Goal: Transaction & Acquisition: Subscribe to service/newsletter

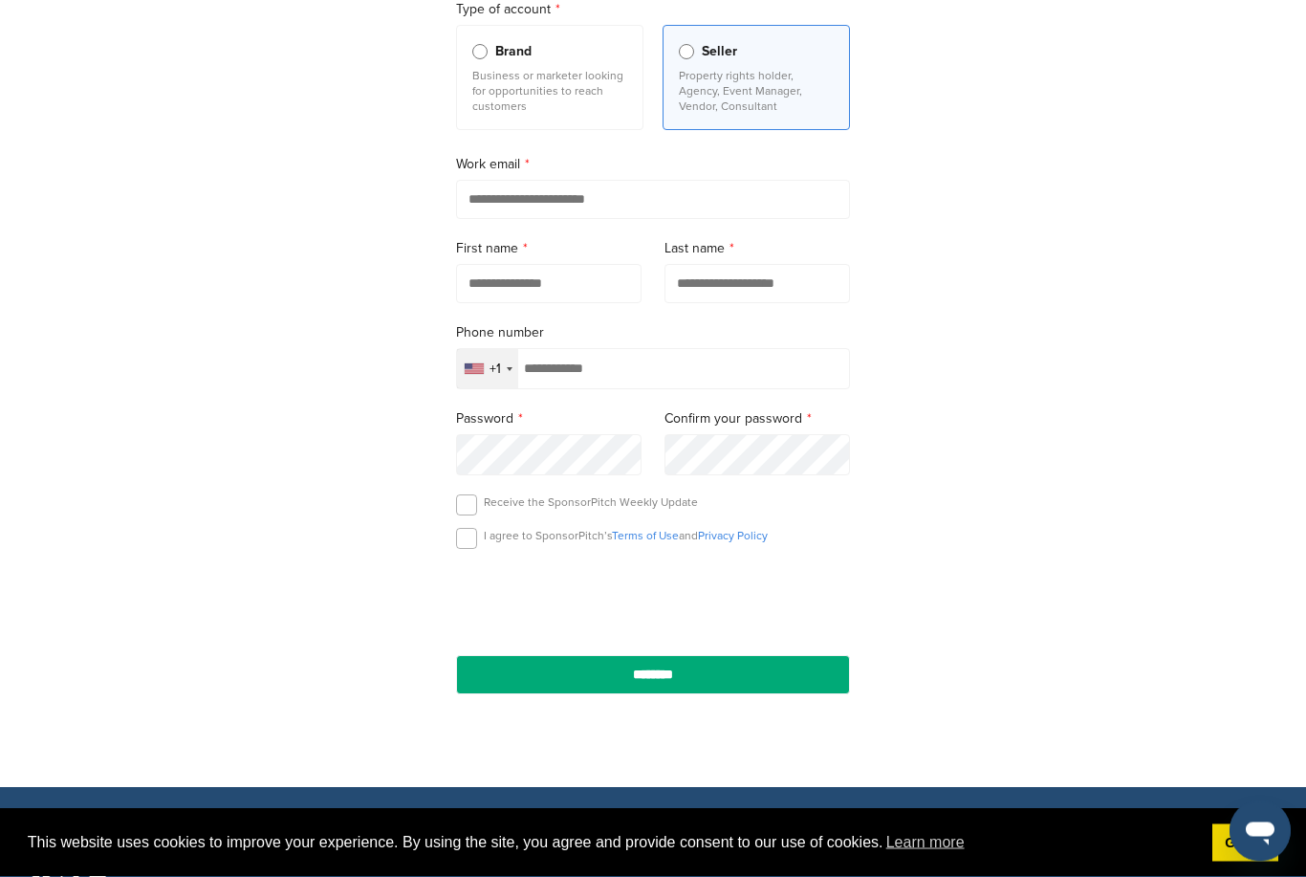
scroll to position [209, 0]
click at [624, 215] on input "email" at bounding box center [653, 199] width 394 height 39
type input "**********"
type input "*****"
type input "**********"
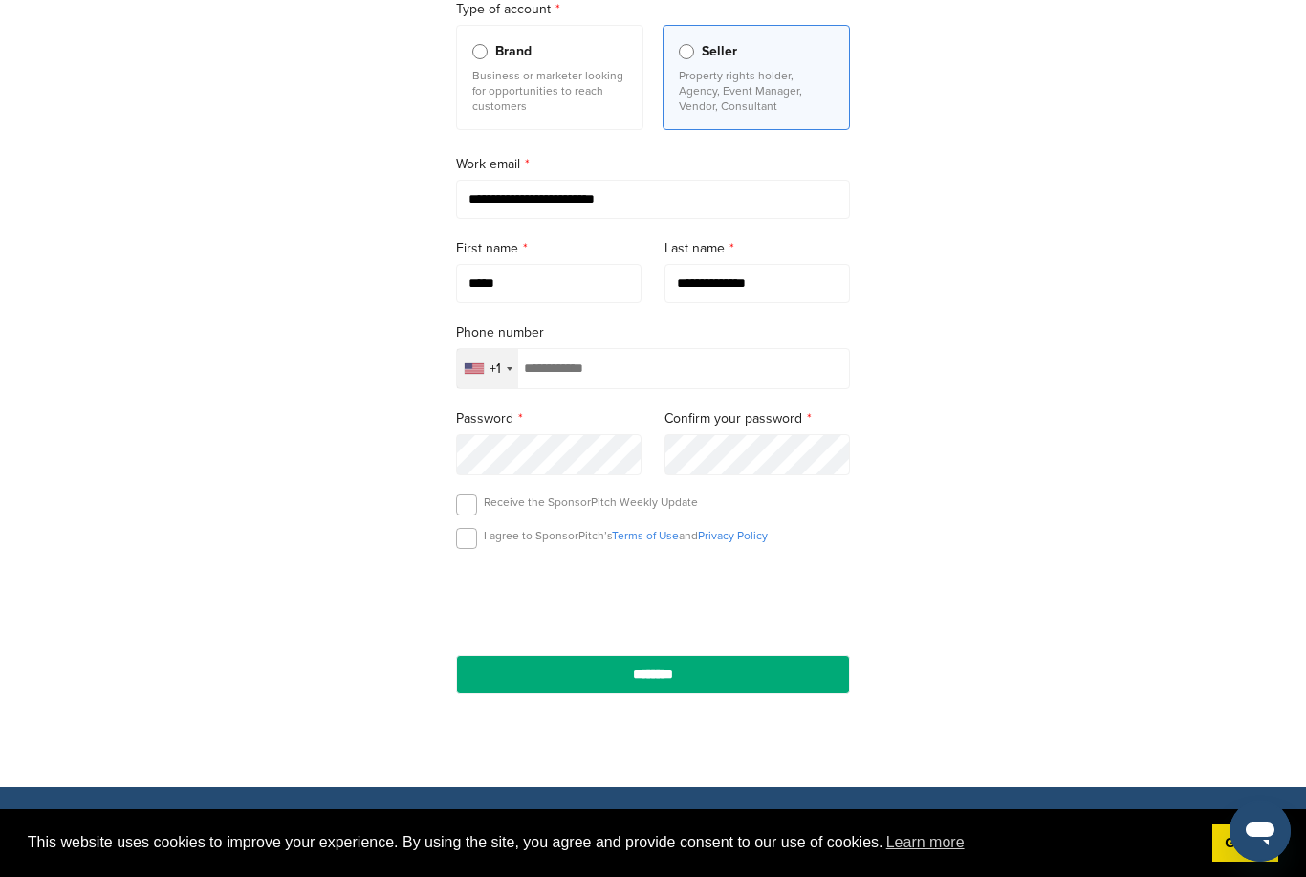
click at [586, 367] on input "tel" at bounding box center [653, 368] width 394 height 41
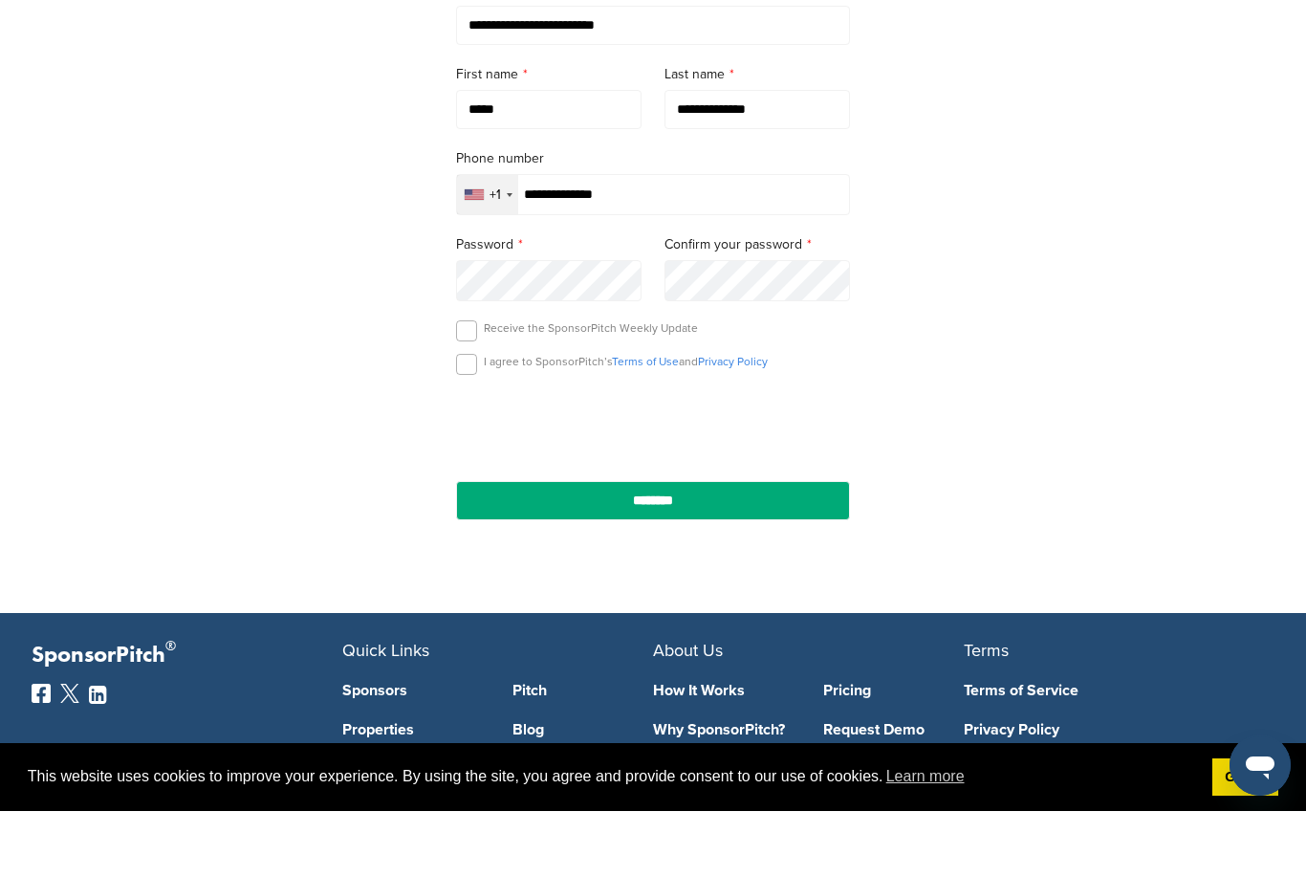
scroll to position [318, 0]
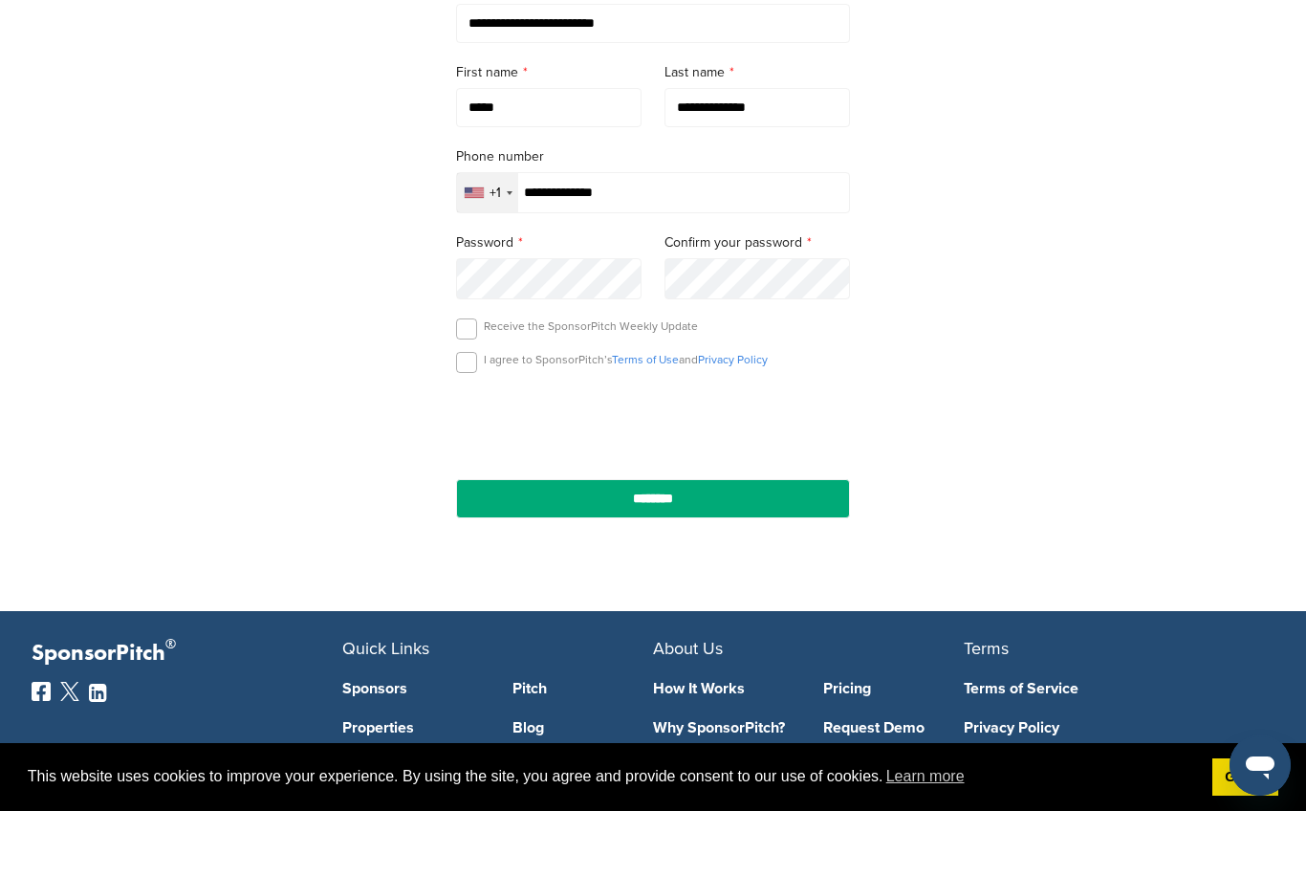
type input "**********"
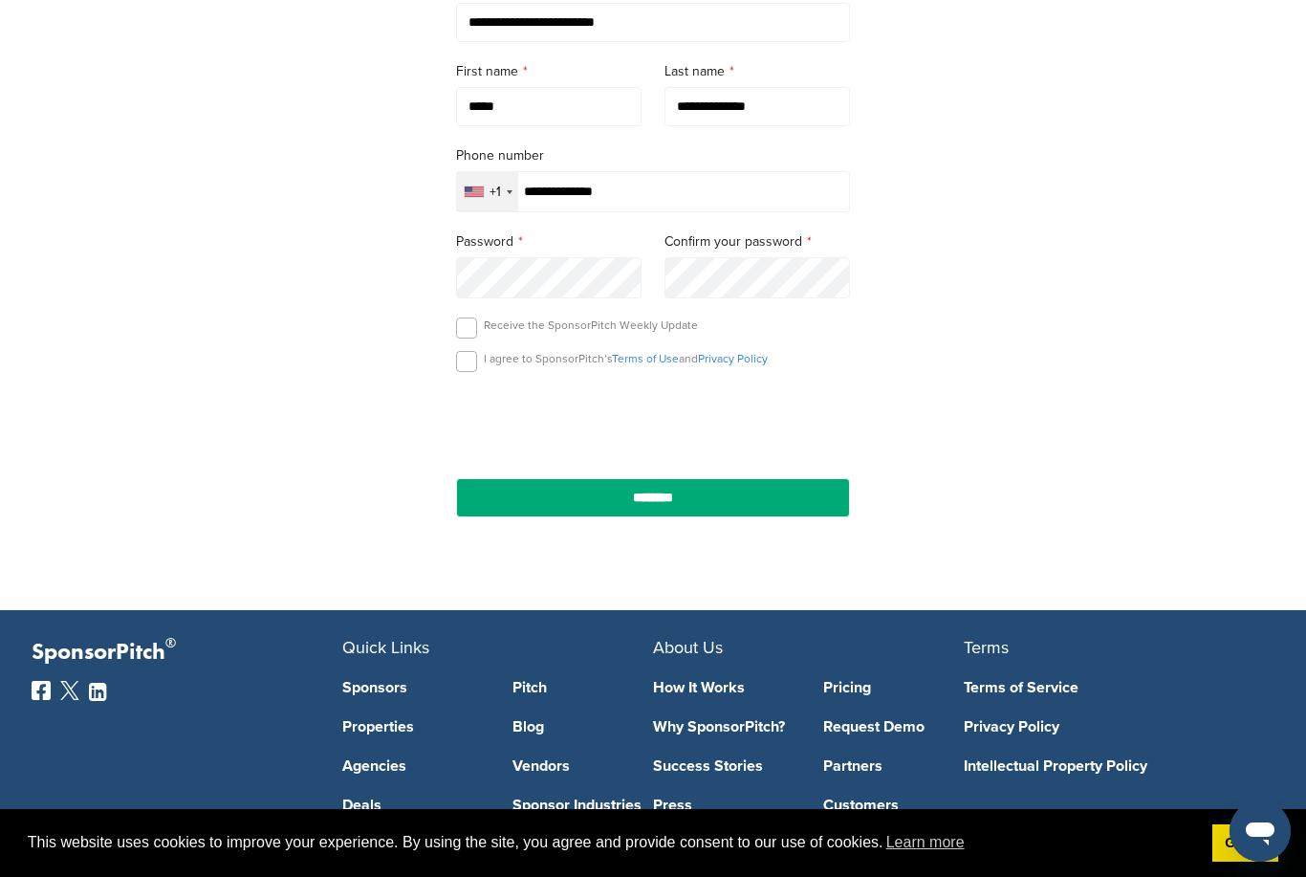
scroll to position [384, 0]
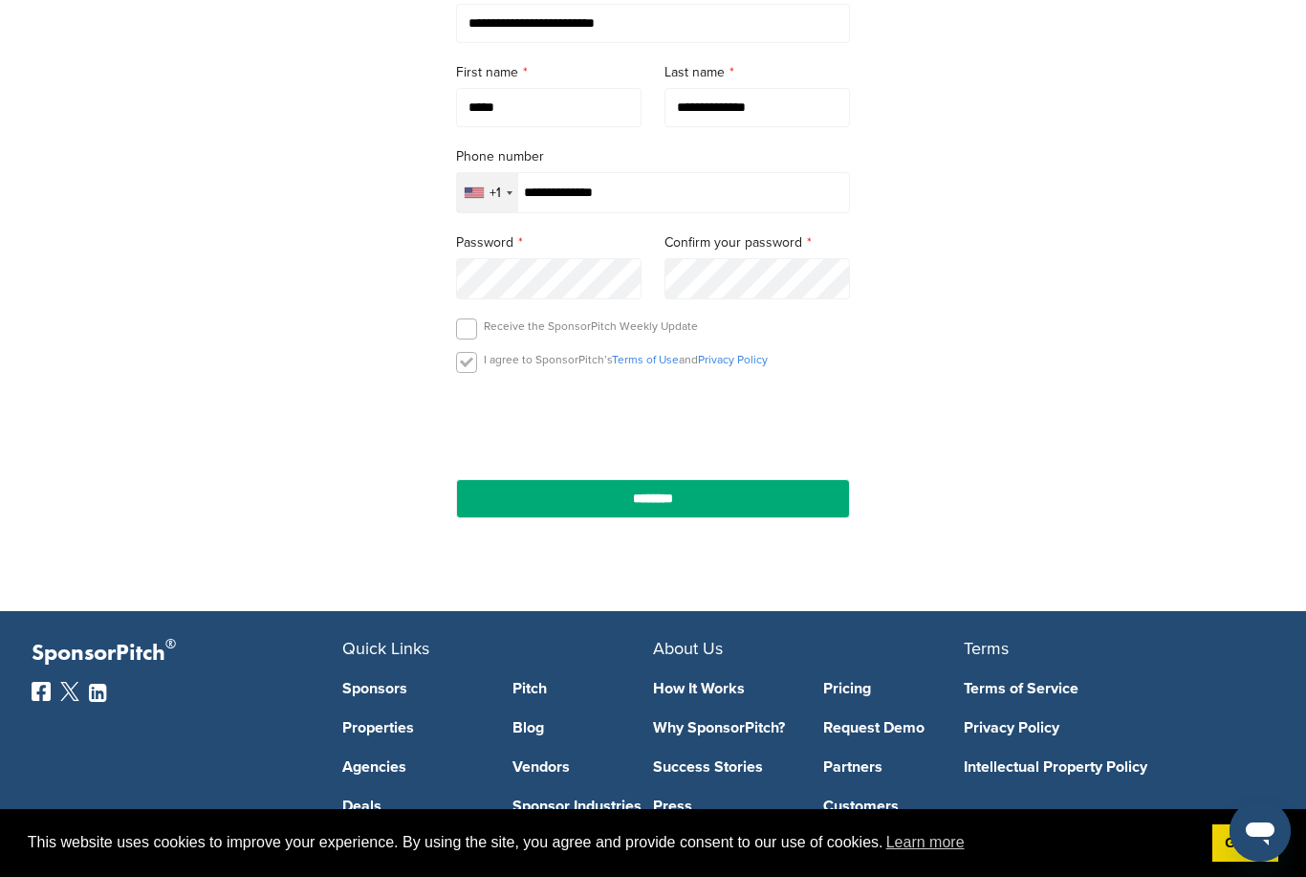
click at [466, 371] on label at bounding box center [466, 362] width 21 height 21
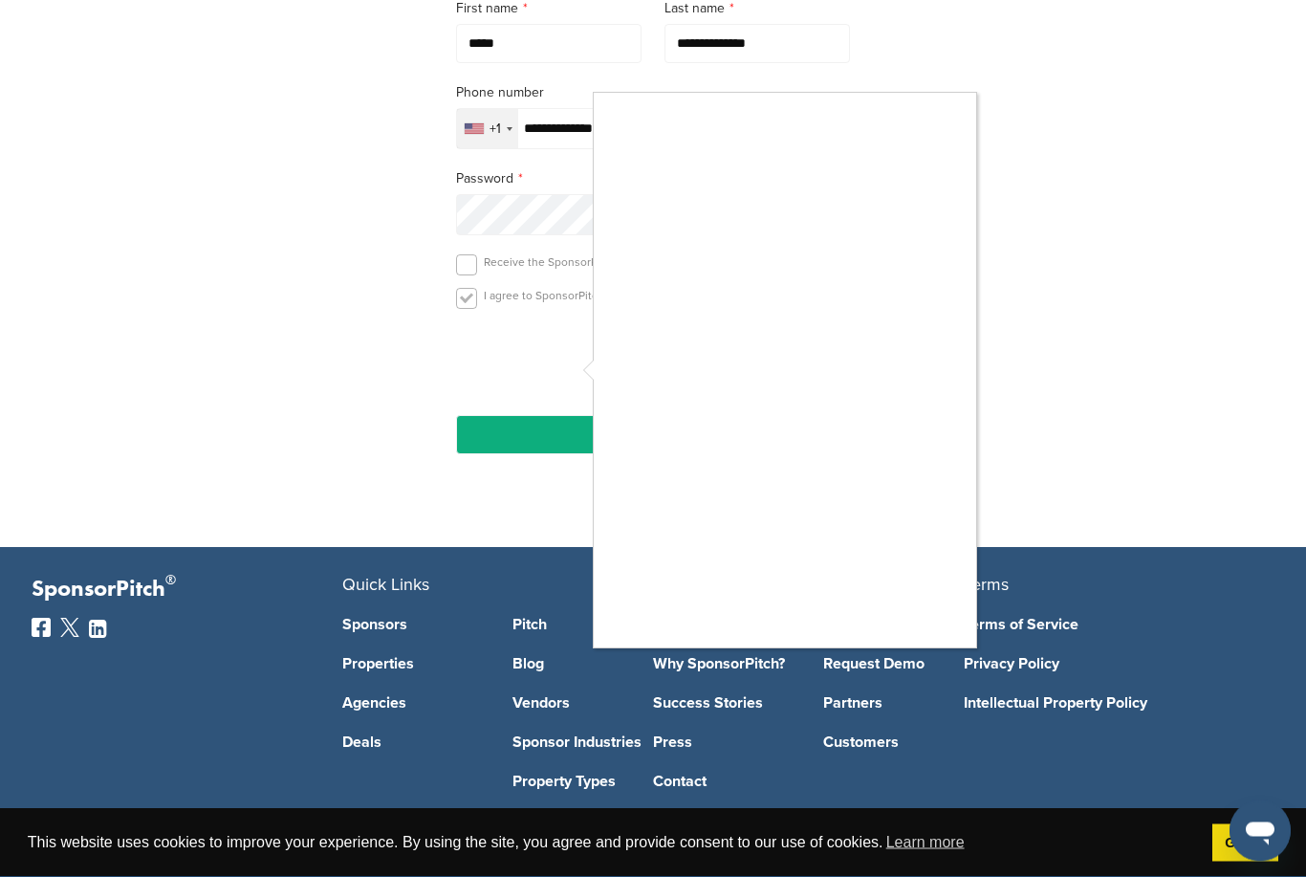
scroll to position [503, 0]
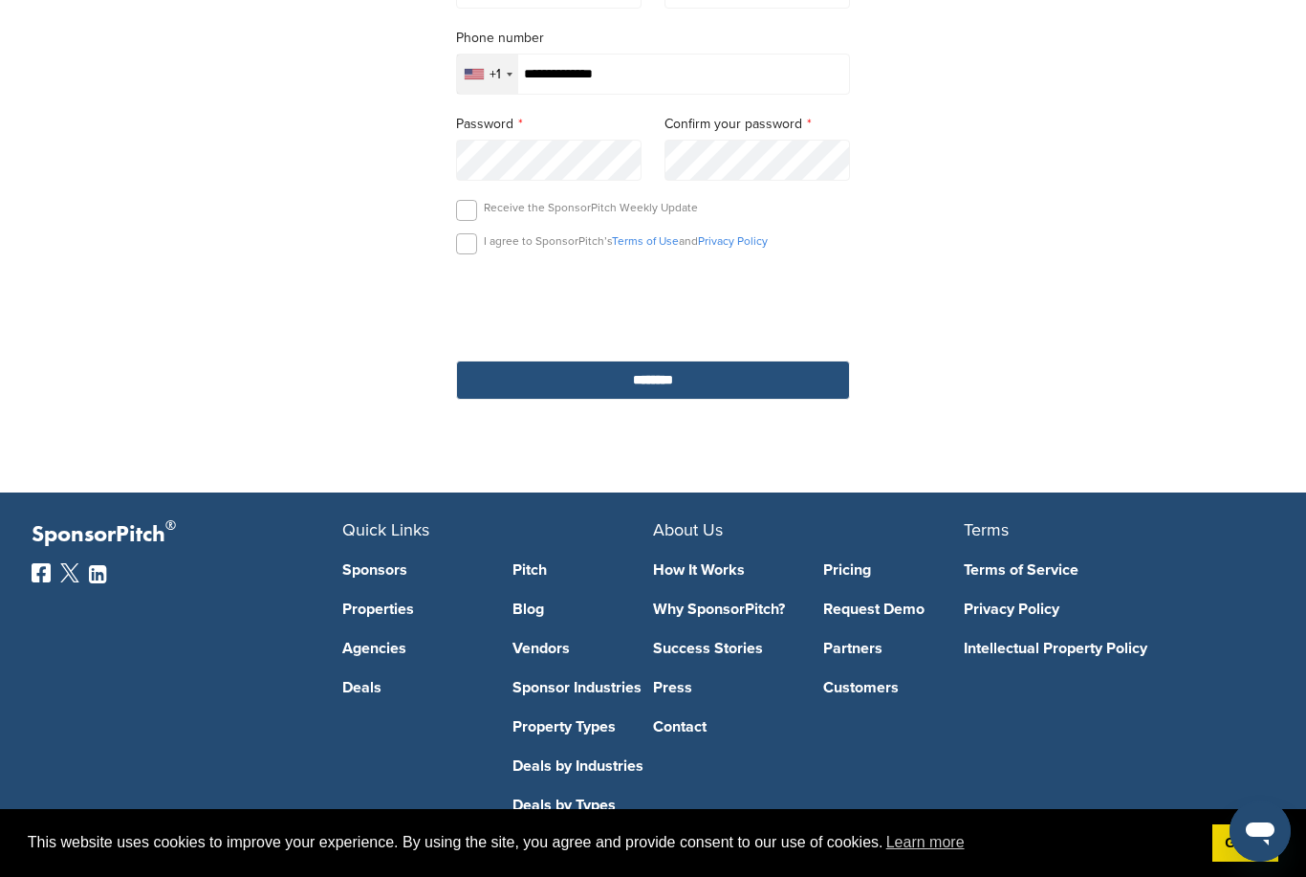
click at [722, 383] on input "********" at bounding box center [653, 380] width 394 height 39
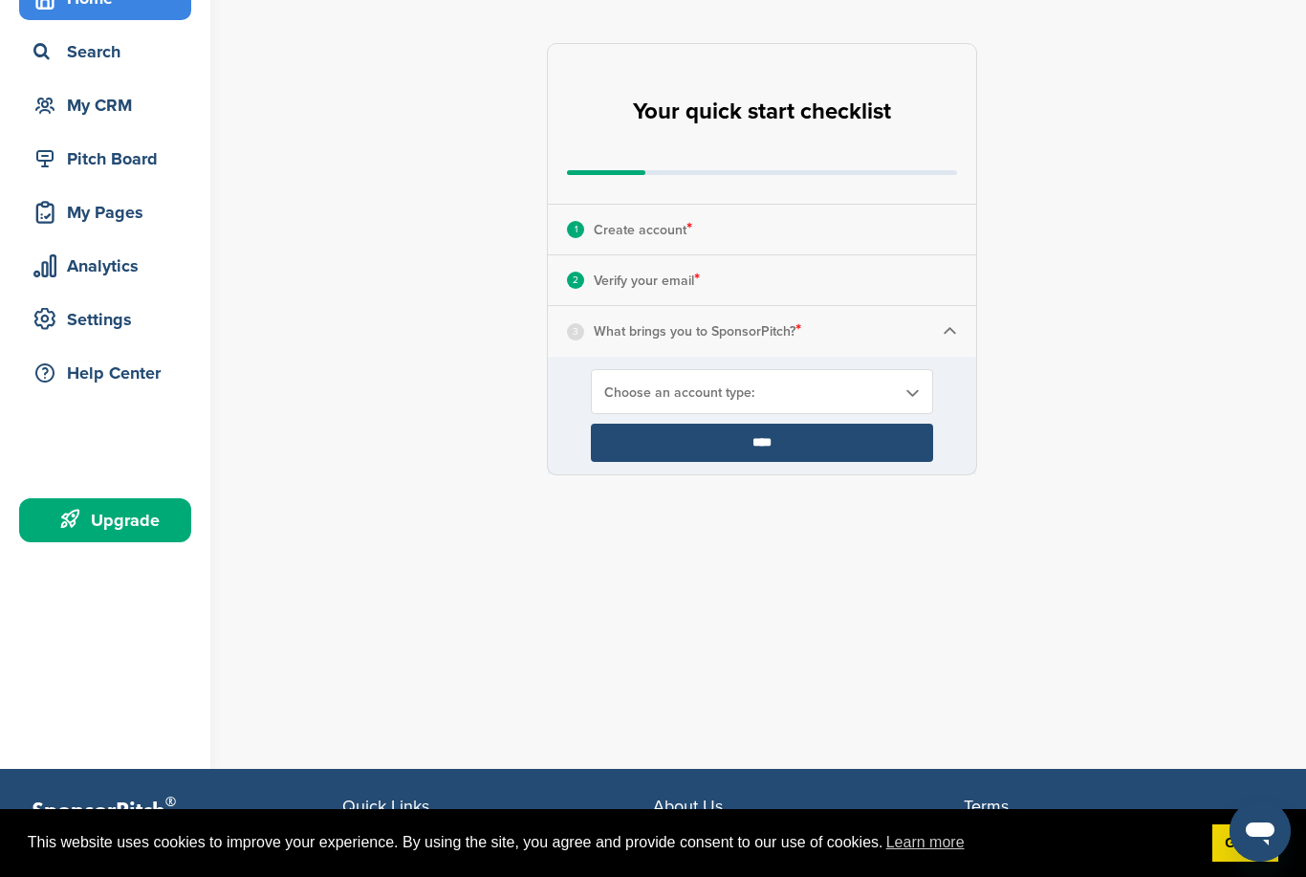
scroll to position [110, 0]
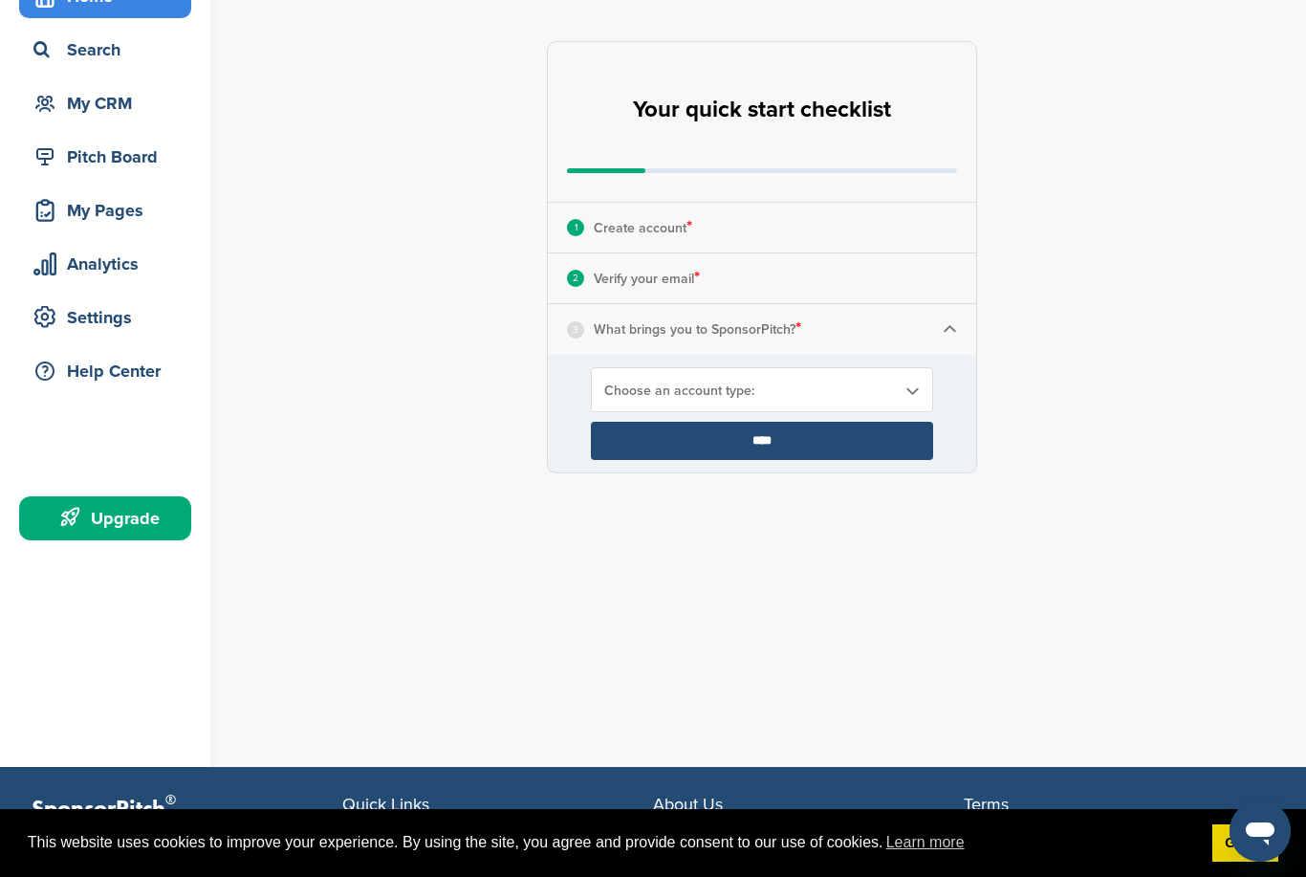
click at [932, 332] on div "3 What brings you to SponsorPitch? *" at bounding box center [762, 329] width 428 height 50
click at [903, 385] on b at bounding box center [911, 391] width 17 height 16
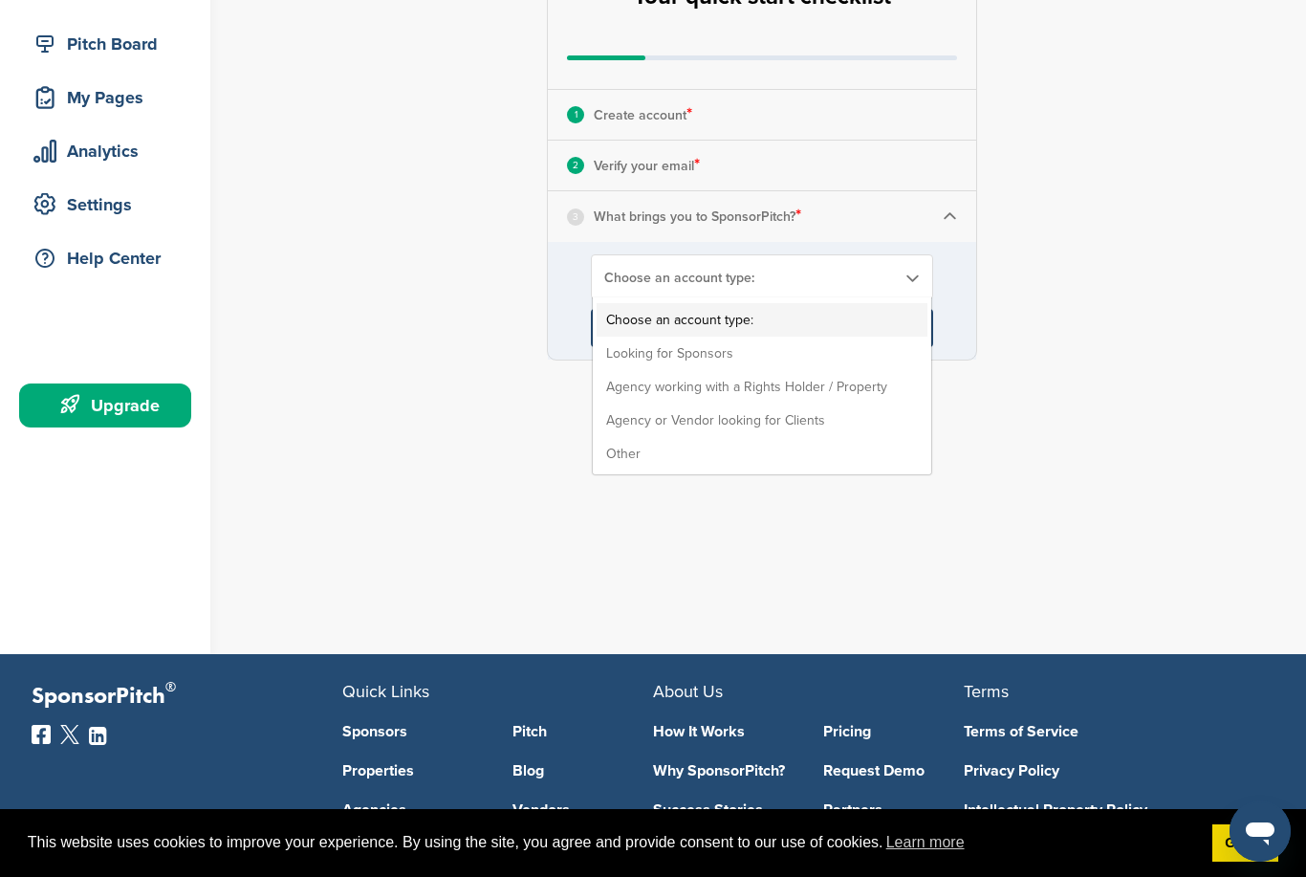
scroll to position [221, 0]
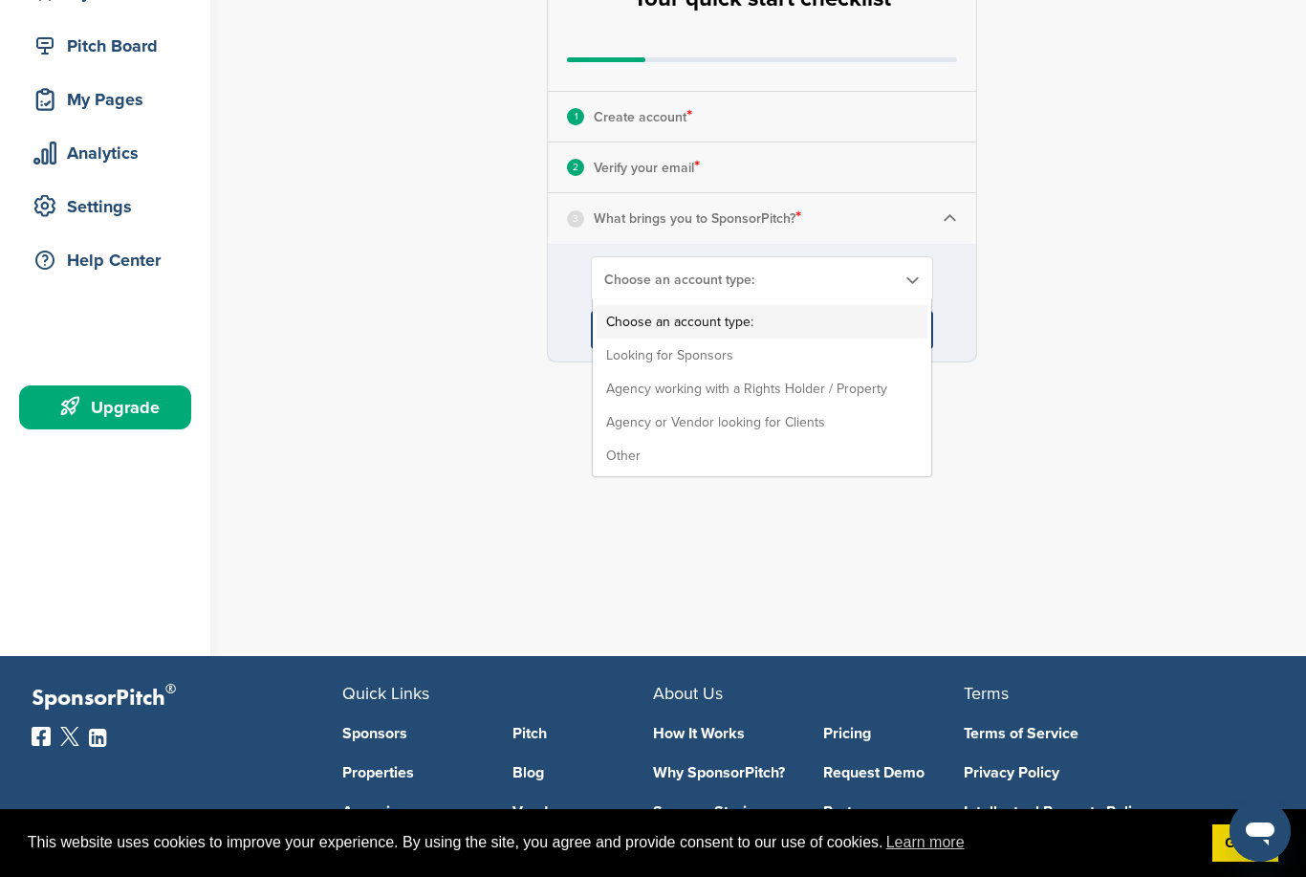
click at [740, 346] on input "****" at bounding box center [762, 330] width 342 height 38
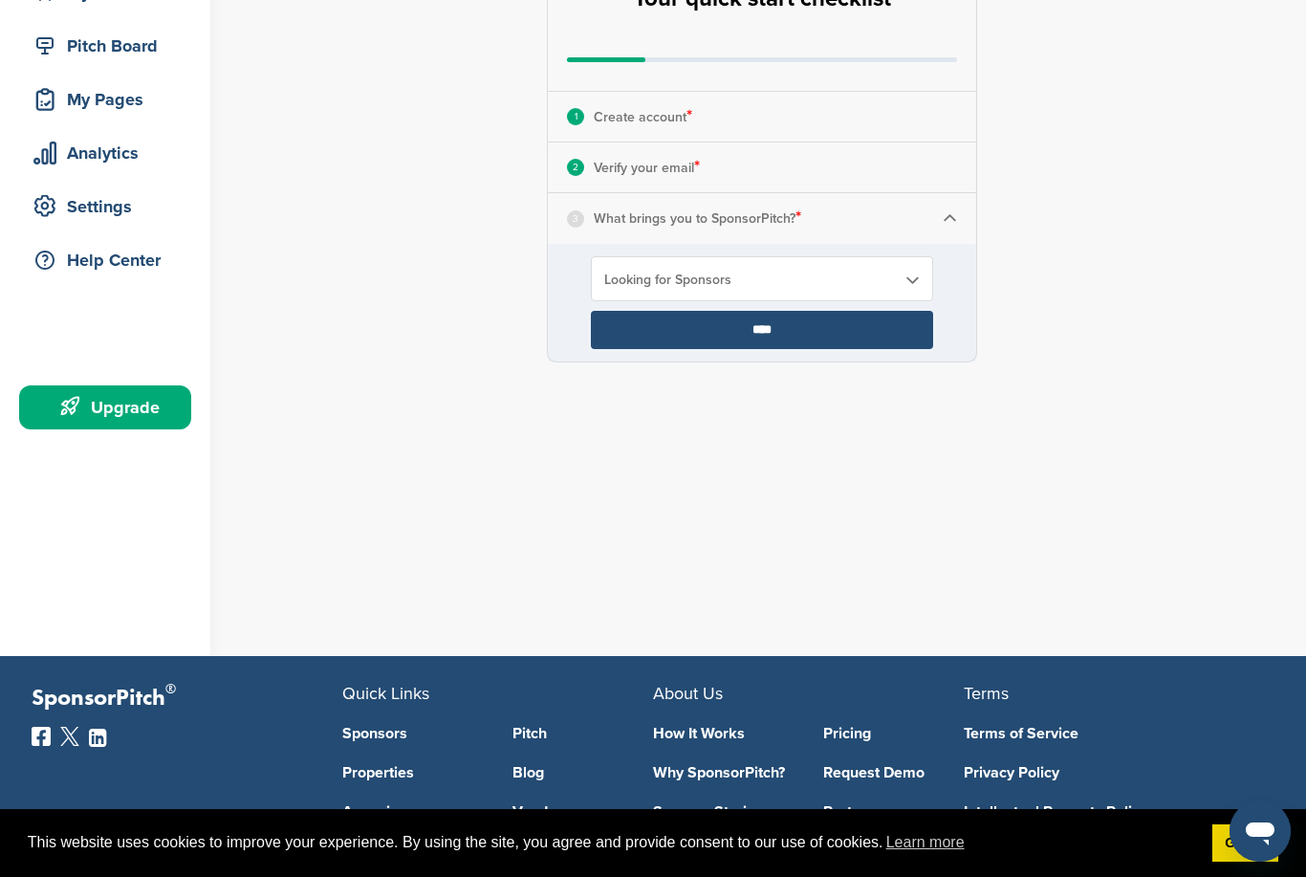
click at [776, 330] on input "****" at bounding box center [762, 330] width 342 height 38
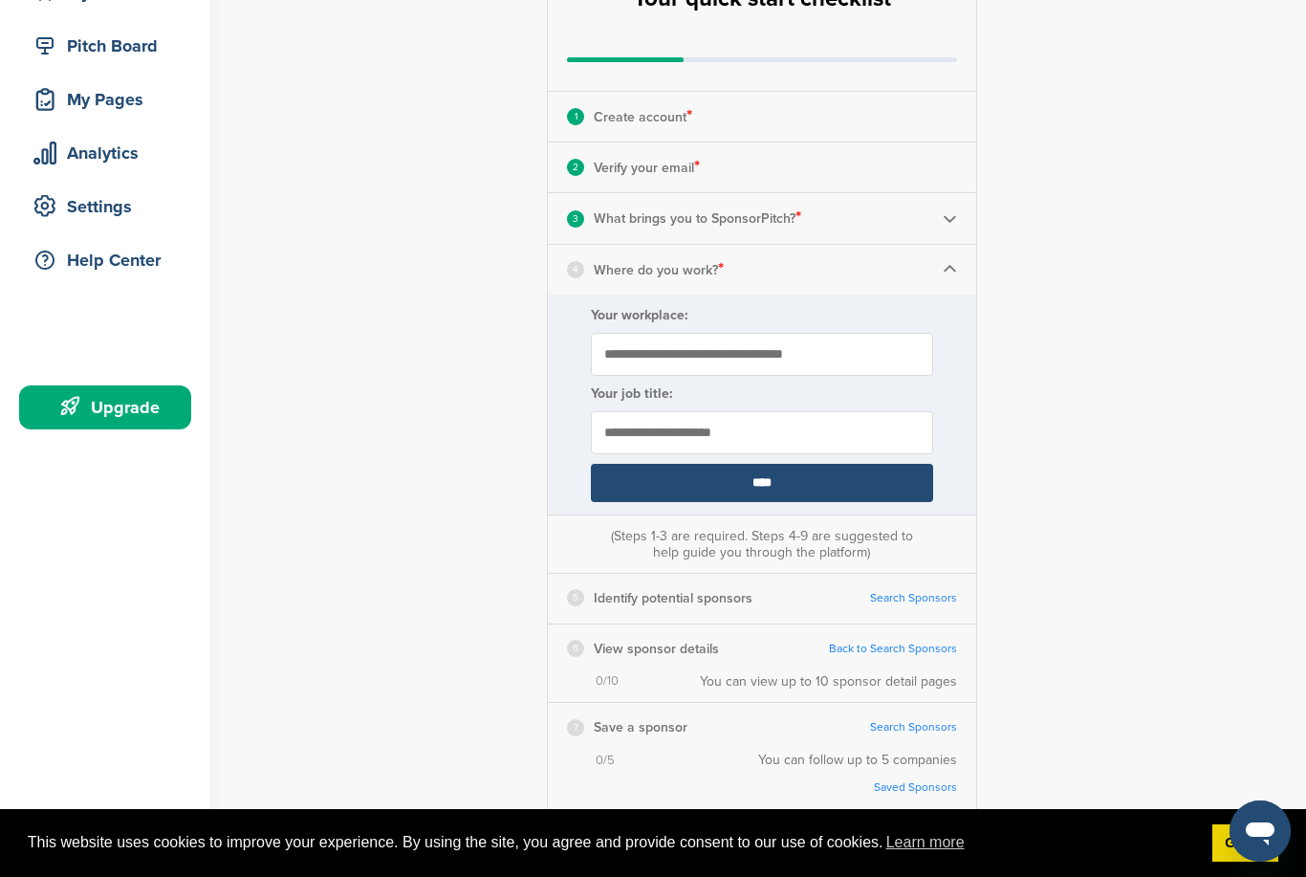
click at [739, 351] on input "Your workplace:" at bounding box center [762, 354] width 342 height 43
type input "**********"
click at [787, 431] on input "text" at bounding box center [762, 432] width 342 height 43
type input "*"
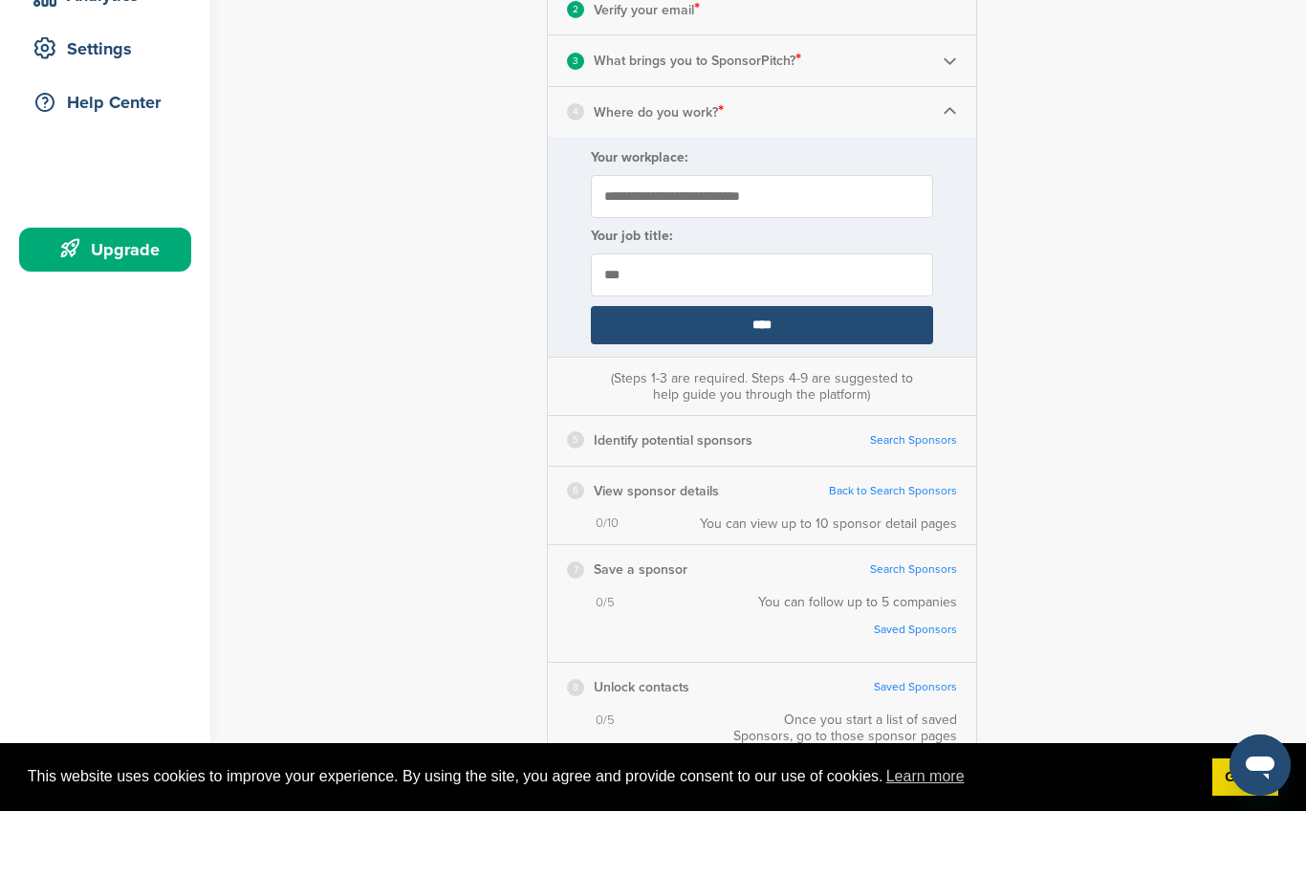
scroll to position [356, 0]
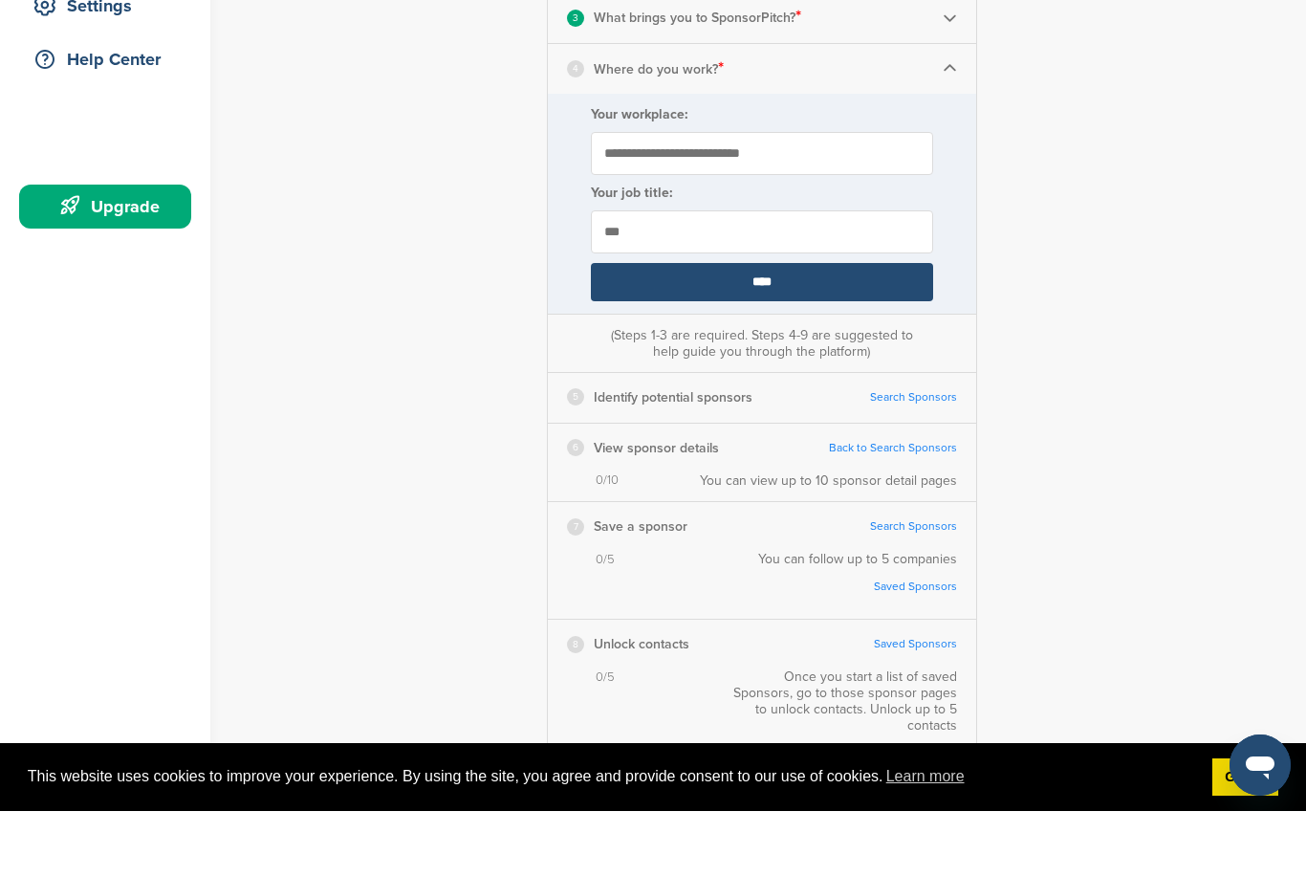
type input "***"
click at [832, 329] on input "****" at bounding box center [762, 348] width 342 height 38
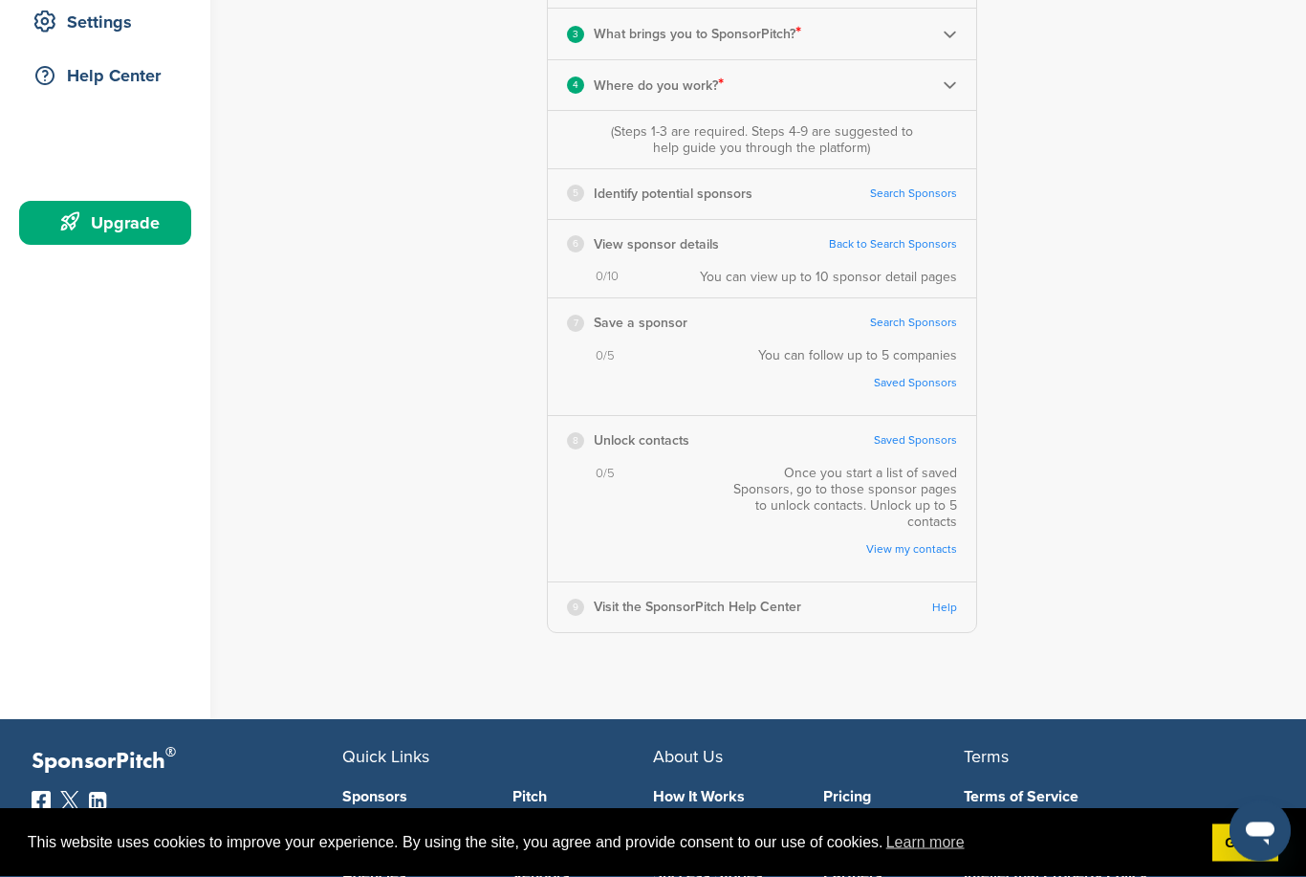
scroll to position [361, 0]
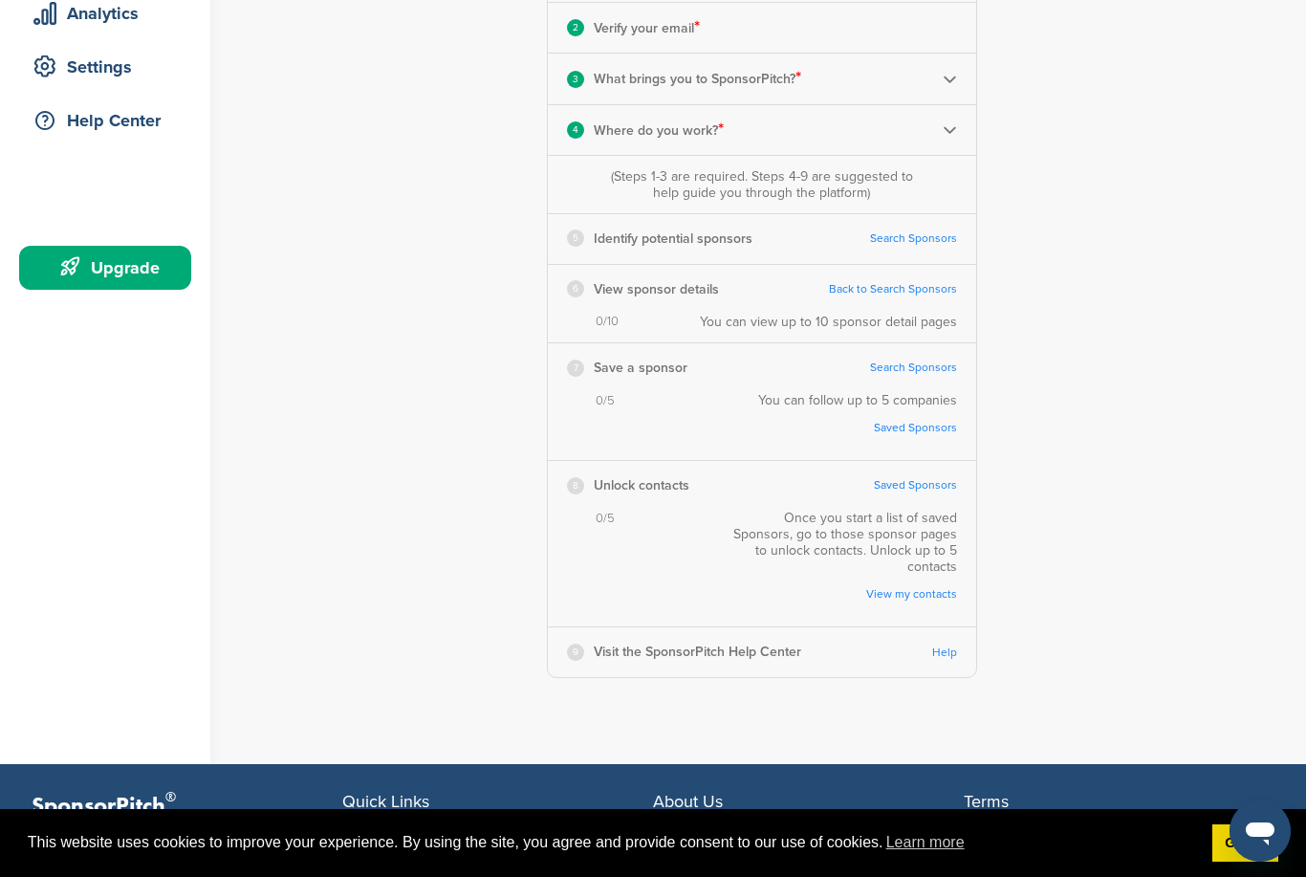
click at [927, 238] on link "Search Sponsors" at bounding box center [913, 238] width 87 height 14
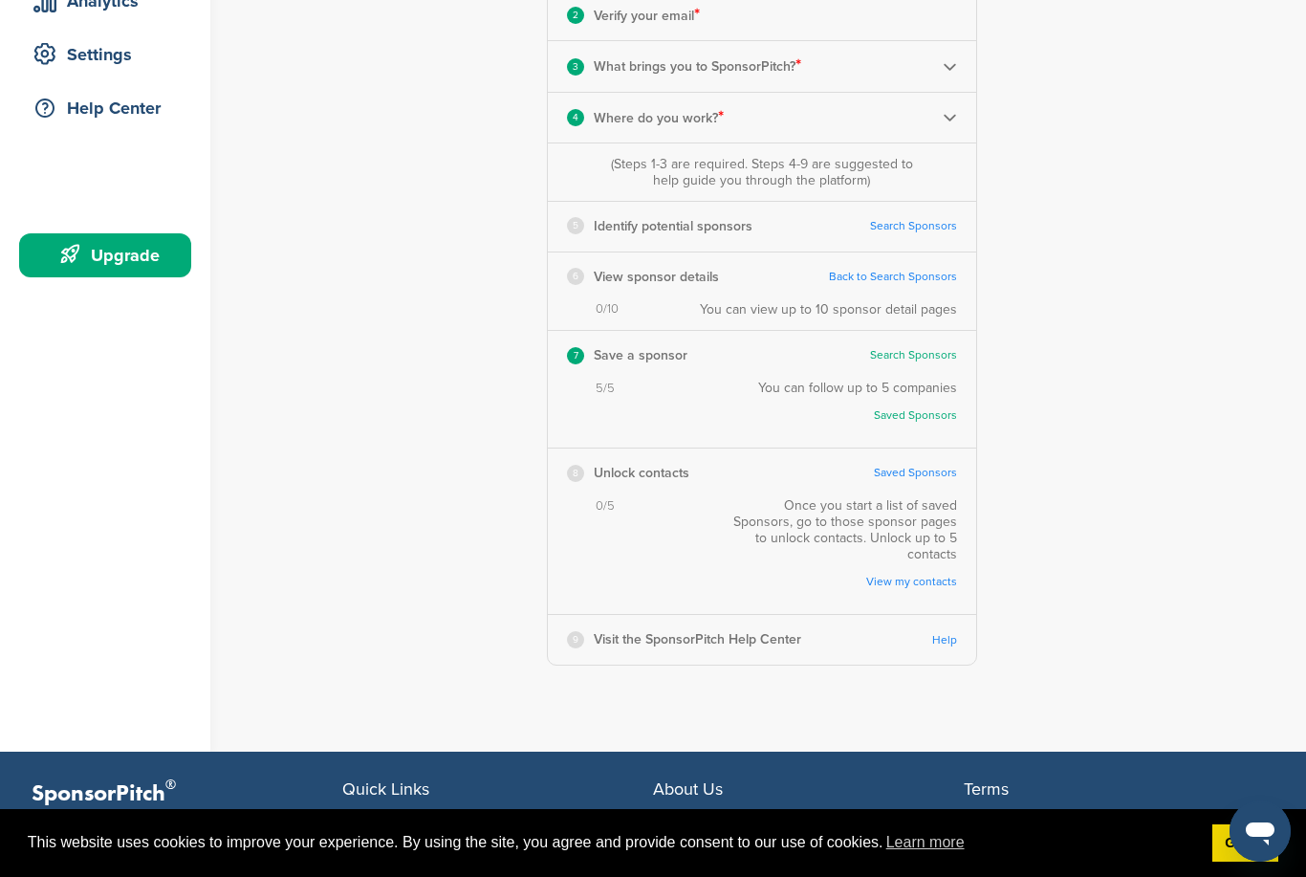
scroll to position [327, 0]
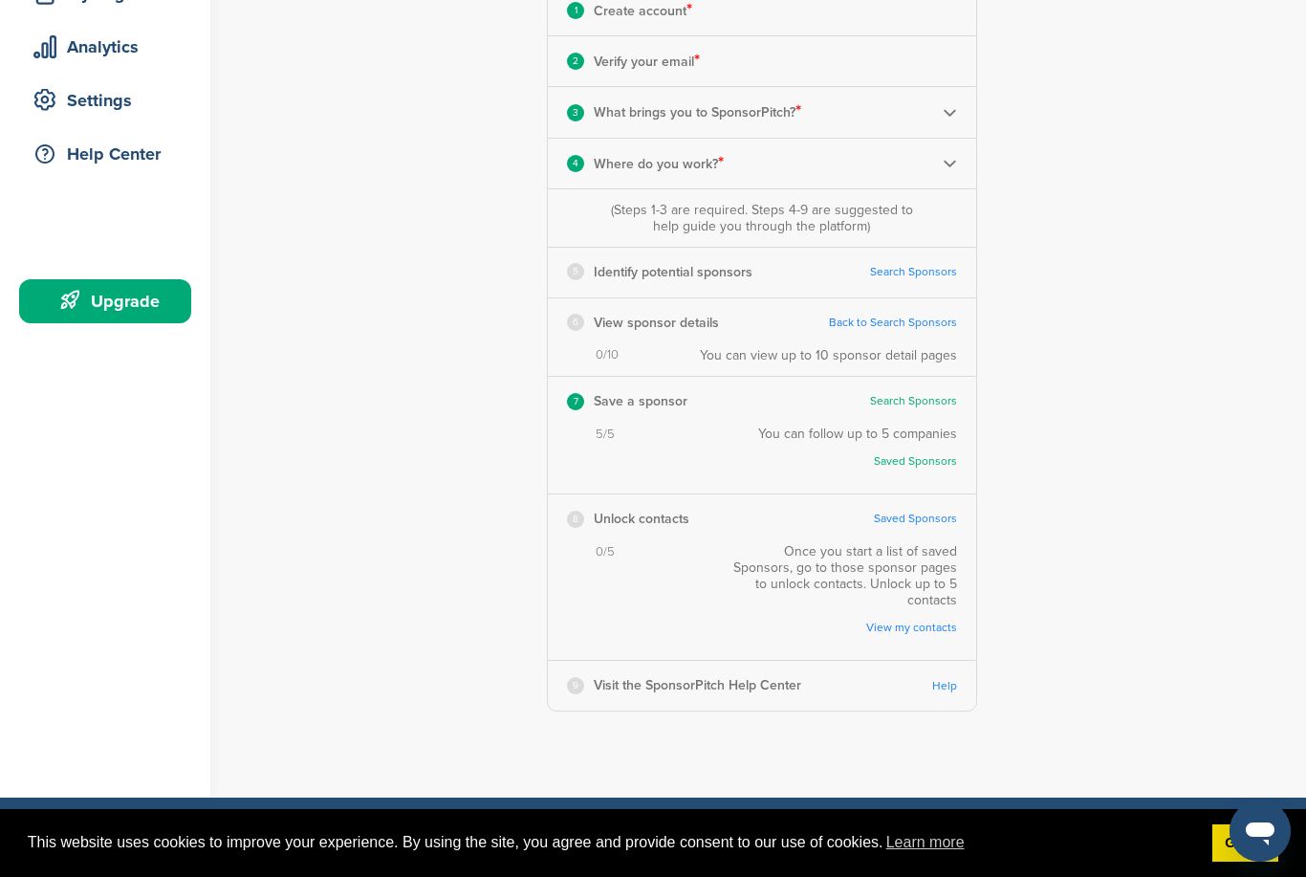
click at [581, 270] on div "5" at bounding box center [575, 271] width 17 height 17
click at [886, 325] on link "Back to Search Sponsors" at bounding box center [893, 323] width 128 height 14
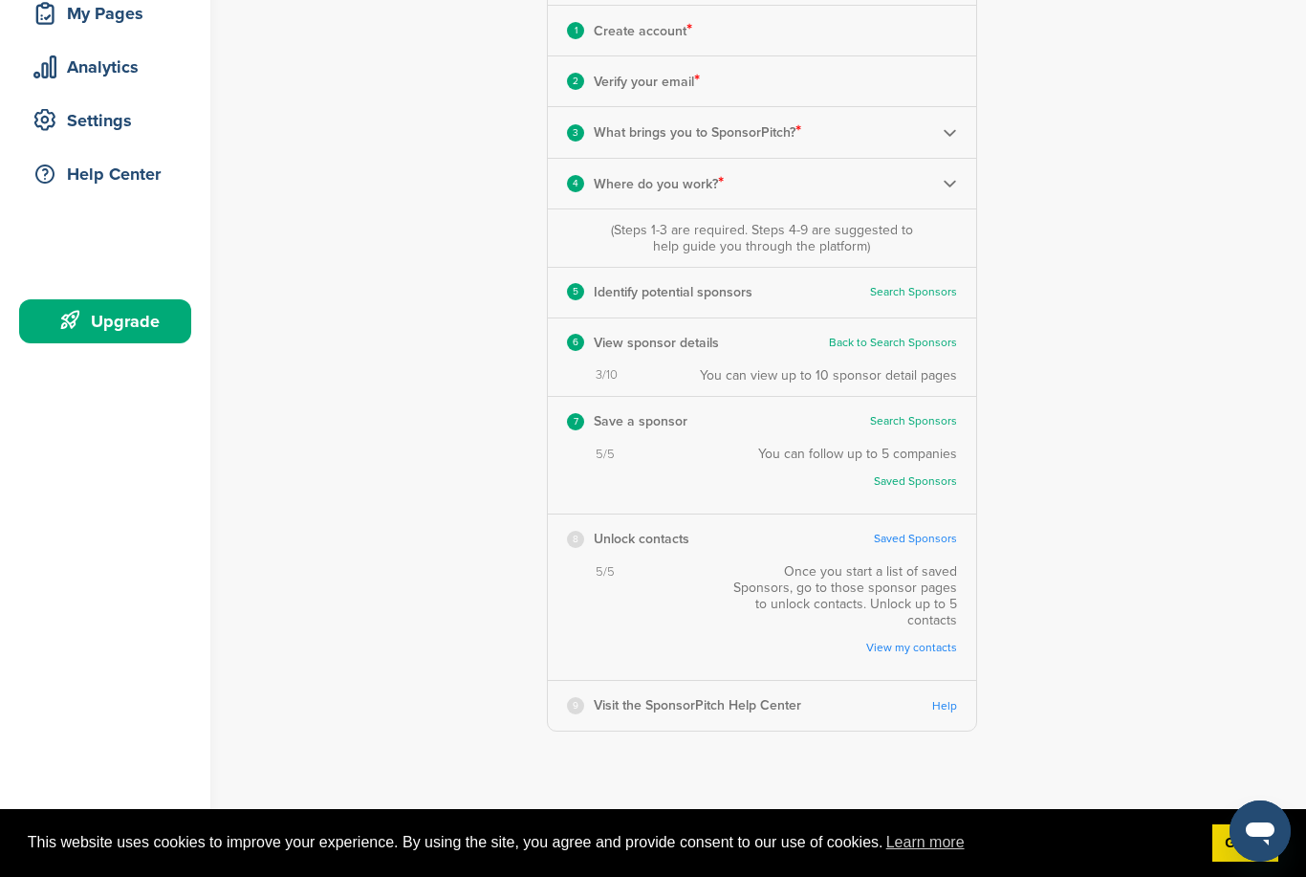
scroll to position [344, 0]
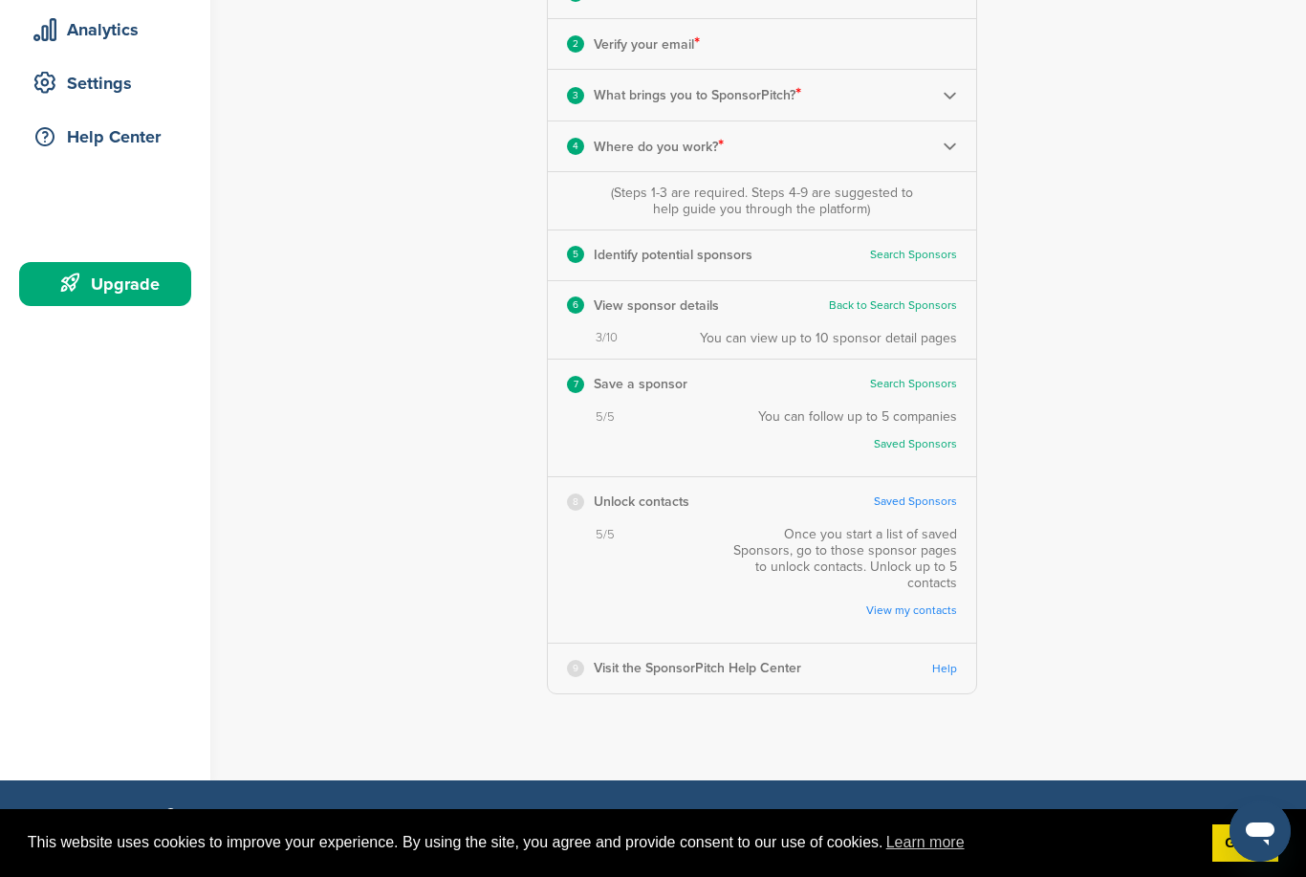
click at [919, 503] on link "Saved Sponsors" at bounding box center [915, 501] width 83 height 14
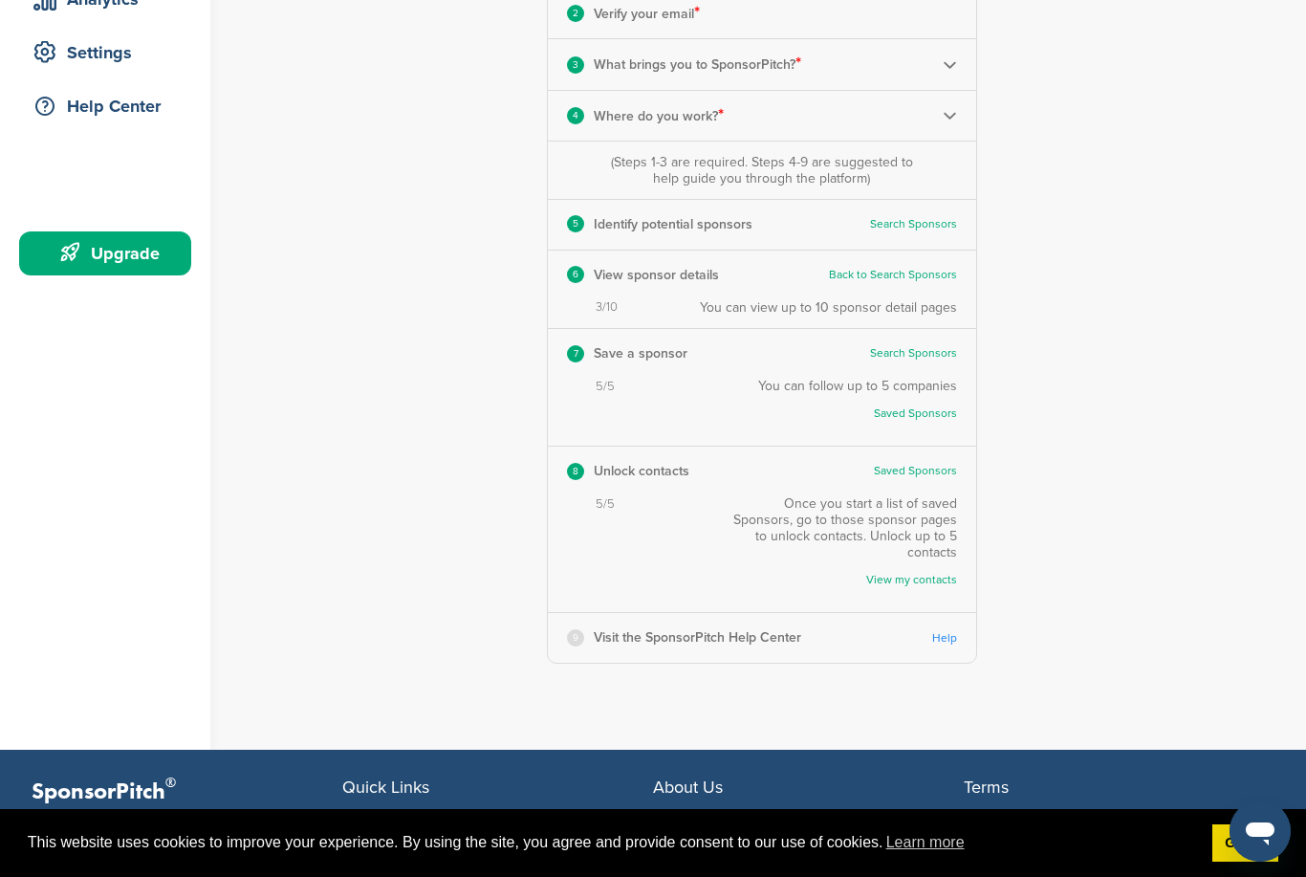
click at [736, 626] on p "Visit the SponsorPitch Help Center" at bounding box center [698, 638] width 208 height 24
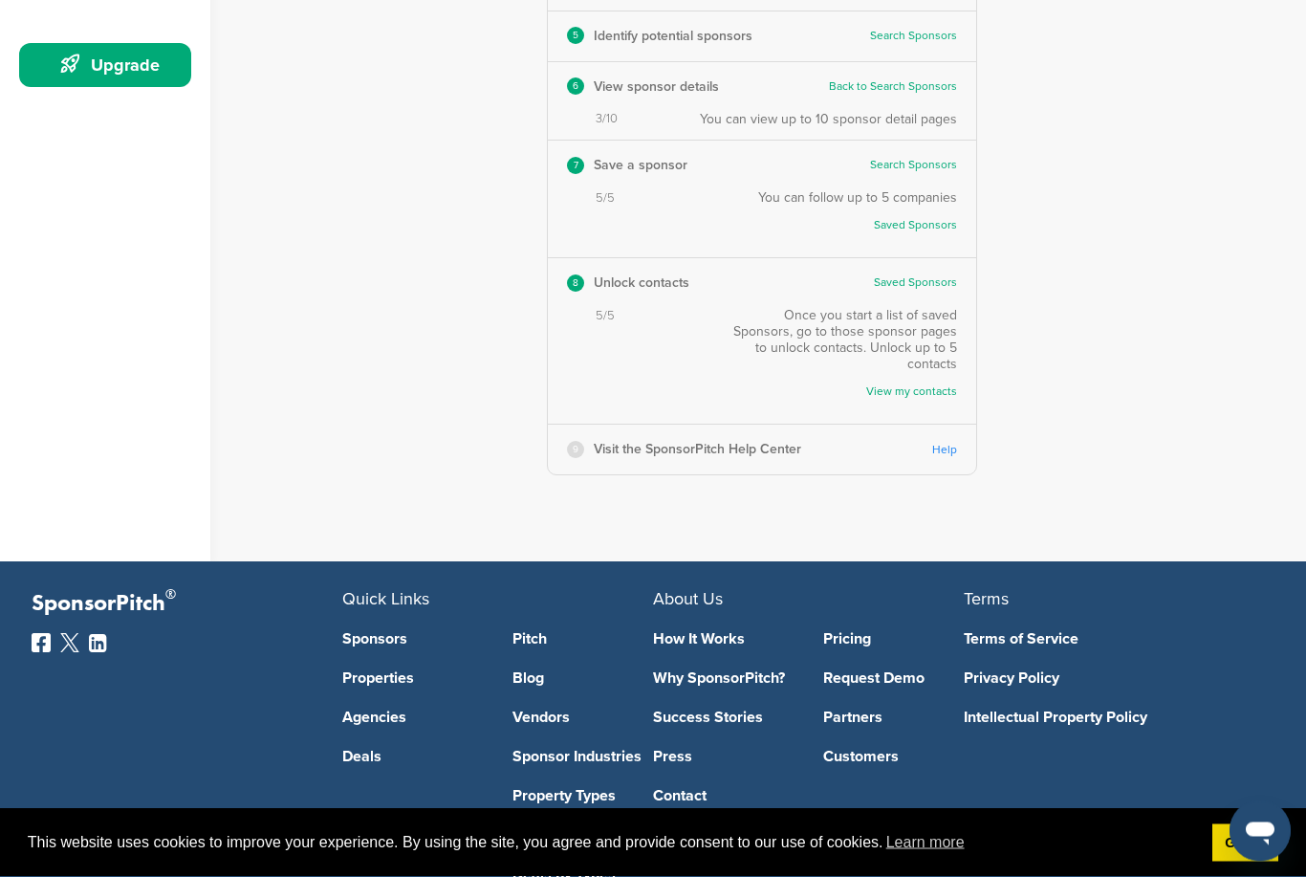
scroll to position [572, 0]
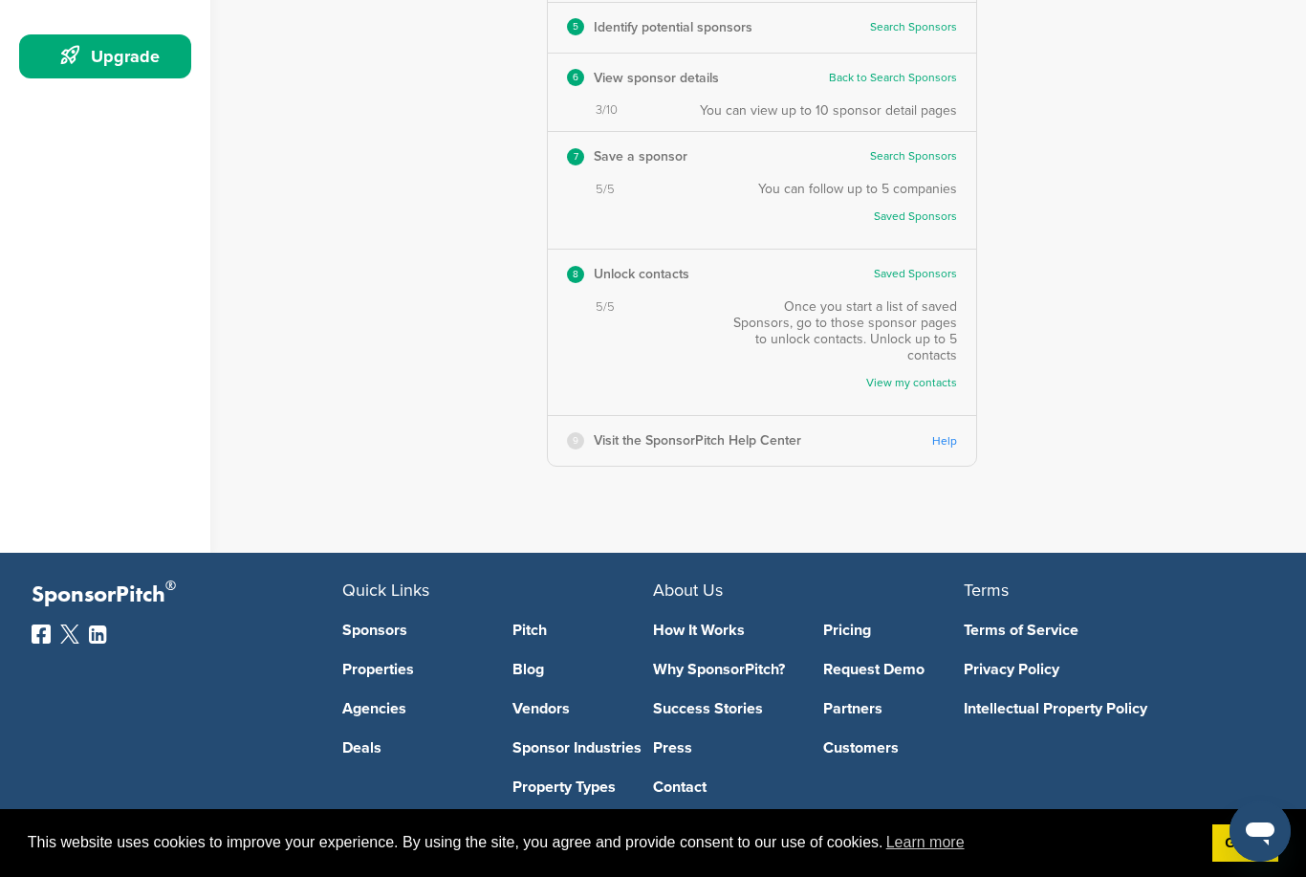
click at [942, 434] on link "Help" at bounding box center [945, 441] width 25 height 14
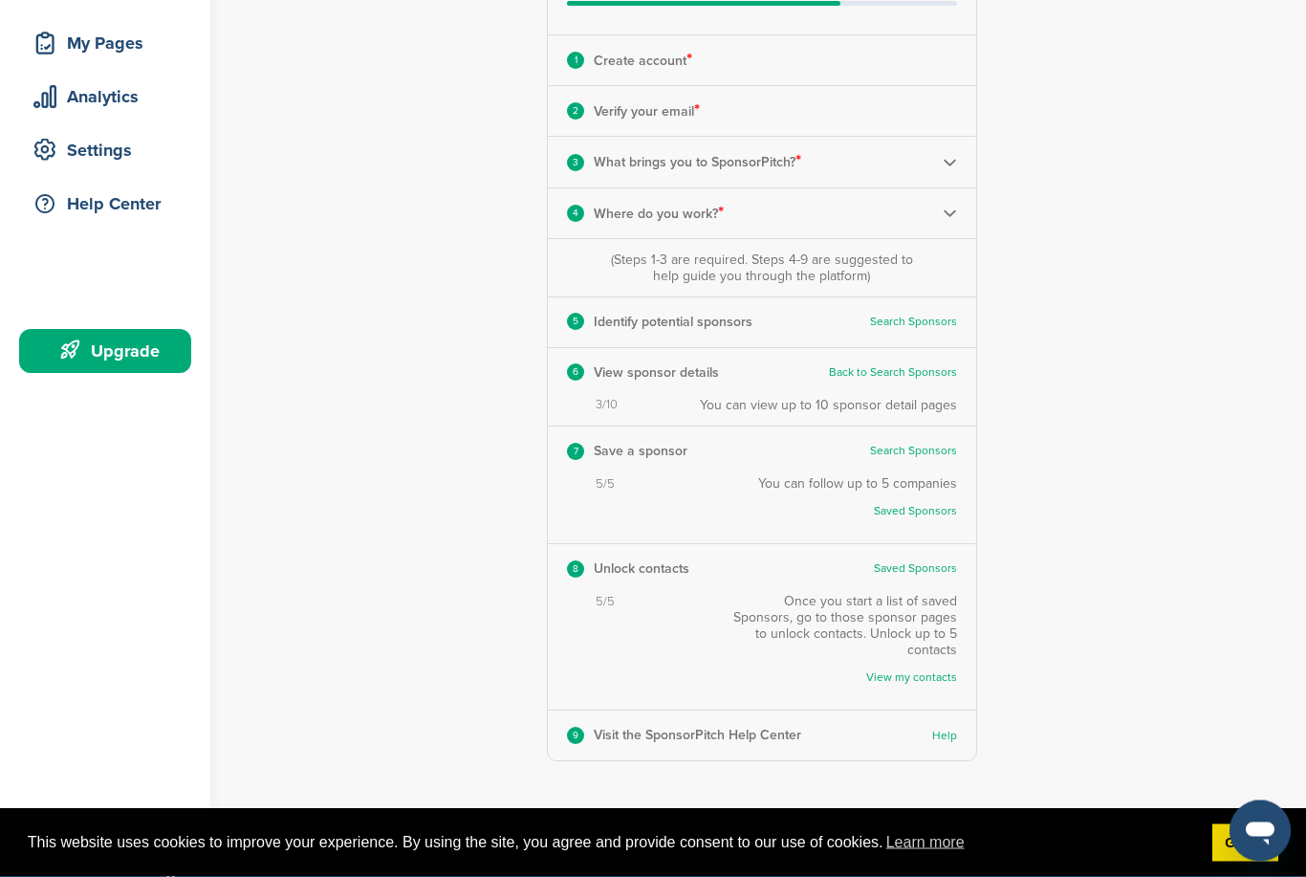
scroll to position [0, 0]
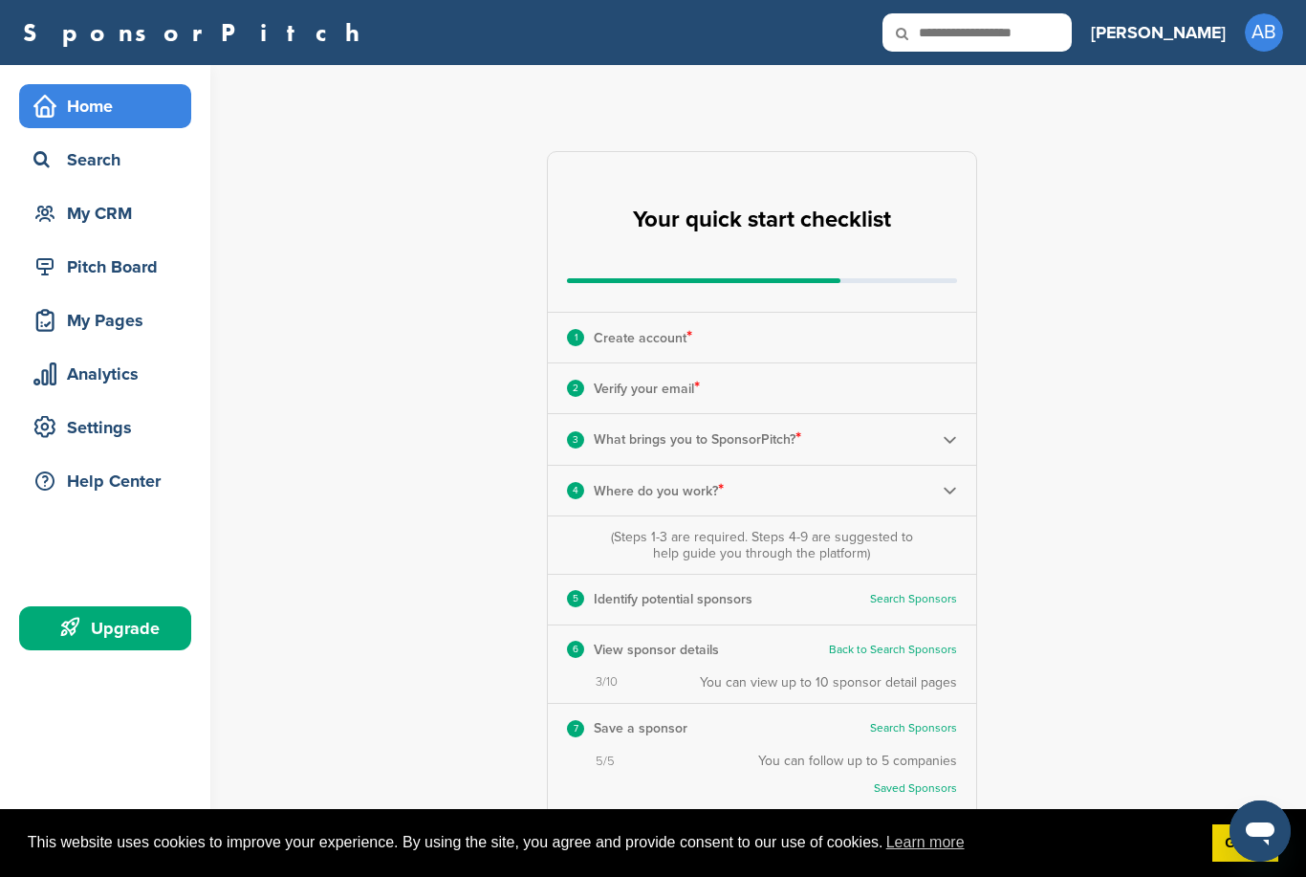
click at [913, 268] on div "Your quick start checklist" at bounding box center [762, 232] width 428 height 160
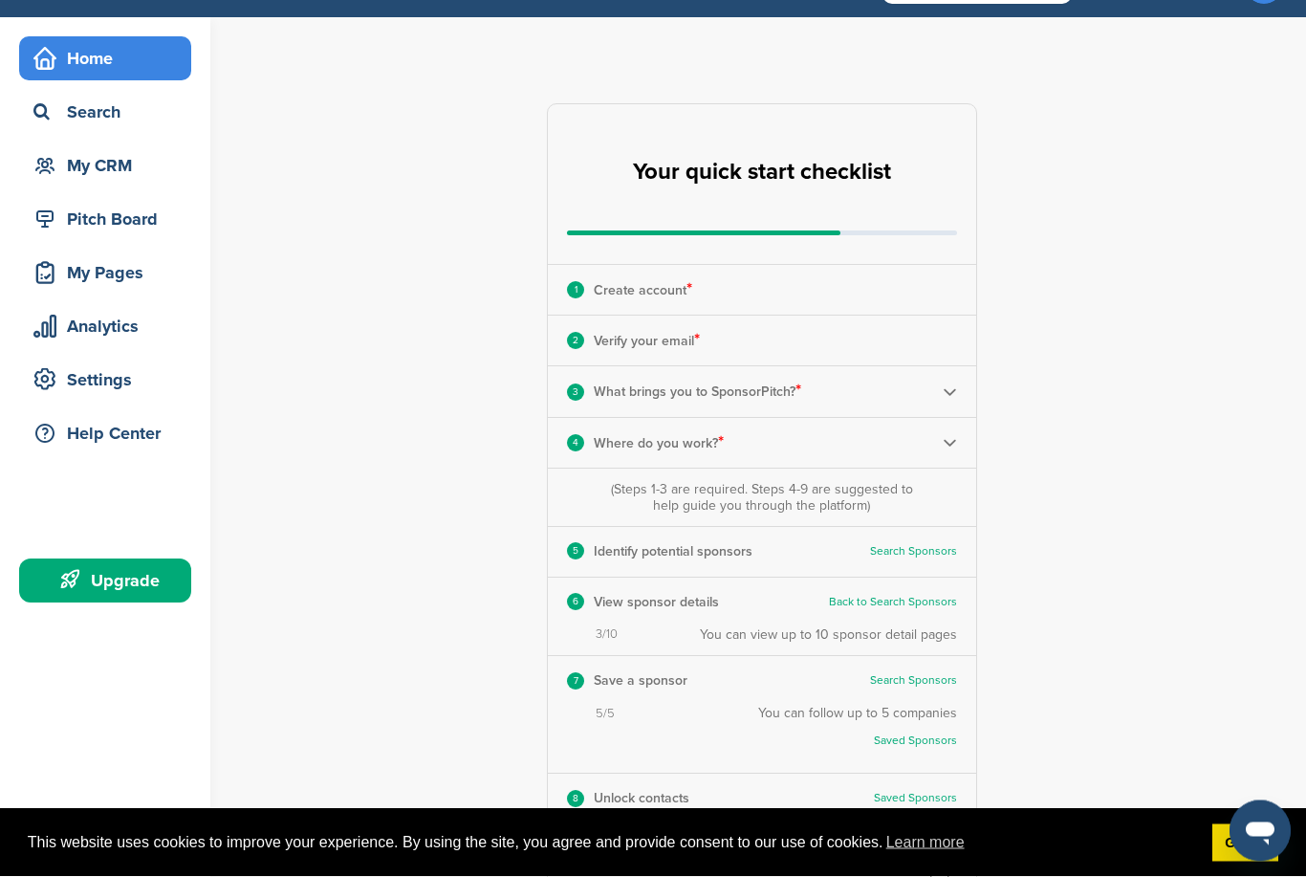
scroll to position [119, 0]
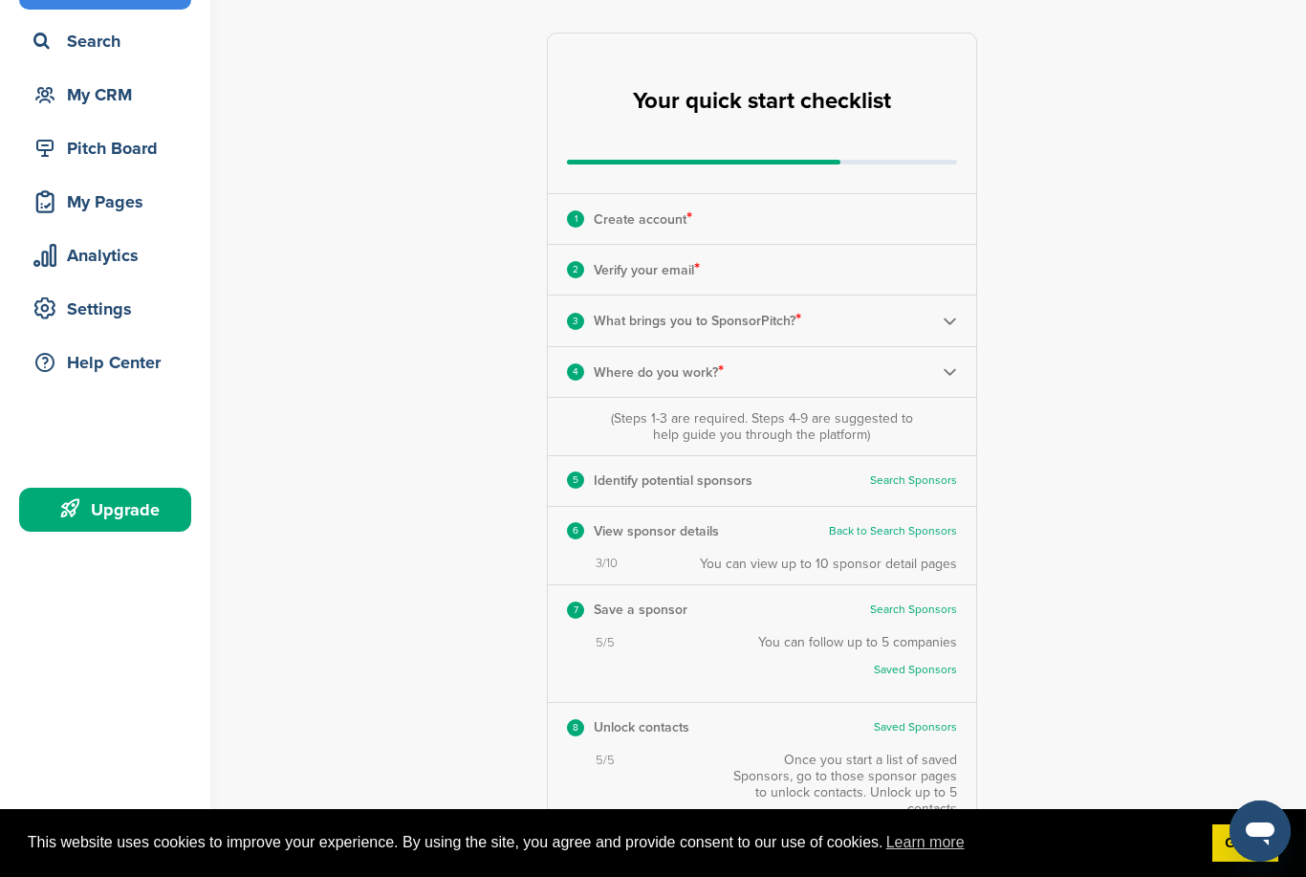
click at [945, 322] on img at bounding box center [950, 321] width 14 height 14
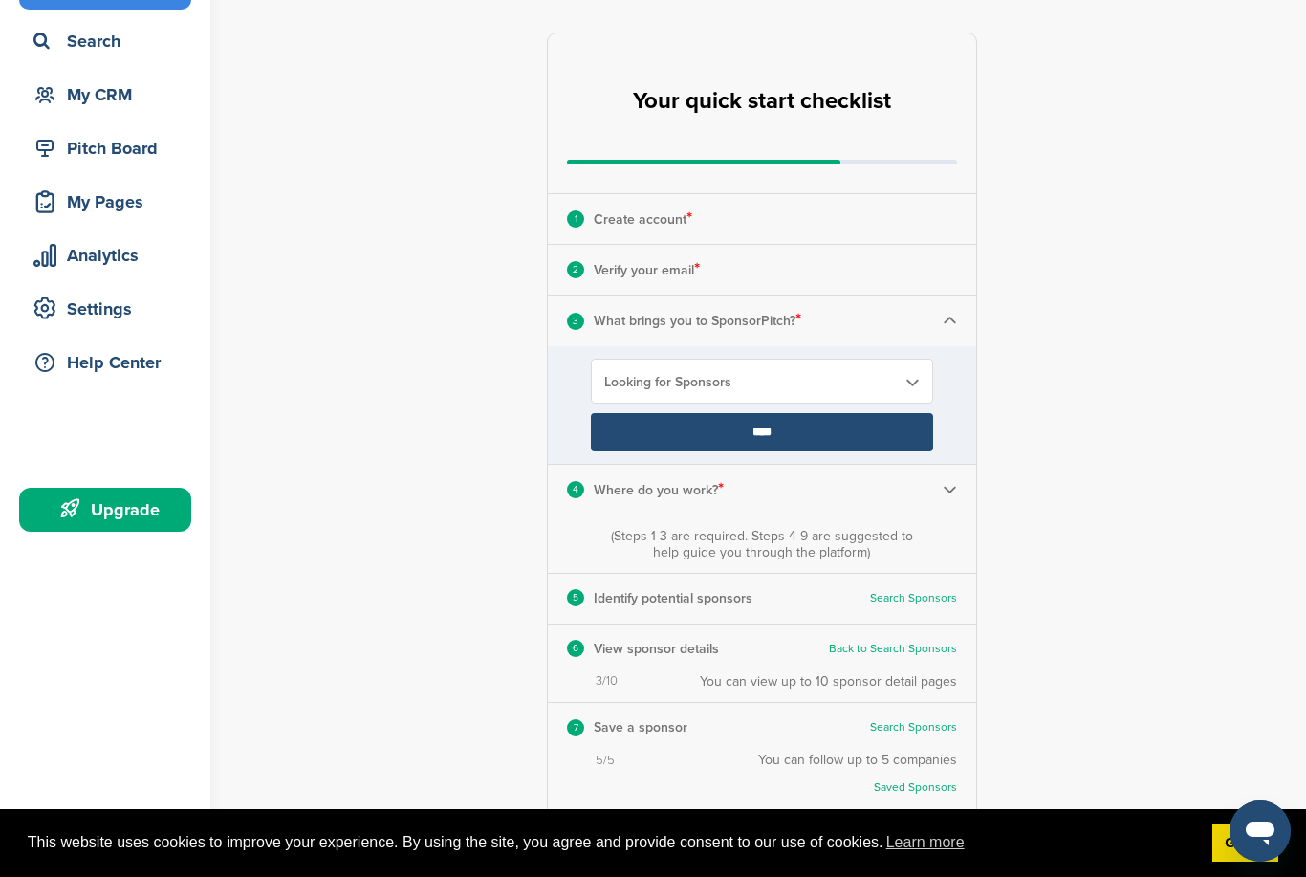
click at [1104, 439] on div "**********" at bounding box center [773, 534] width 1065 height 1177
click at [938, 494] on div "4 Where do you work? *" at bounding box center [762, 490] width 428 height 50
click at [948, 491] on img at bounding box center [950, 489] width 14 height 14
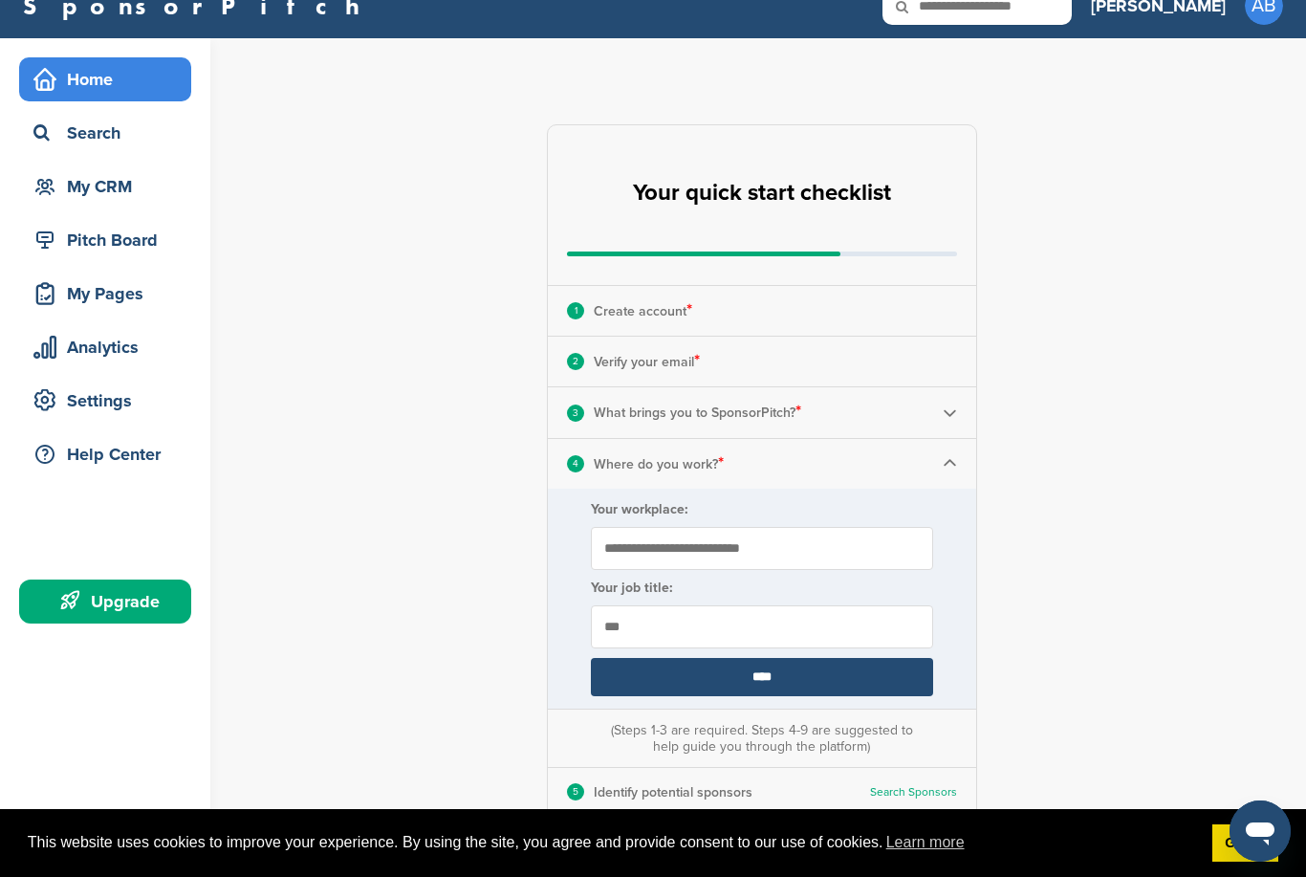
scroll to position [0, 0]
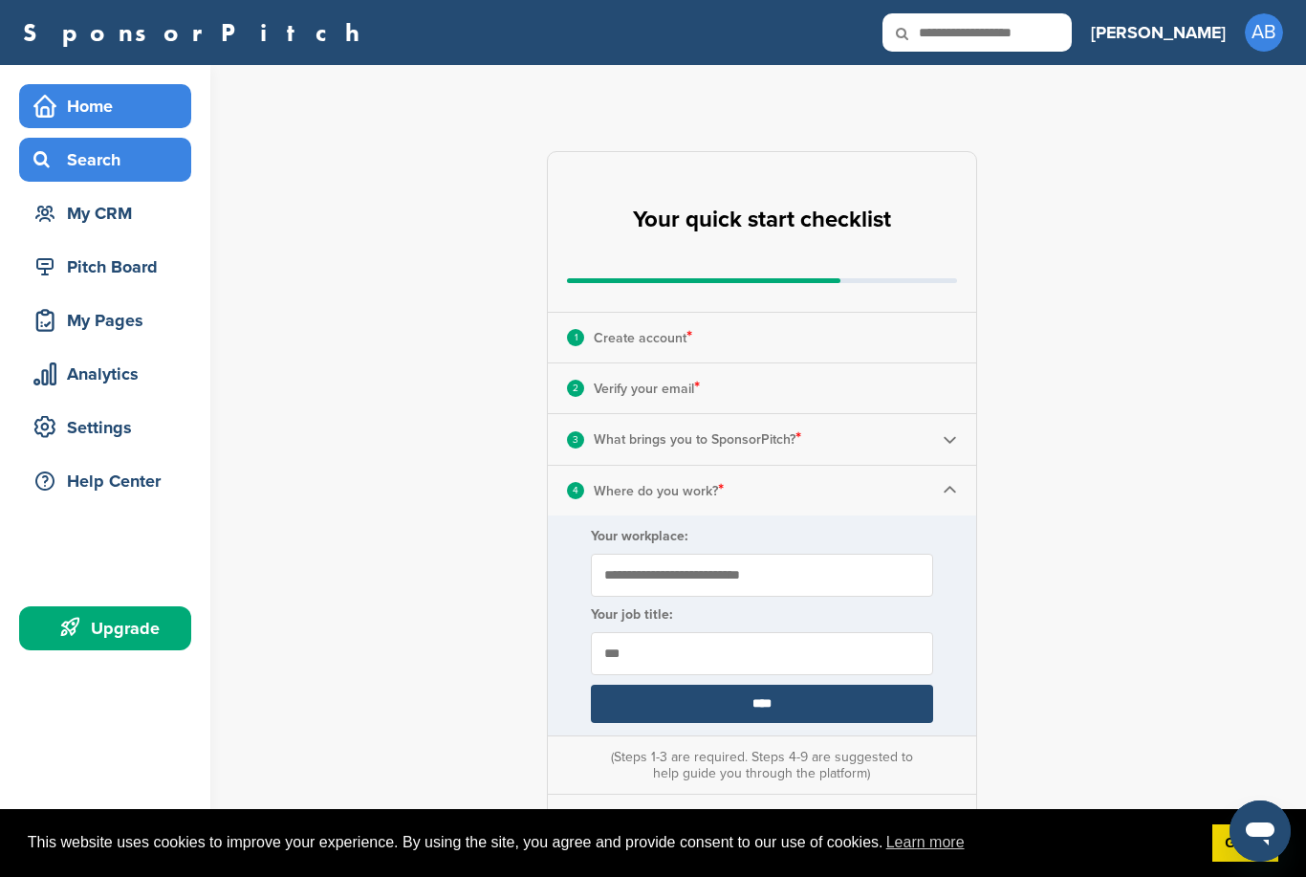
click at [84, 159] on div "Search" at bounding box center [110, 160] width 163 height 34
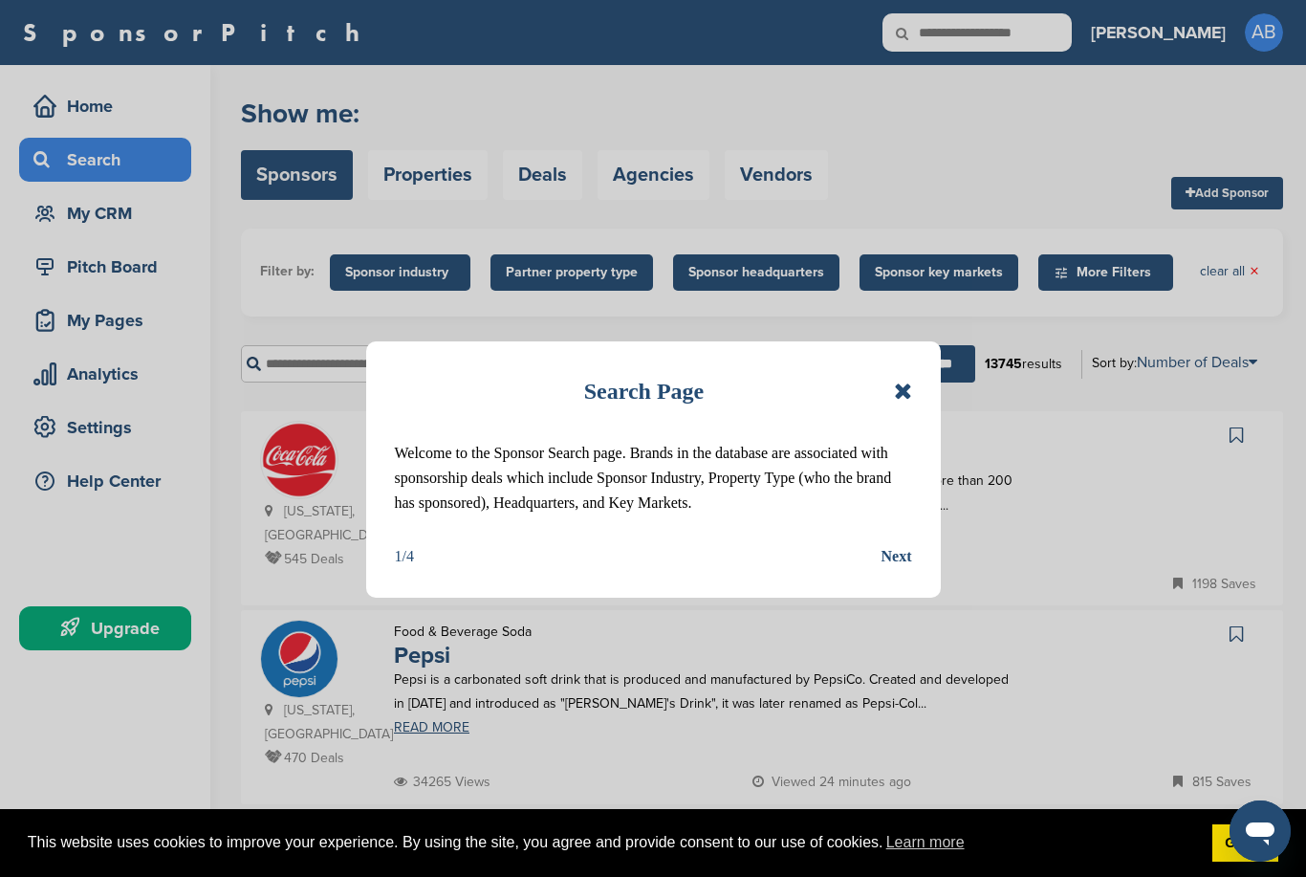
click at [901, 389] on icon at bounding box center [903, 391] width 18 height 23
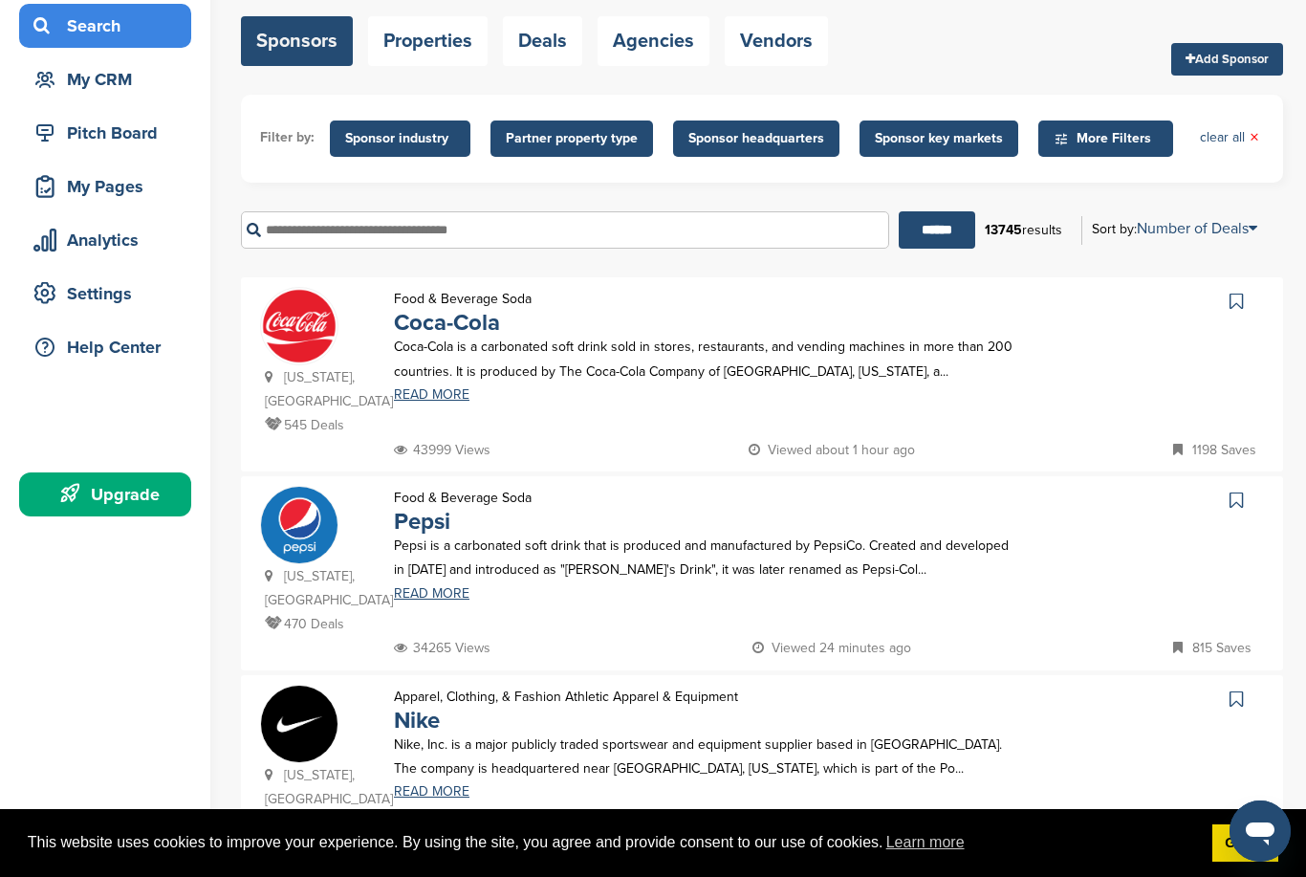
scroll to position [193, 0]
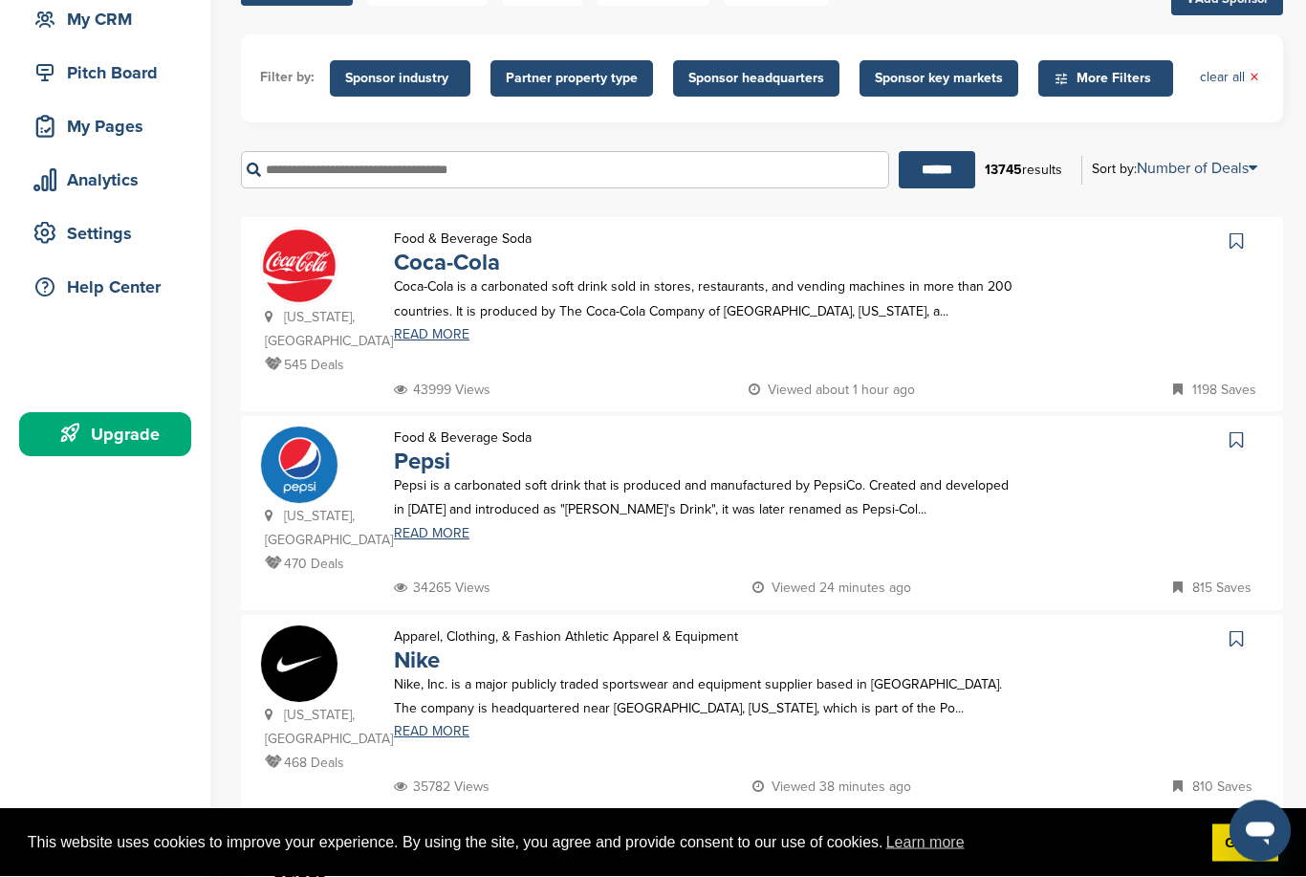
click at [1240, 241] on icon at bounding box center [1236, 241] width 13 height 19
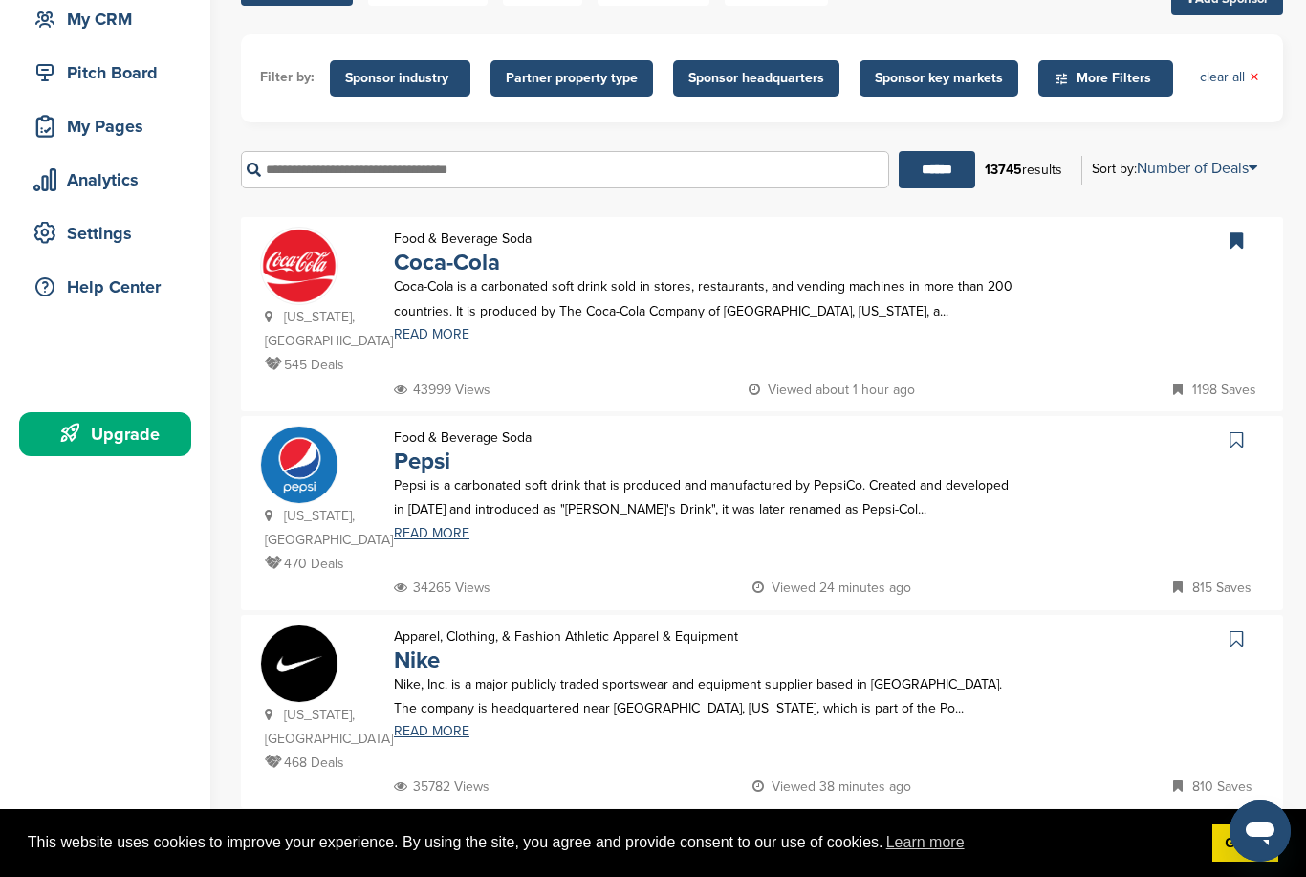
click at [1232, 430] on icon at bounding box center [1236, 439] width 13 height 19
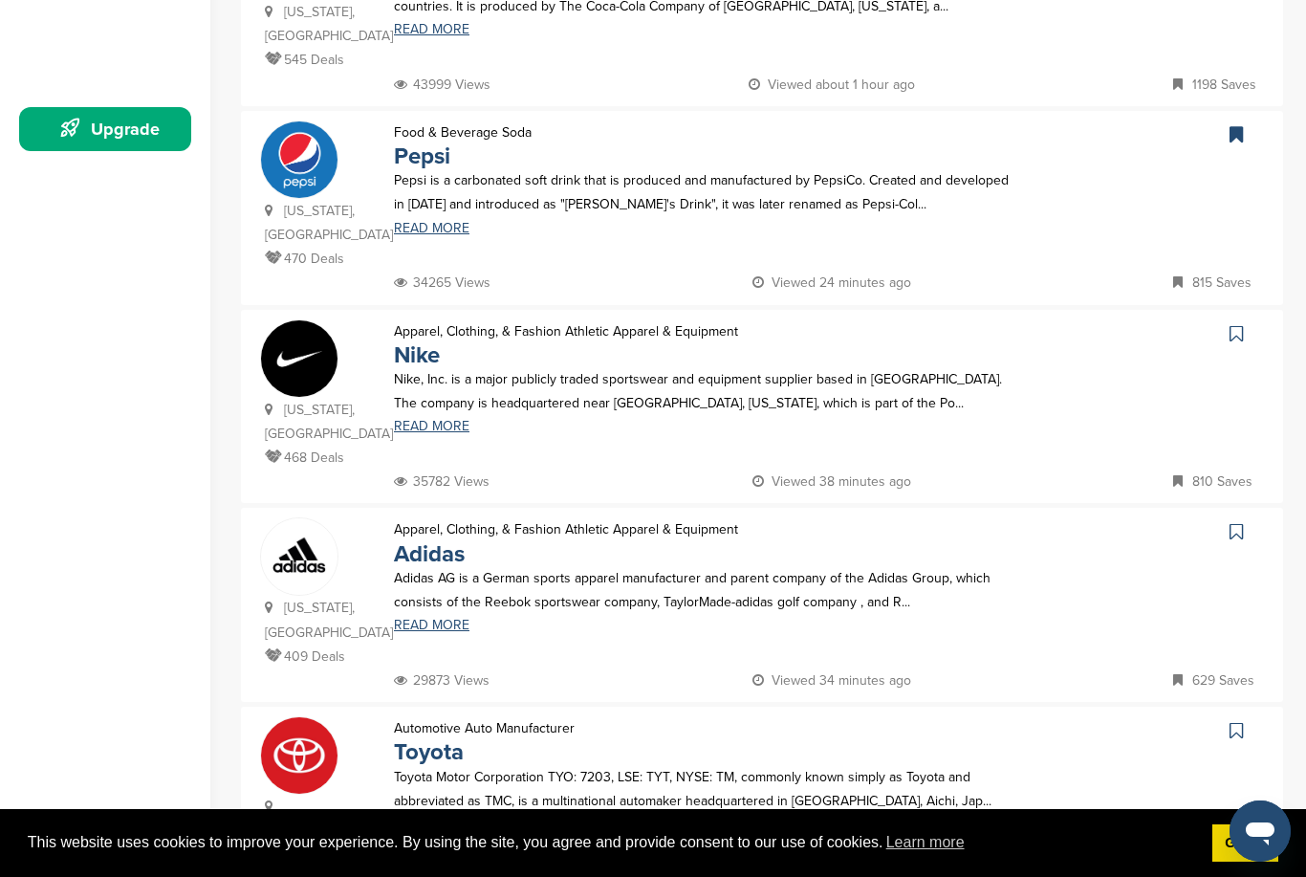
scroll to position [503, 0]
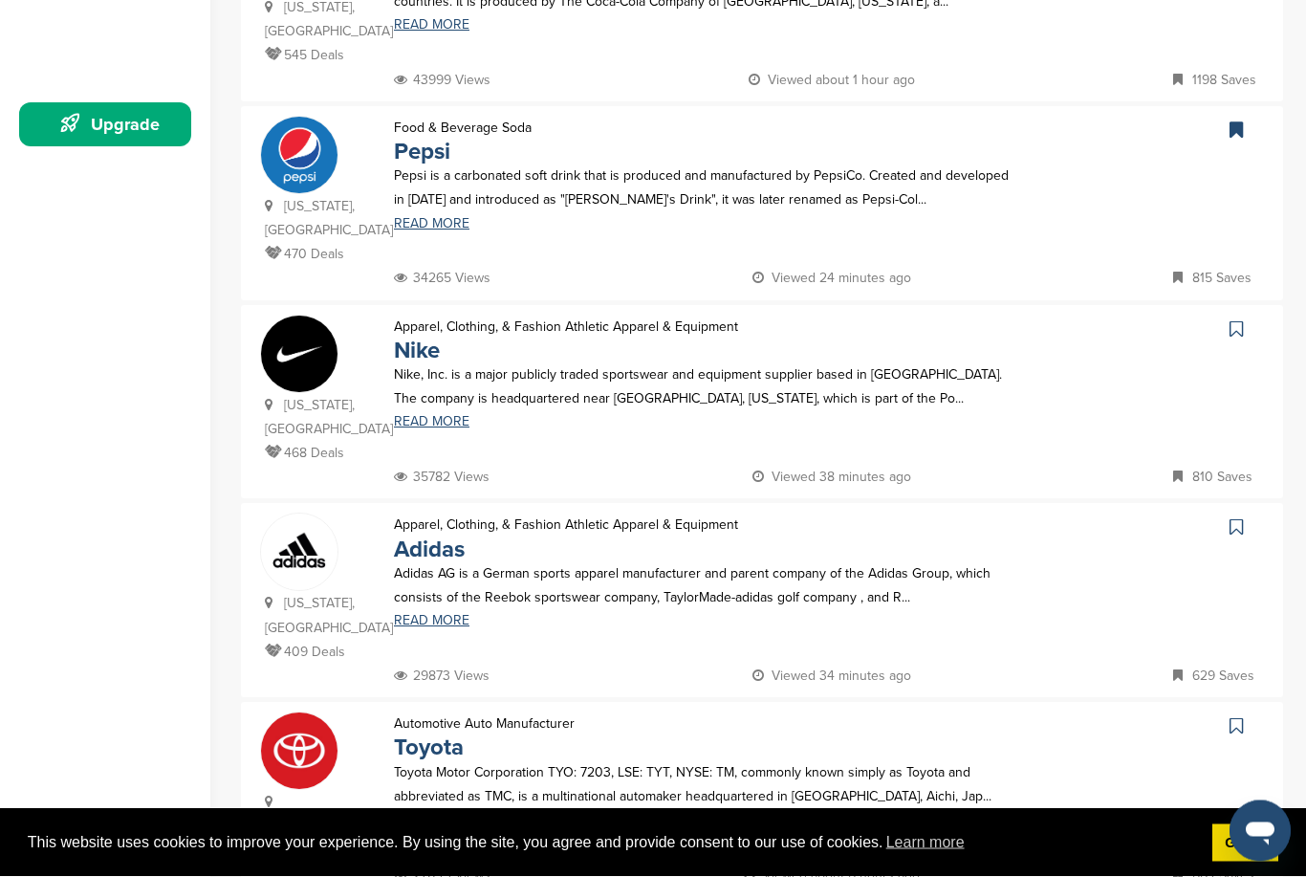
click at [1239, 320] on icon at bounding box center [1236, 329] width 13 height 19
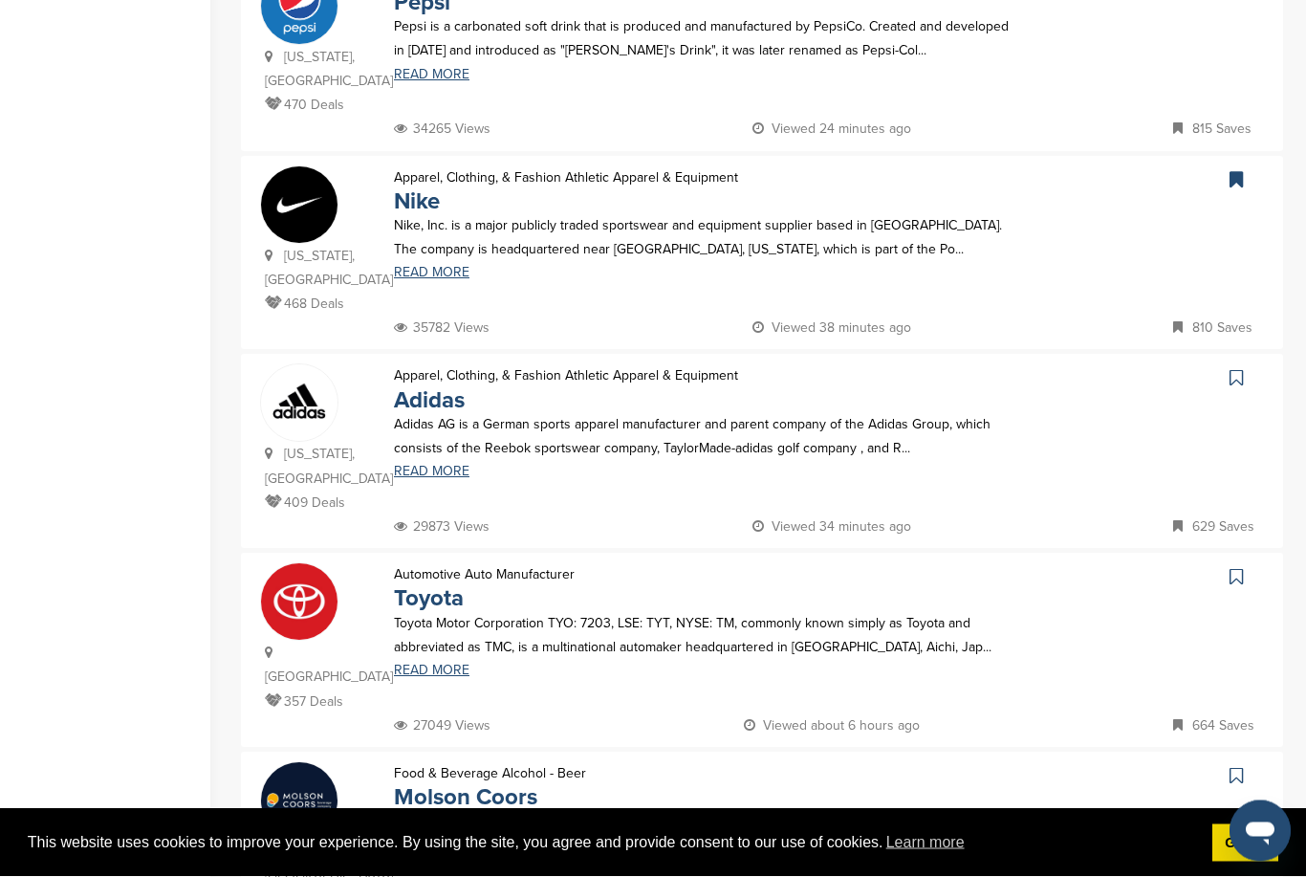
scroll to position [653, 0]
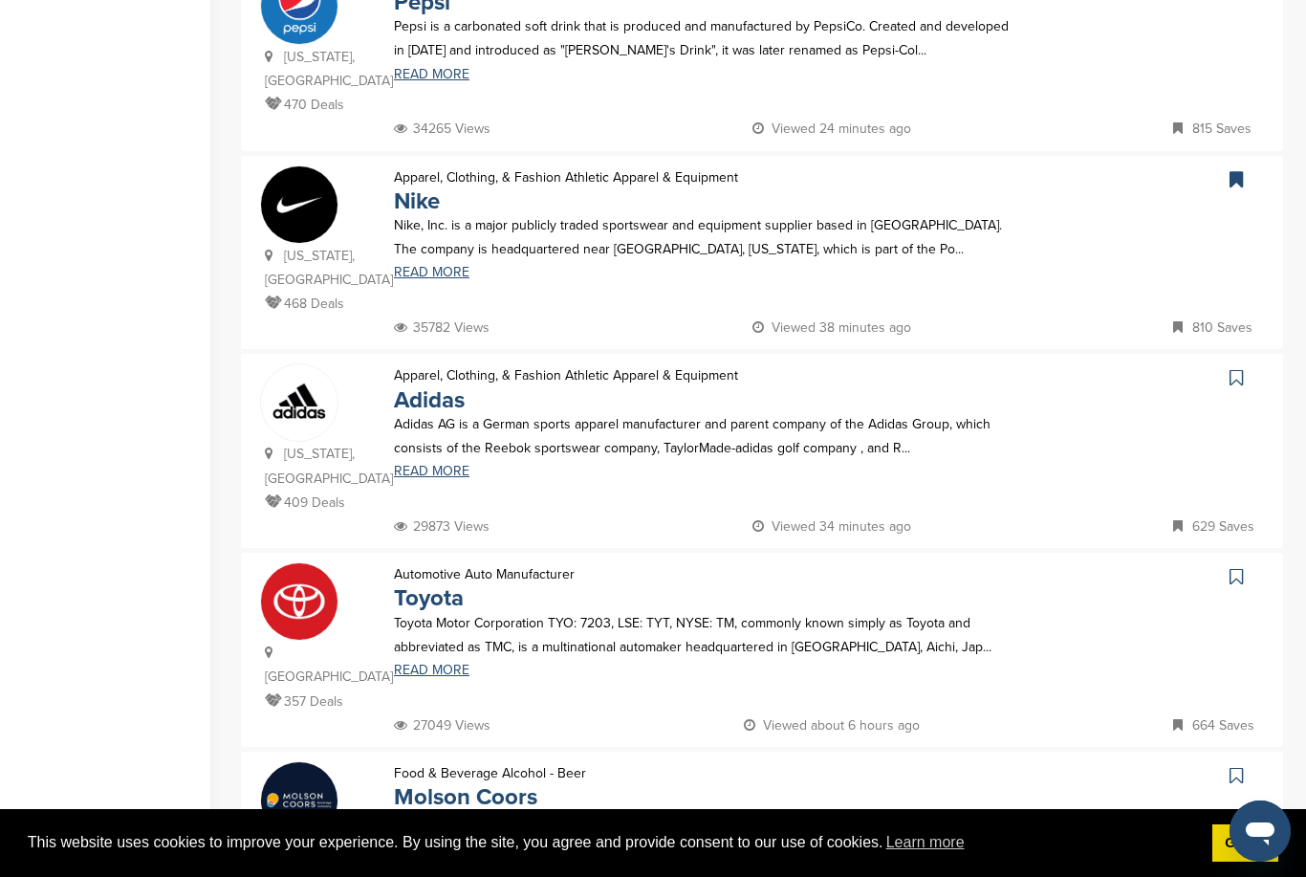
click at [1245, 363] on link at bounding box center [1239, 377] width 28 height 29
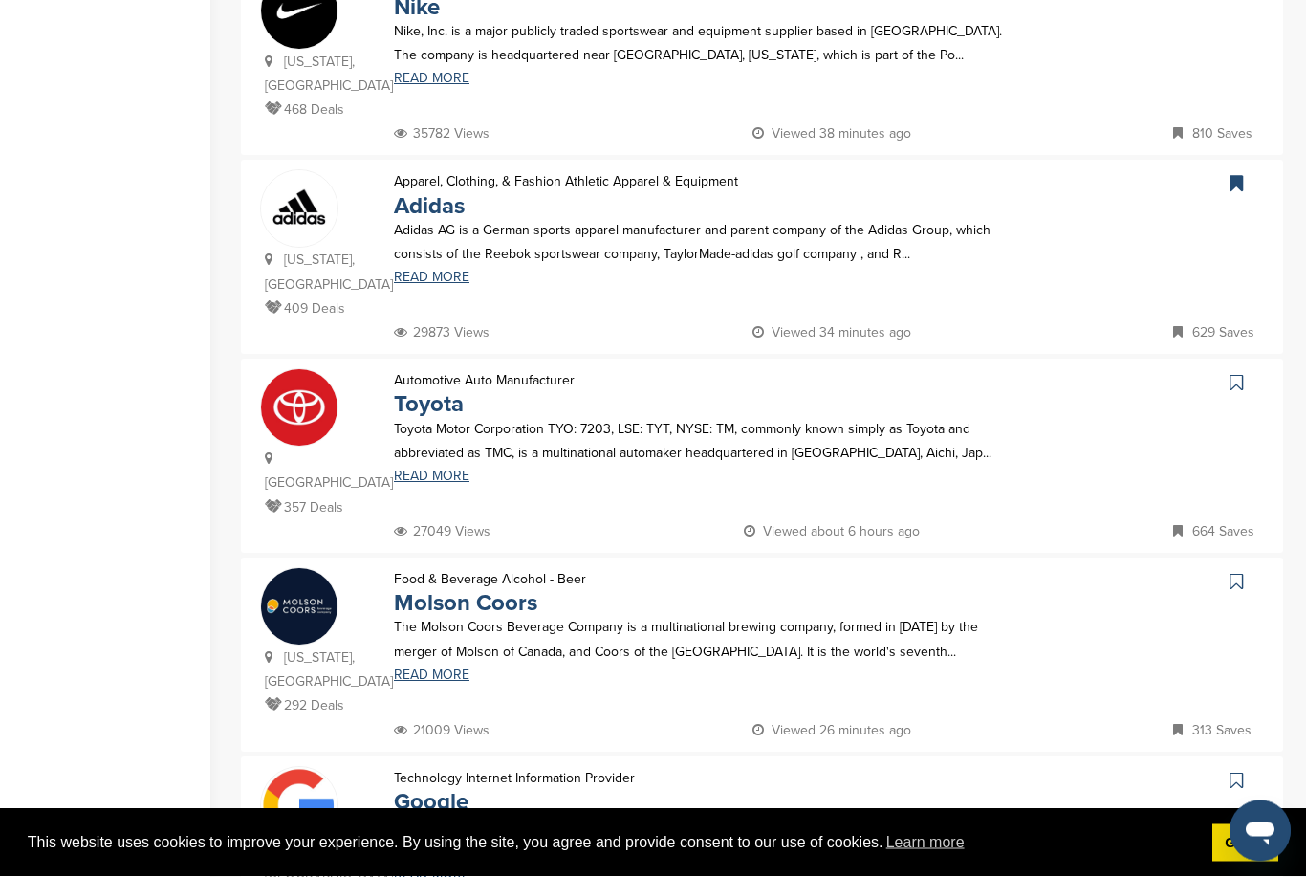
scroll to position [852, 0]
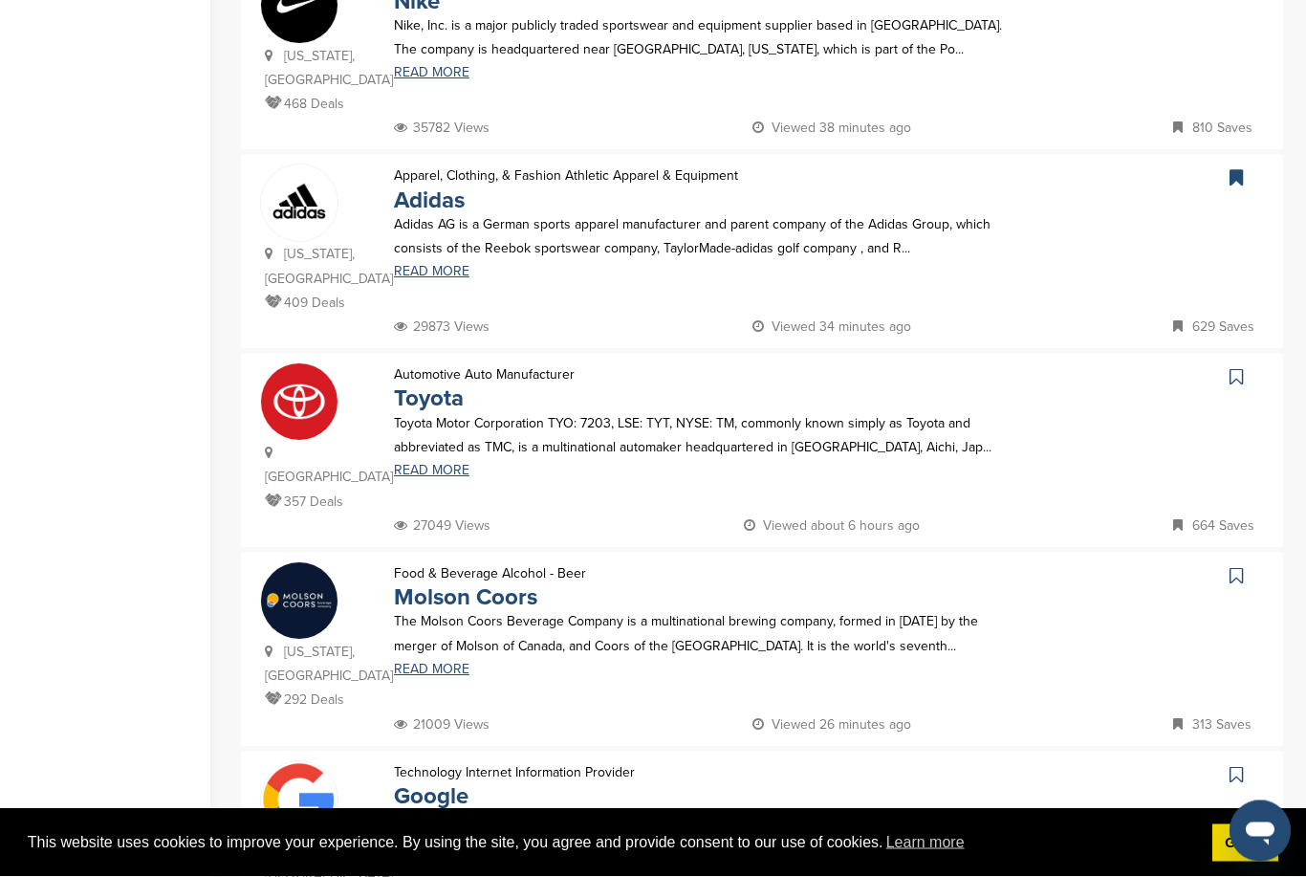
click at [1241, 368] on icon at bounding box center [1236, 377] width 13 height 19
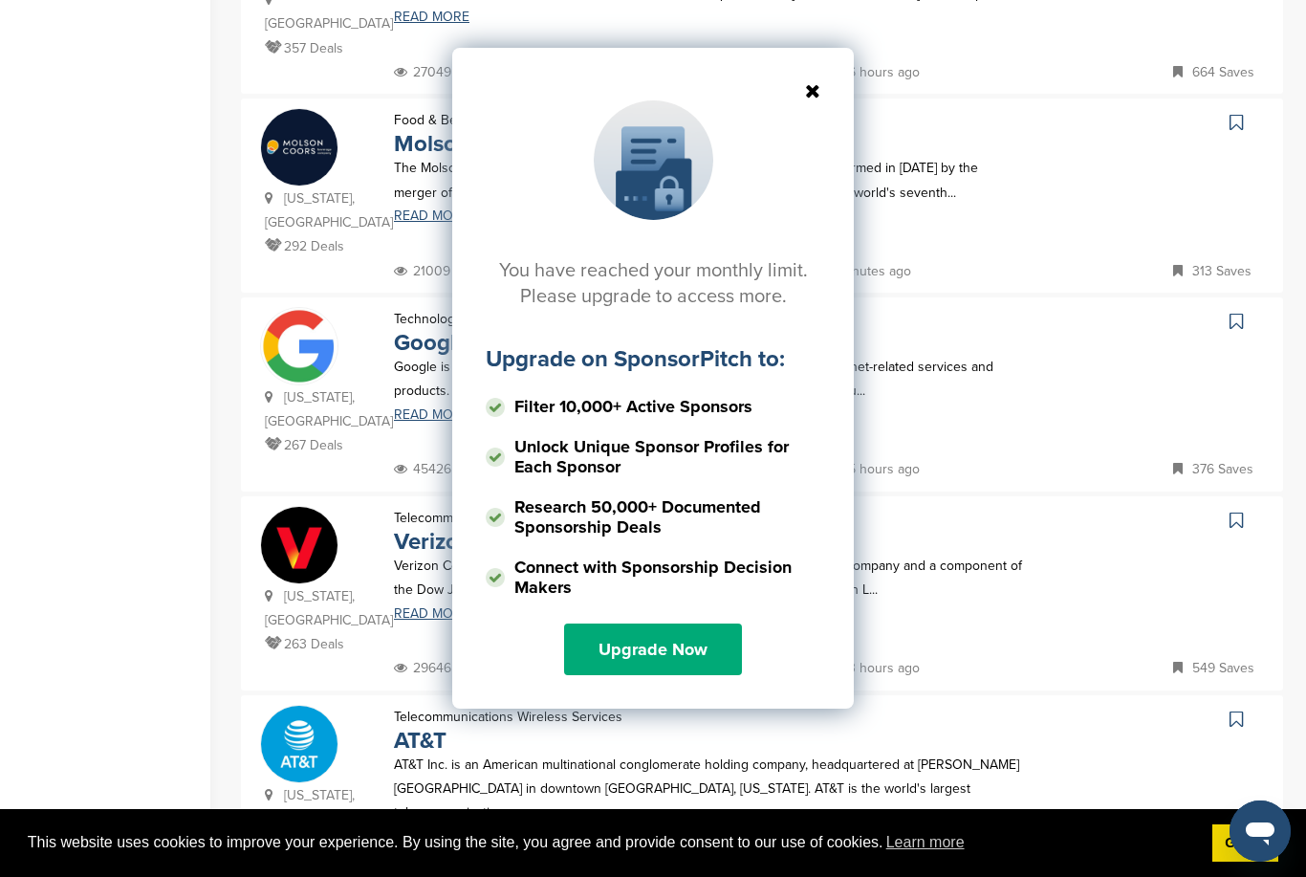
scroll to position [1306, 0]
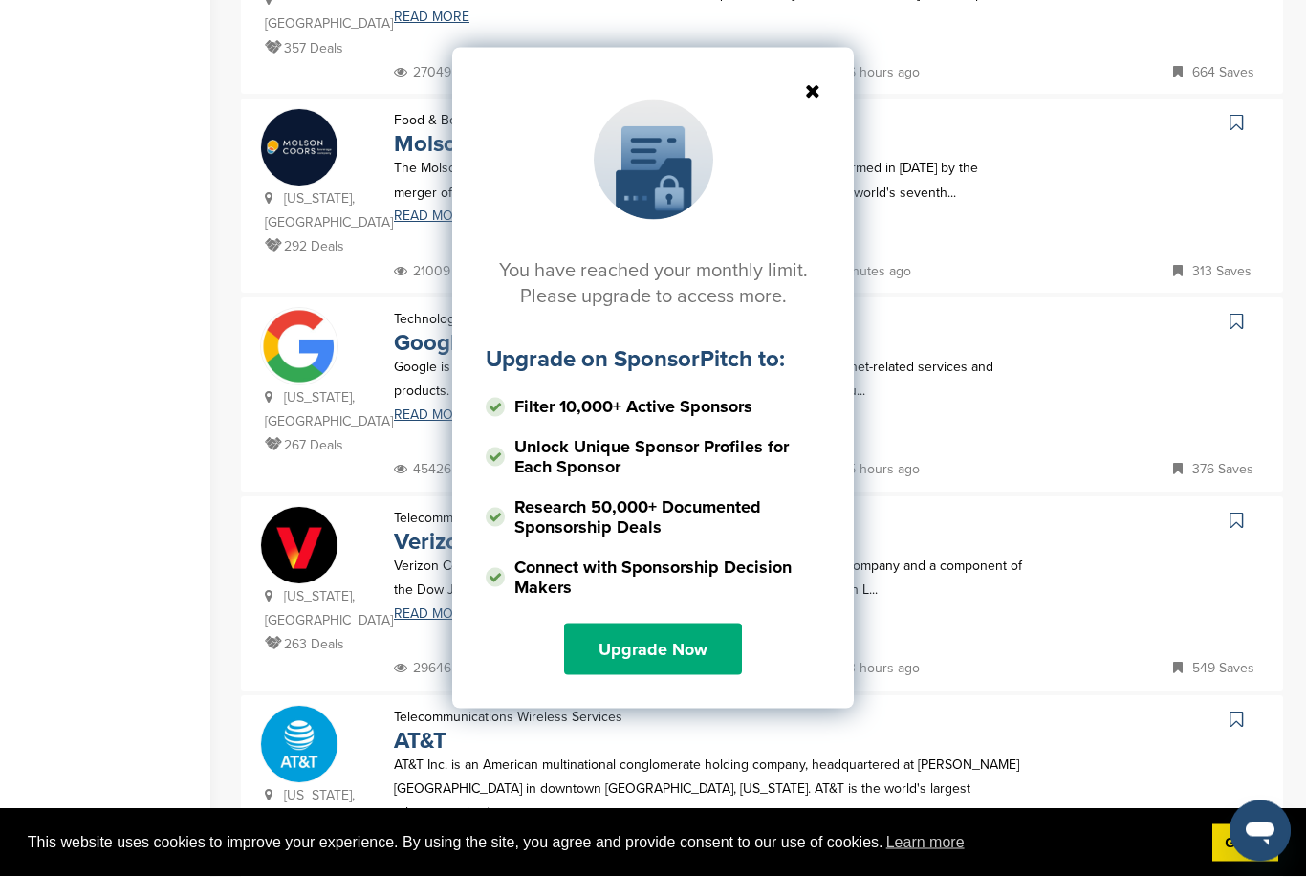
click at [814, 92] on icon at bounding box center [653, 90] width 335 height 19
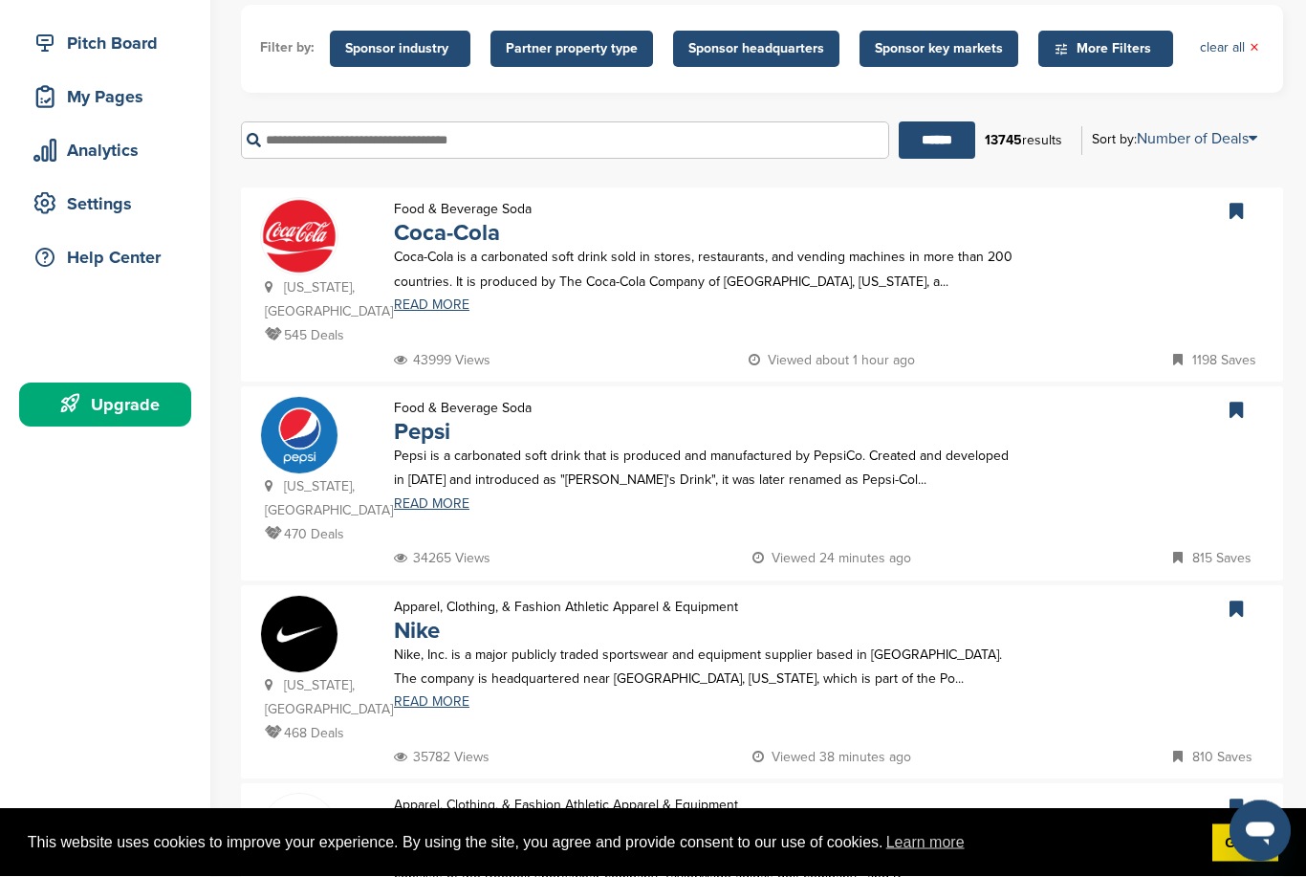
scroll to position [148, 0]
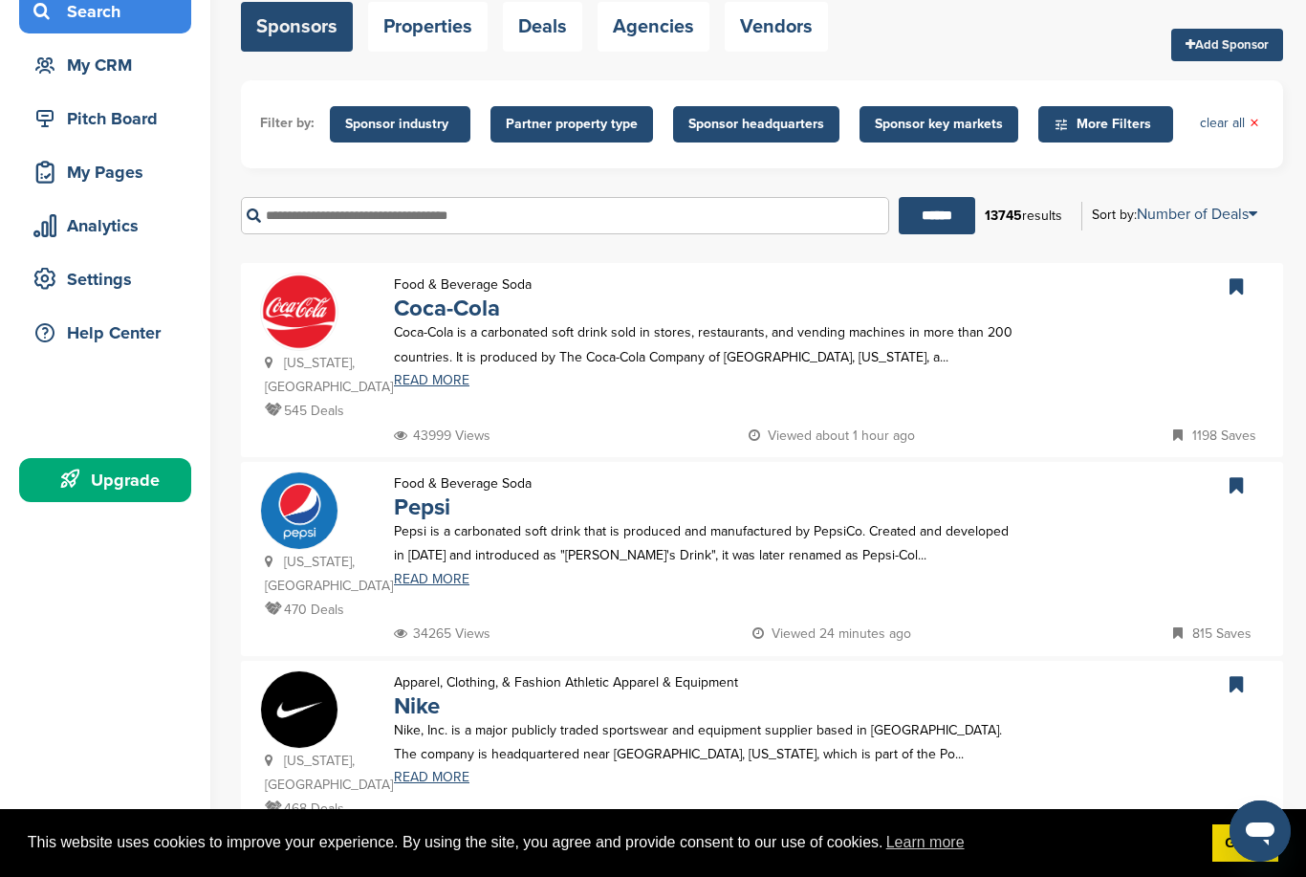
click at [109, 487] on div "Upgrade" at bounding box center [110, 480] width 163 height 34
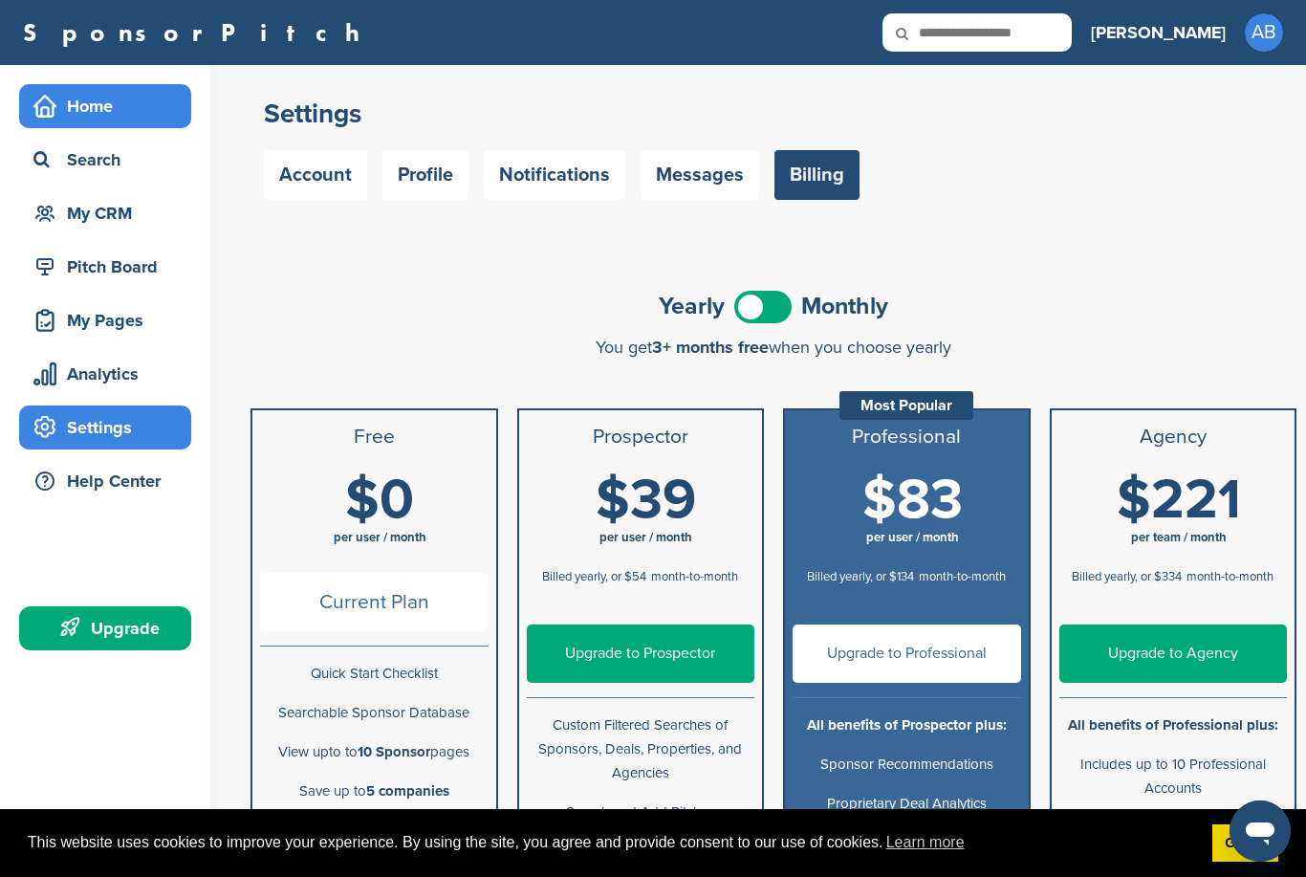
click at [104, 111] on div "Home" at bounding box center [110, 106] width 163 height 34
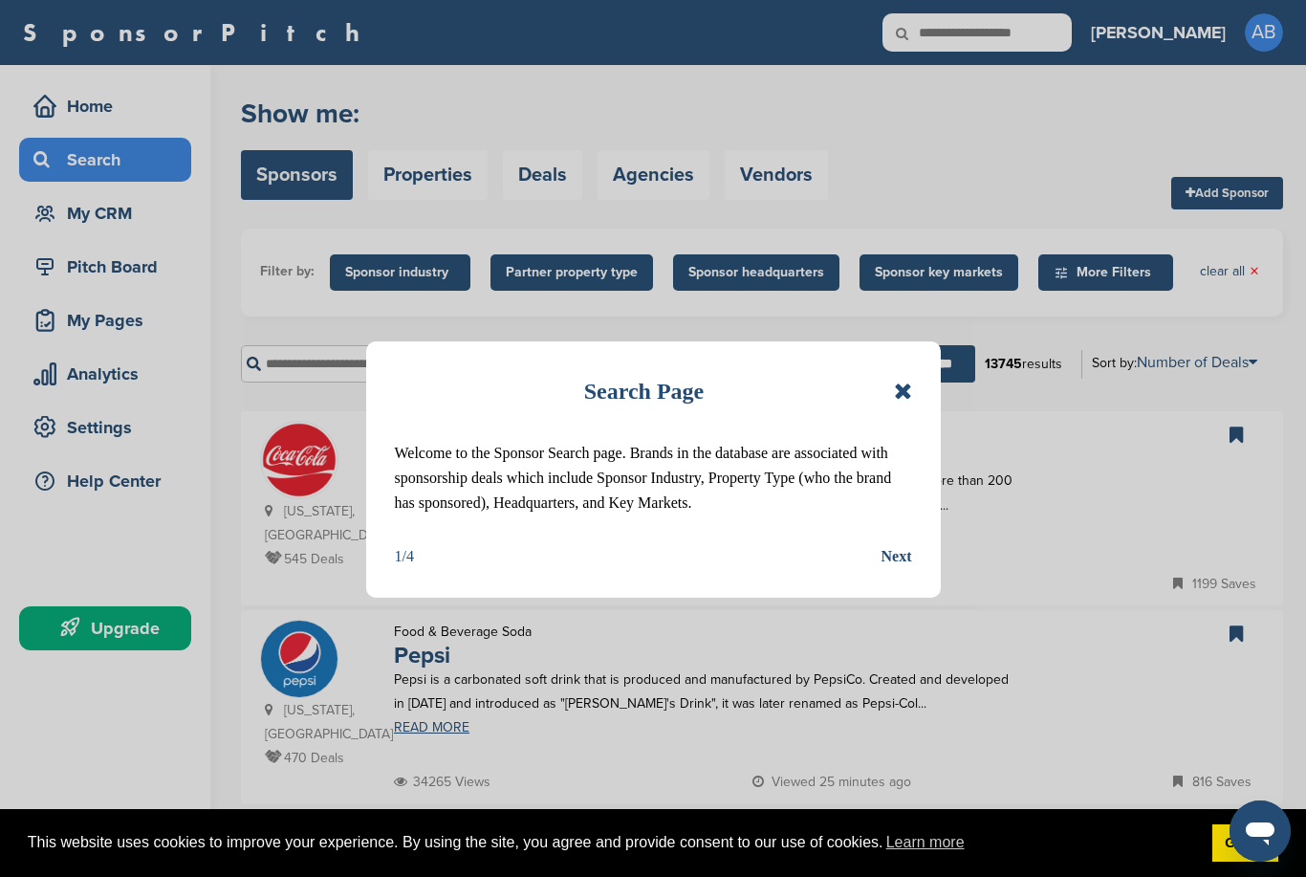
click at [896, 556] on div "Next" at bounding box center [897, 556] width 31 height 25
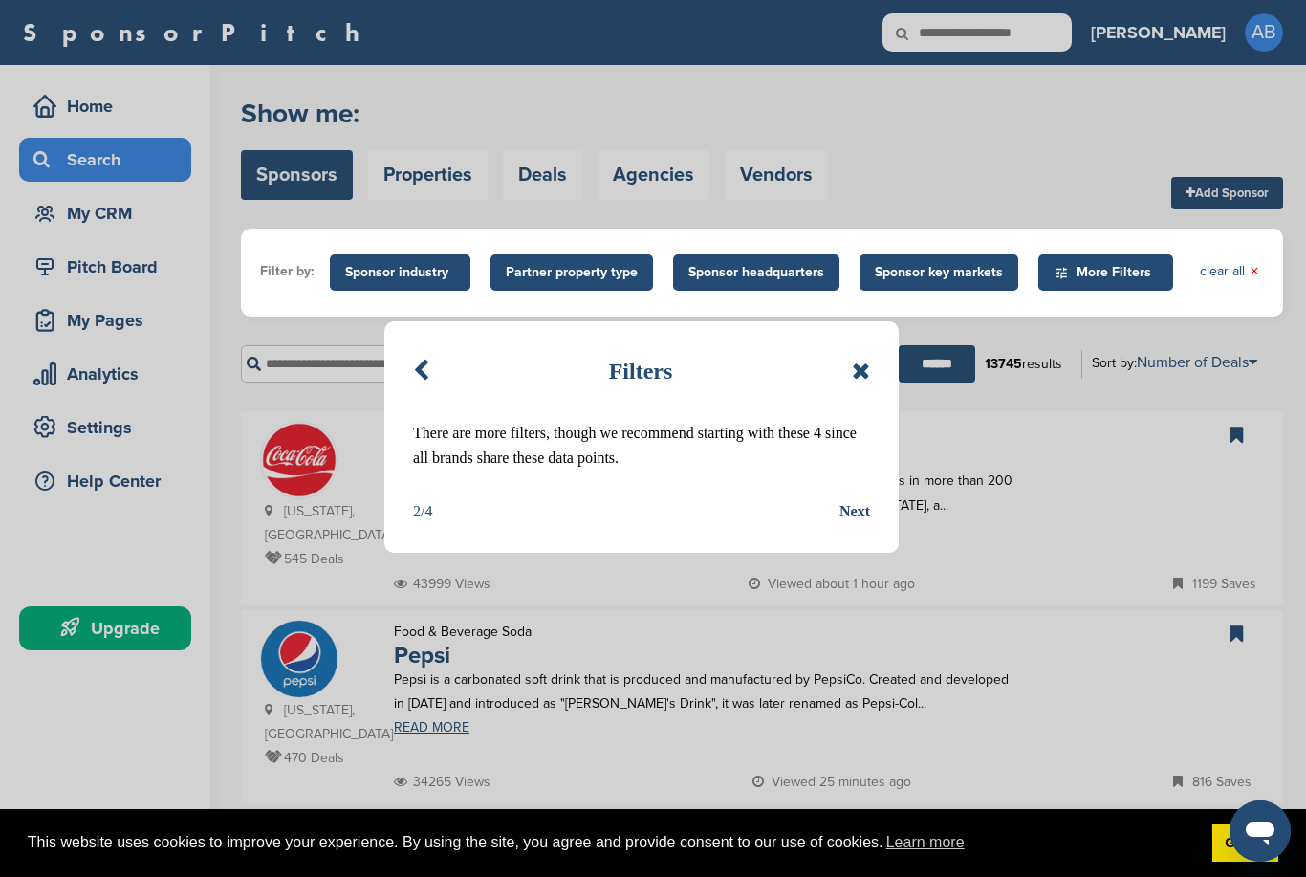
click at [856, 513] on div "Next" at bounding box center [855, 511] width 31 height 25
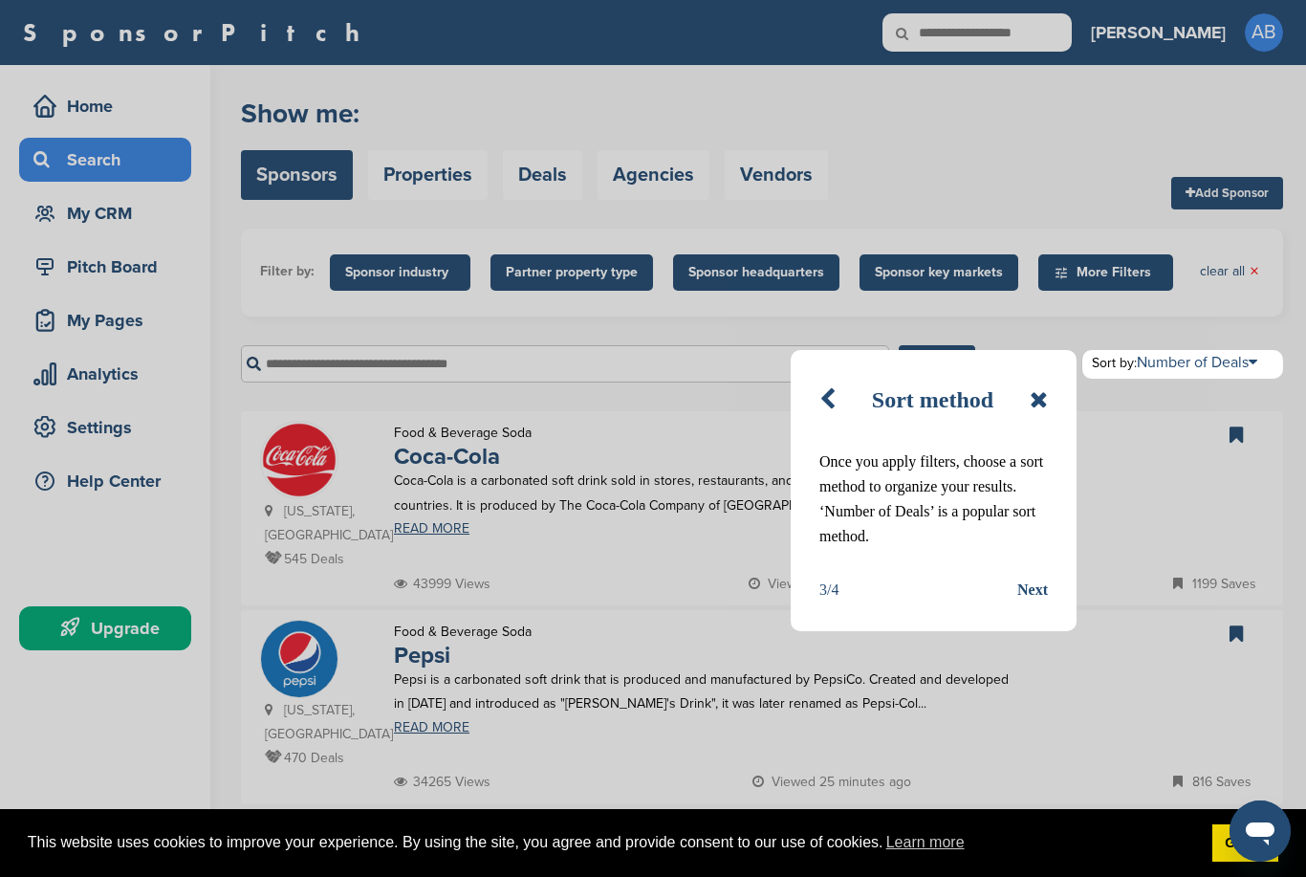
click at [1035, 595] on div "Next" at bounding box center [1033, 590] width 31 height 25
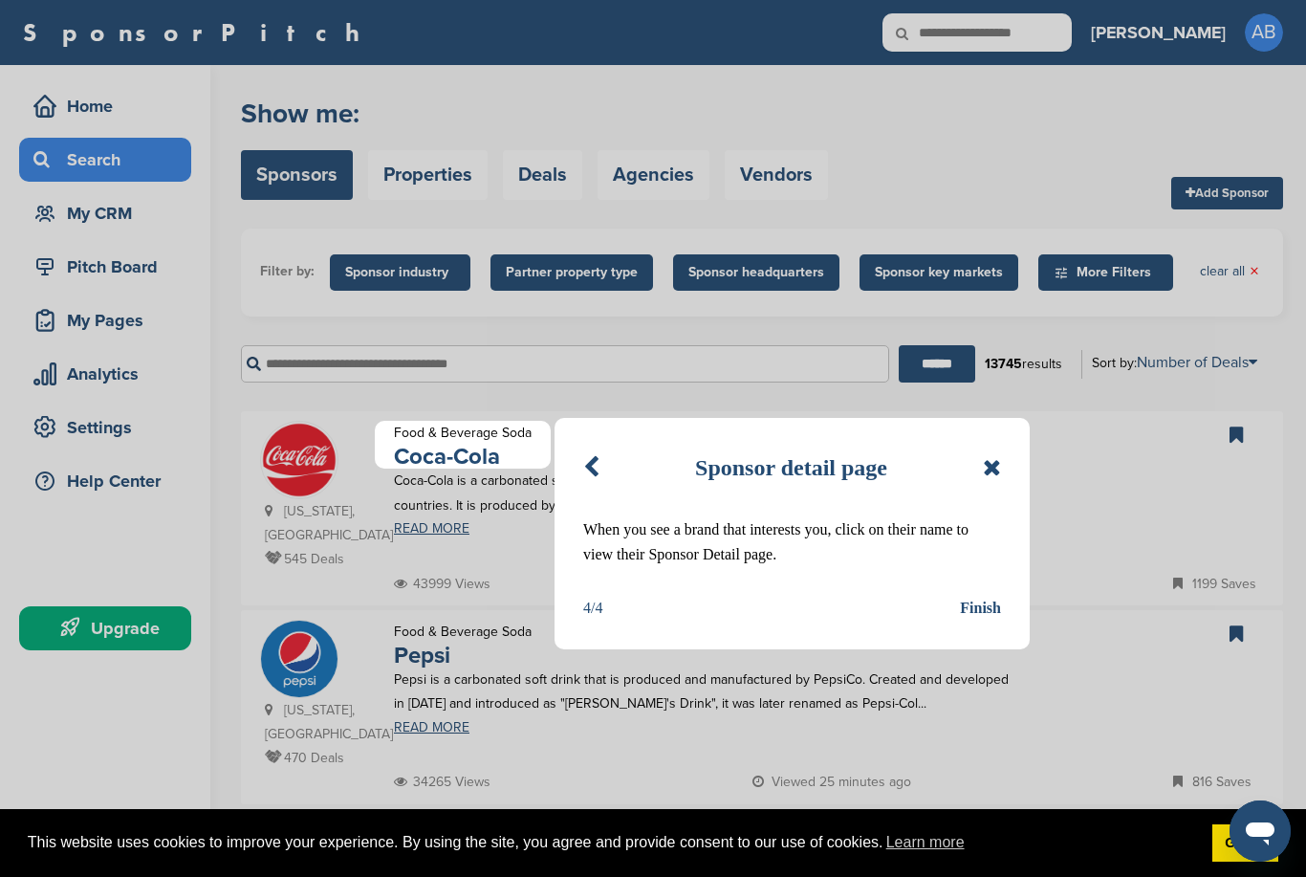
click at [984, 609] on div "Finish" at bounding box center [980, 608] width 41 height 25
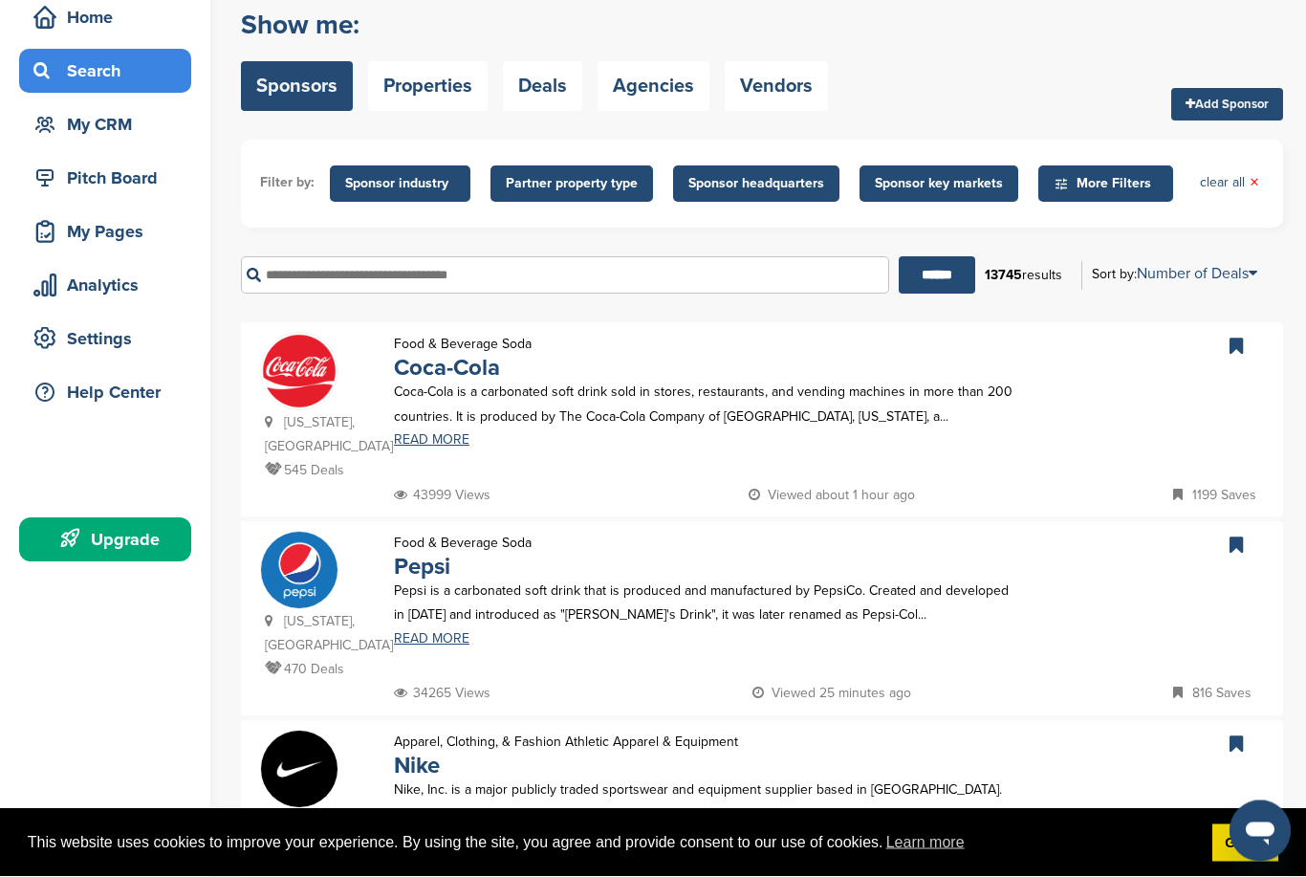
scroll to position [89, 0]
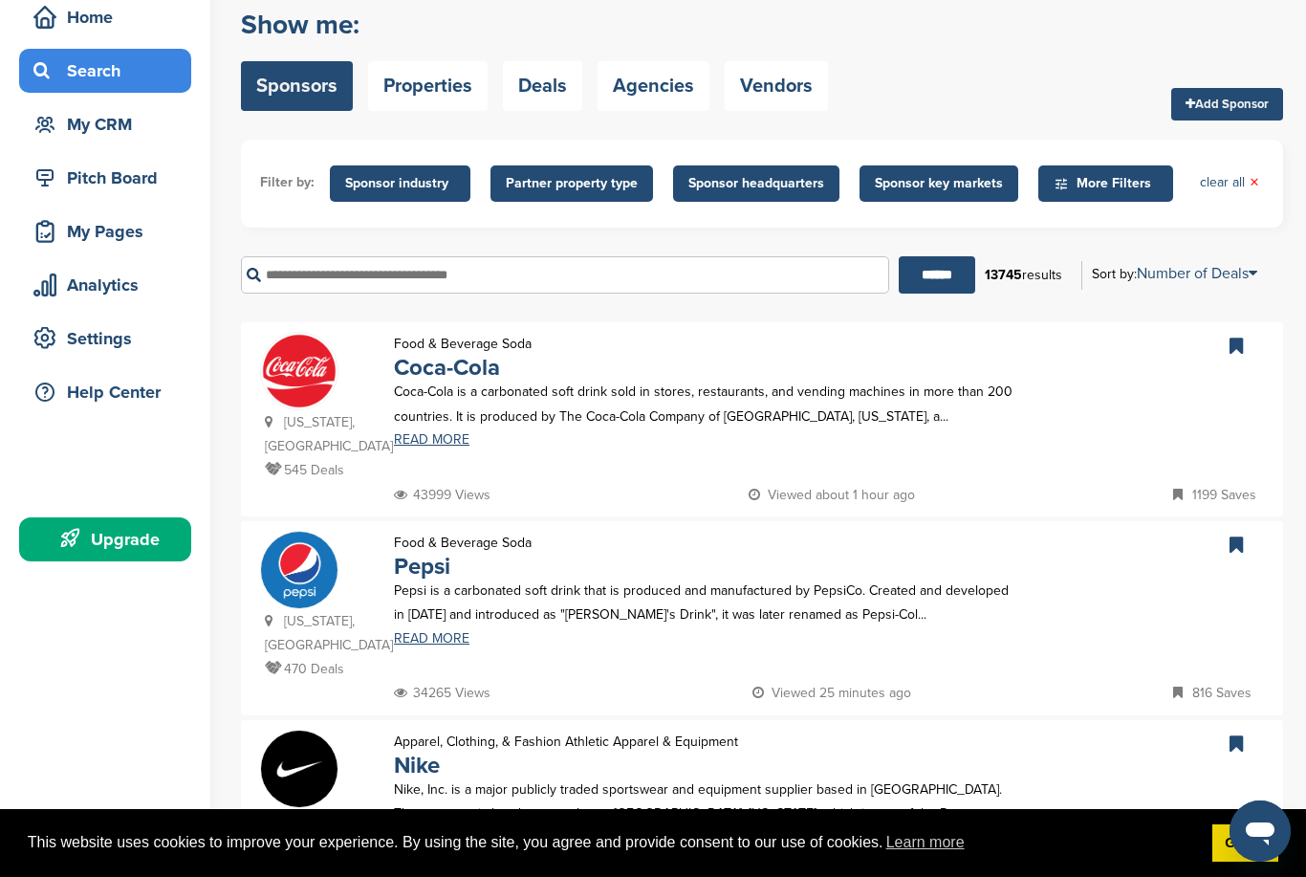
click at [532, 384] on p "Coca-Cola is a carbonated soft drink sold in stores, restaurants, and vending m…" at bounding box center [708, 404] width 629 height 48
click at [450, 375] on link "Coca-Cola" at bounding box center [447, 368] width 106 height 28
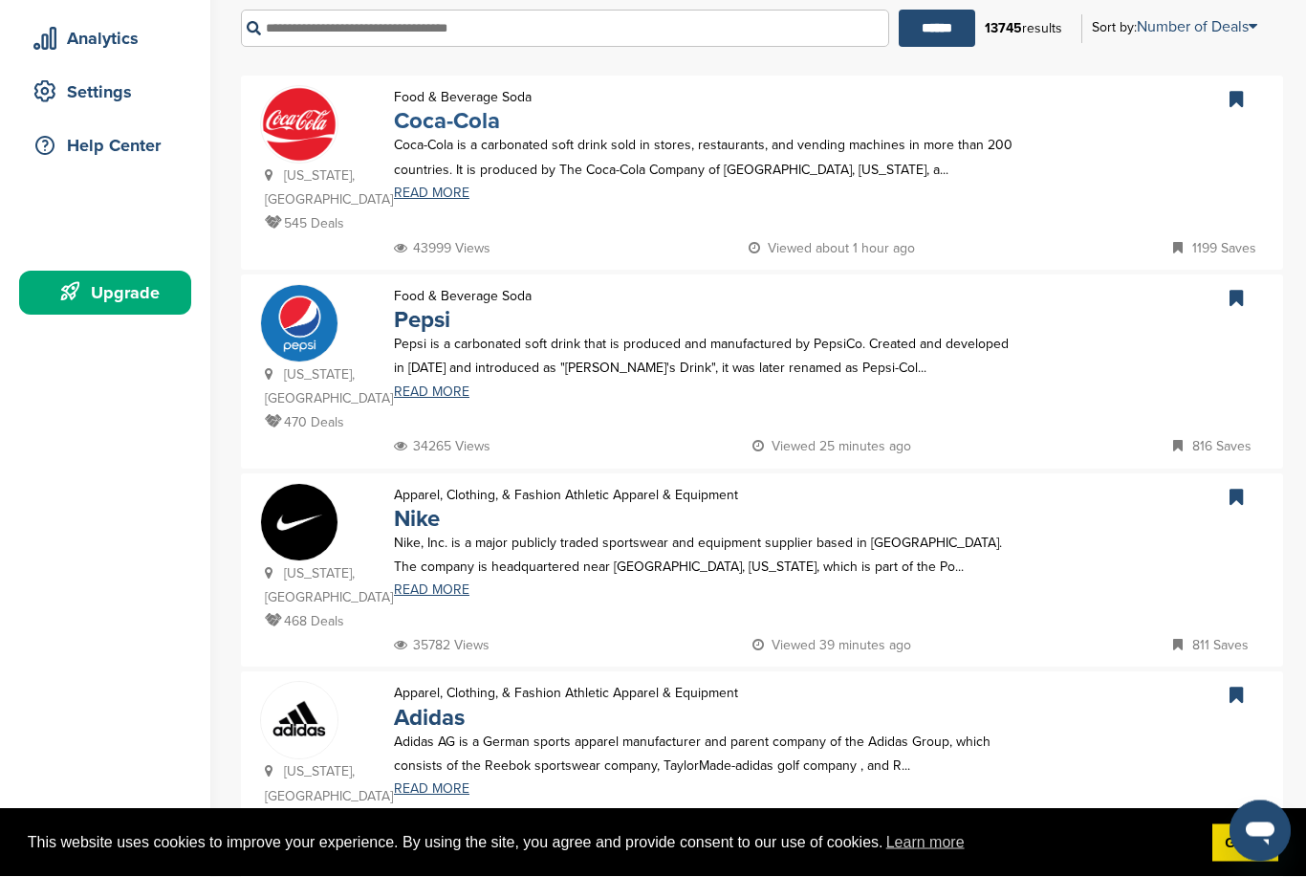
scroll to position [337, 0]
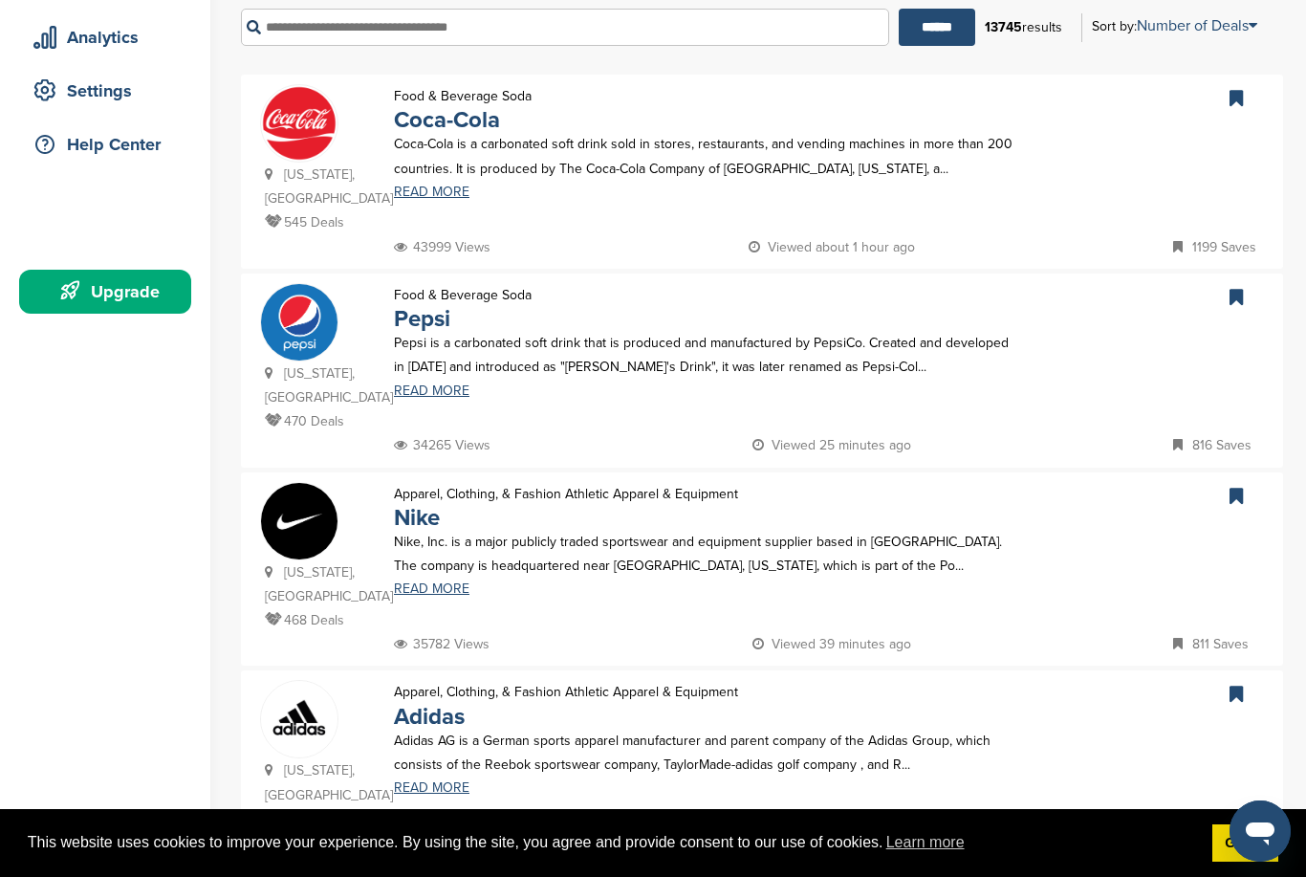
click at [468, 283] on p "Food & Beverage Soda" at bounding box center [463, 295] width 138 height 24
click at [427, 305] on link "Pepsi" at bounding box center [422, 319] width 56 height 28
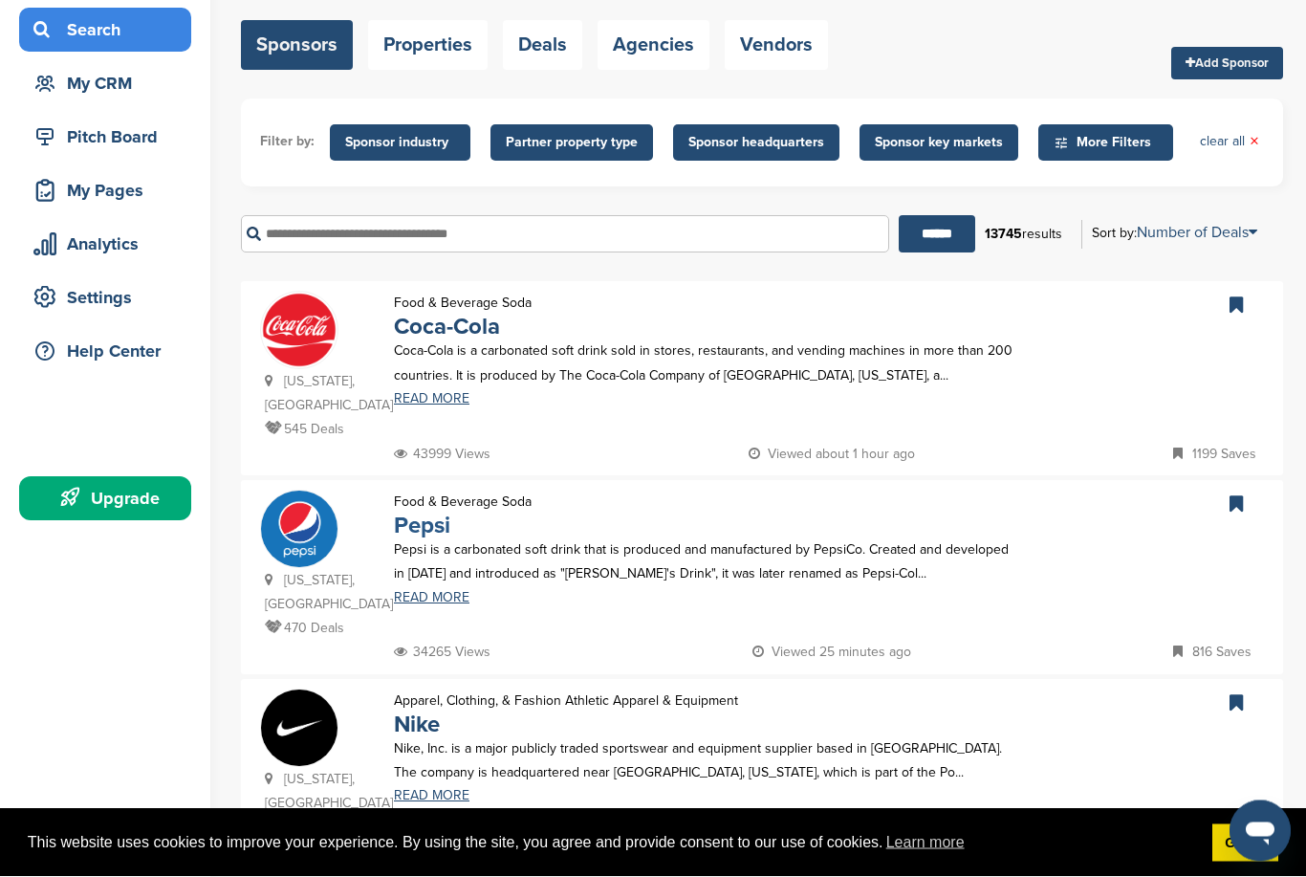
scroll to position [0, 0]
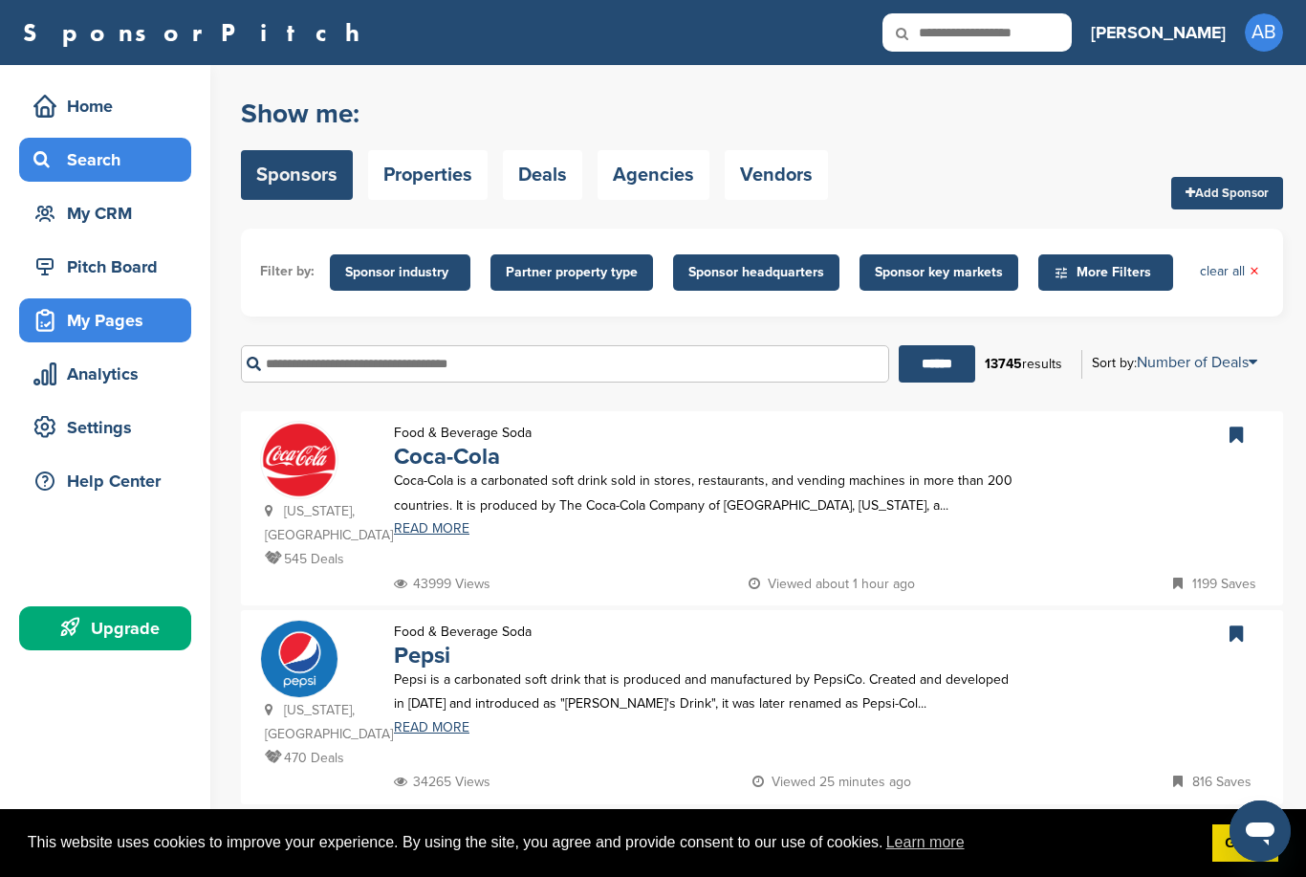
click at [122, 325] on div "My Pages" at bounding box center [110, 320] width 163 height 34
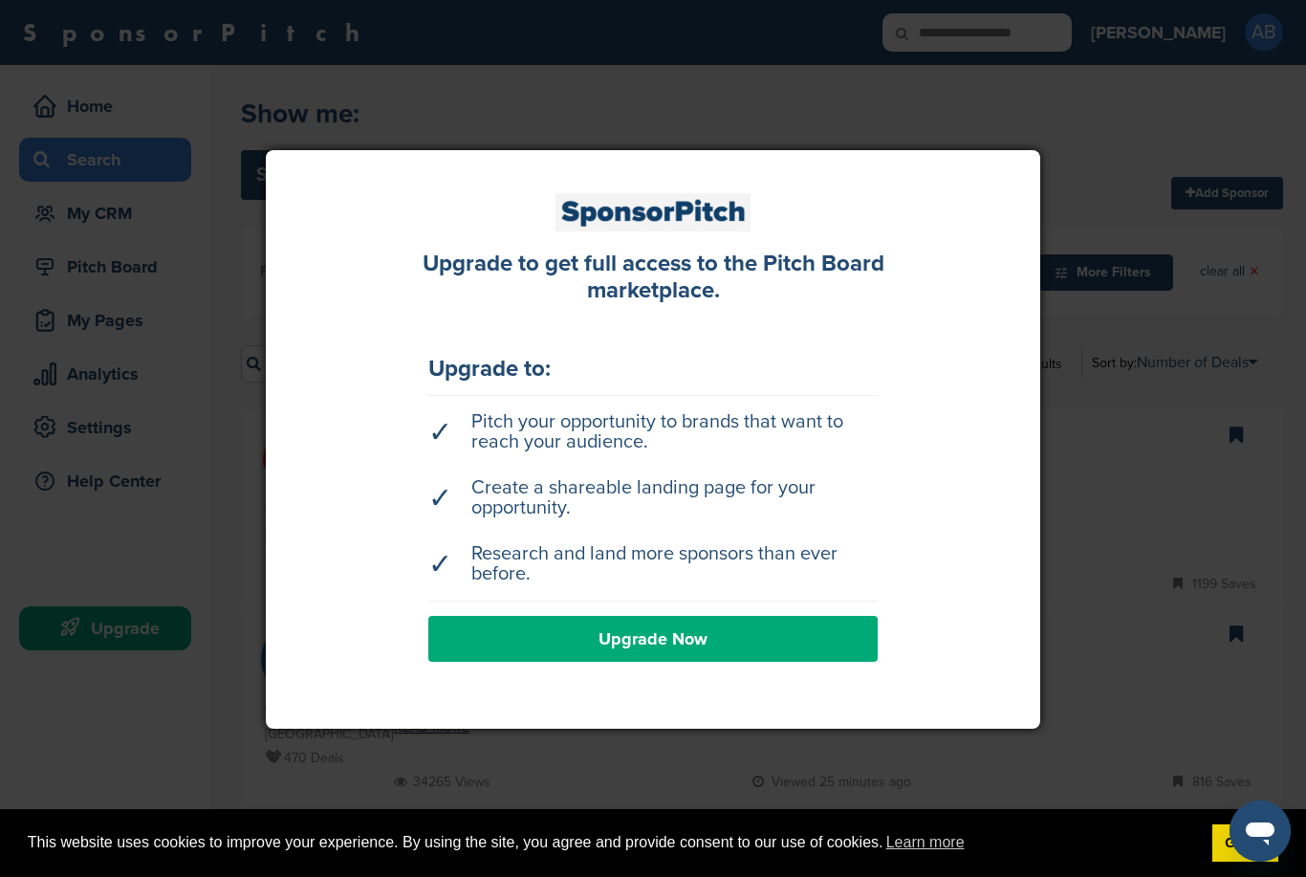
click at [1144, 138] on div at bounding box center [653, 438] width 1306 height 877
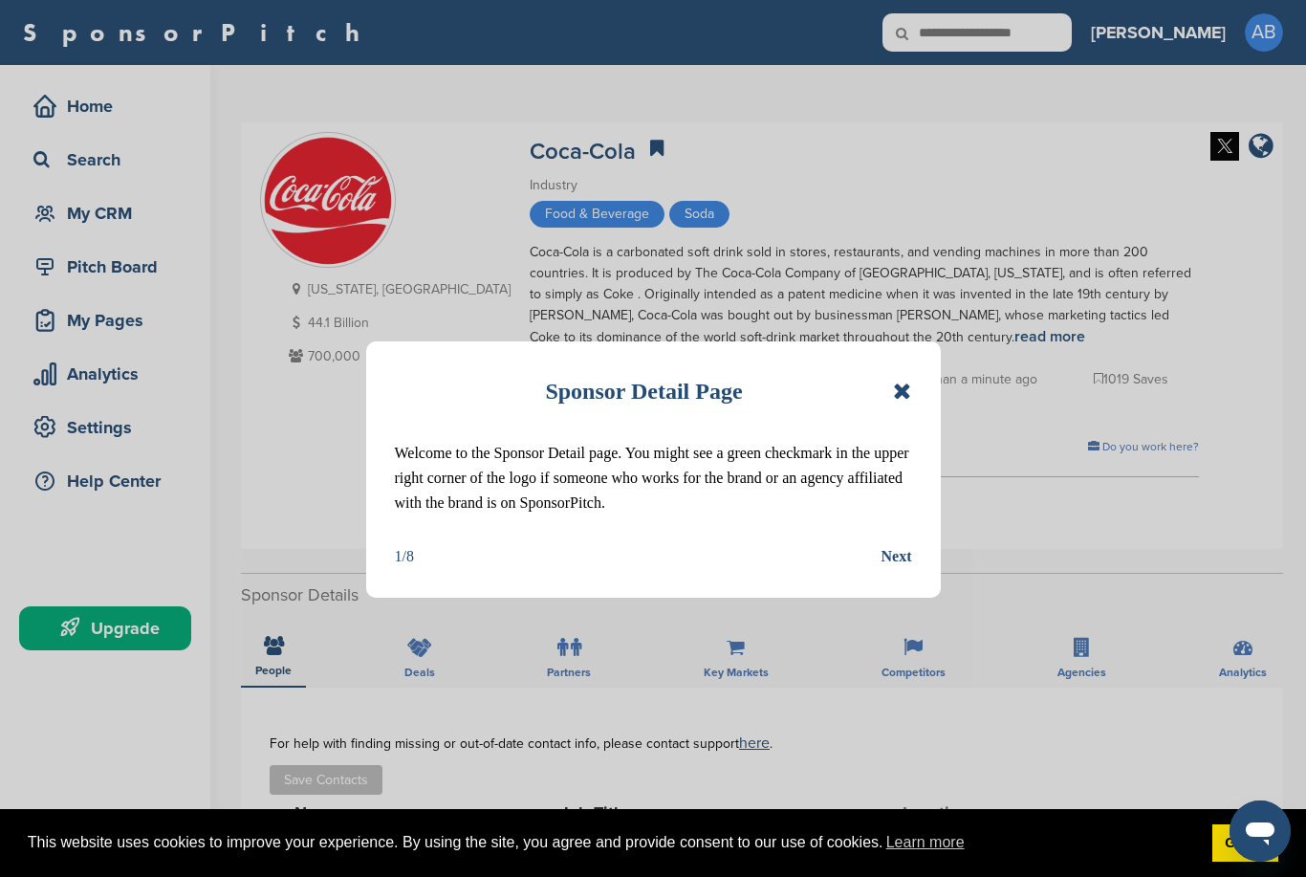
click at [899, 561] on div "Next" at bounding box center [897, 556] width 31 height 25
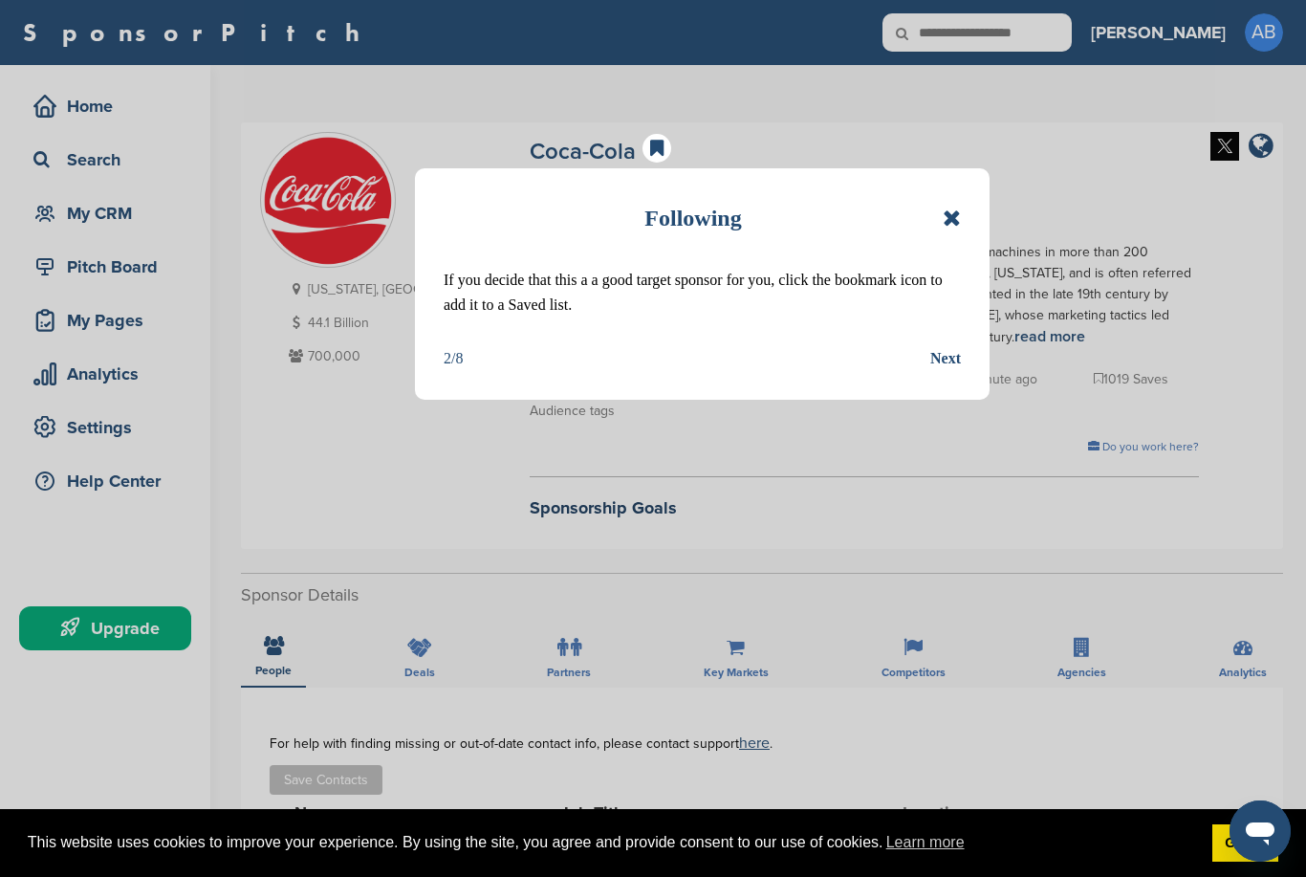
click at [957, 358] on div "Next" at bounding box center [946, 358] width 31 height 25
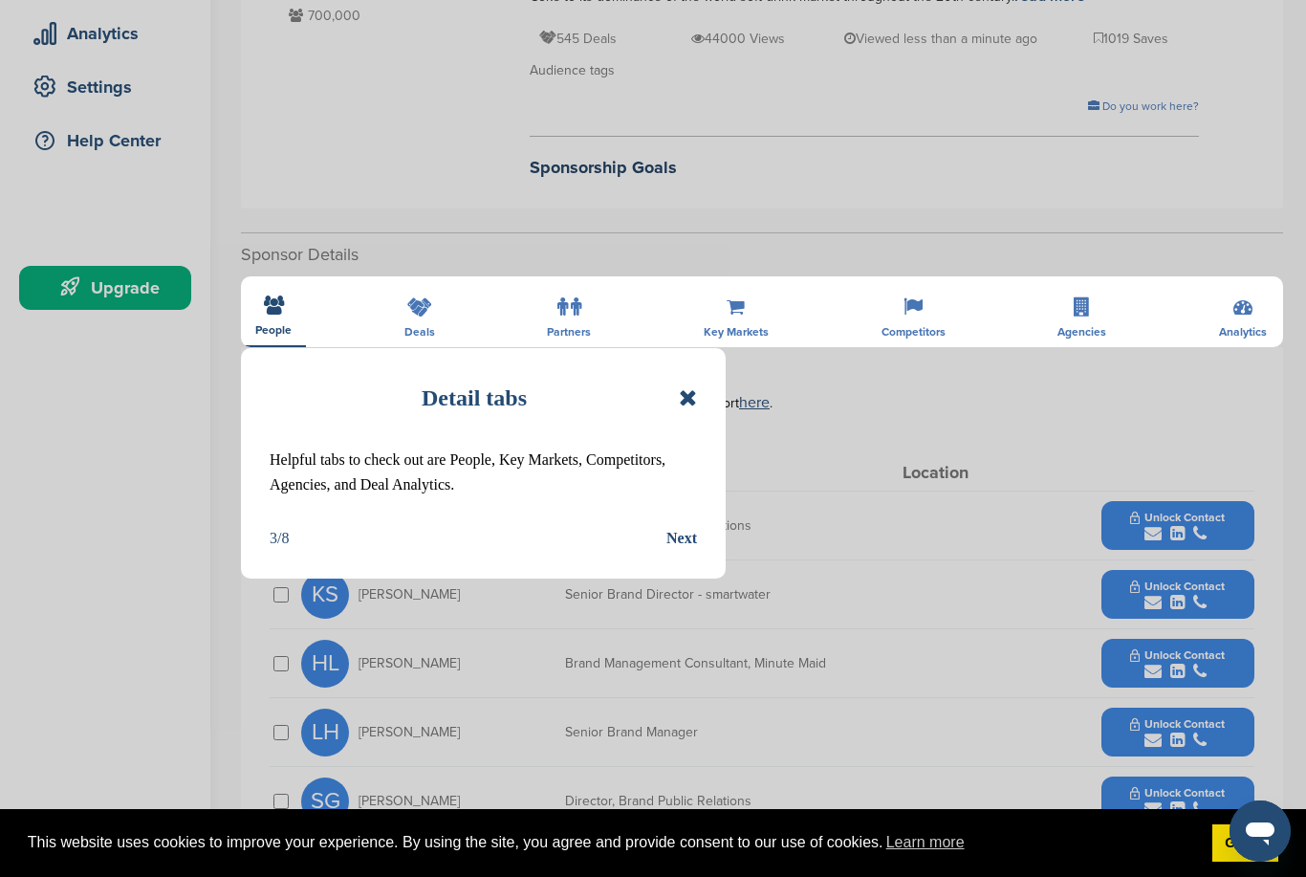
scroll to position [395, 0]
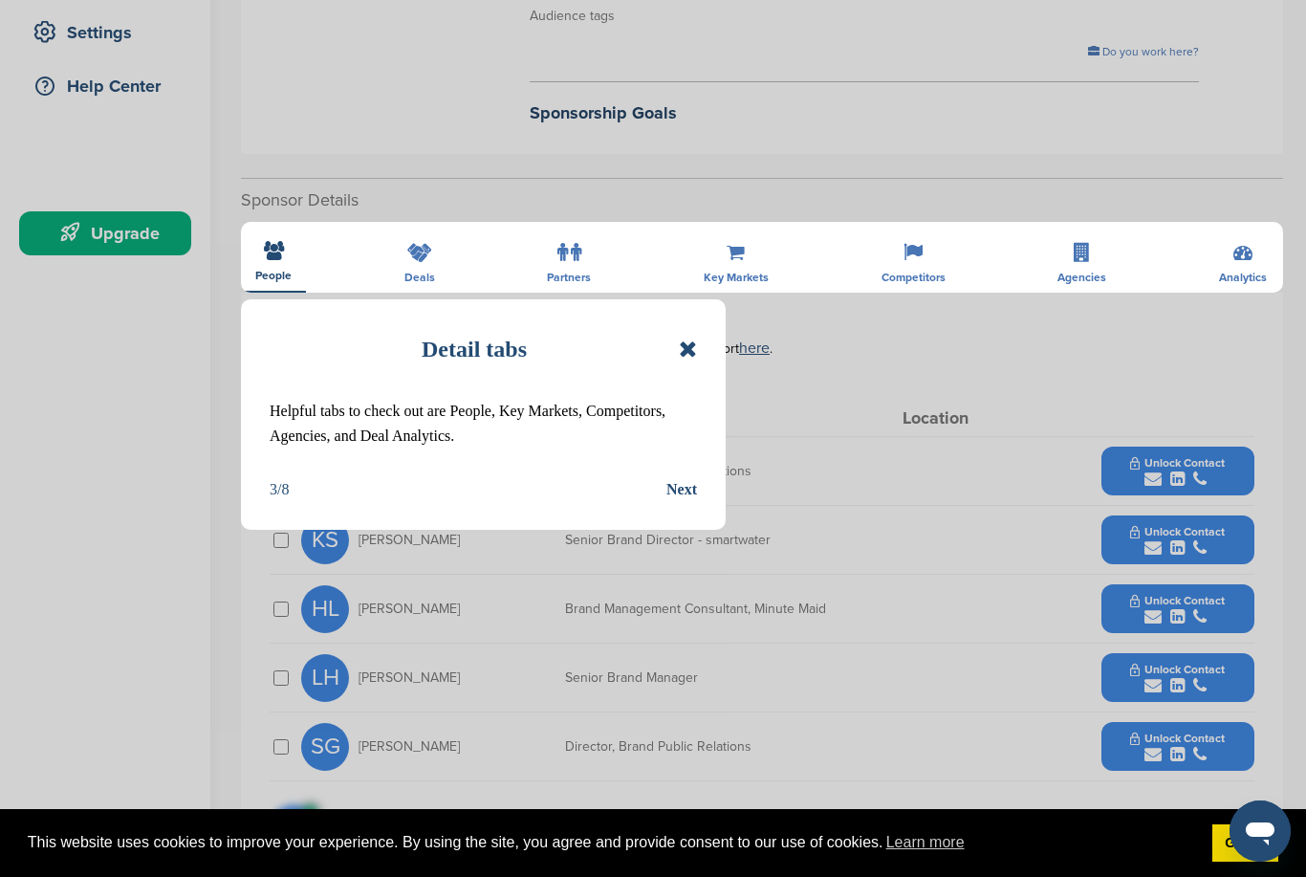
click at [689, 488] on div "Next" at bounding box center [682, 489] width 31 height 25
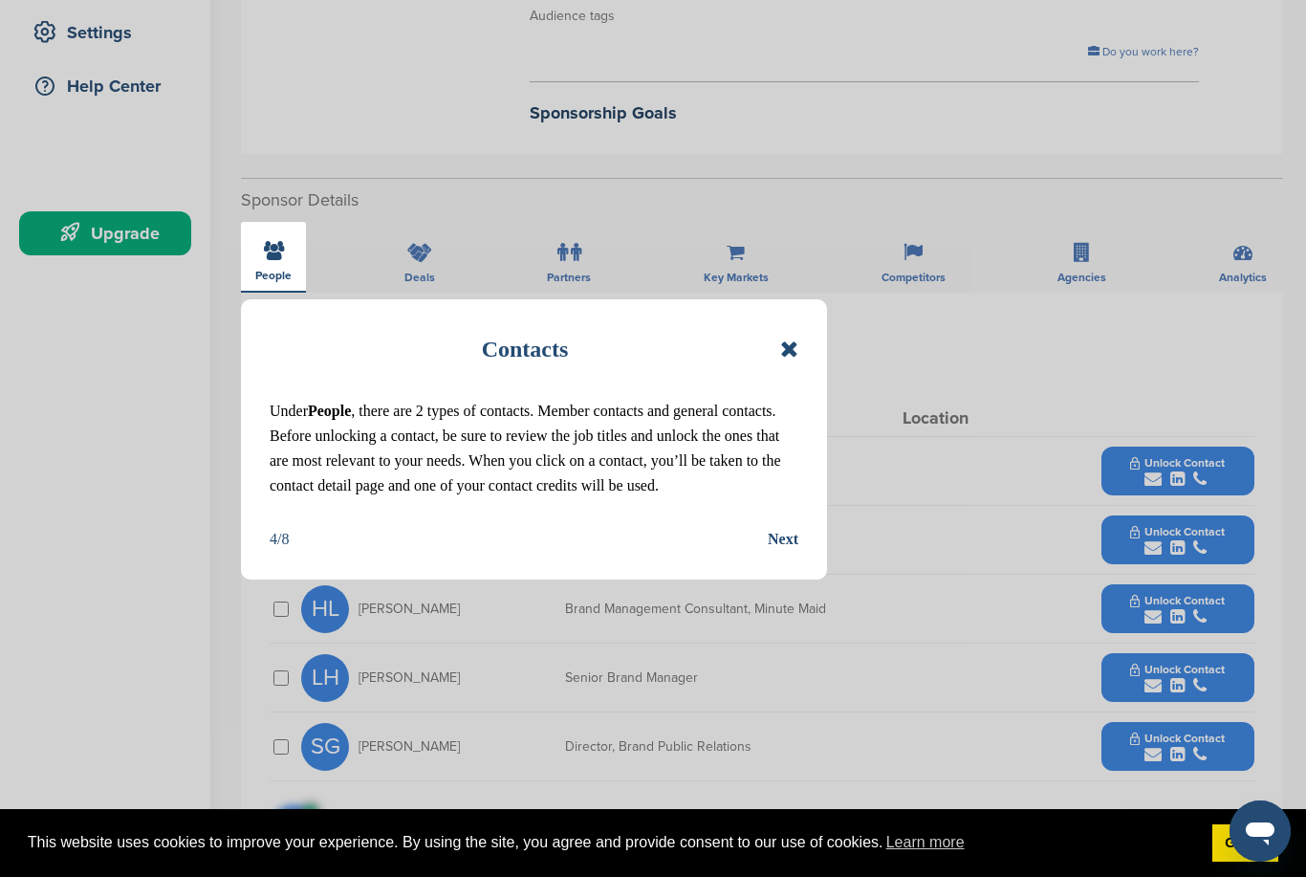
click at [787, 537] on div "Next" at bounding box center [783, 539] width 31 height 25
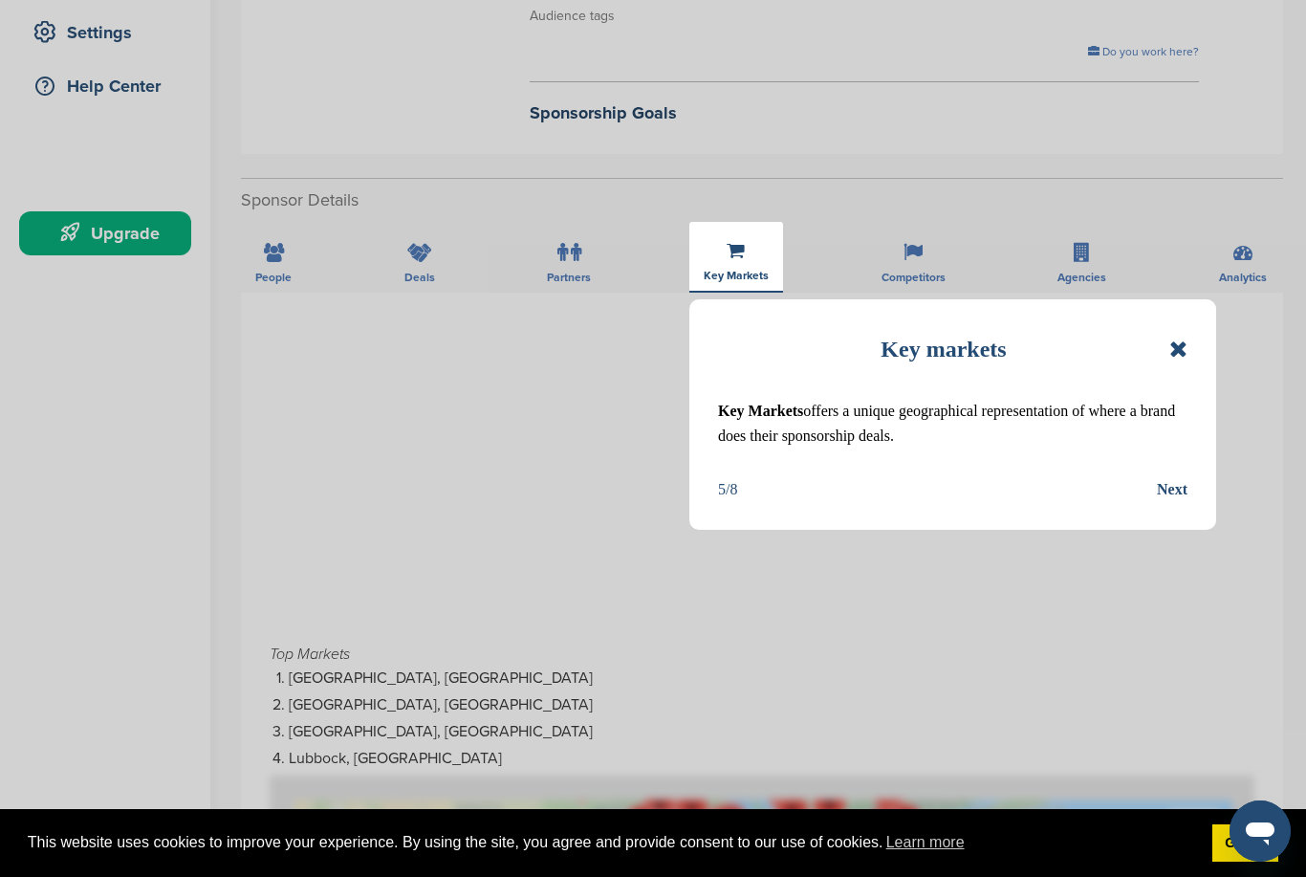
click at [1177, 494] on div "Next" at bounding box center [1172, 489] width 31 height 25
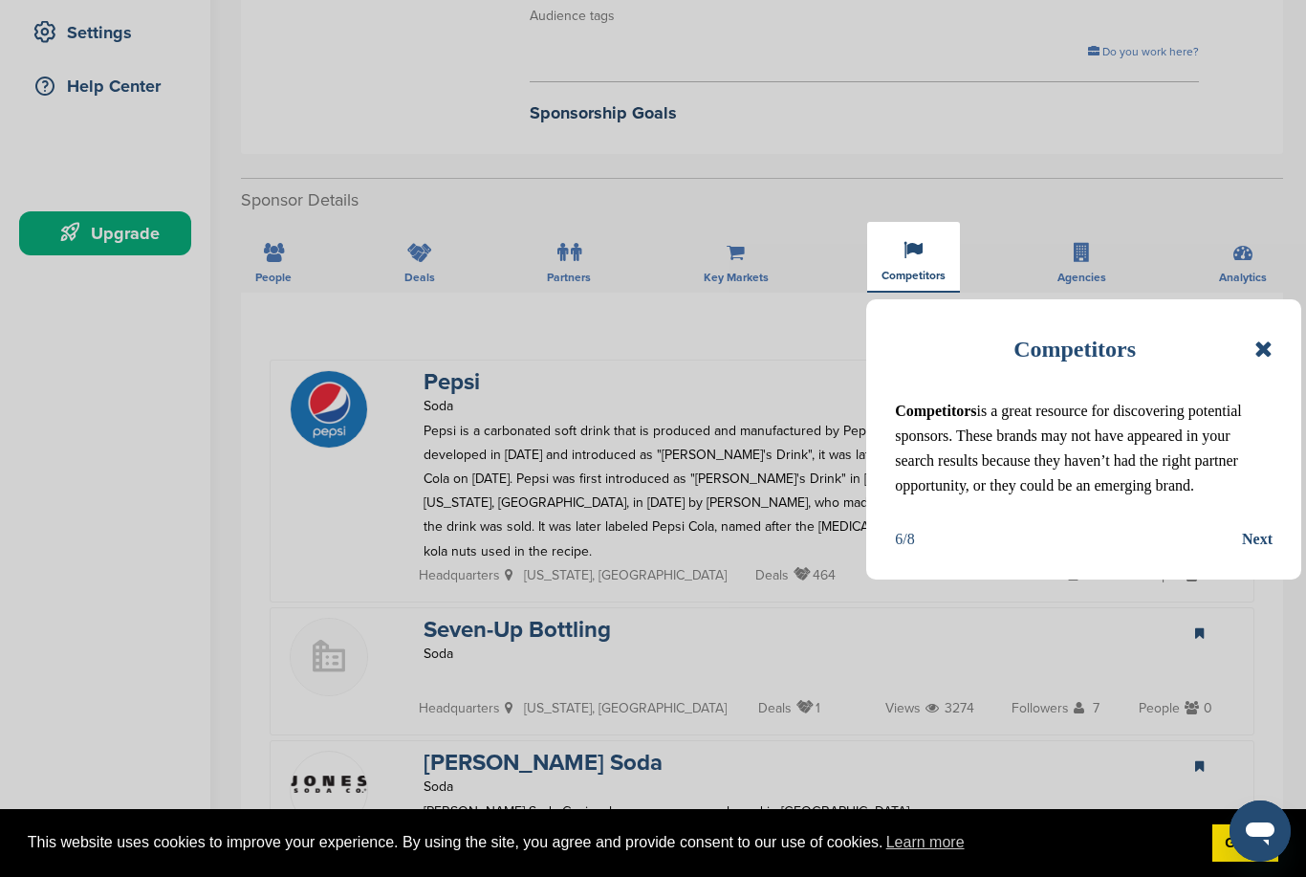
click at [1262, 538] on div "Next" at bounding box center [1257, 539] width 31 height 25
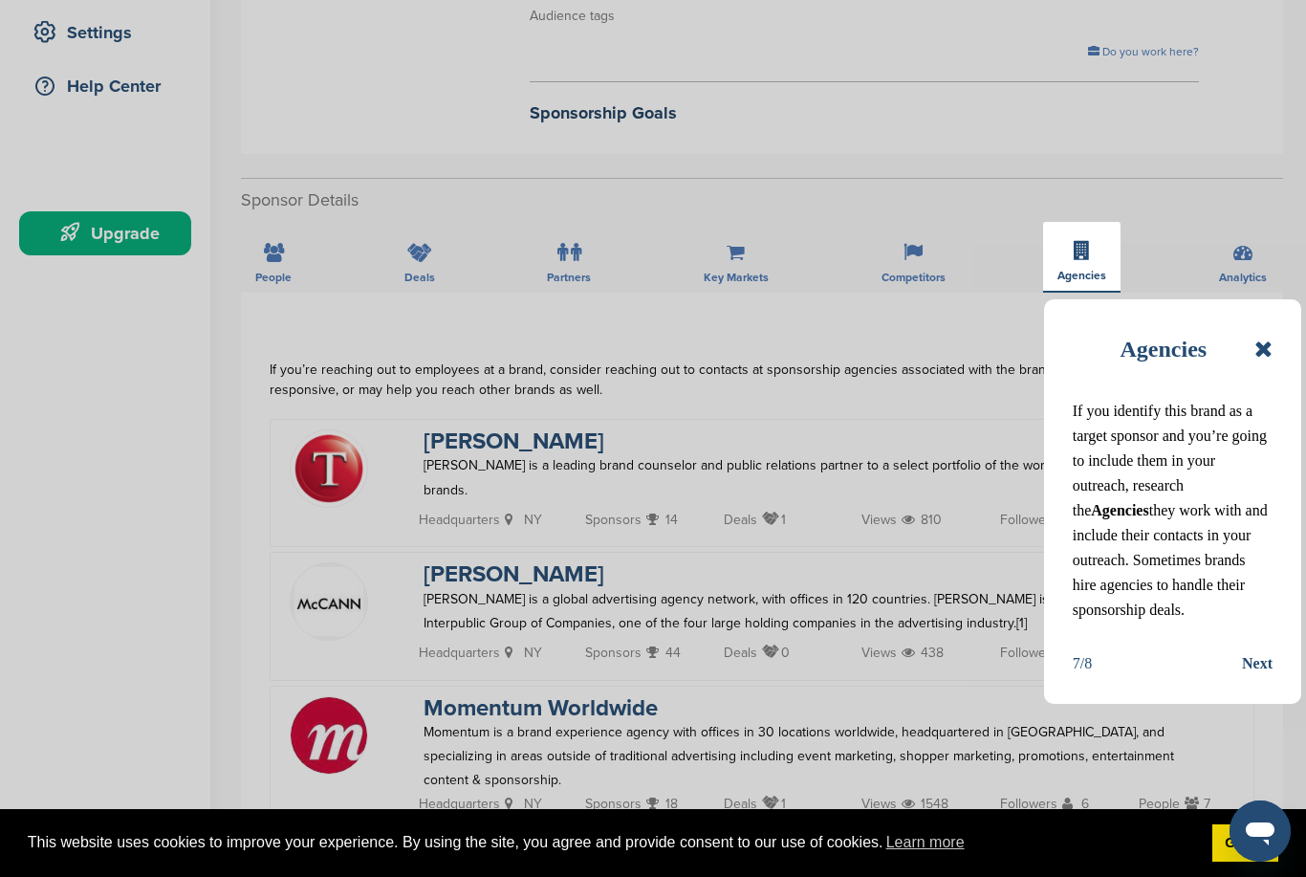
click at [1258, 673] on div "Next" at bounding box center [1257, 663] width 31 height 25
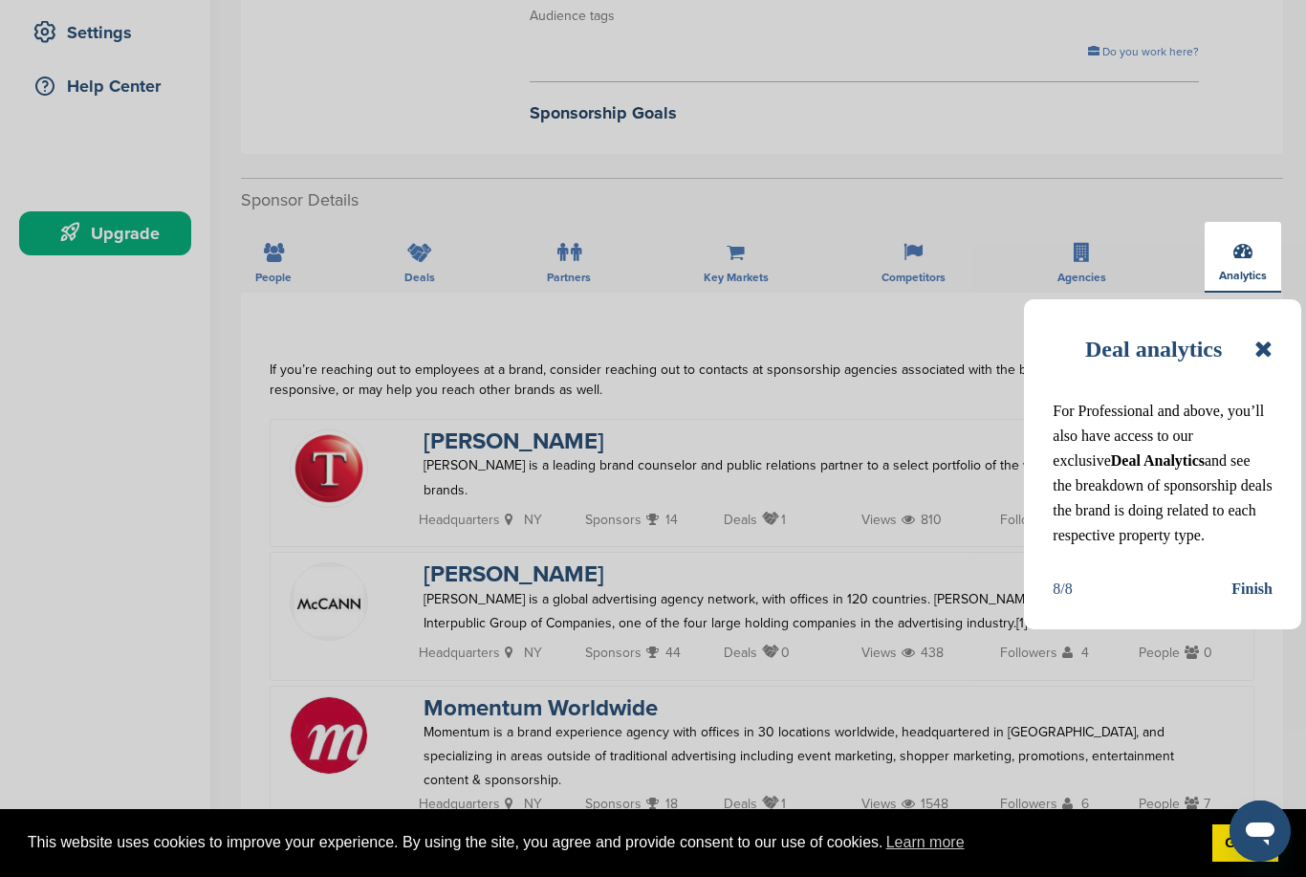
click at [1262, 585] on div "Finish" at bounding box center [1252, 589] width 41 height 25
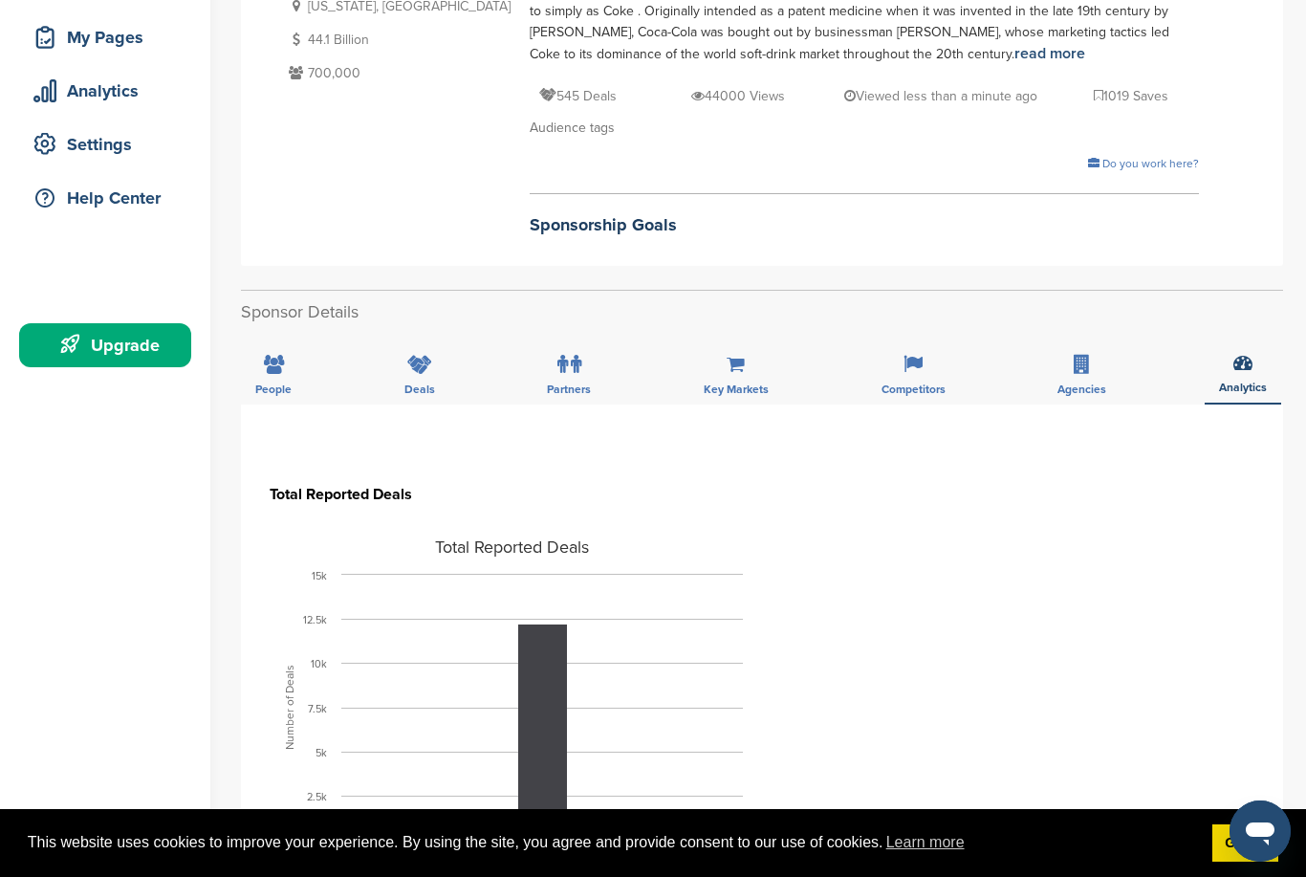
scroll to position [0, 0]
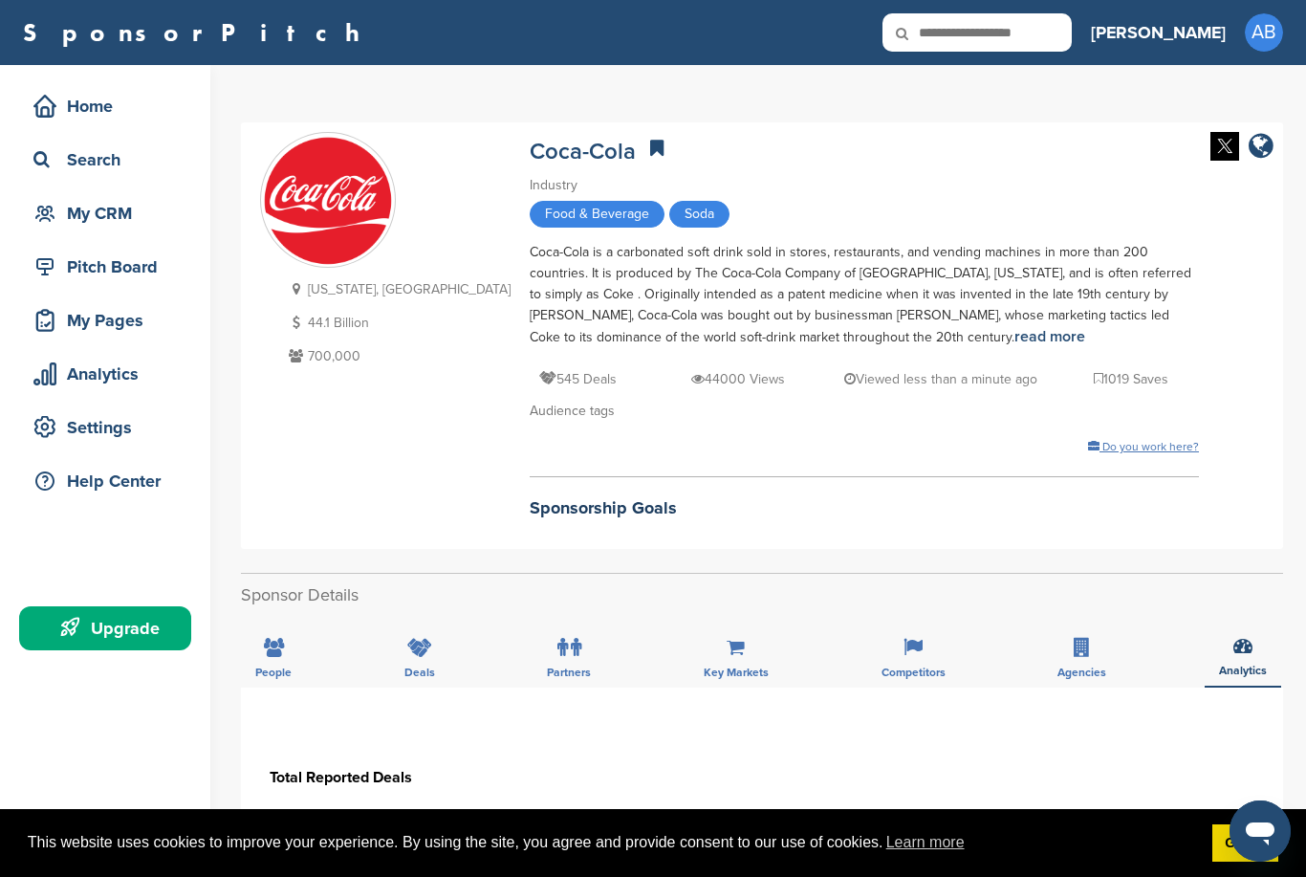
click at [1103, 453] on span "Do you work here?" at bounding box center [1151, 446] width 97 height 13
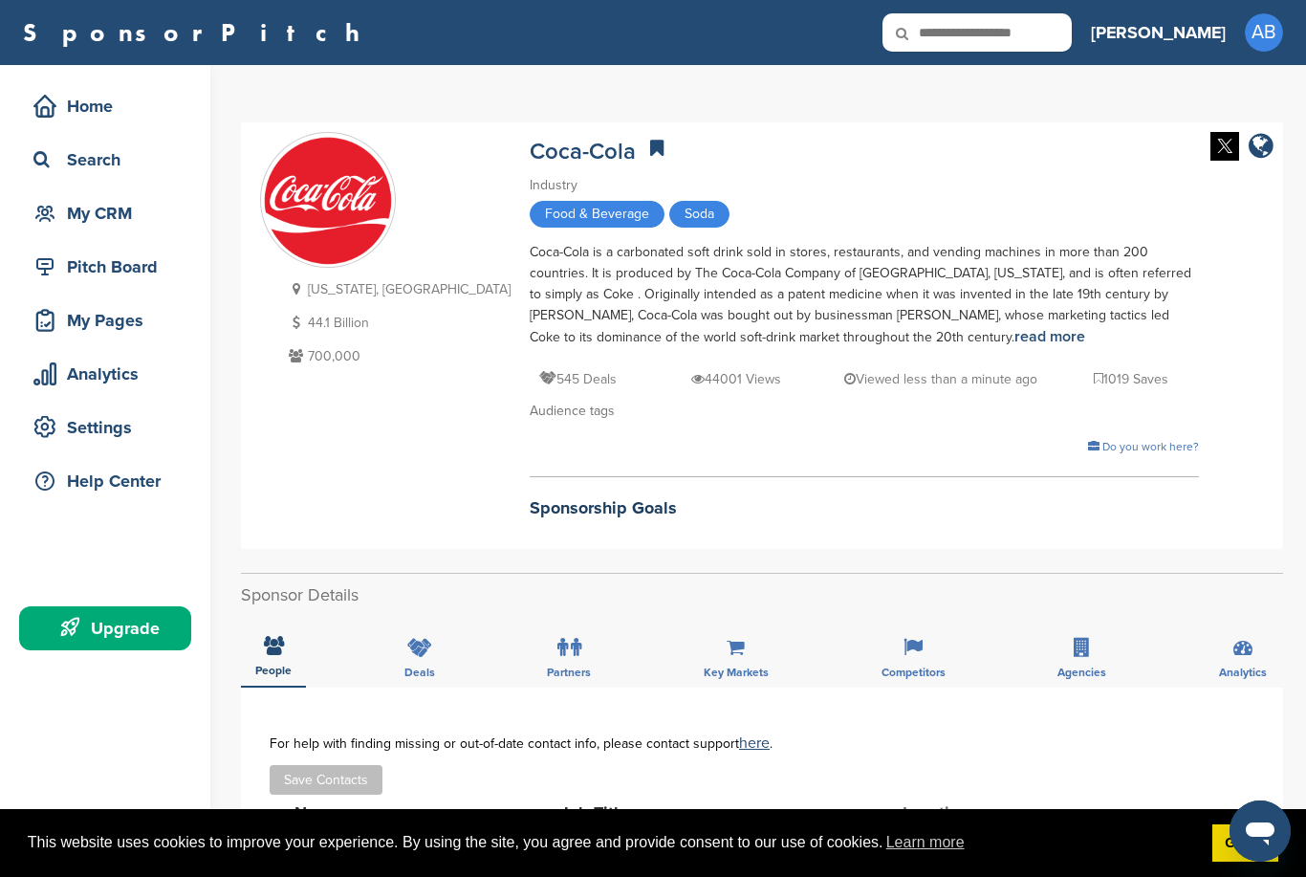
scroll to position [1, 0]
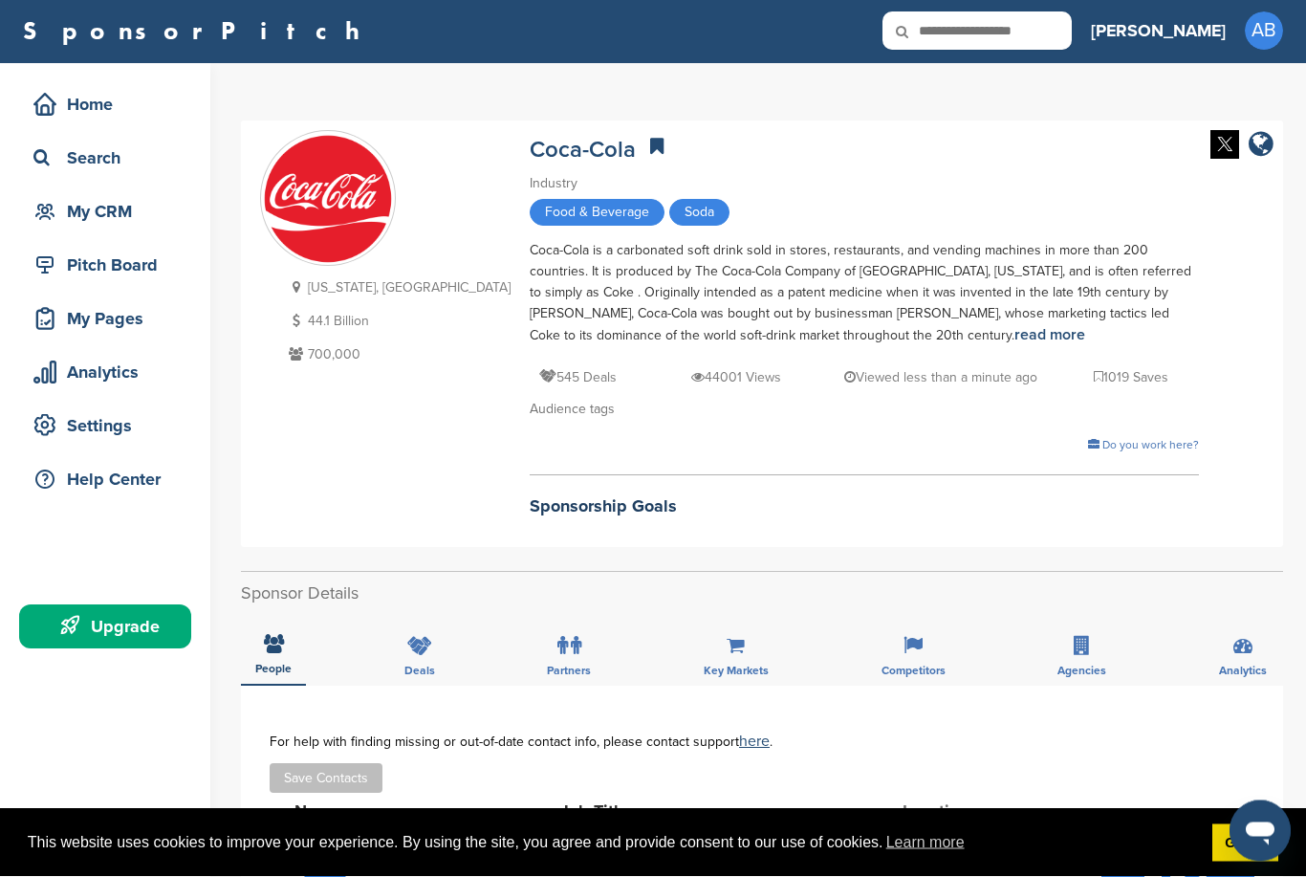
click at [530, 502] on h2 "Sponsorship Goals" at bounding box center [865, 507] width 670 height 26
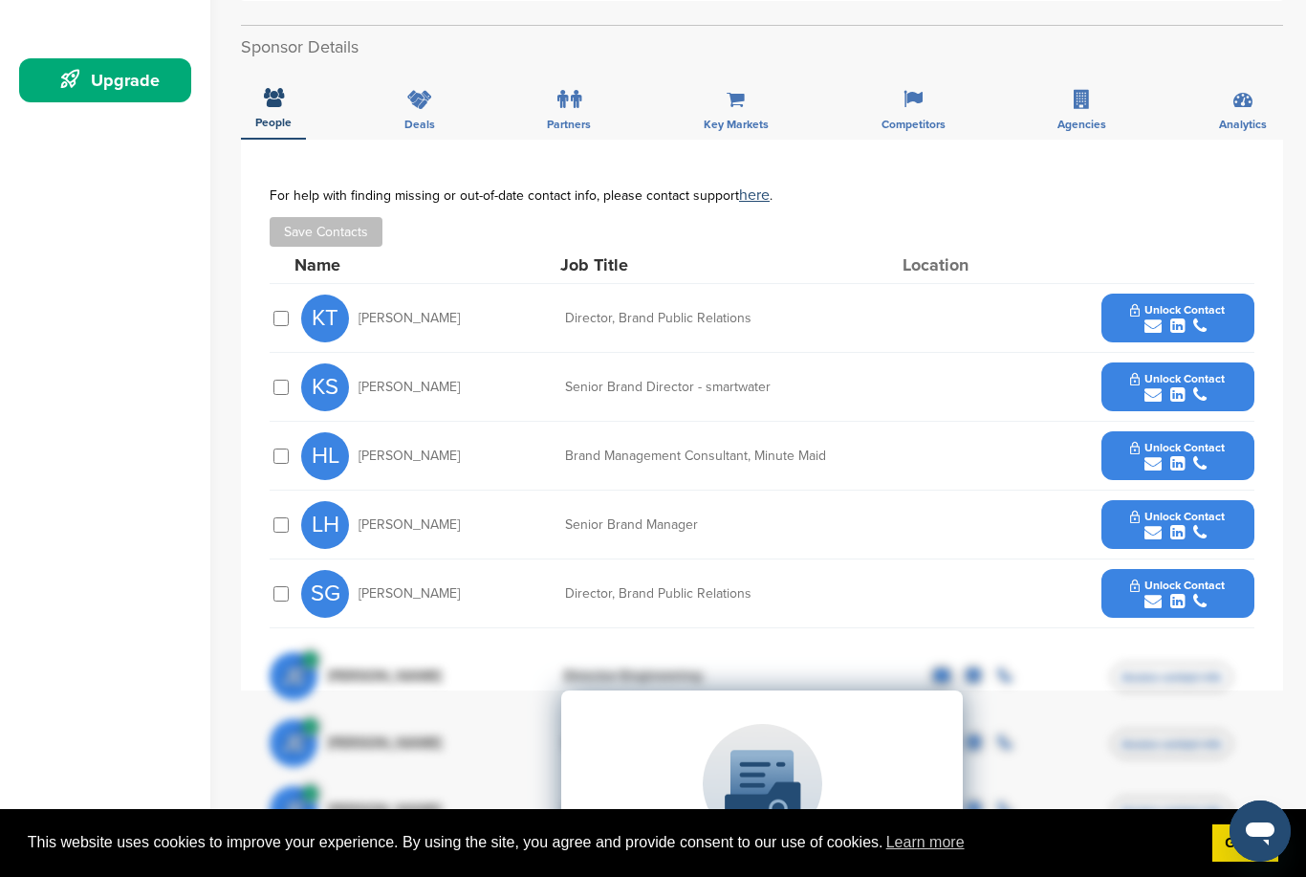
scroll to position [547, 0]
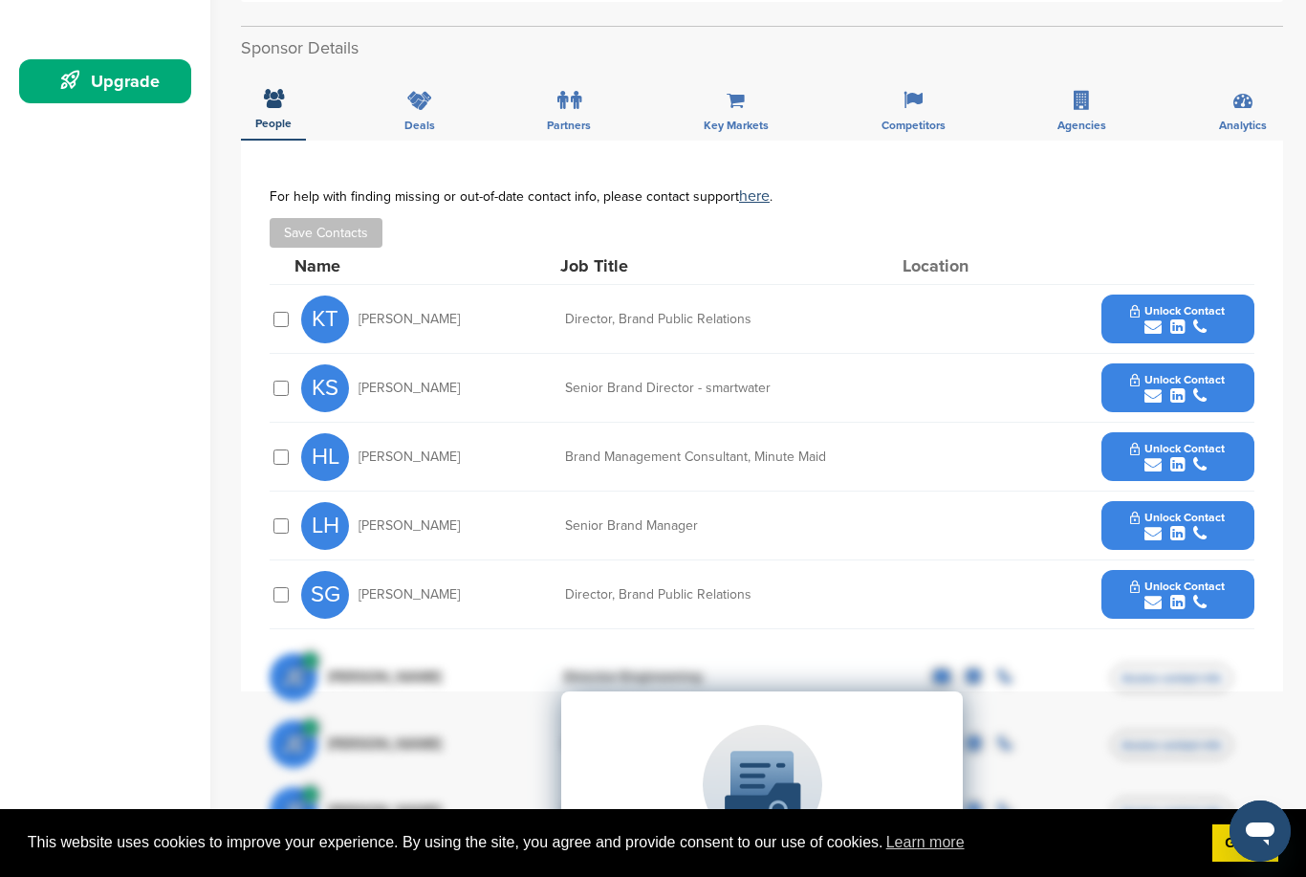
click at [1184, 326] on icon "submit" at bounding box center [1178, 326] width 14 height 17
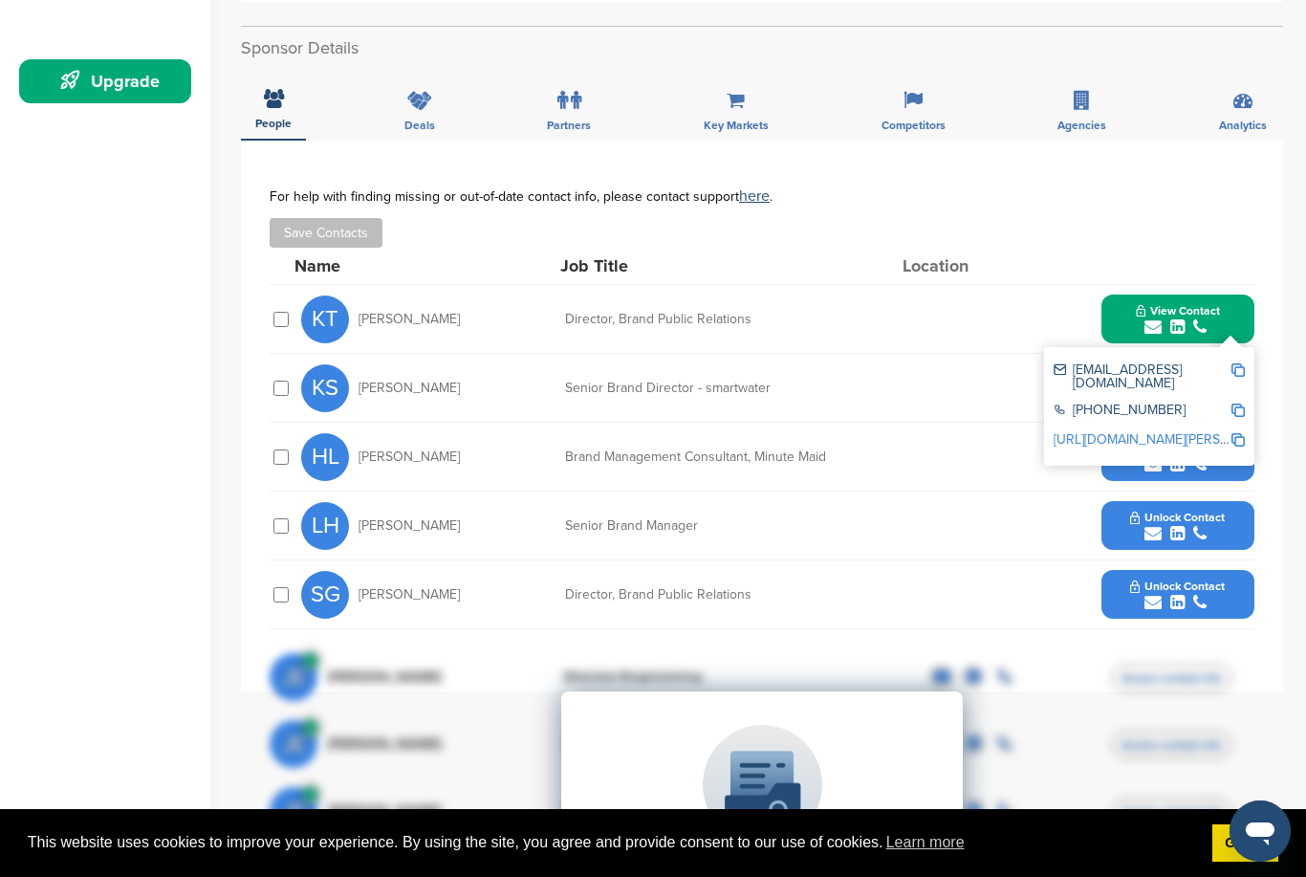
click at [1233, 217] on div "For help with finding missing or out-of-date contact info, please contact suppo…" at bounding box center [762, 217] width 985 height 59
click at [1277, 494] on div "**********" at bounding box center [762, 416] width 1043 height 551
click at [1000, 491] on div "[PERSON_NAME] Brand Management Consultant, Minute Maid Unlock Contact" at bounding box center [778, 457] width 954 height 68
click at [842, 396] on div "KS [PERSON_NAME] Senior Brand Director - smartwater Unlock Contact" at bounding box center [778, 388] width 954 height 68
click at [1183, 323] on icon "submit" at bounding box center [1178, 326] width 14 height 17
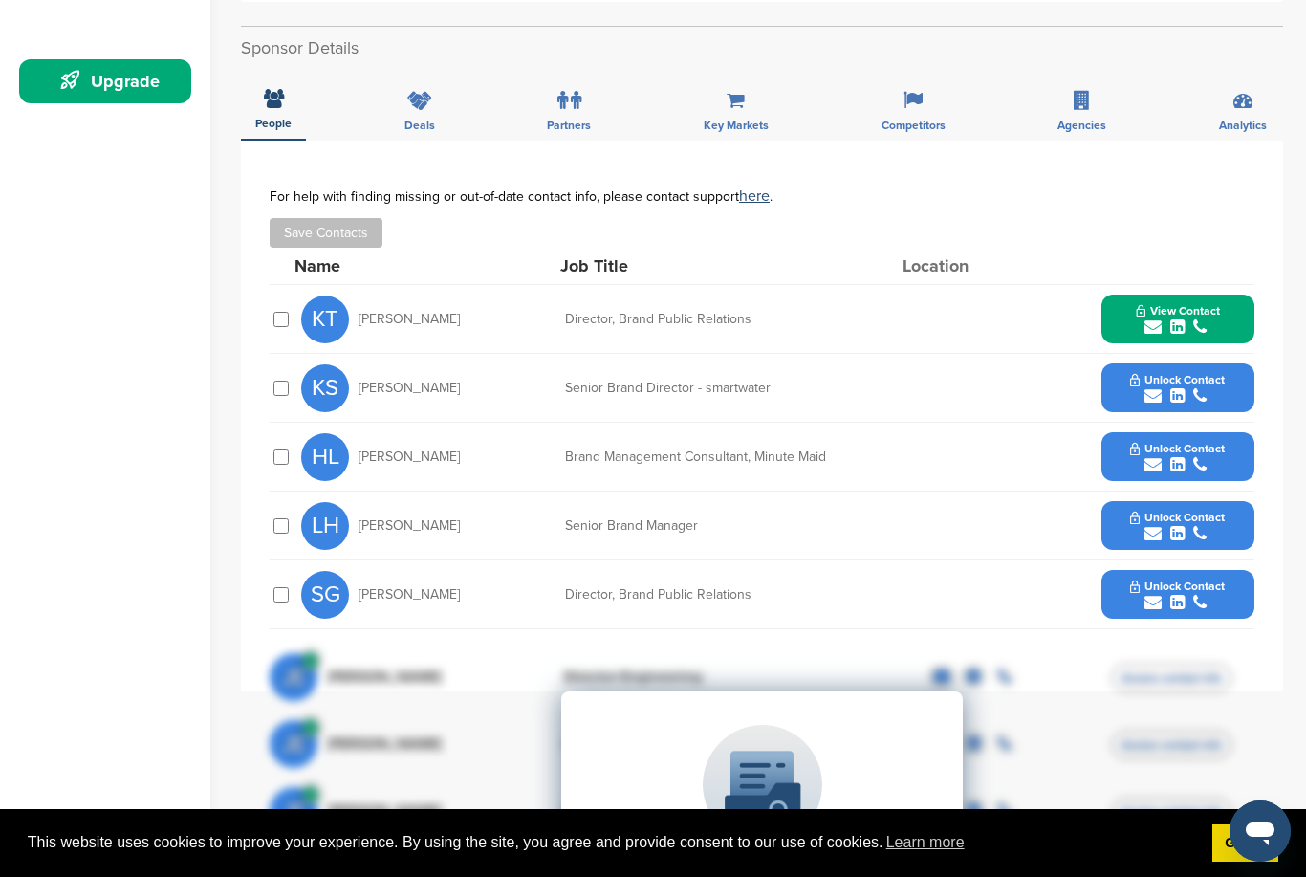
click at [1202, 386] on span "Unlock Contact" at bounding box center [1178, 379] width 95 height 13
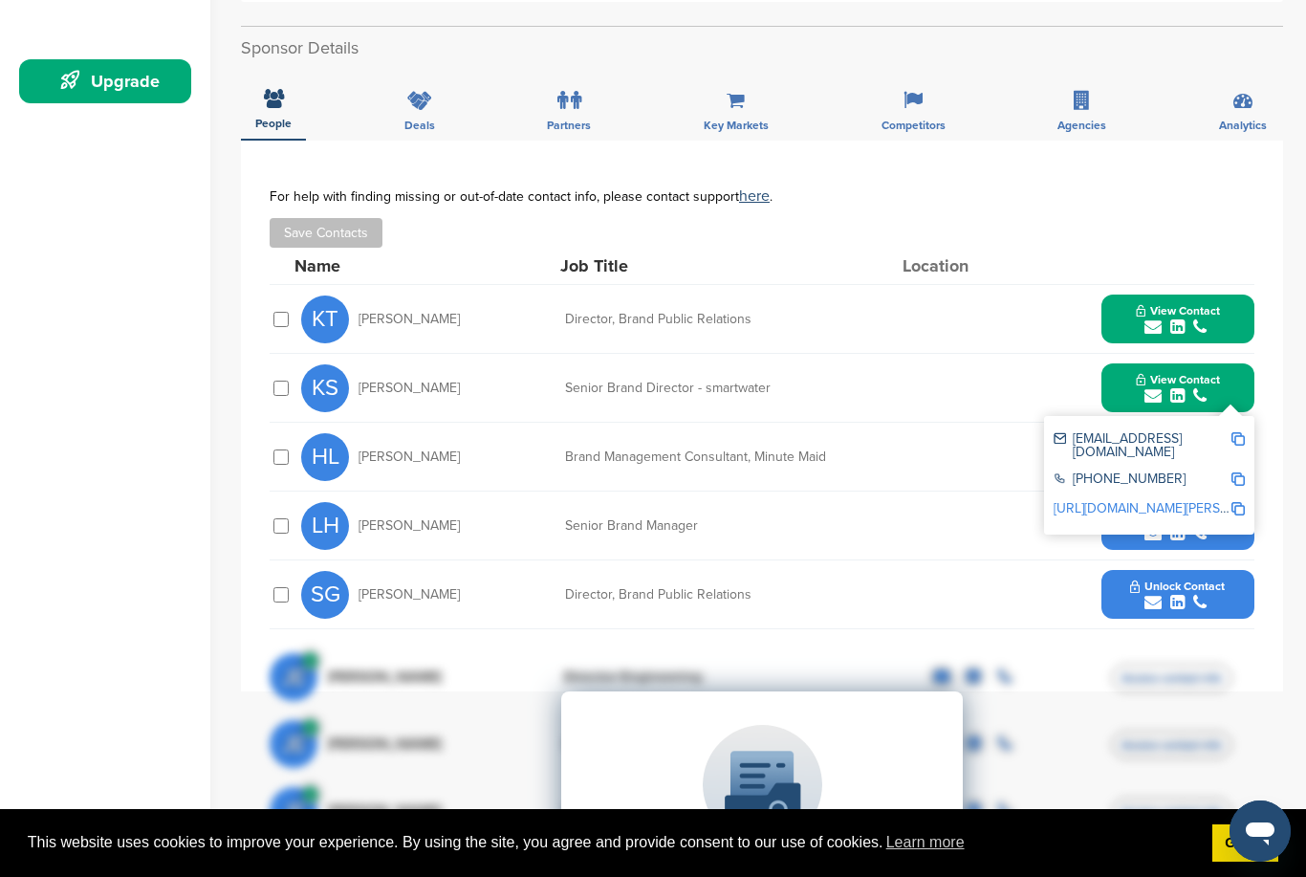
click at [1204, 385] on span "View Contact" at bounding box center [1178, 379] width 84 height 13
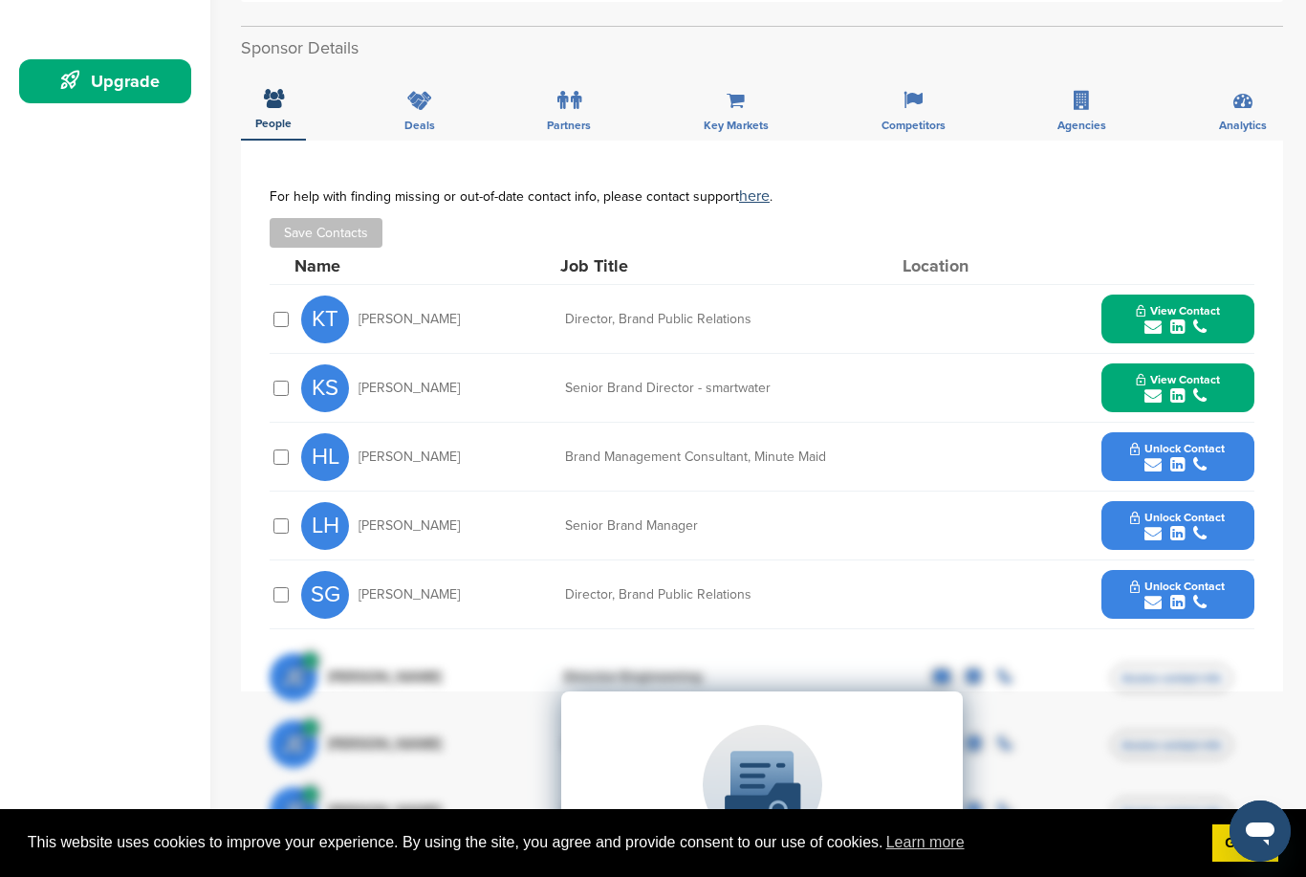
click at [1195, 453] on span "Unlock Contact" at bounding box center [1178, 448] width 95 height 13
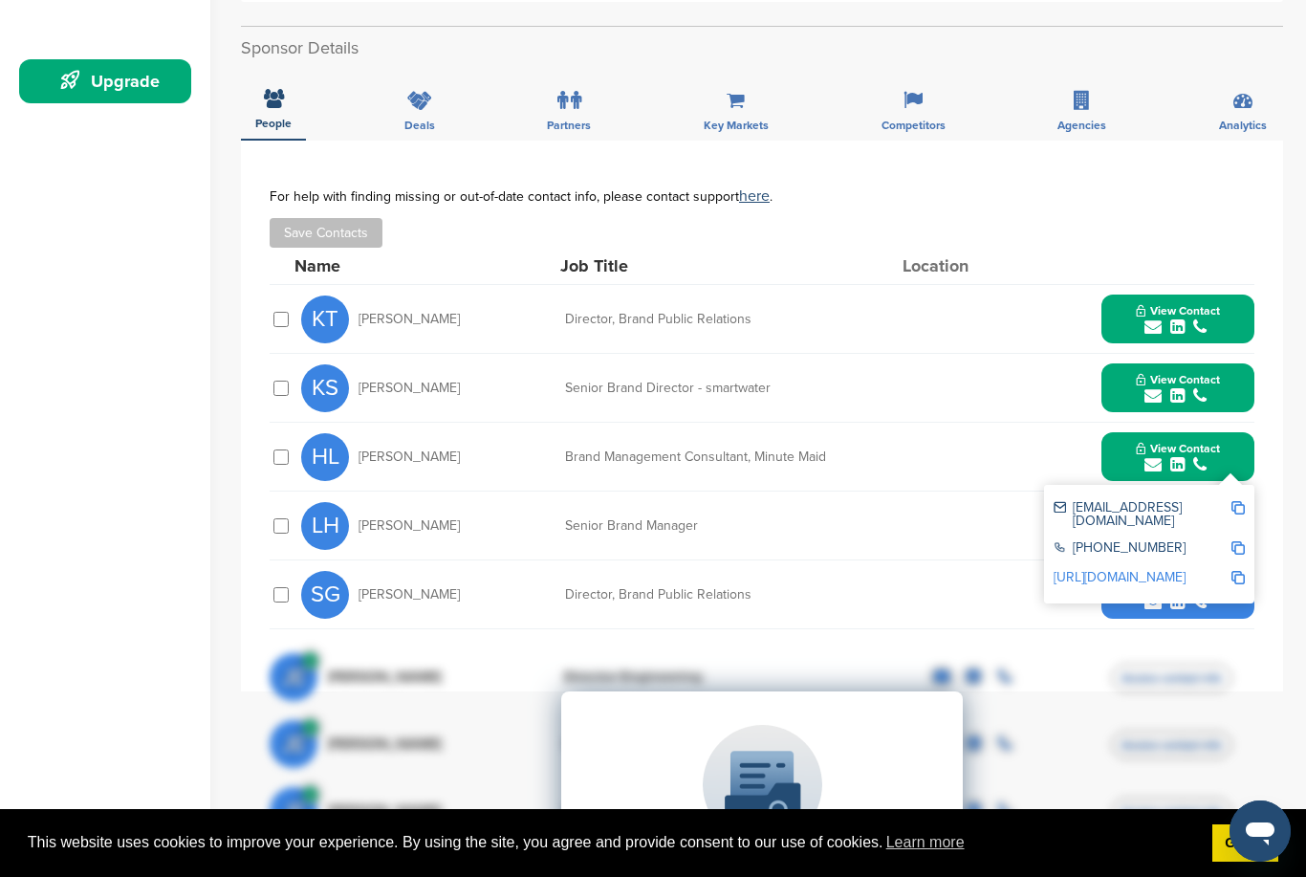
click at [1218, 435] on button "View Contact" at bounding box center [1178, 456] width 130 height 57
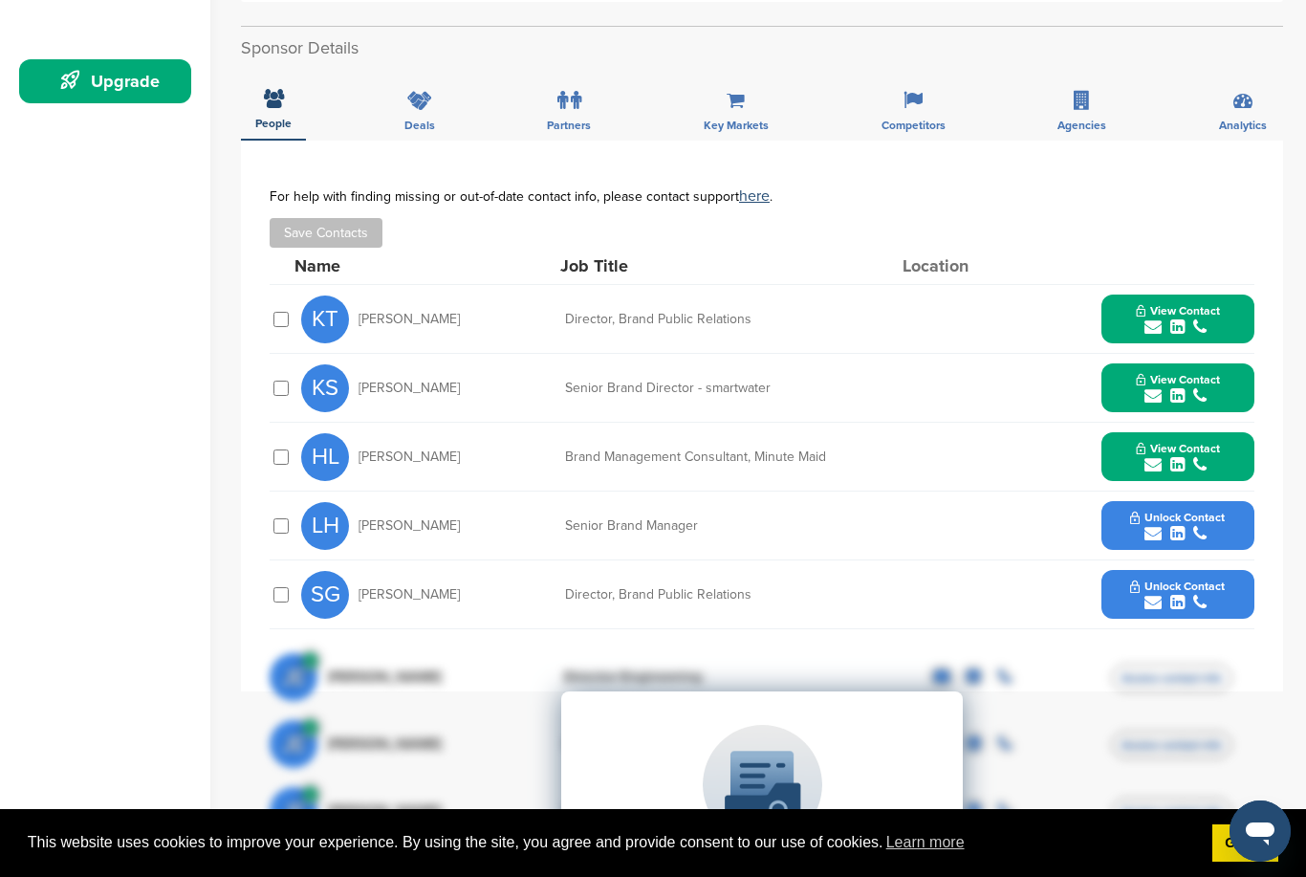
click at [1198, 522] on span "Unlock Contact" at bounding box center [1178, 517] width 95 height 13
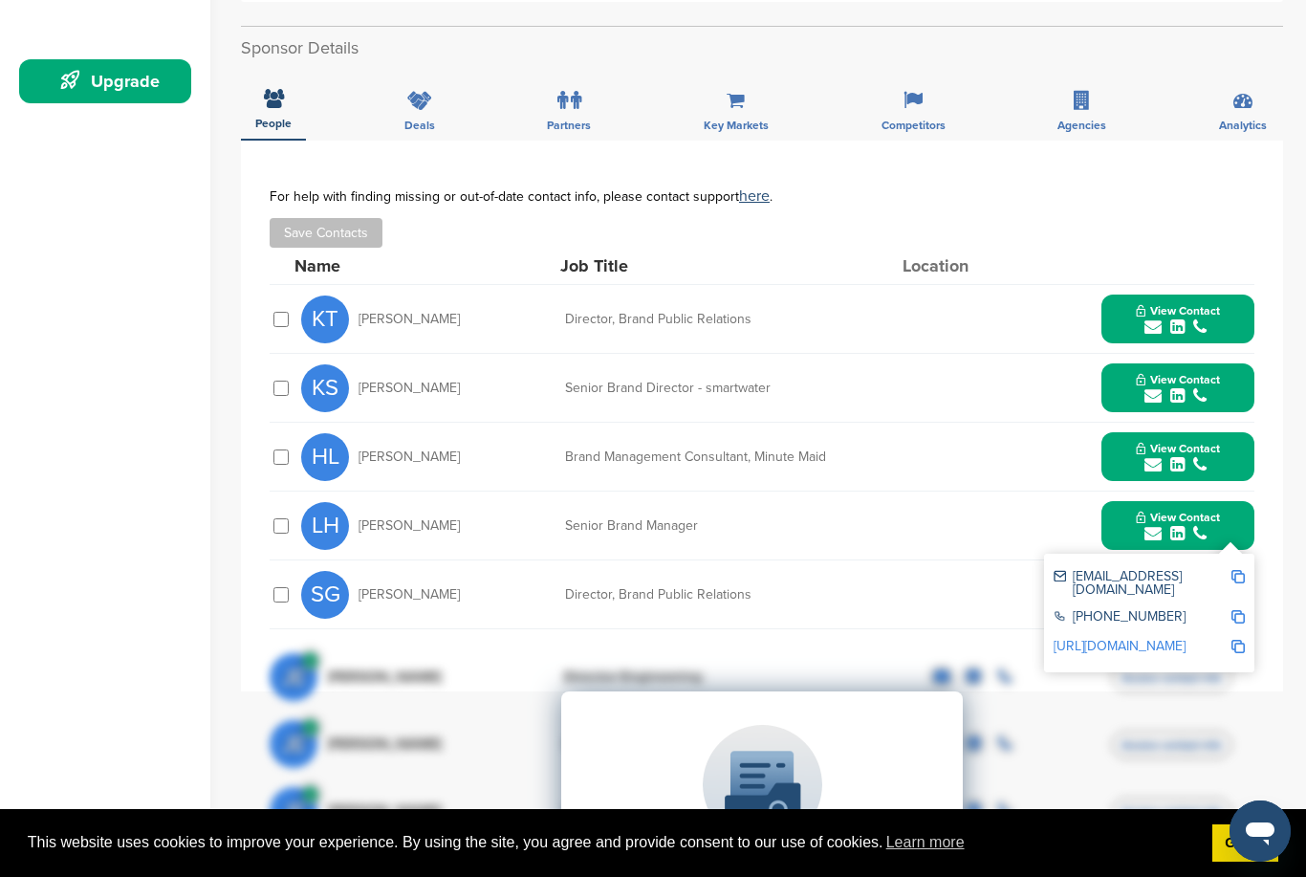
click at [1241, 497] on div "LH [PERSON_NAME] Senior Brand Manager View Contact [EMAIL_ADDRESS][DOMAIN_NAME]…" at bounding box center [778, 526] width 954 height 68
click at [1214, 513] on span "View Contact" at bounding box center [1178, 517] width 84 height 13
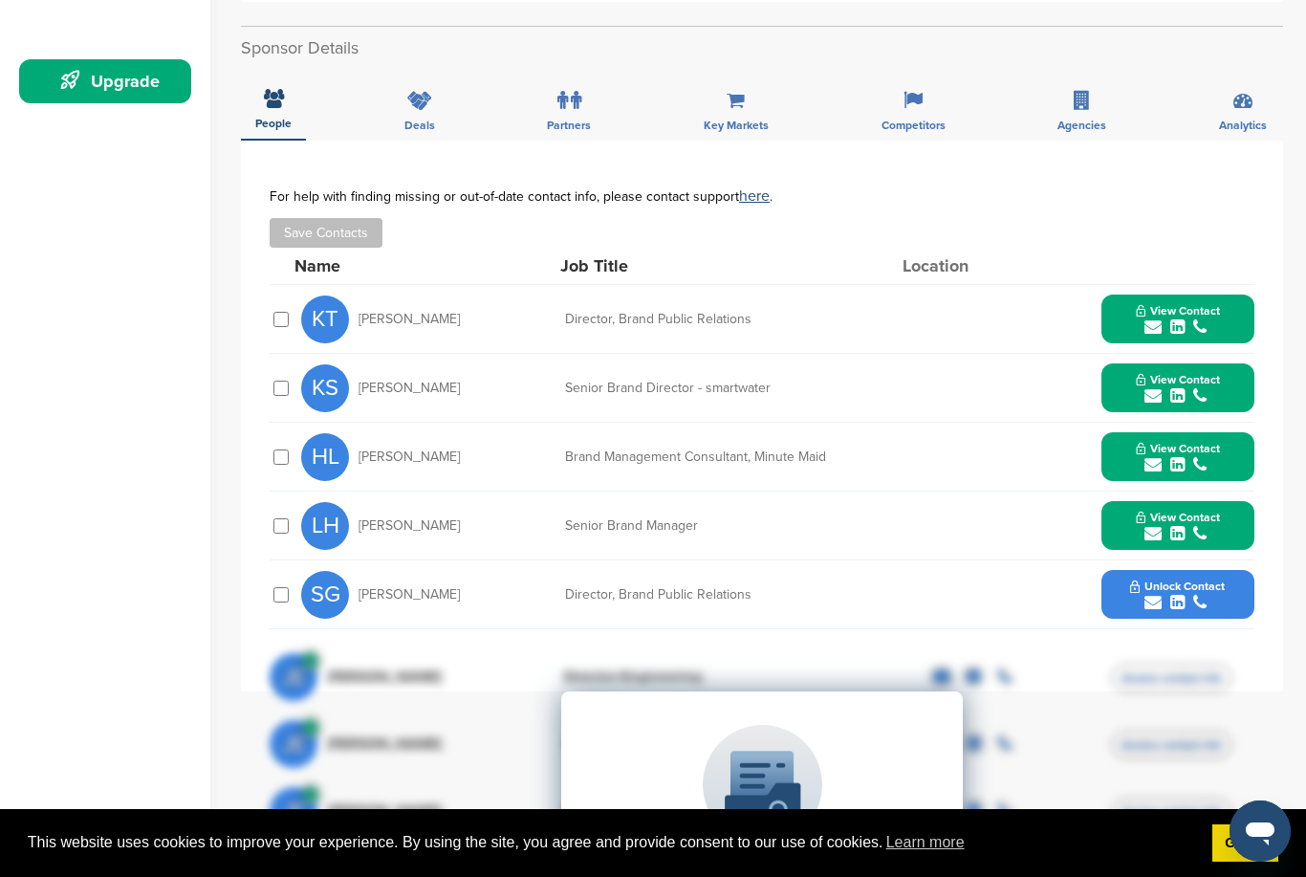
click at [1191, 592] on span "Unlock Contact" at bounding box center [1178, 586] width 95 height 13
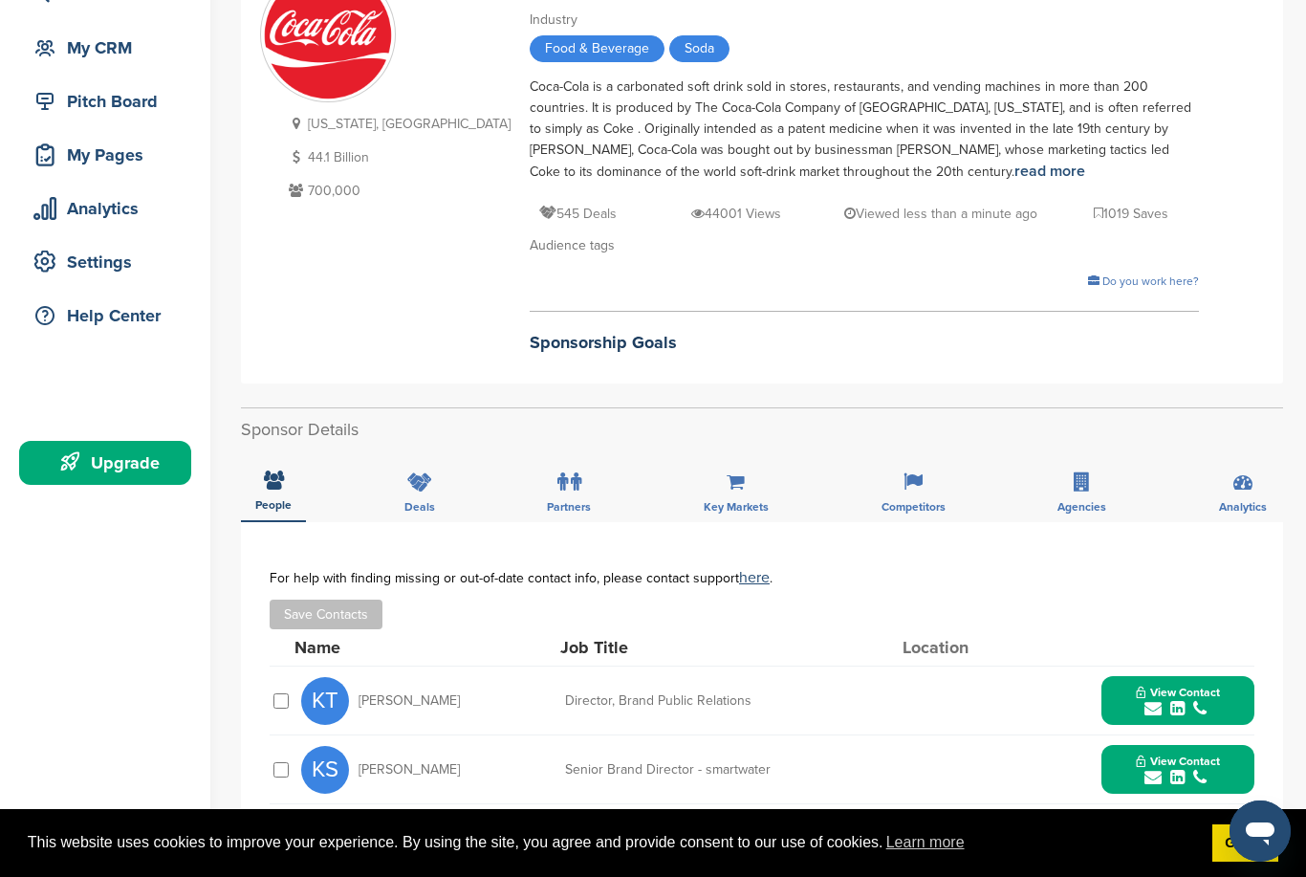
scroll to position [167, 0]
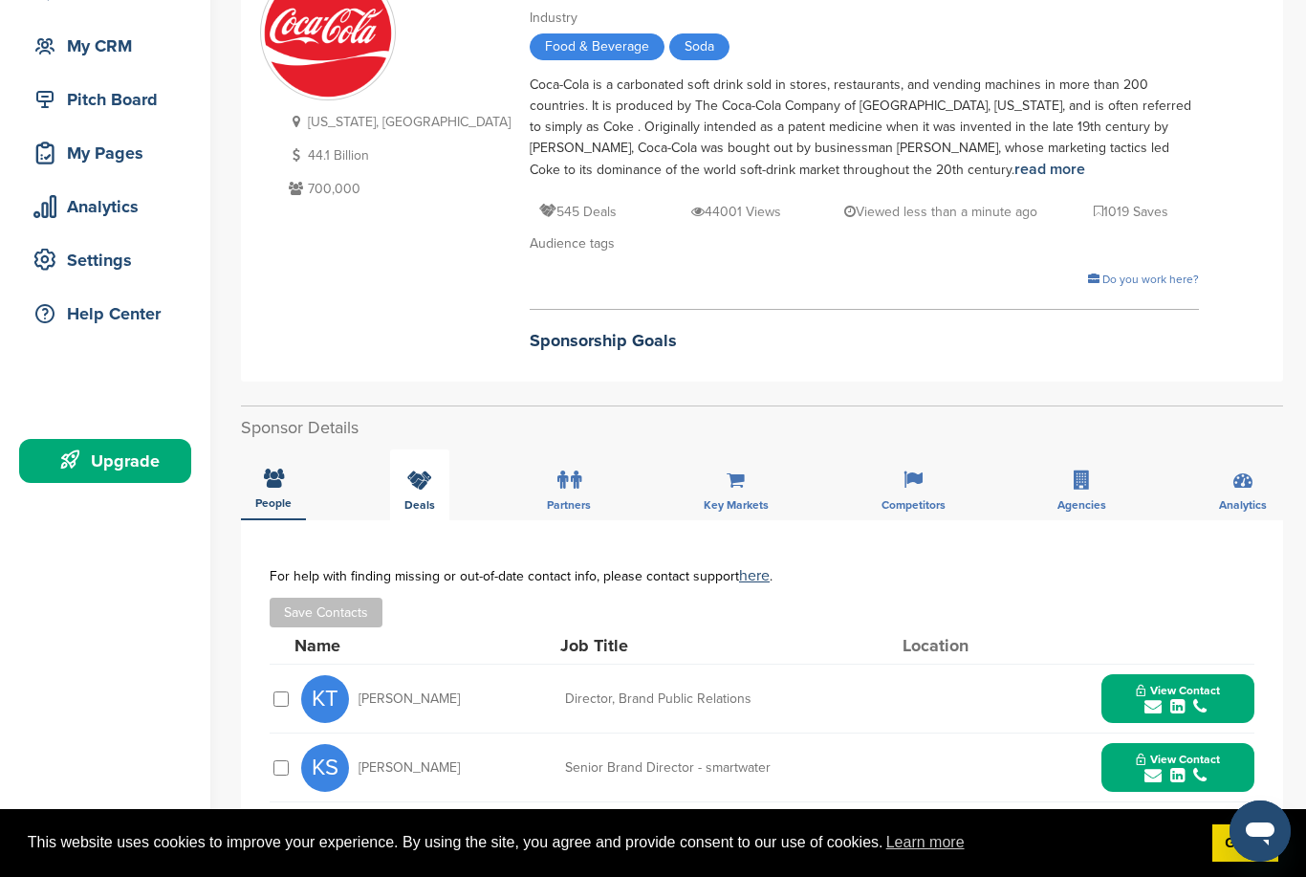
click at [410, 487] on icon at bounding box center [419, 480] width 25 height 19
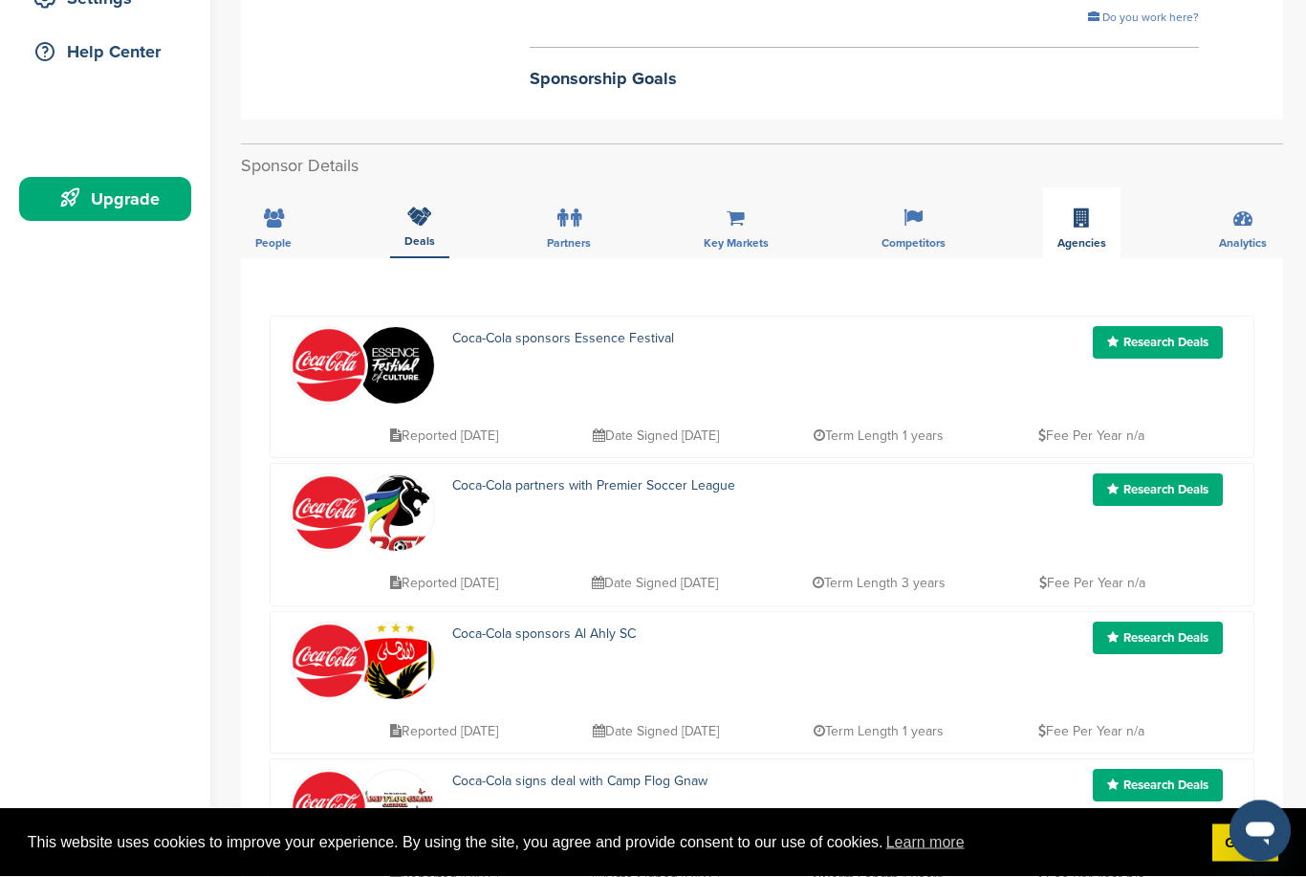
scroll to position [429, 0]
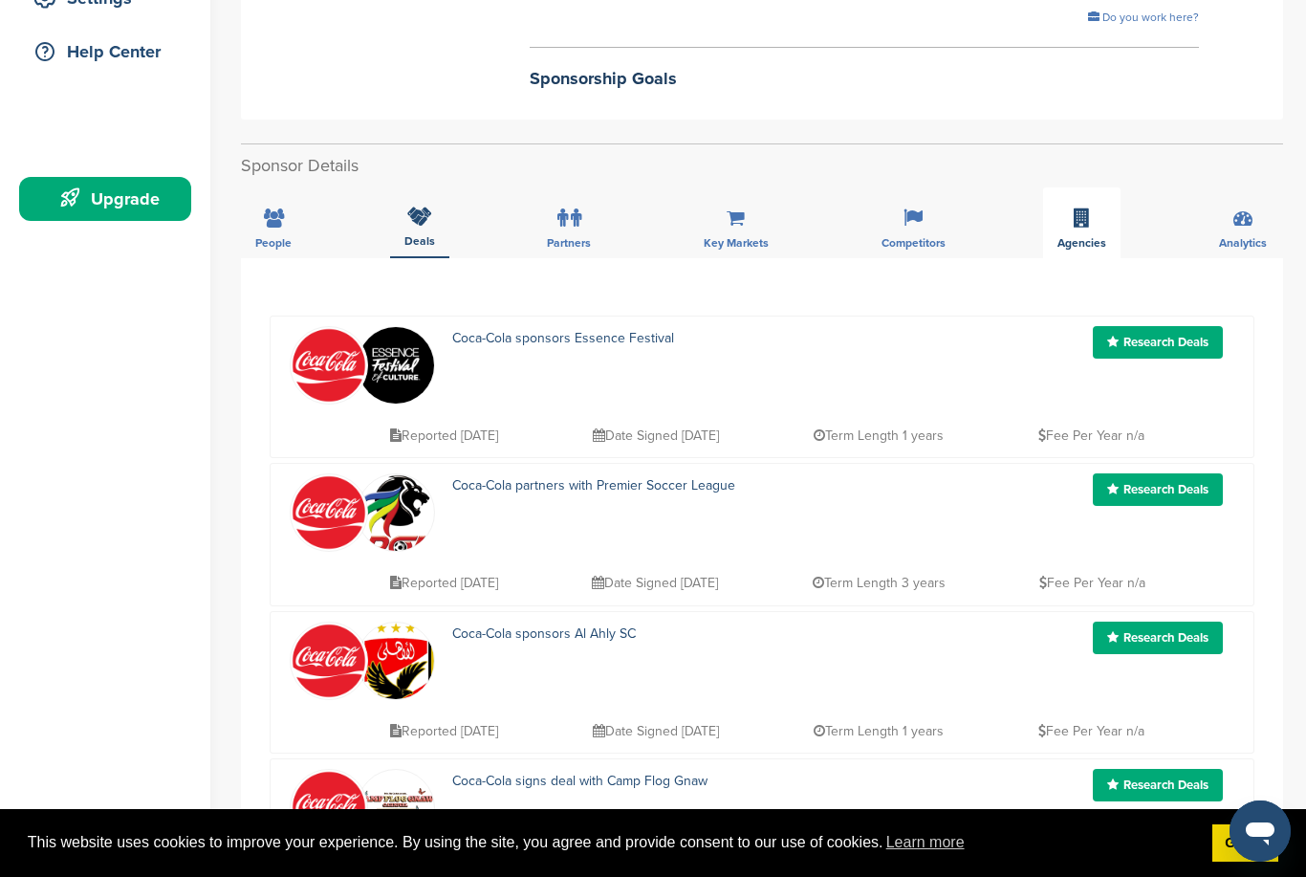
click at [1072, 222] on div "Agencies" at bounding box center [1081, 222] width 77 height 71
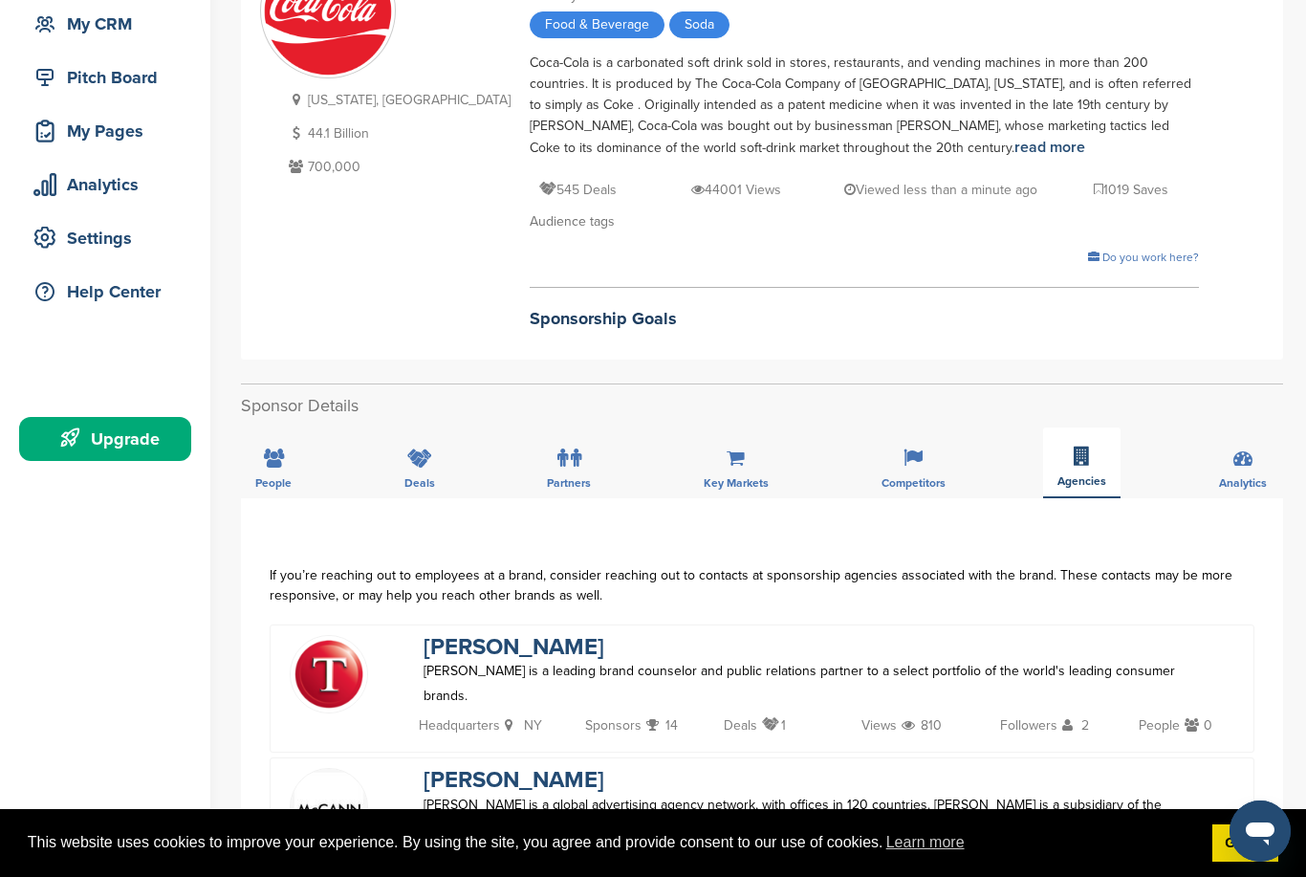
scroll to position [0, 0]
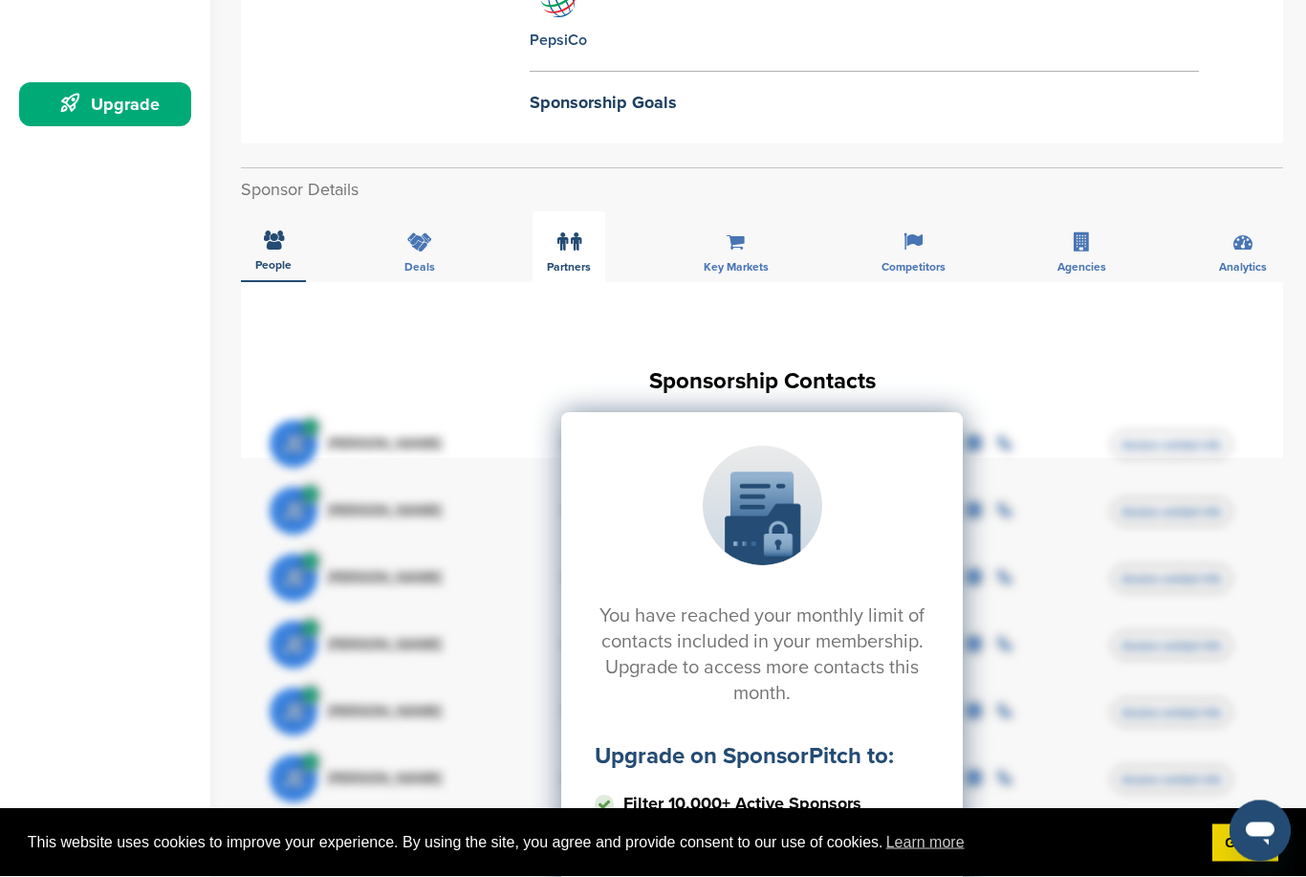
scroll to position [524, 0]
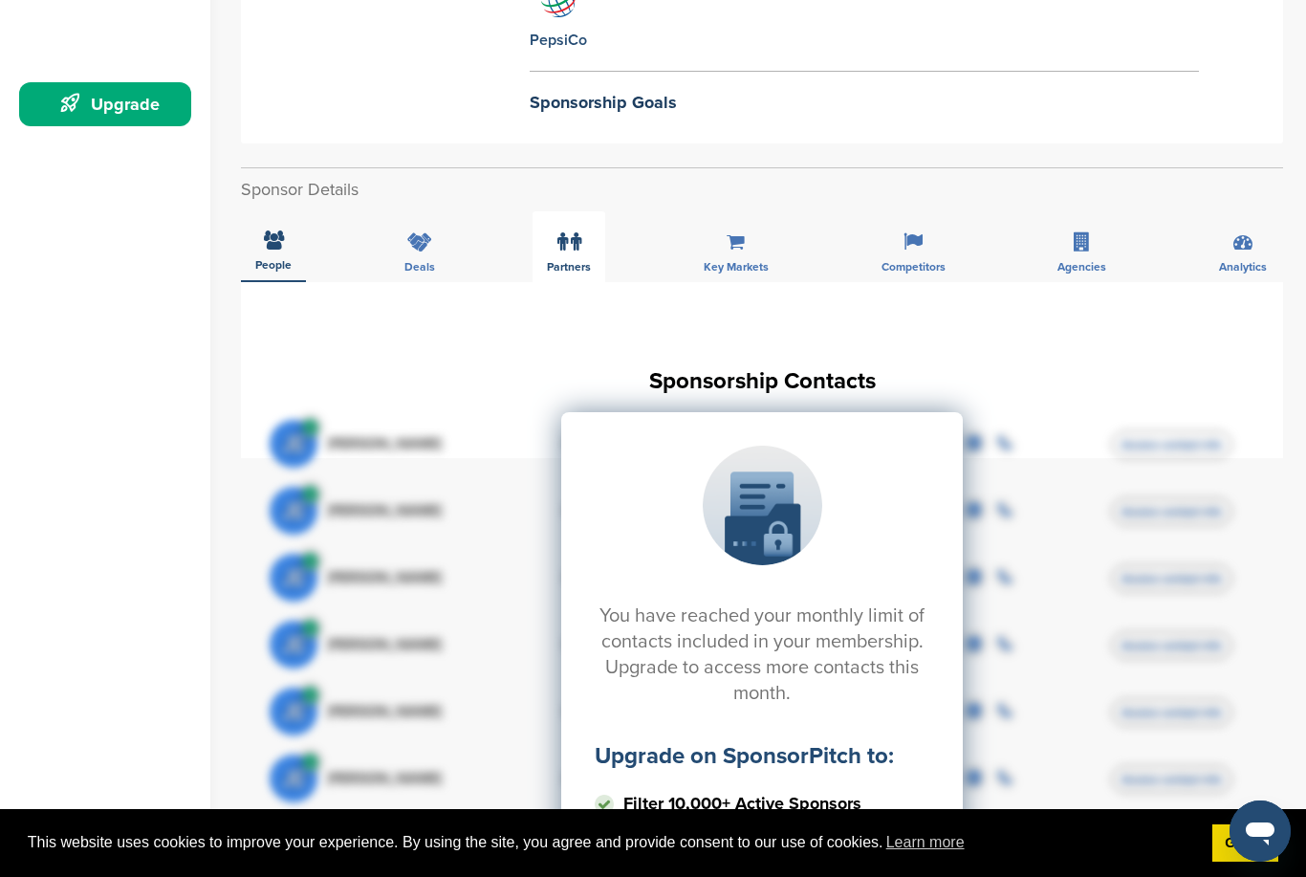
click at [560, 254] on label at bounding box center [570, 242] width 24 height 38
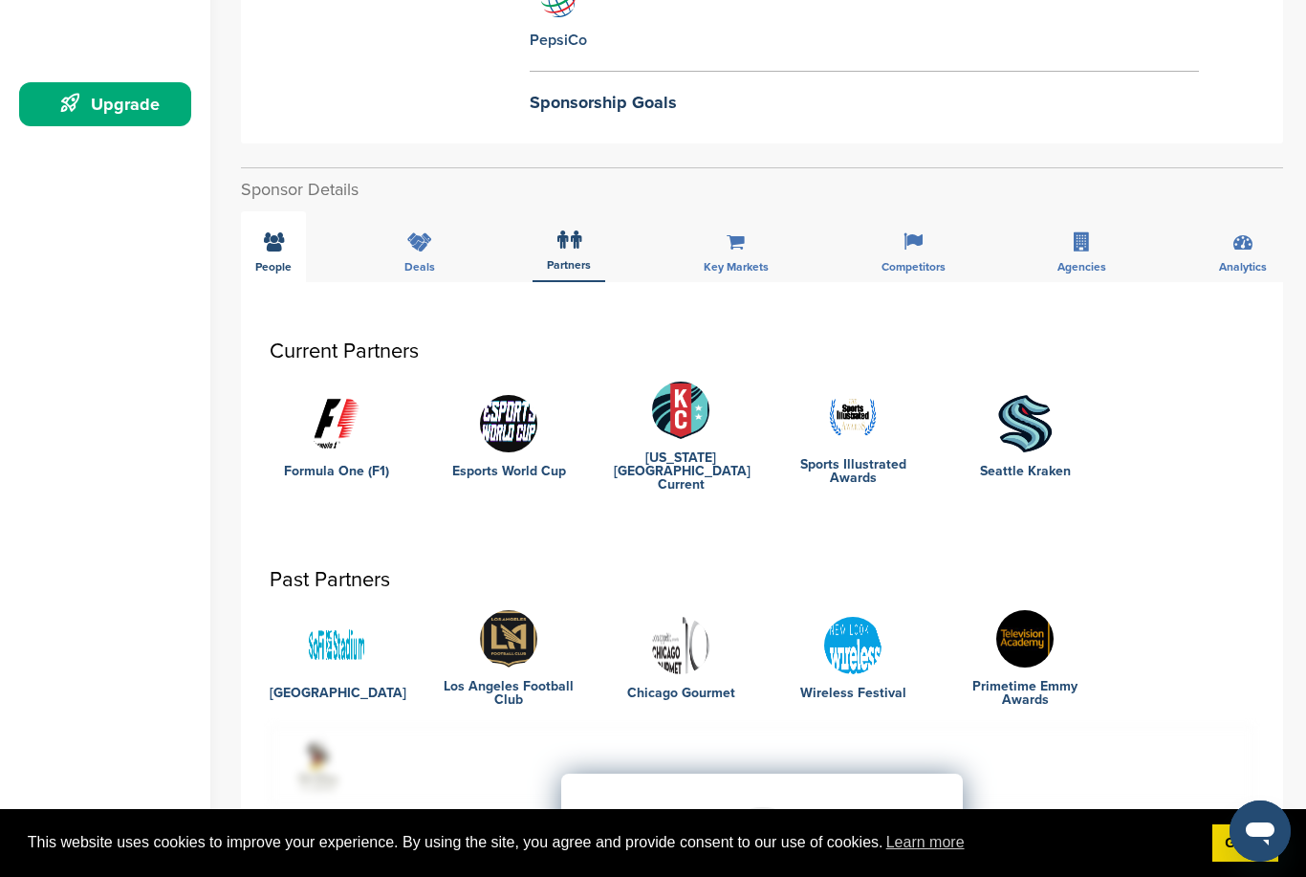
click at [286, 249] on div "People" at bounding box center [273, 246] width 65 height 71
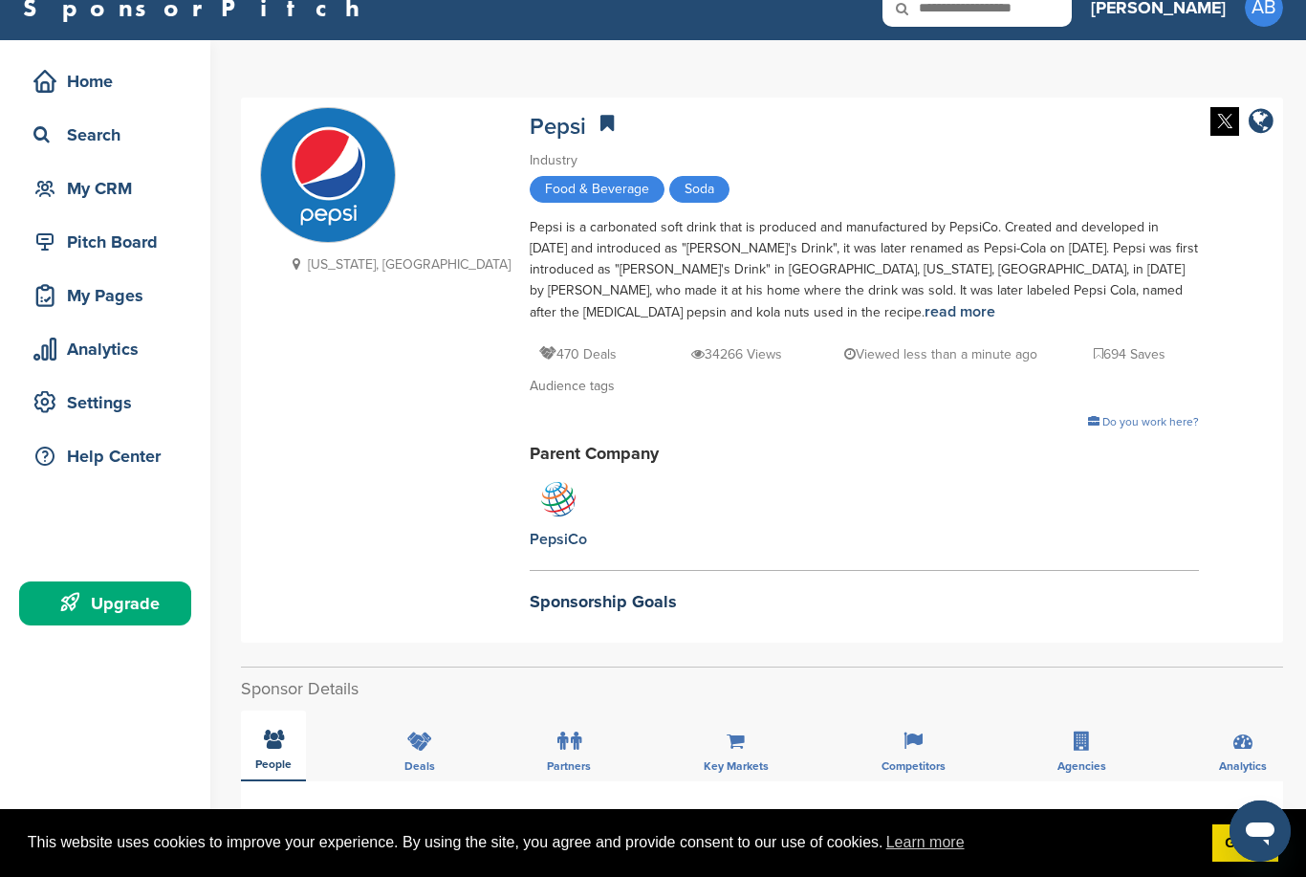
scroll to position [0, 0]
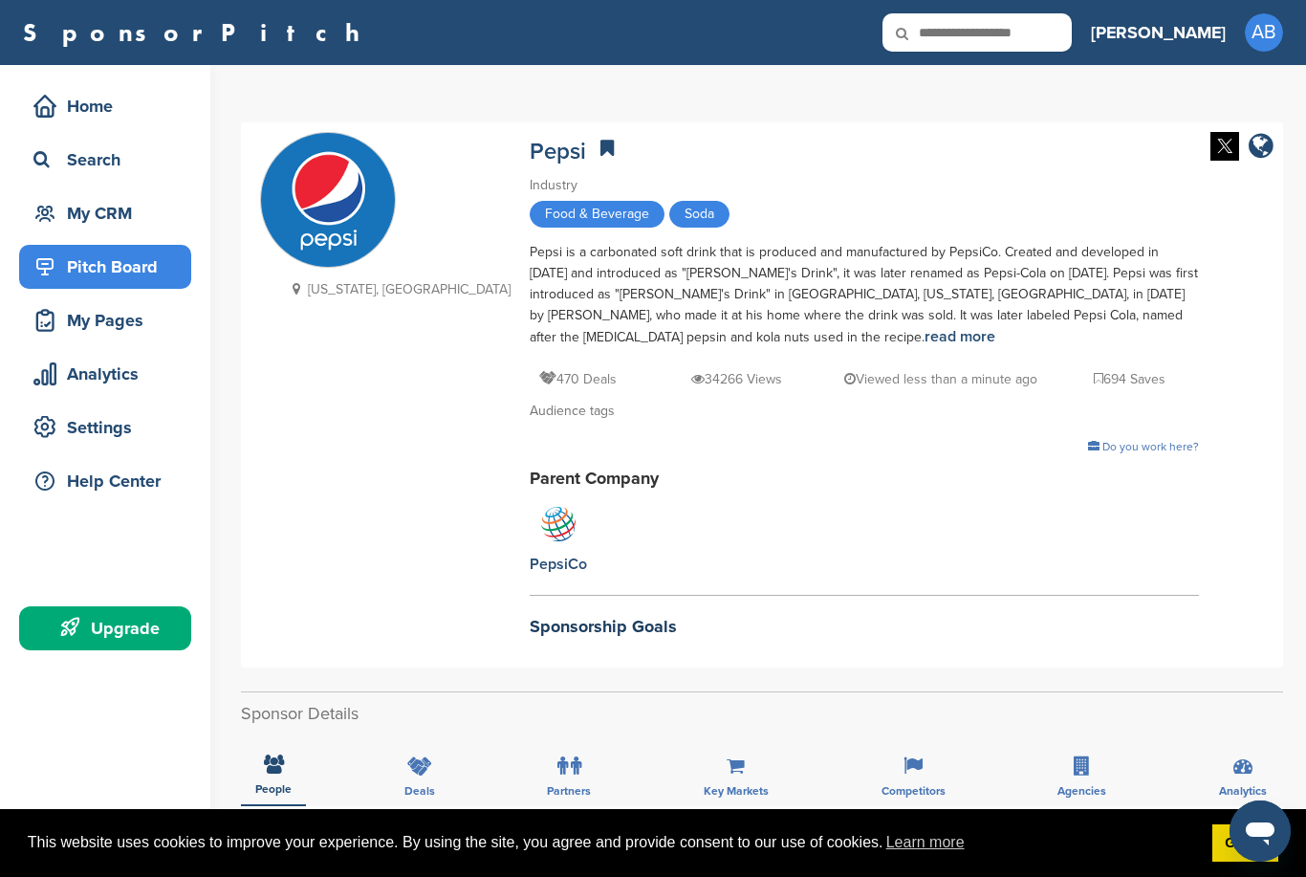
click at [92, 261] on div "Pitch Board" at bounding box center [110, 267] width 163 height 34
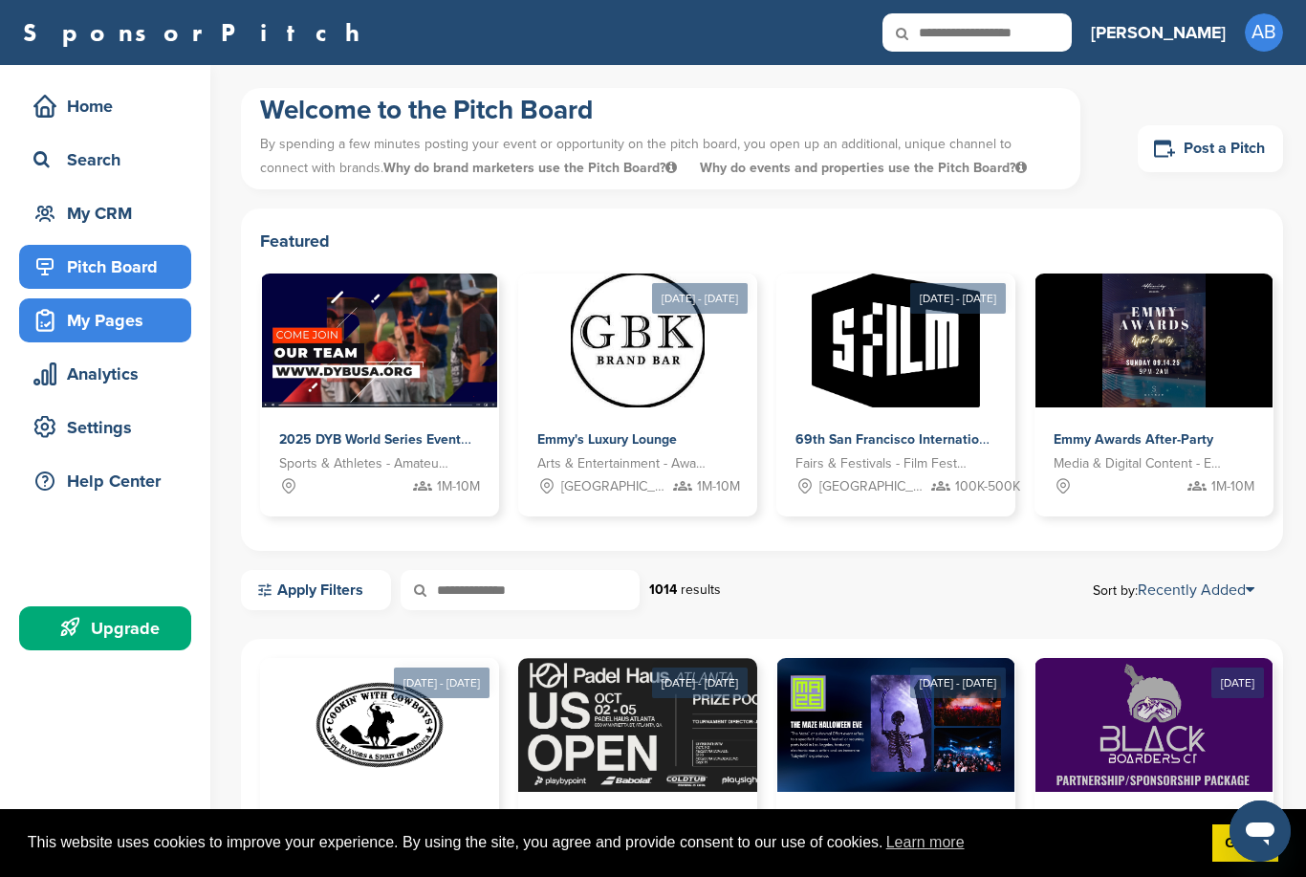
click at [104, 321] on div "My Pages" at bounding box center [110, 320] width 163 height 34
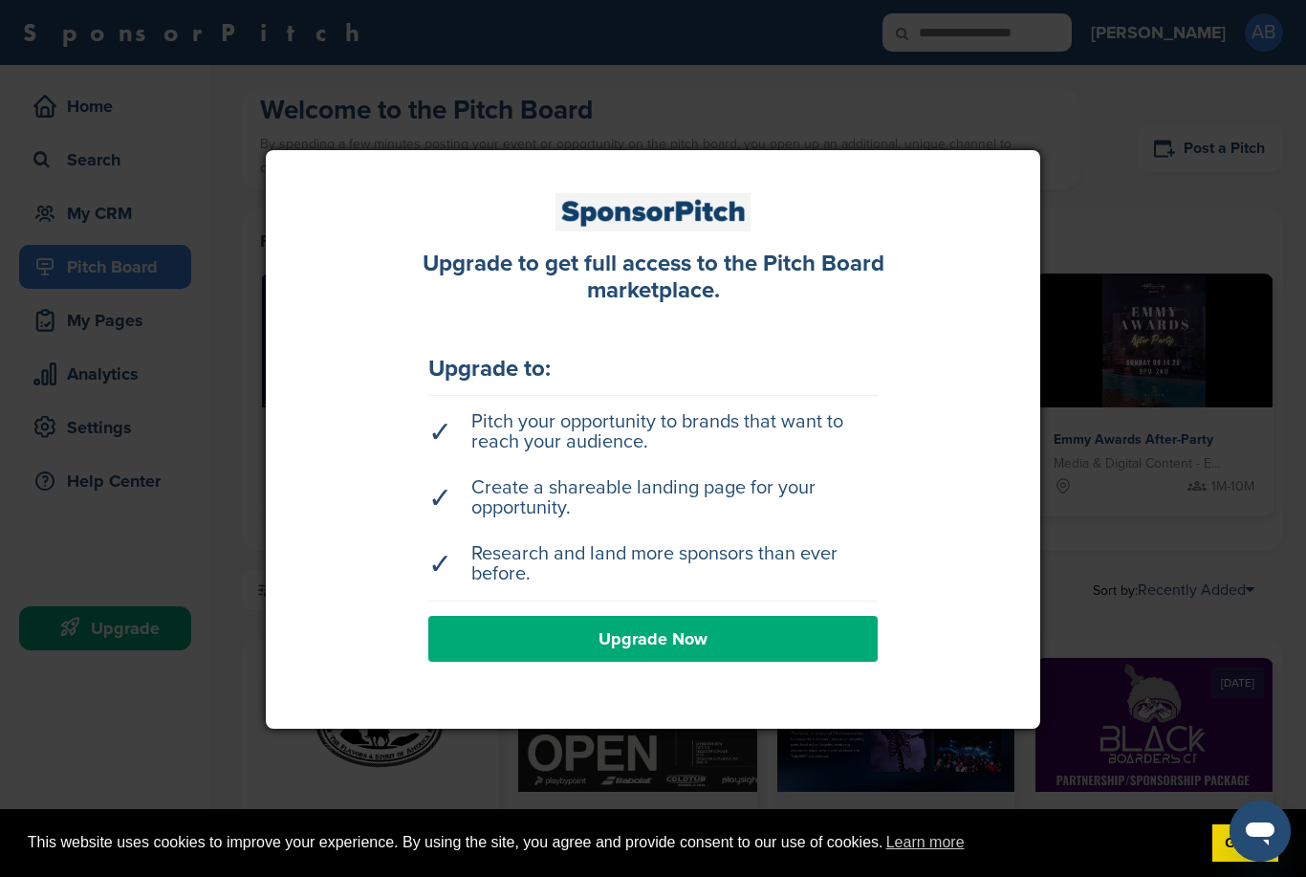
click at [651, 640] on link "Upgrade Now" at bounding box center [653, 639] width 450 height 46
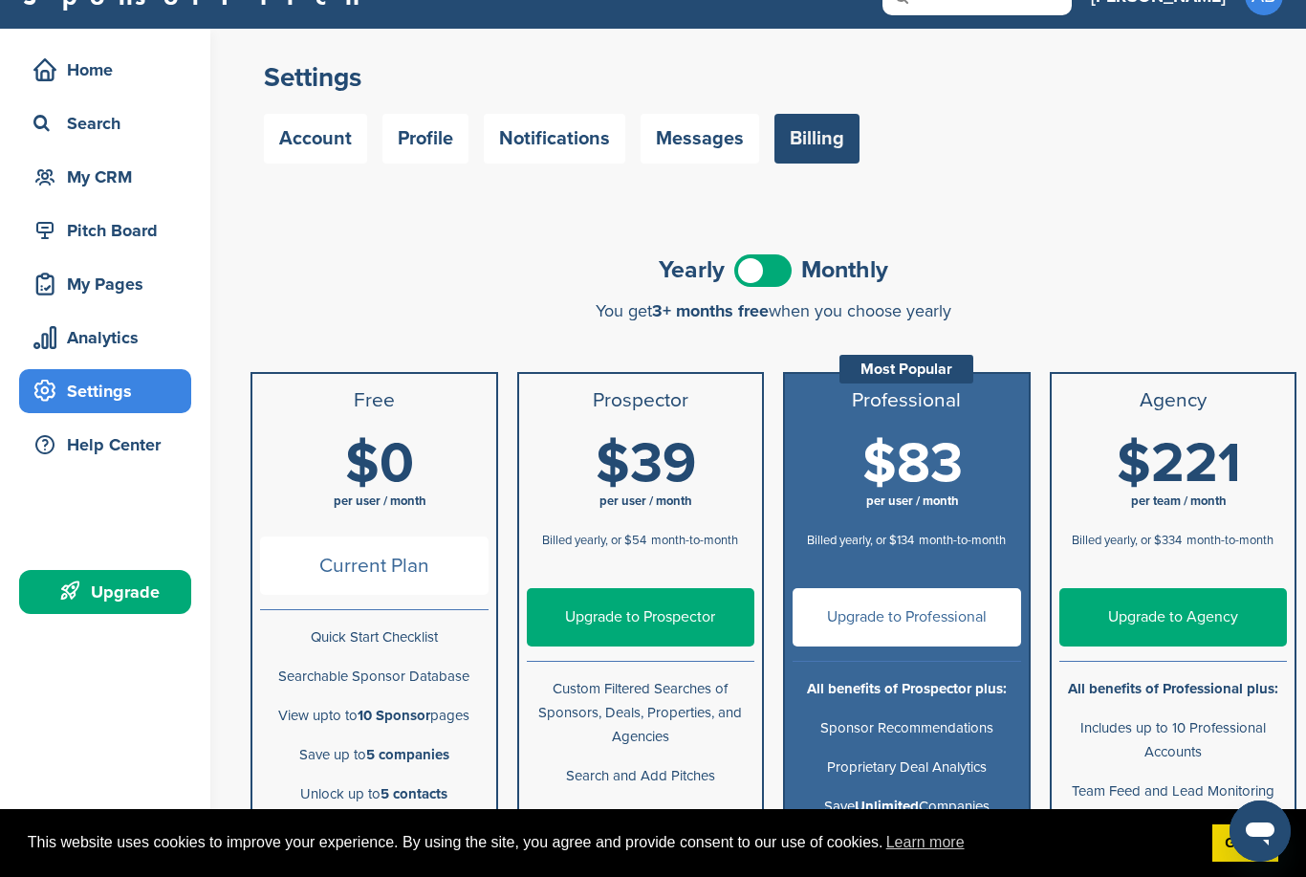
scroll to position [38, 0]
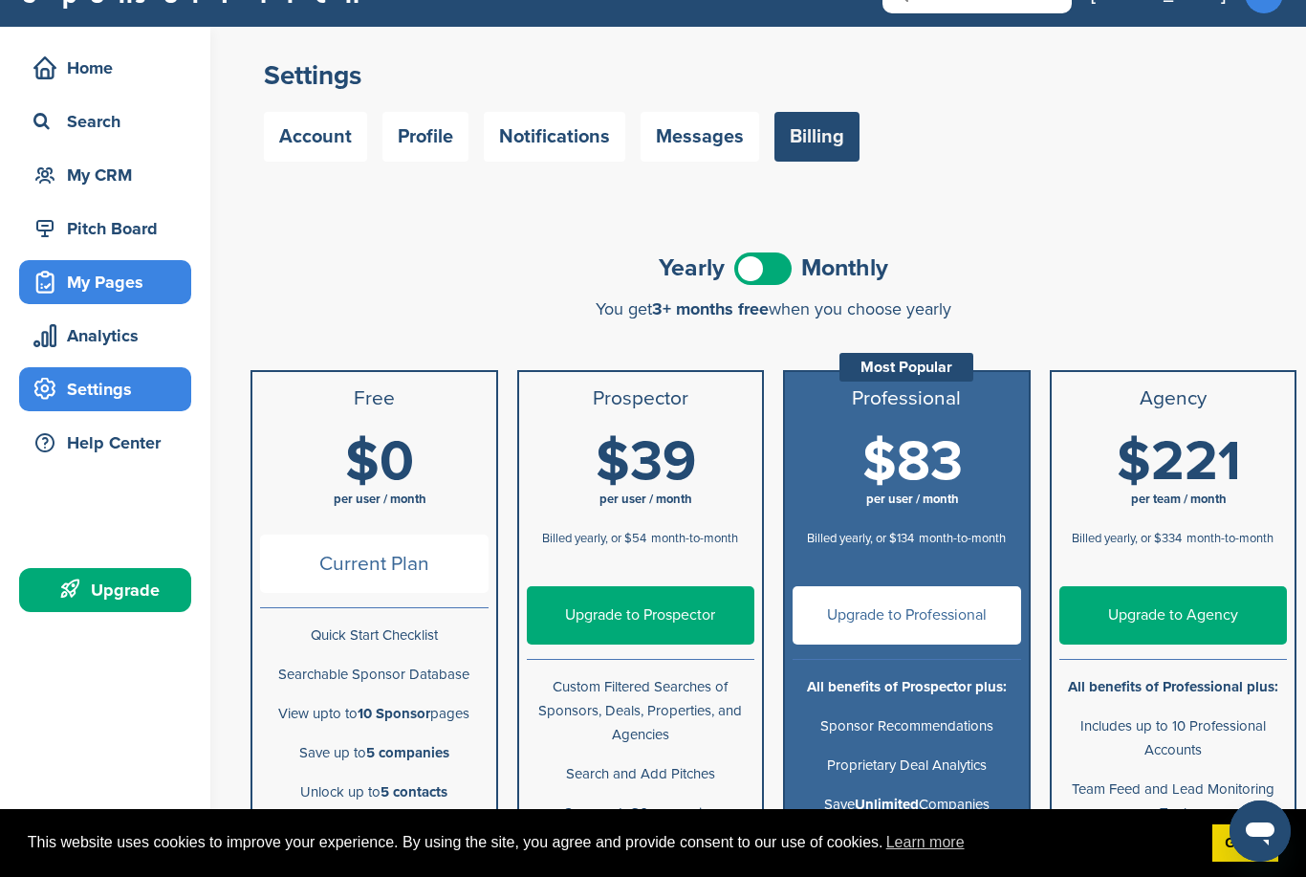
click at [103, 282] on div "My Pages" at bounding box center [110, 282] width 163 height 34
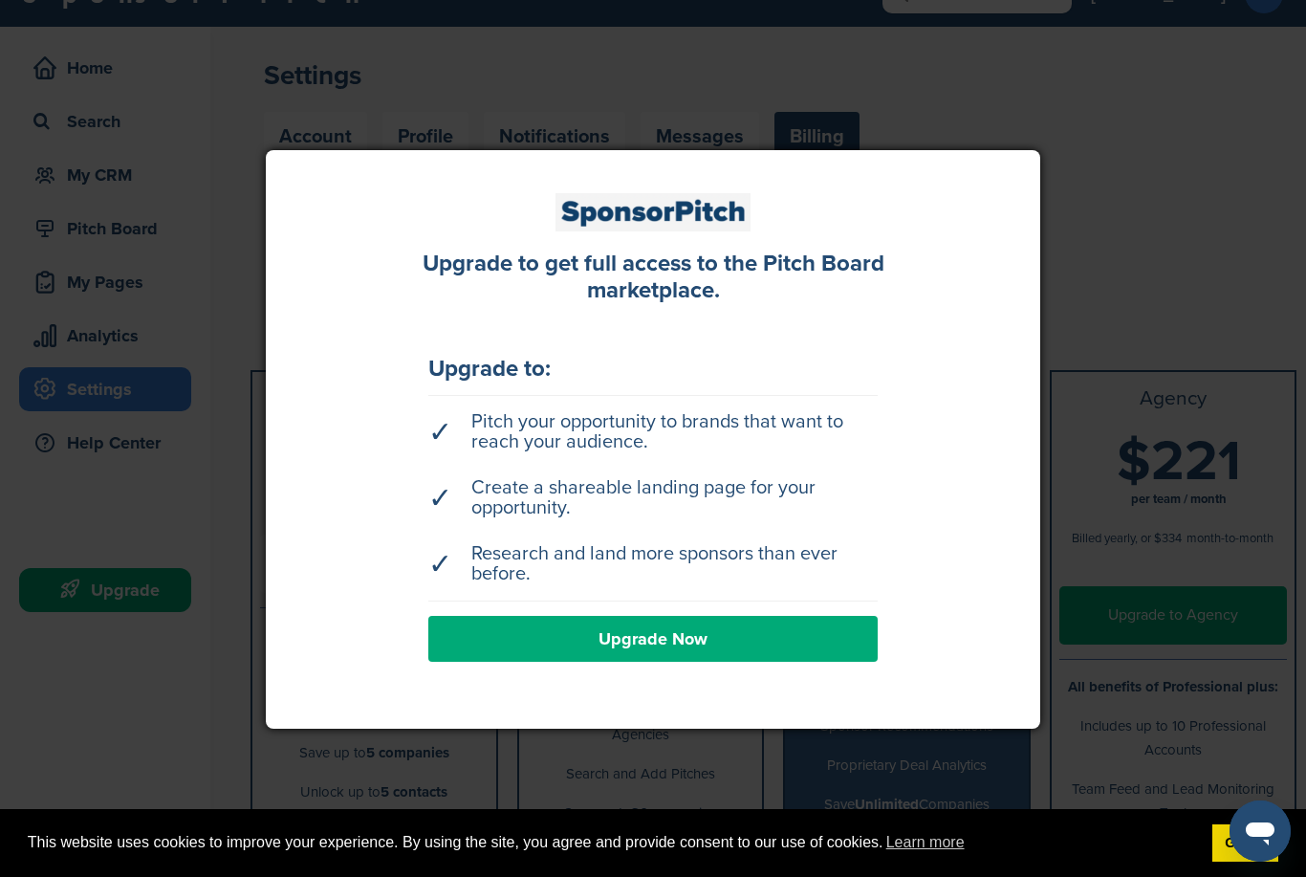
click at [101, 290] on div at bounding box center [653, 438] width 1306 height 877
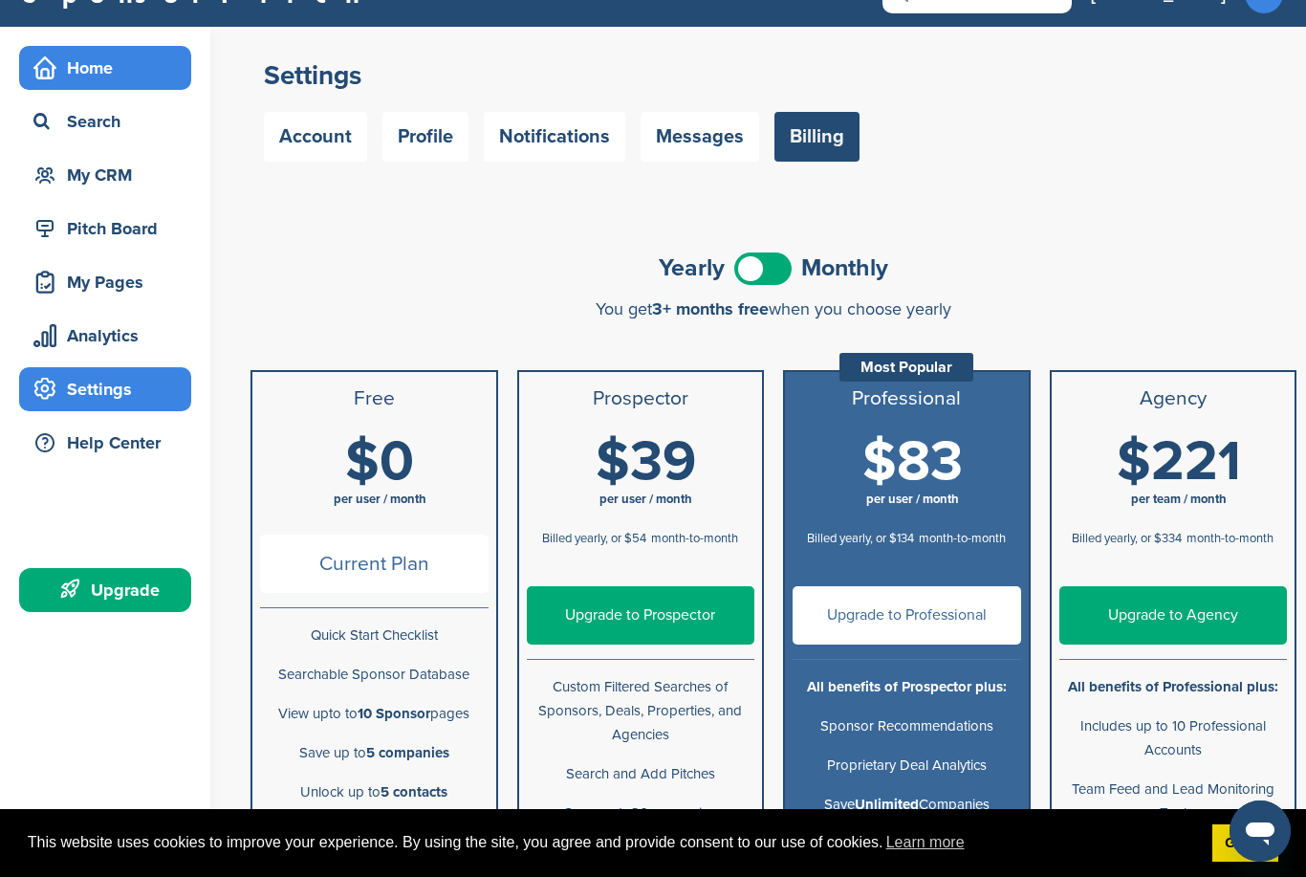
click at [87, 64] on div "Home" at bounding box center [110, 68] width 163 height 34
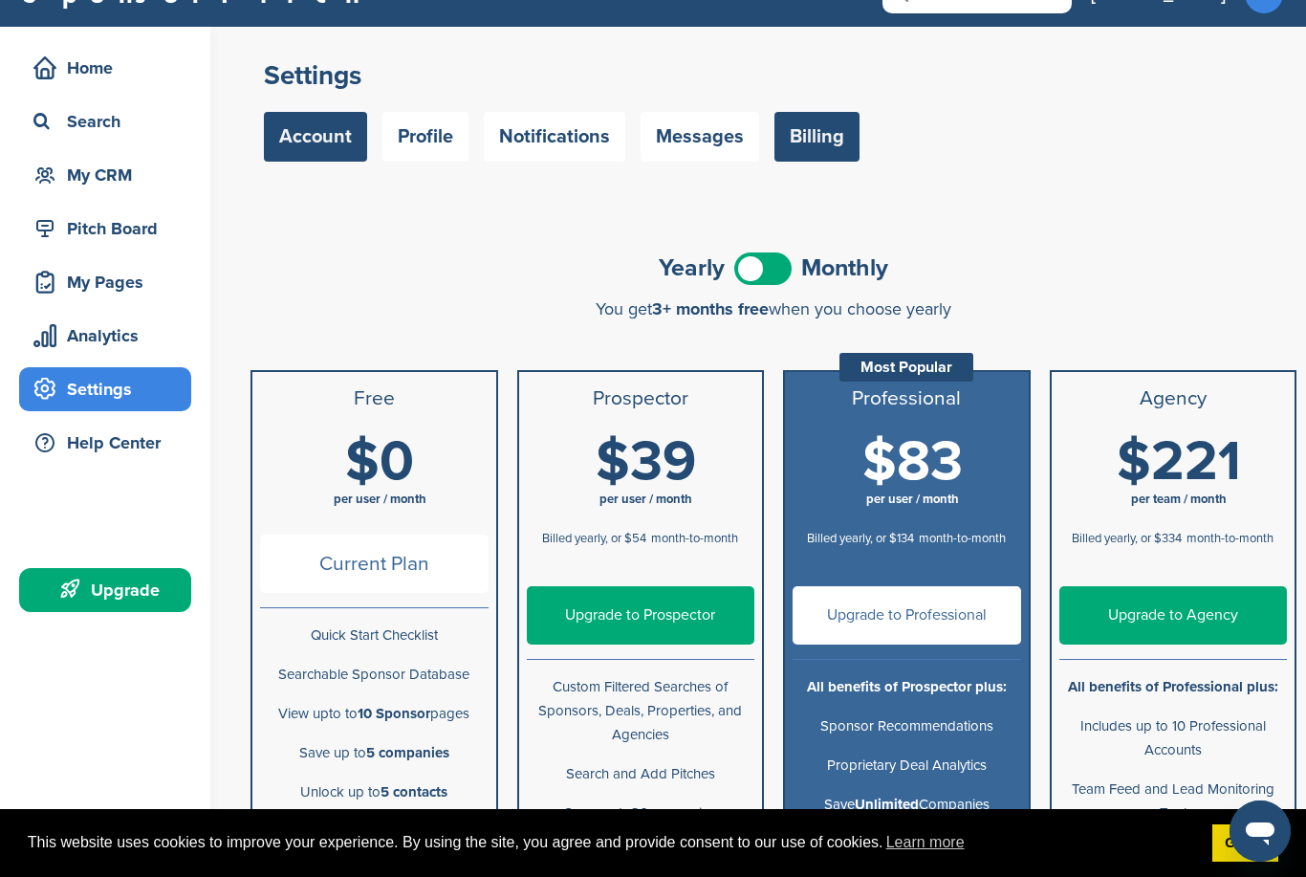
click at [318, 144] on link "Account" at bounding box center [315, 137] width 103 height 50
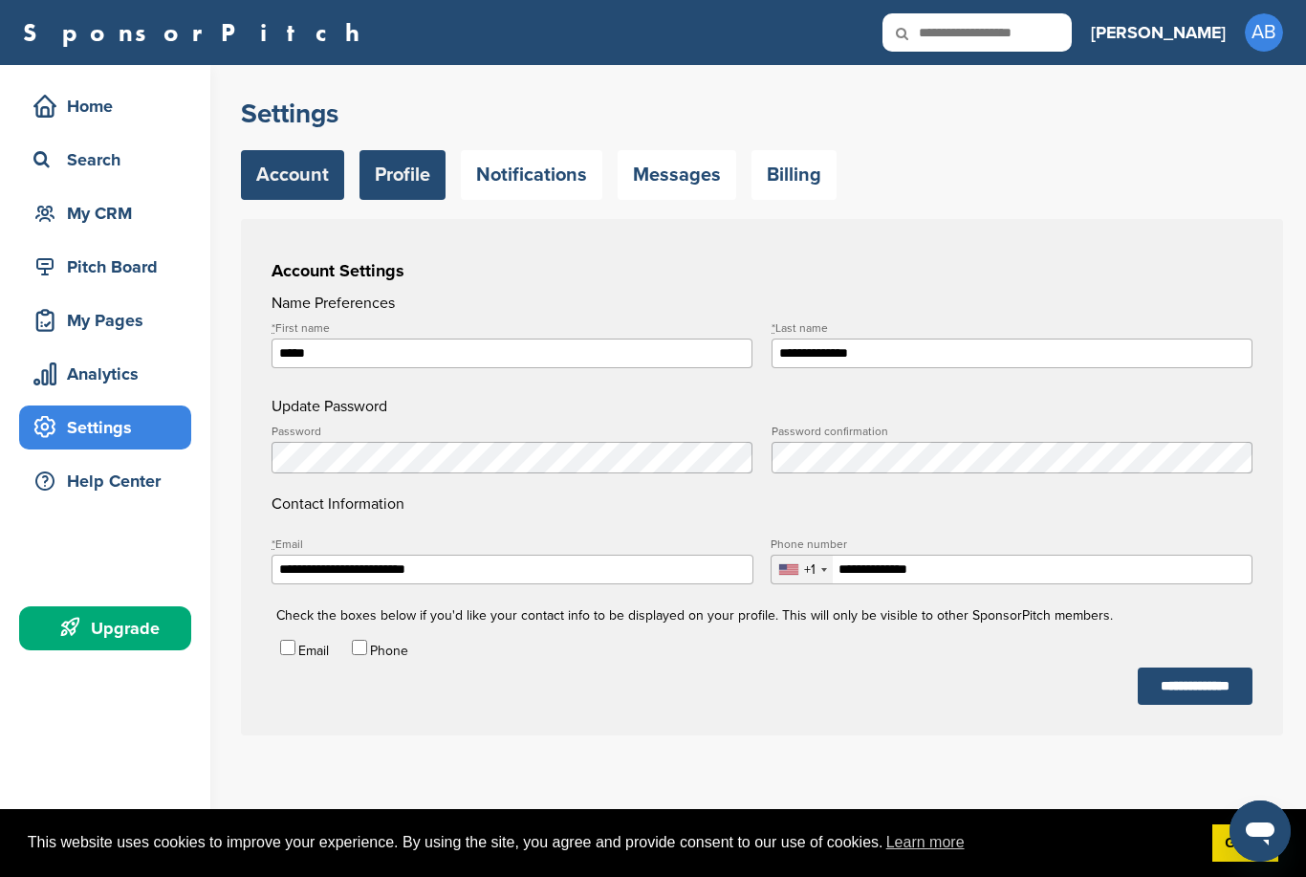
click at [404, 176] on link "Profile" at bounding box center [403, 175] width 86 height 50
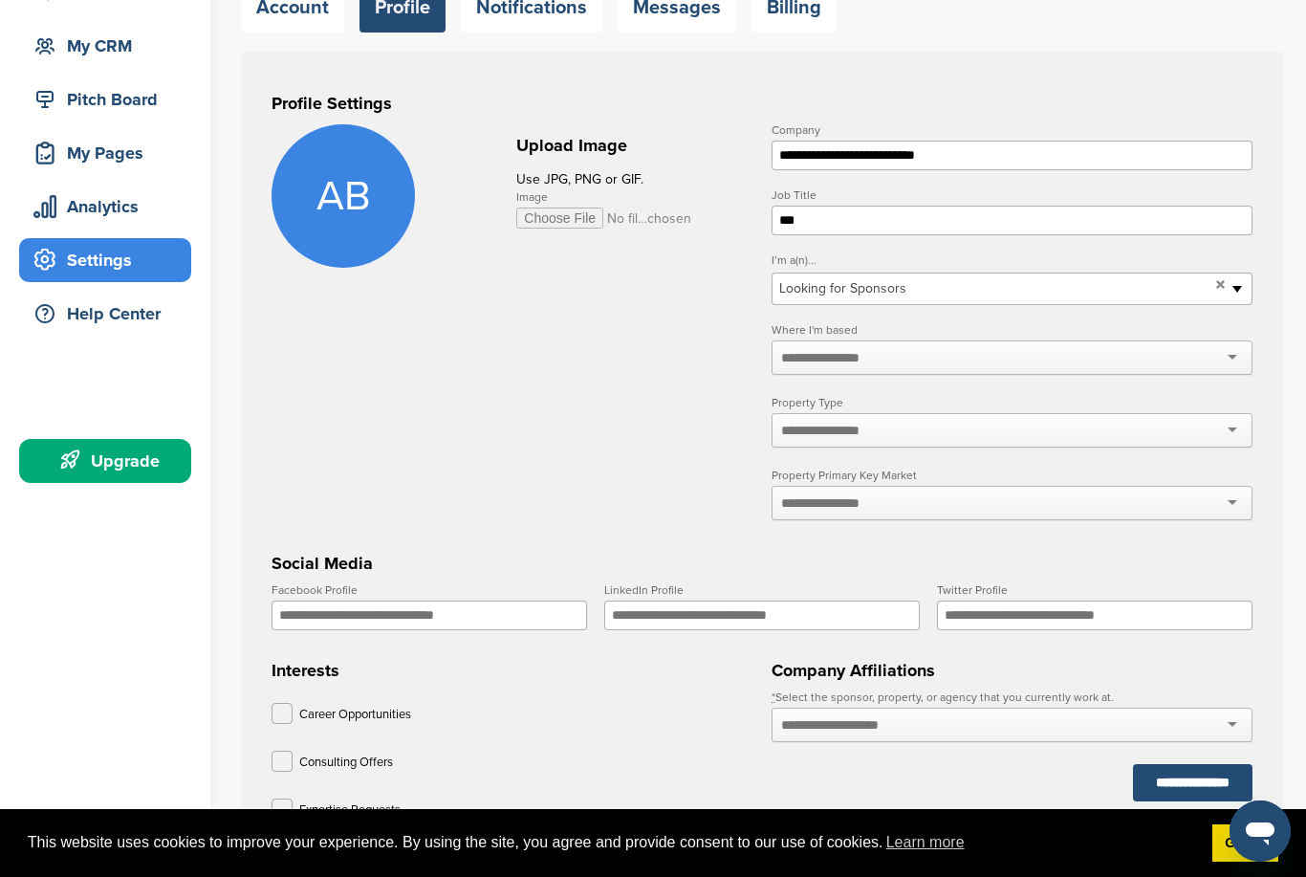
scroll to position [191, 0]
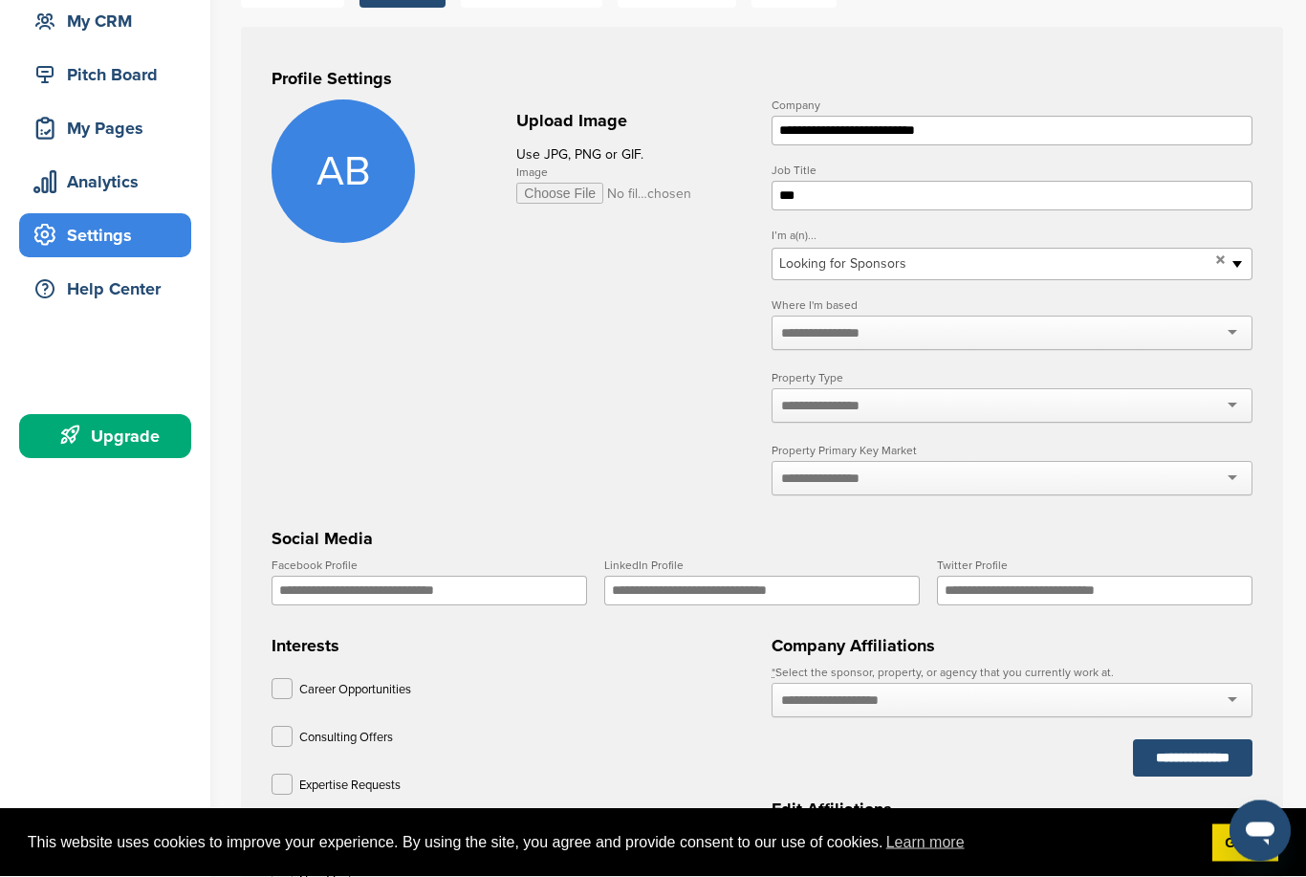
click at [1063, 335] on div at bounding box center [1012, 334] width 481 height 34
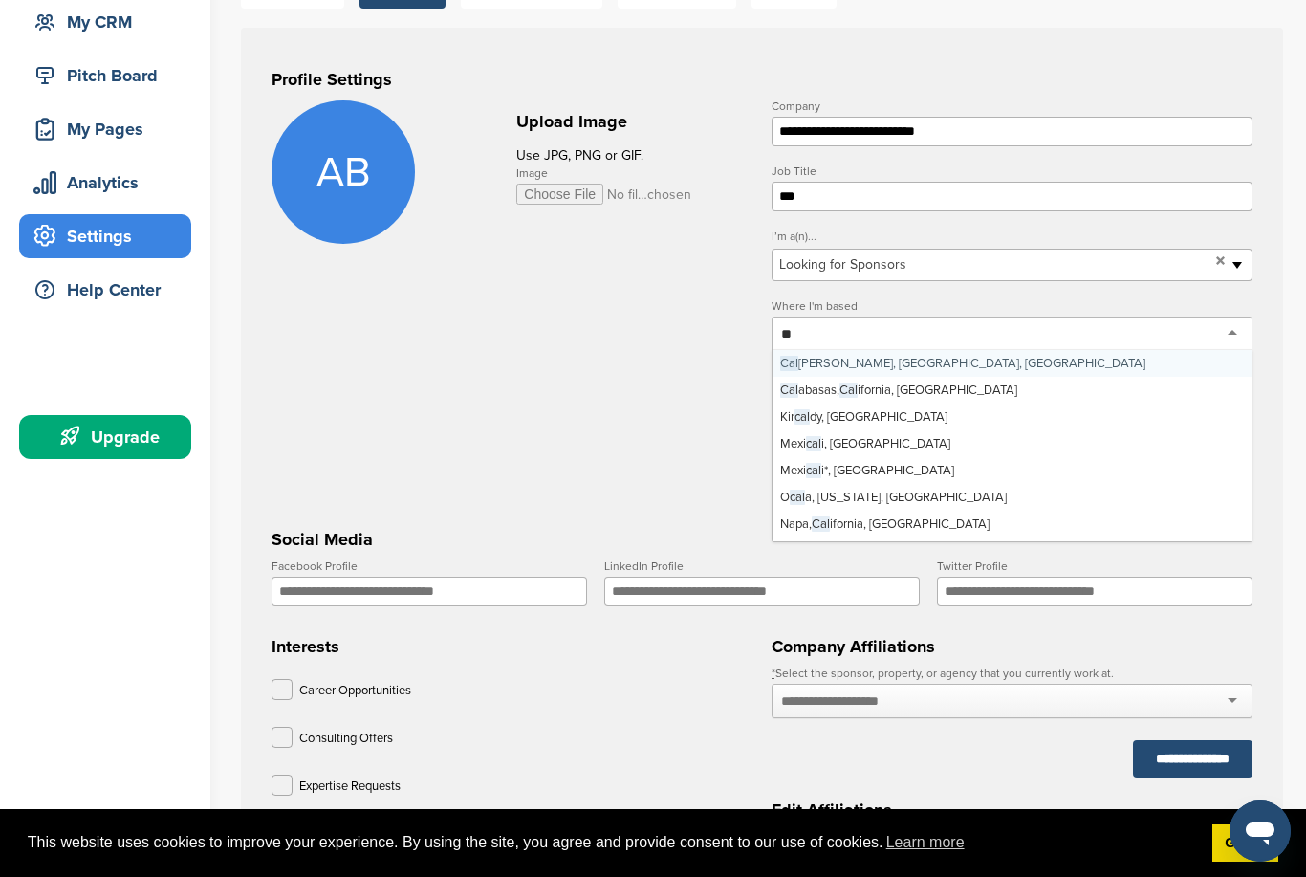
type input "*"
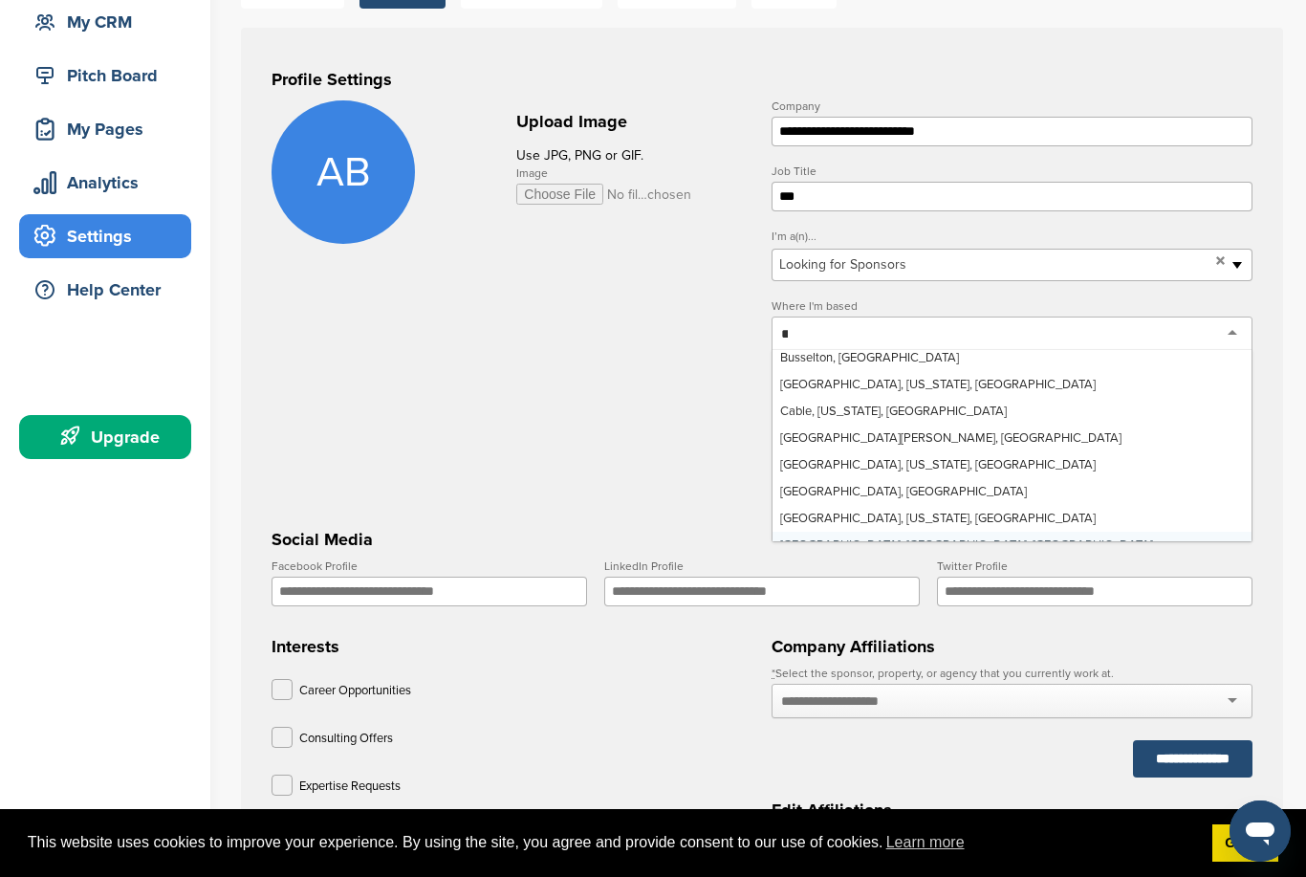
scroll to position [0, 0]
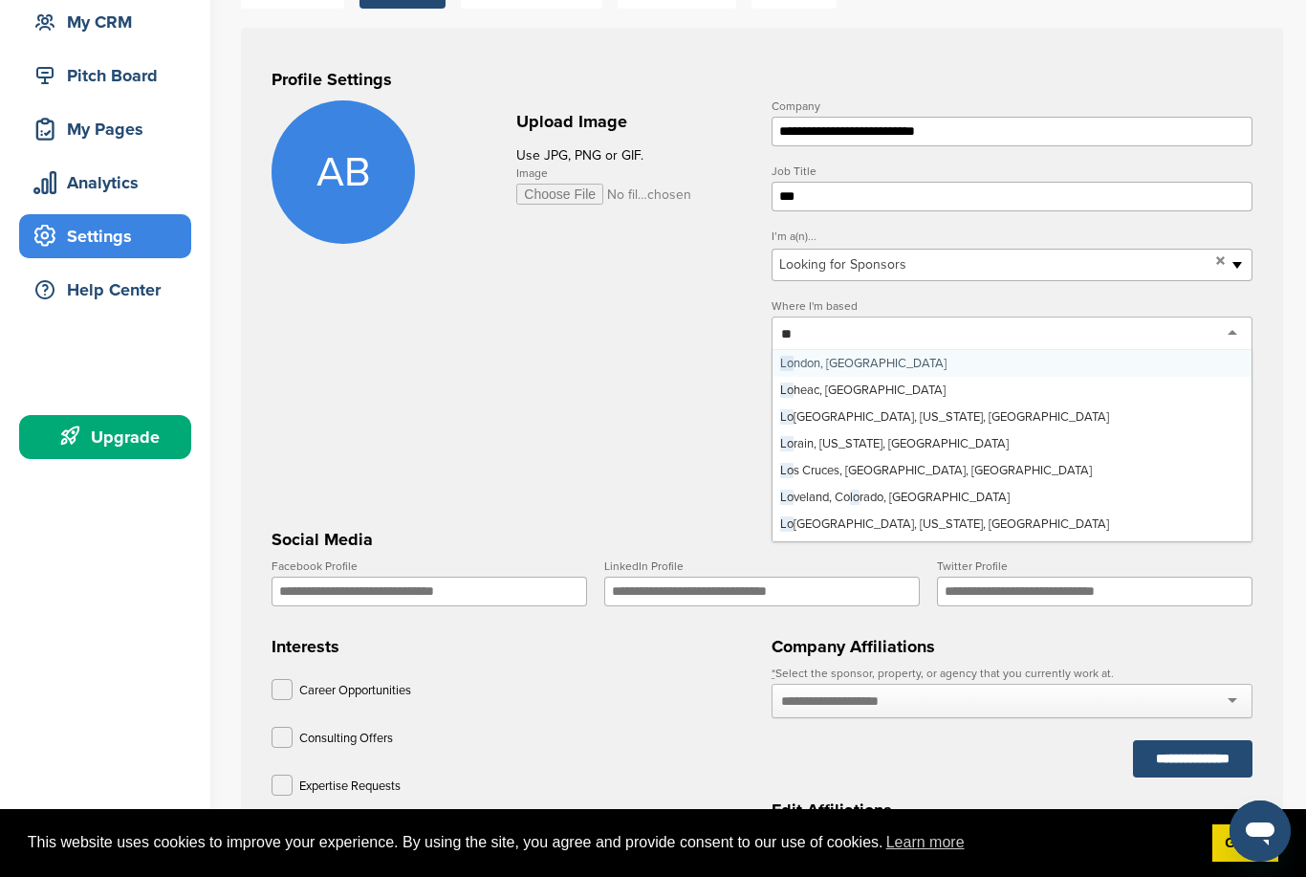
type input "***"
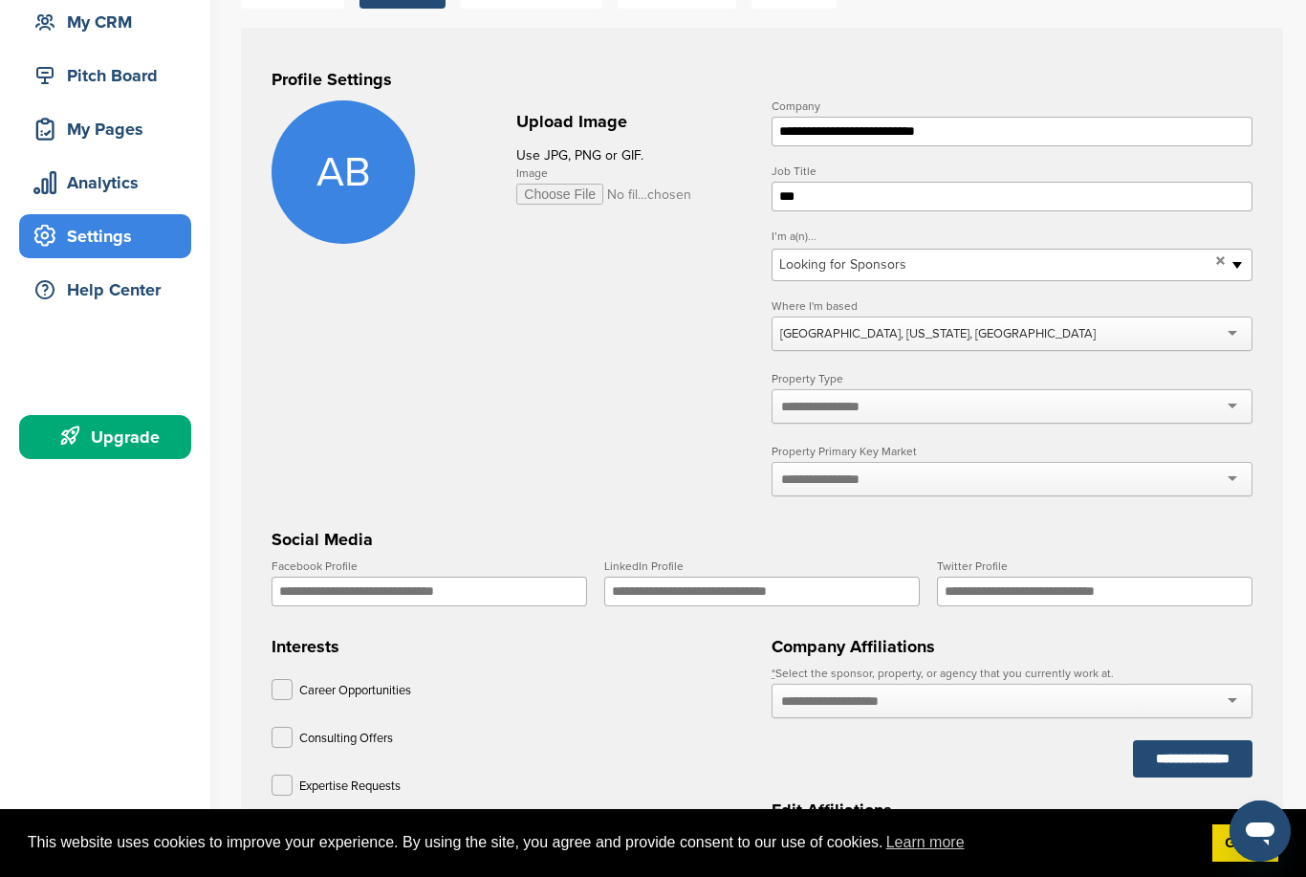
scroll to position [191, 0]
click at [942, 411] on div at bounding box center [1012, 406] width 481 height 34
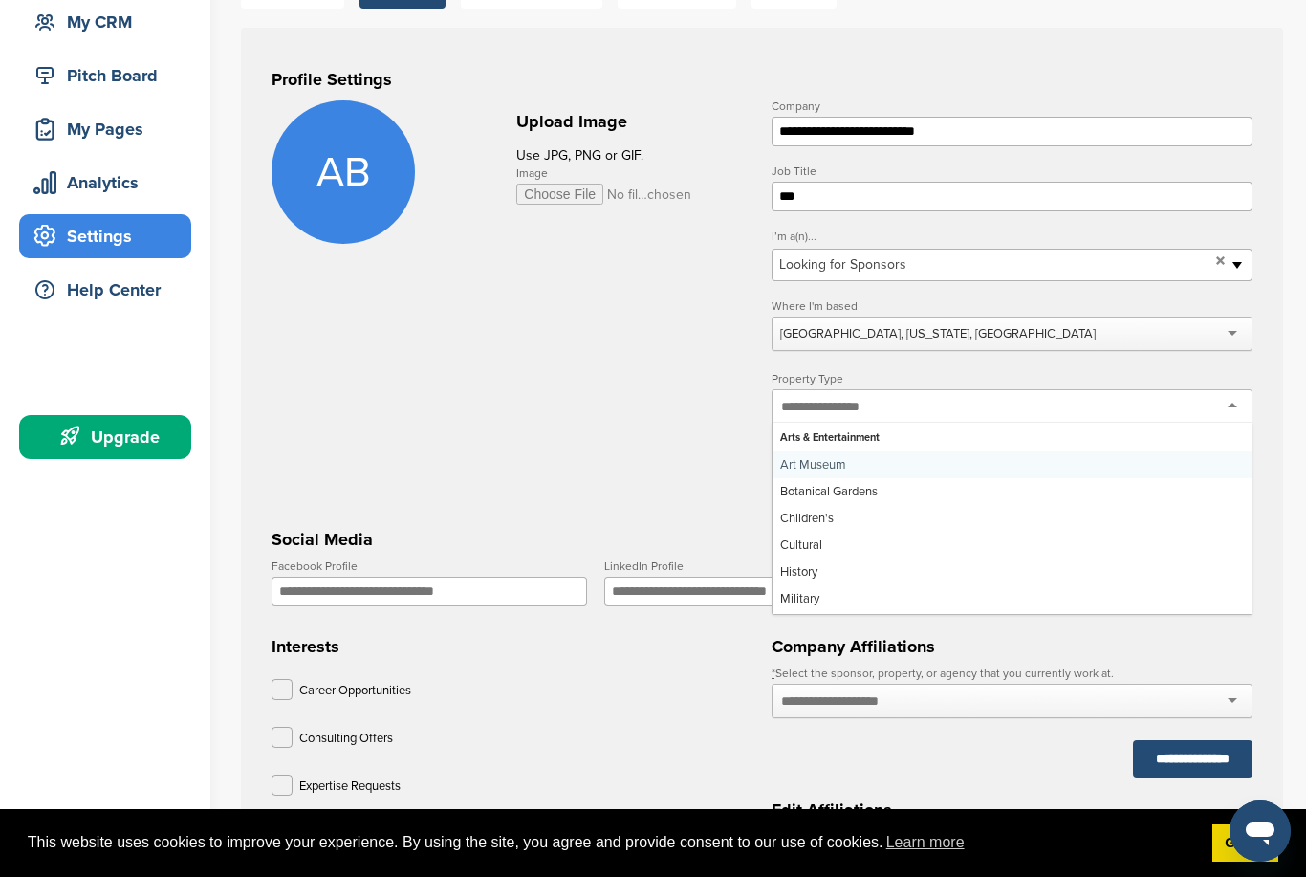
click at [615, 487] on form "**********" at bounding box center [762, 580] width 981 height 961
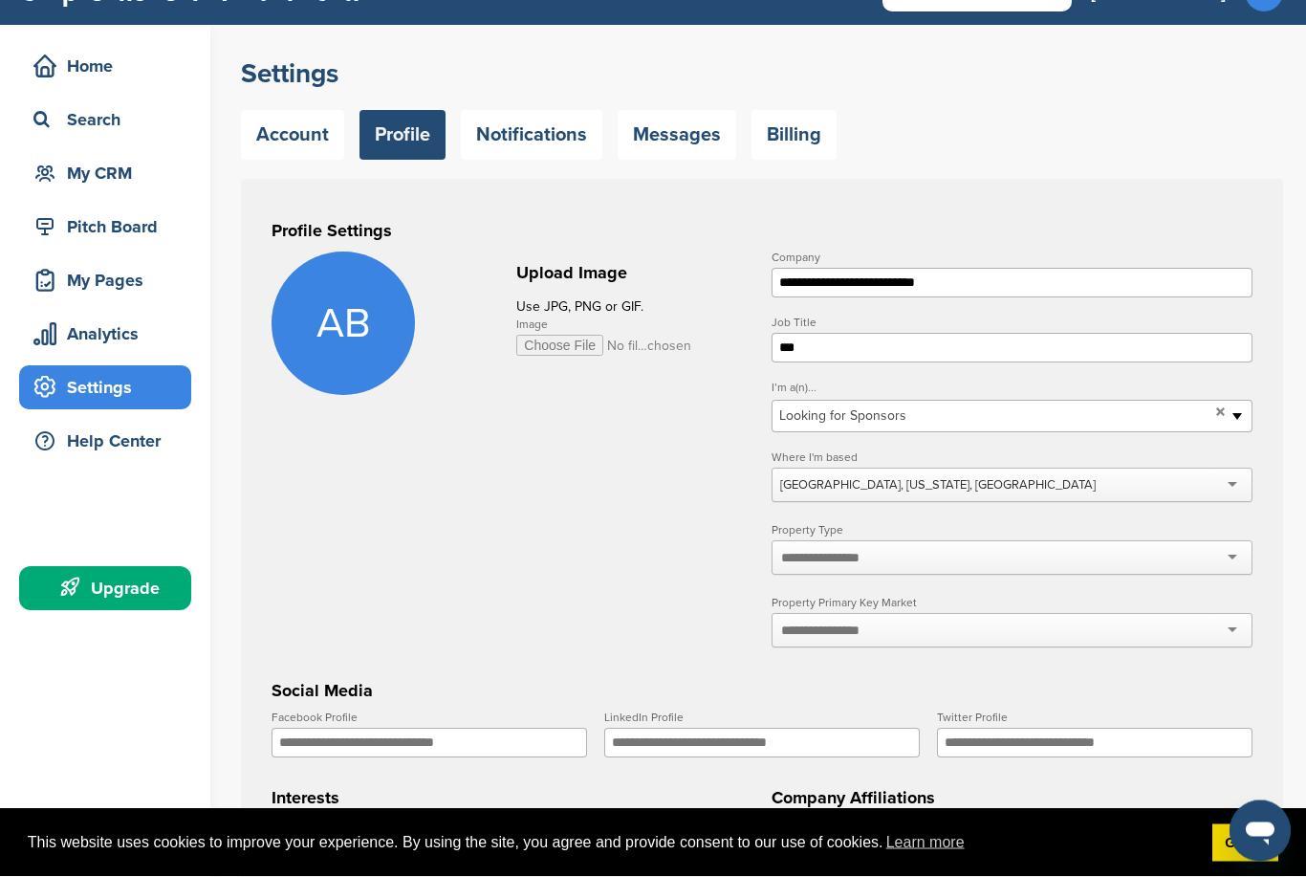
scroll to position [0, 0]
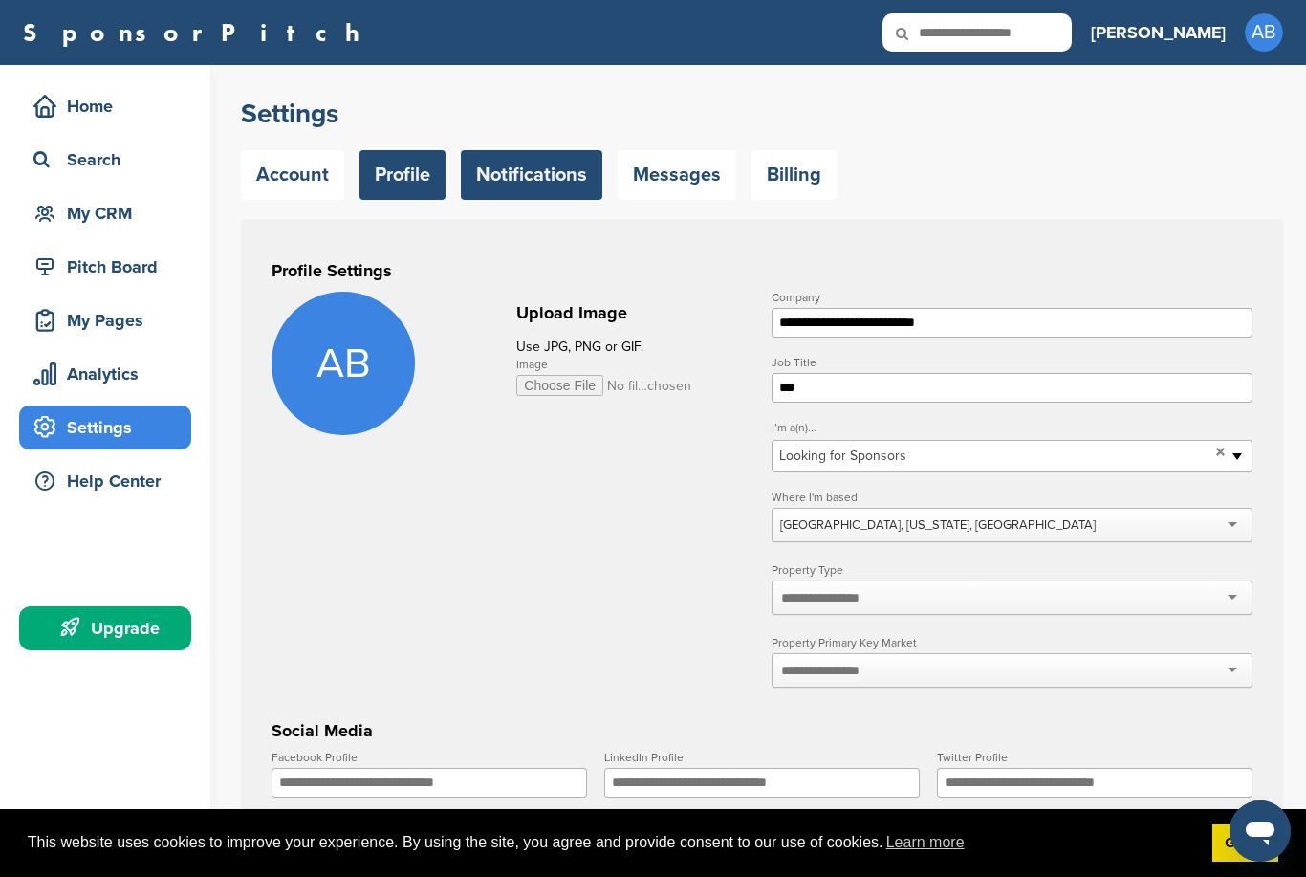
click at [536, 186] on link "Notifications" at bounding box center [532, 175] width 142 height 50
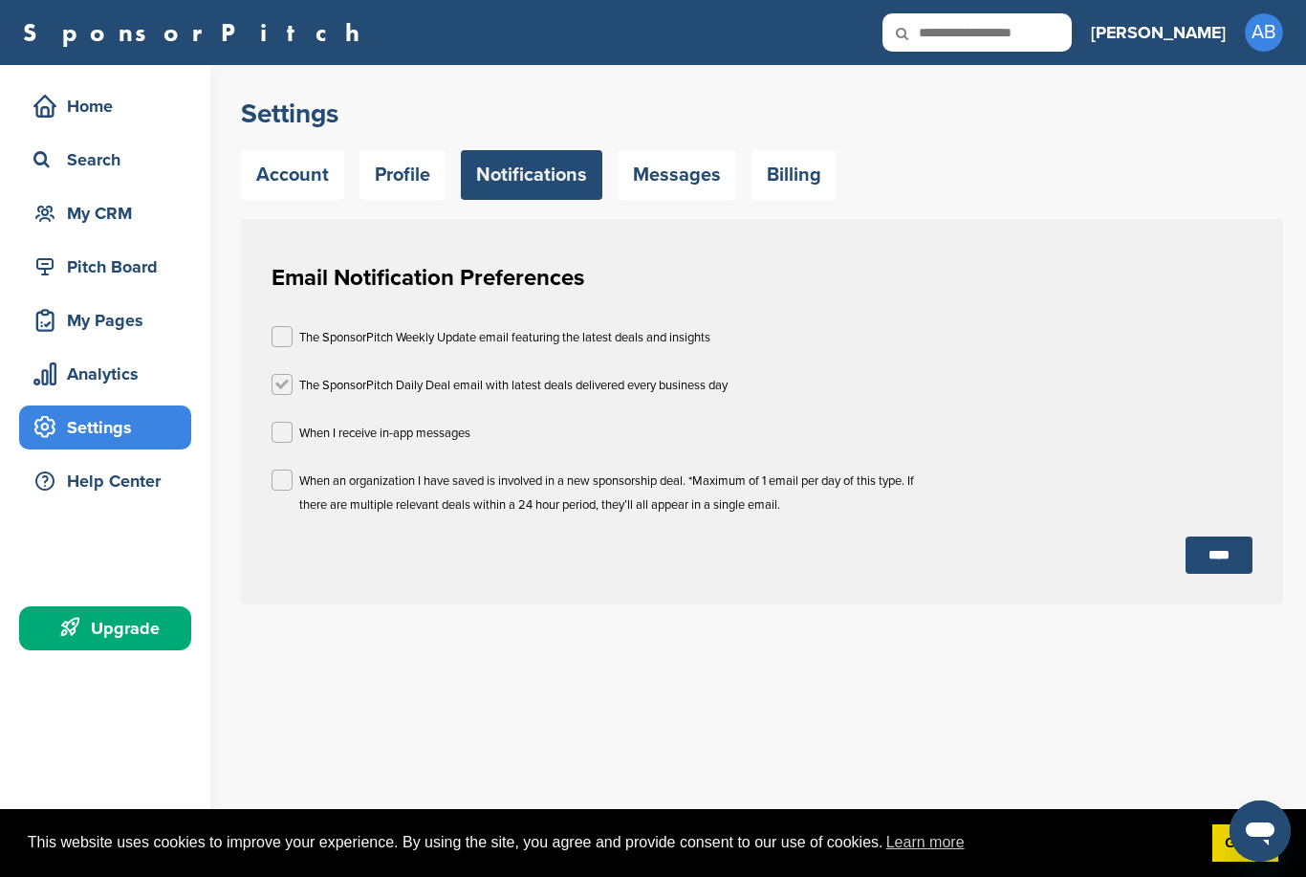
click at [281, 389] on label at bounding box center [282, 384] width 21 height 21
click at [1219, 553] on input "****" at bounding box center [1219, 555] width 67 height 37
click at [83, 216] on div "My CRM" at bounding box center [110, 213] width 163 height 34
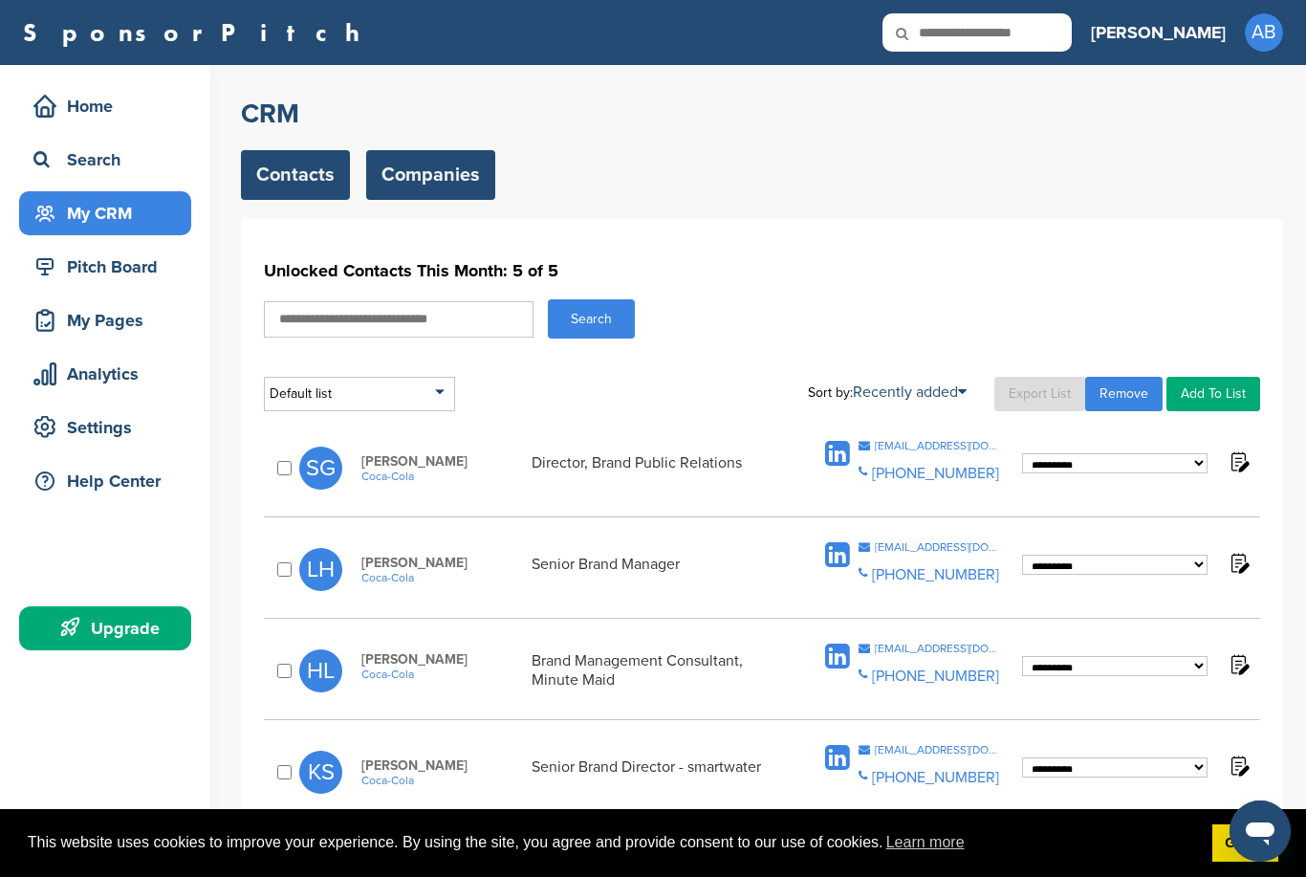
click at [419, 176] on link "Companies" at bounding box center [430, 175] width 129 height 50
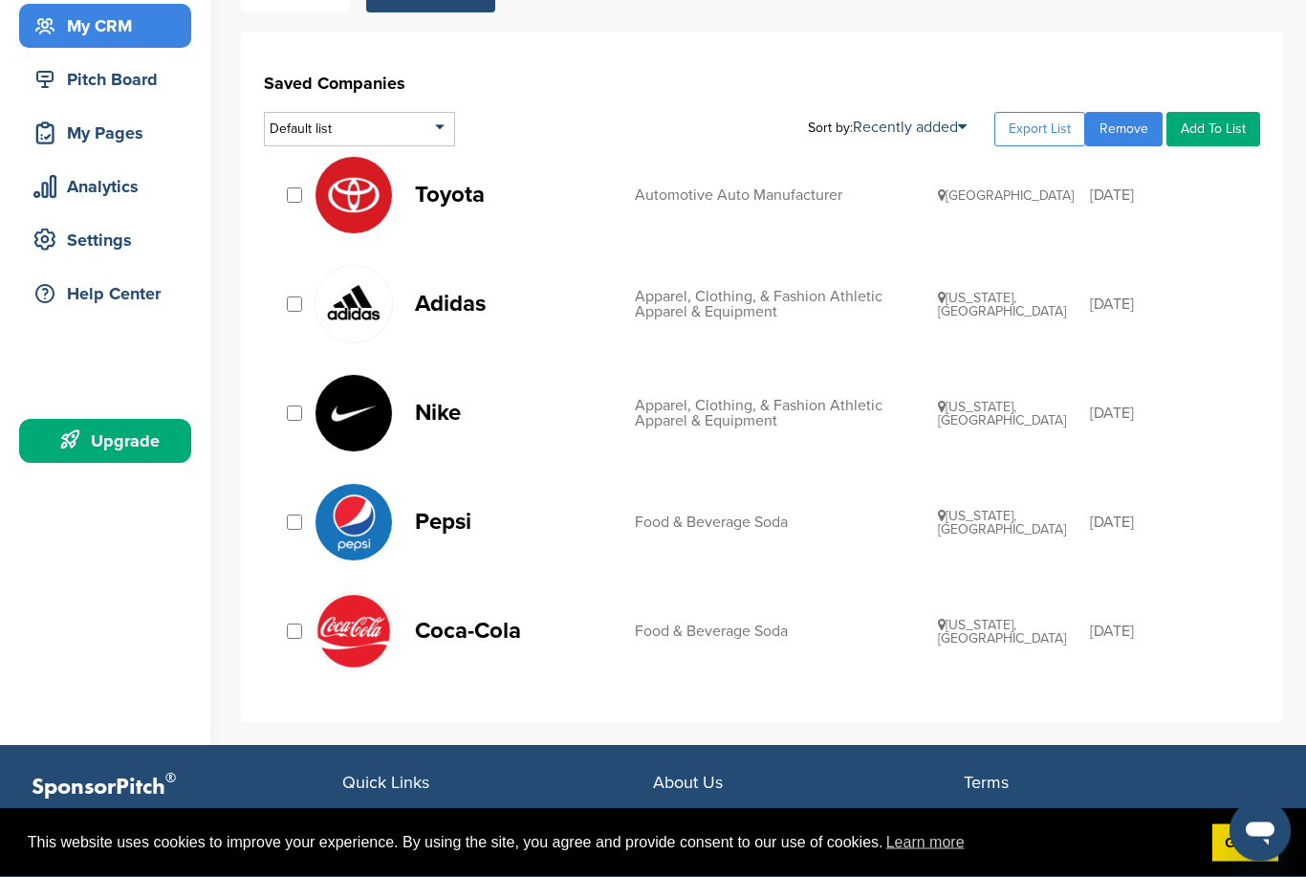
scroll to position [187, 0]
click at [756, 404] on div "Apparel, Clothing, & Fashion Athletic Apparel & Equipment" at bounding box center [786, 413] width 303 height 31
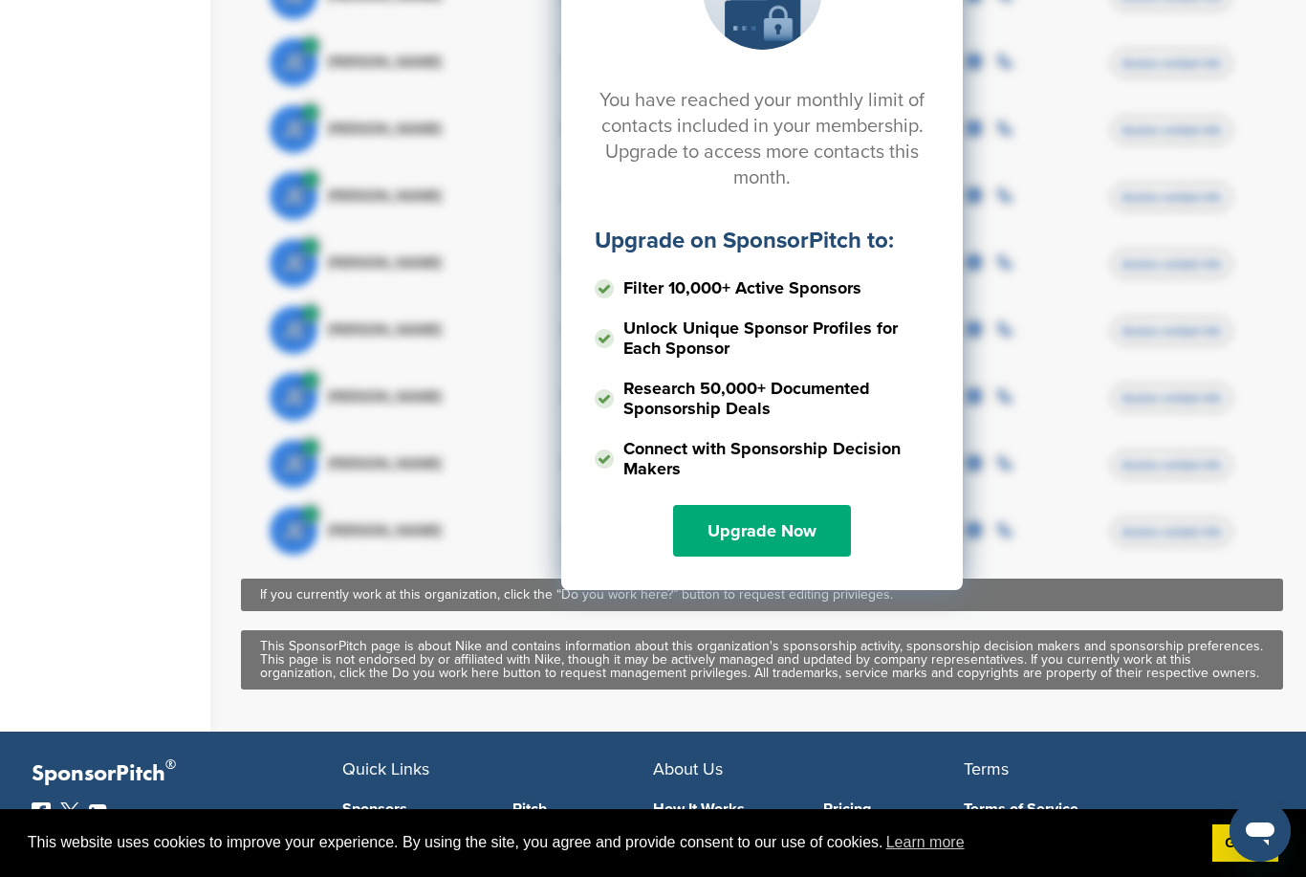
scroll to position [846, 0]
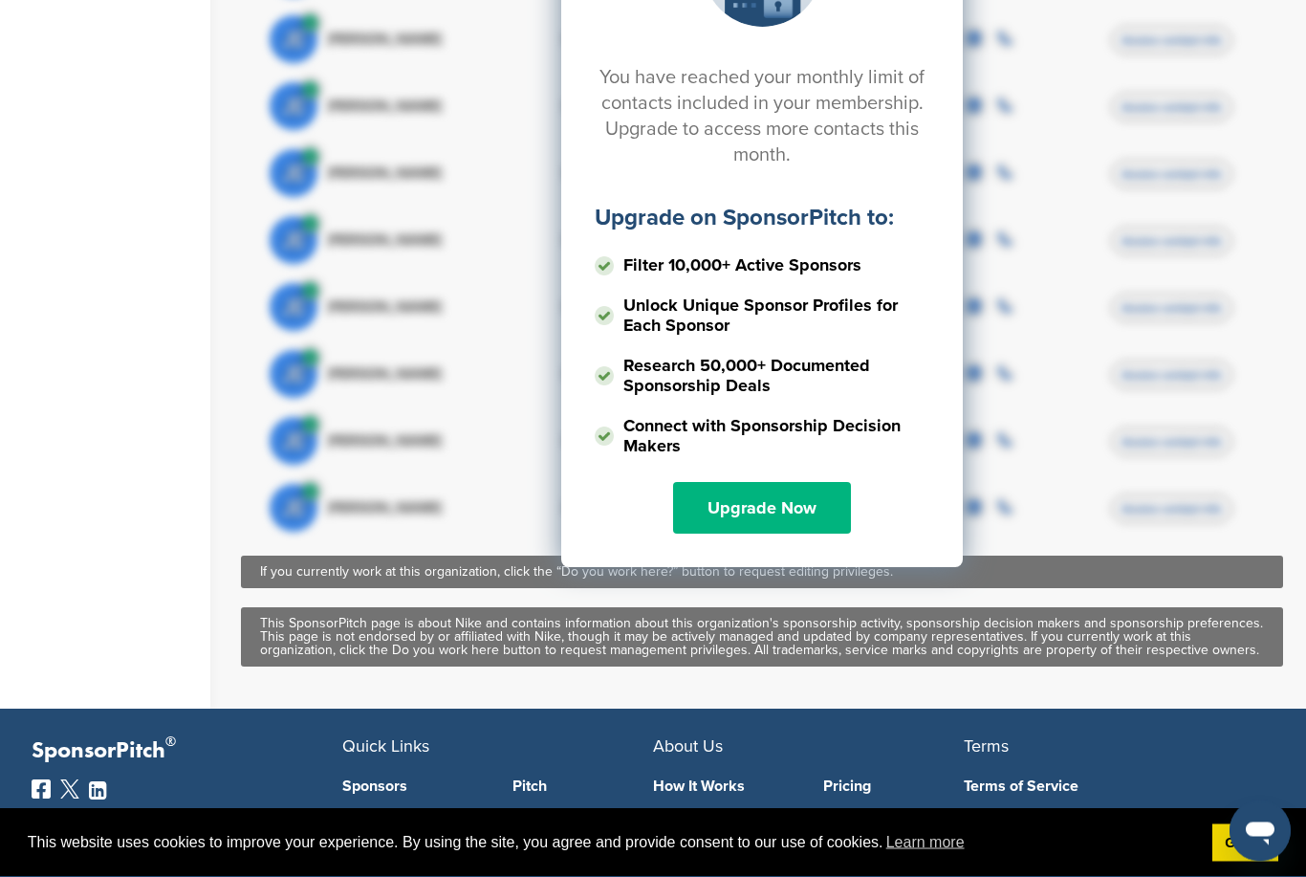
click at [795, 498] on link "Upgrade Now" at bounding box center [762, 509] width 178 height 52
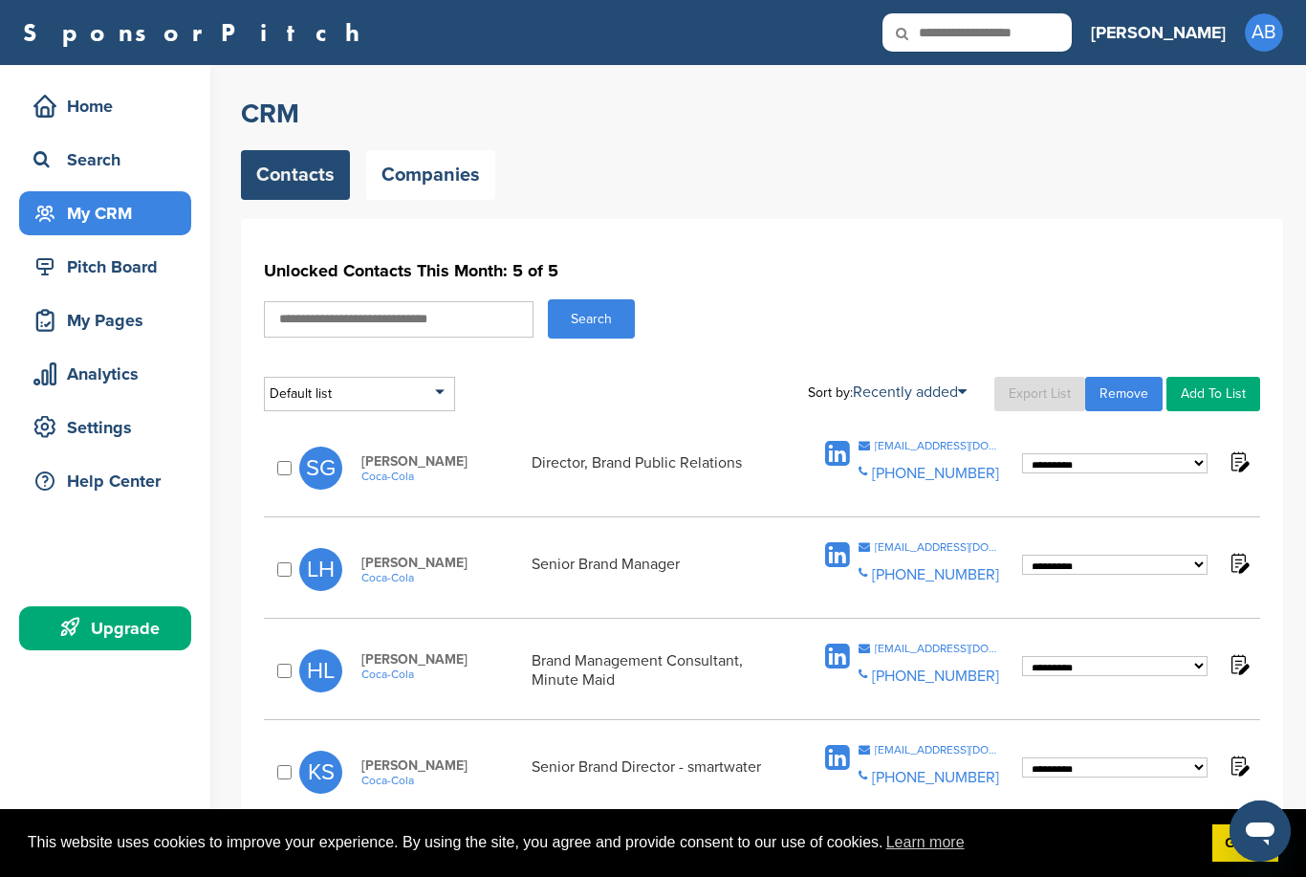
click at [1150, 467] on select "**********" at bounding box center [1115, 463] width 186 height 20
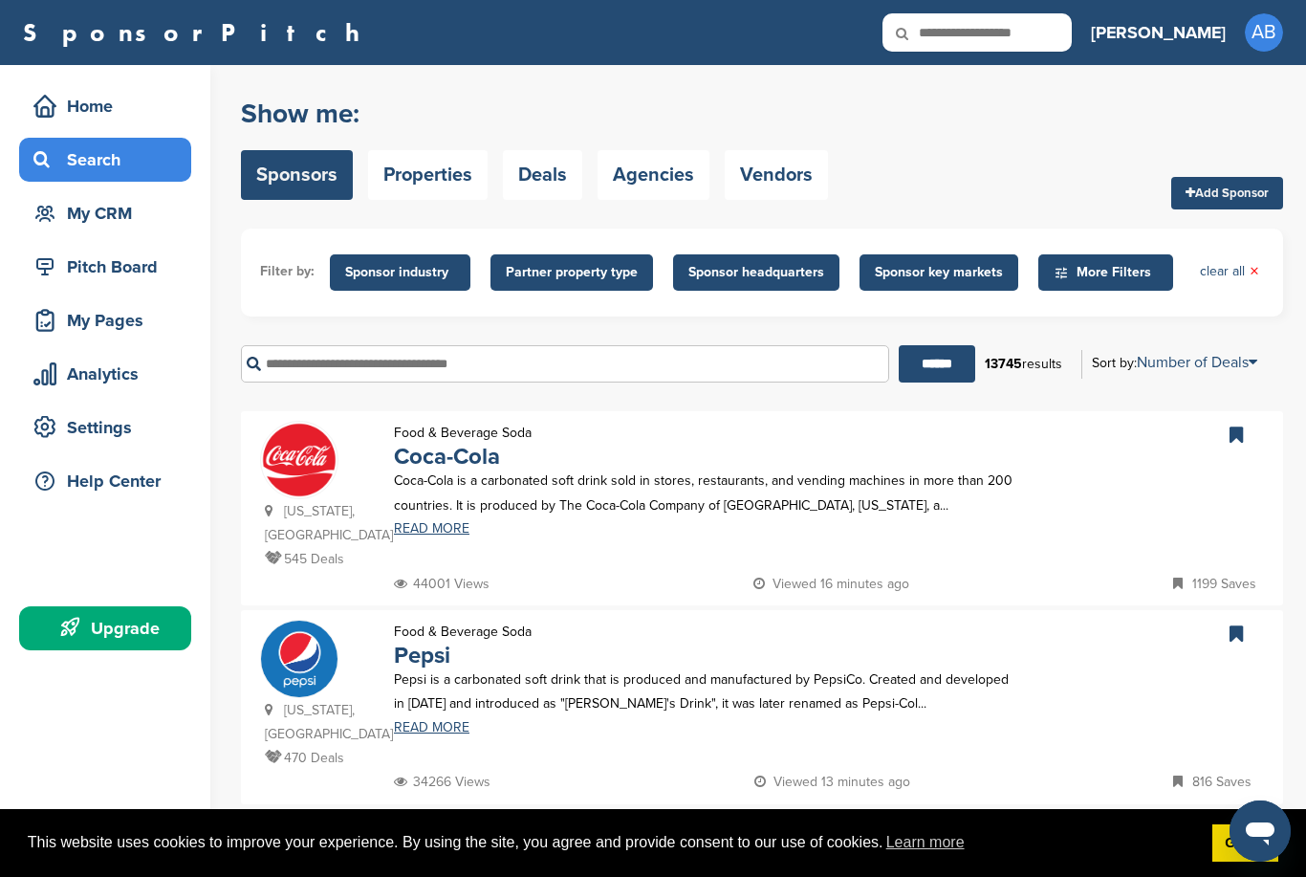
click at [577, 274] on span "Partner property type" at bounding box center [572, 272] width 132 height 21
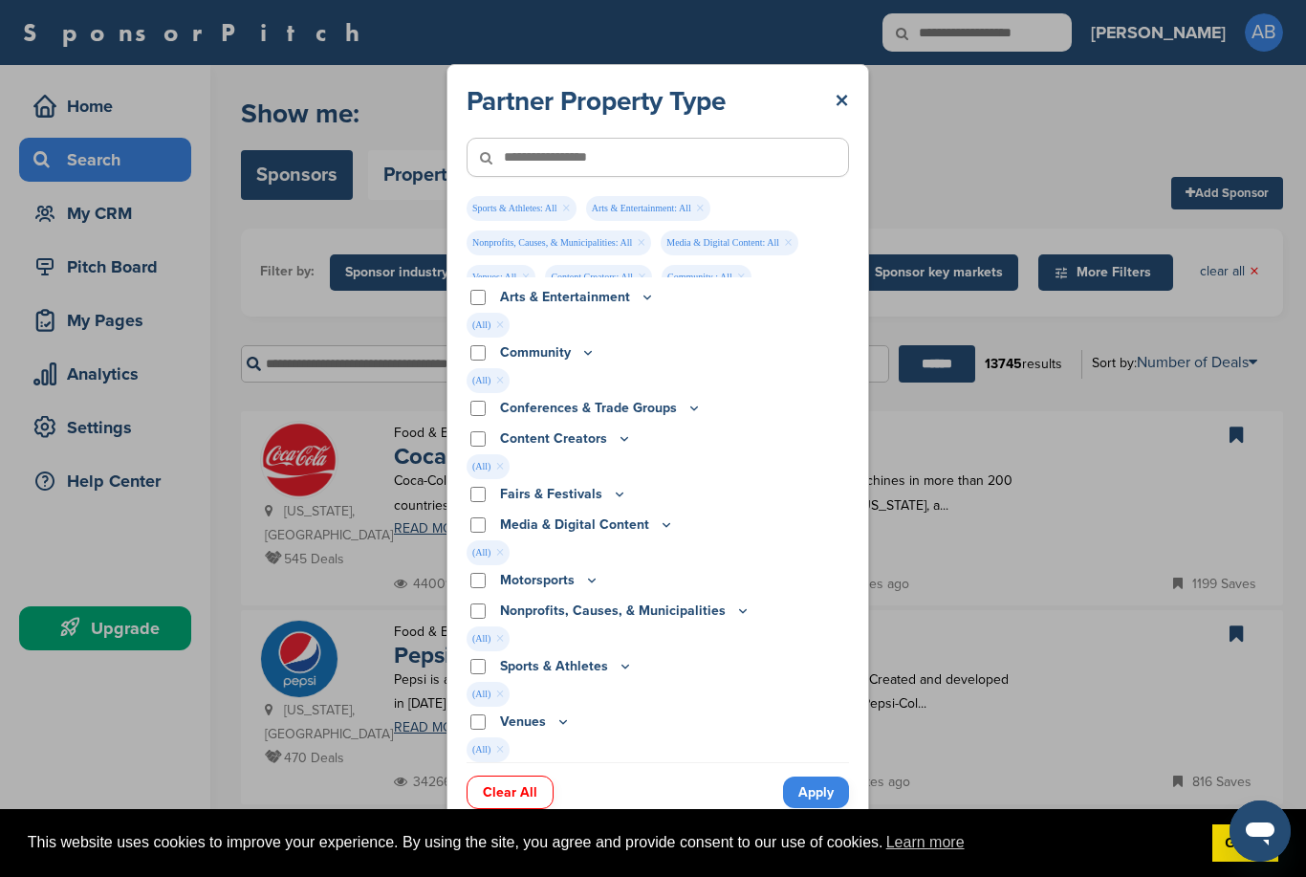
click at [828, 788] on link "Apply" at bounding box center [816, 793] width 66 height 32
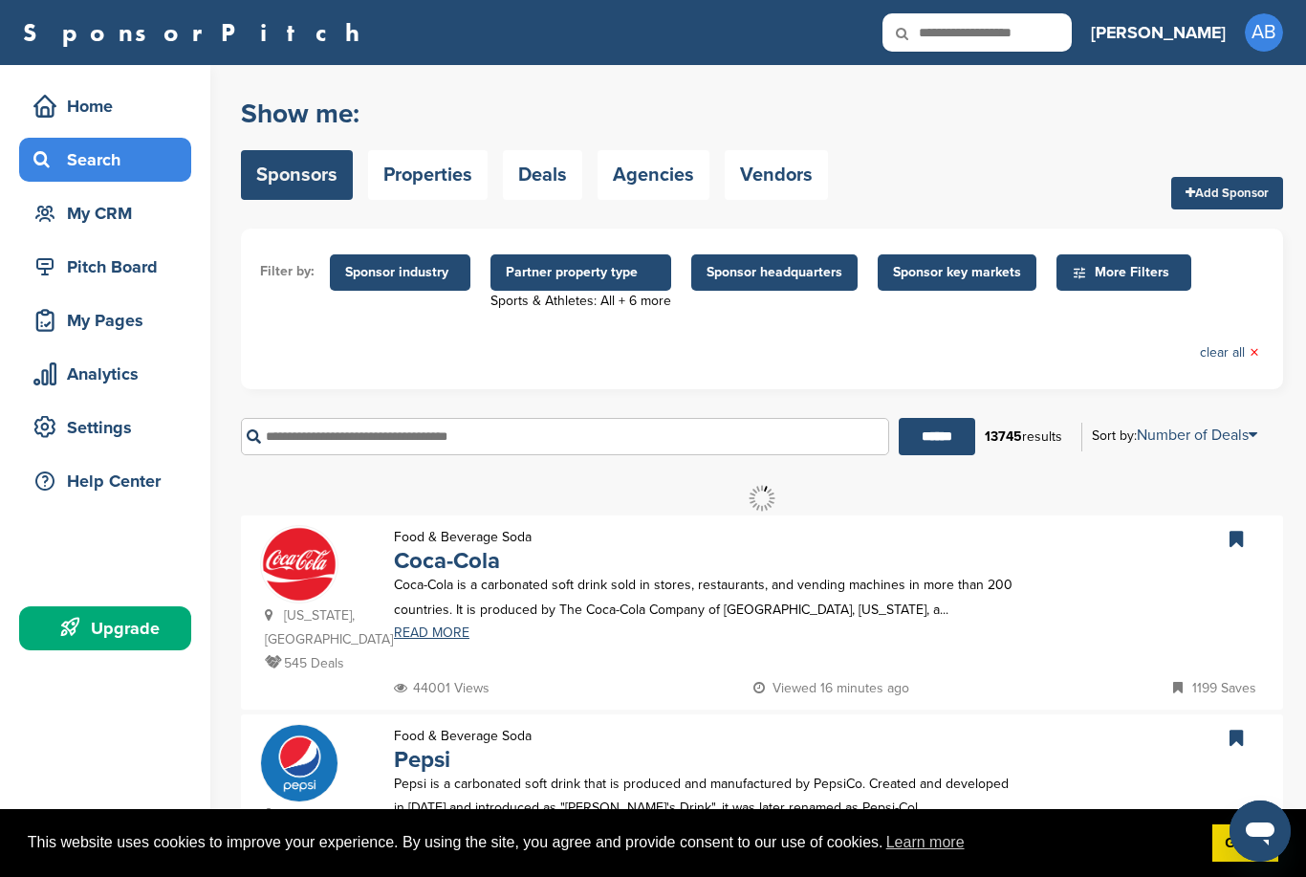
click at [798, 280] on span "Sponsor headquarters" at bounding box center [775, 272] width 136 height 21
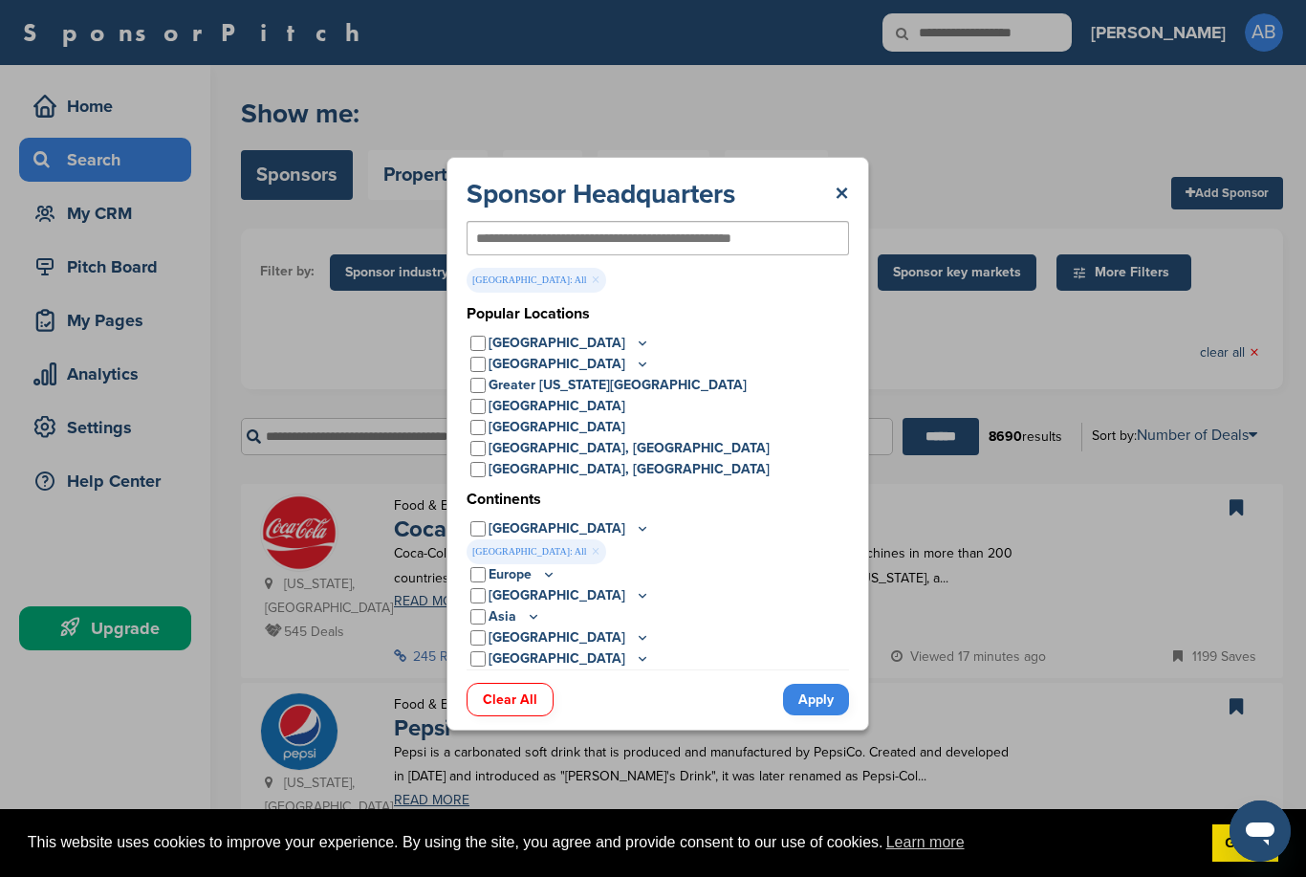
click at [635, 346] on icon at bounding box center [642, 343] width 15 height 16
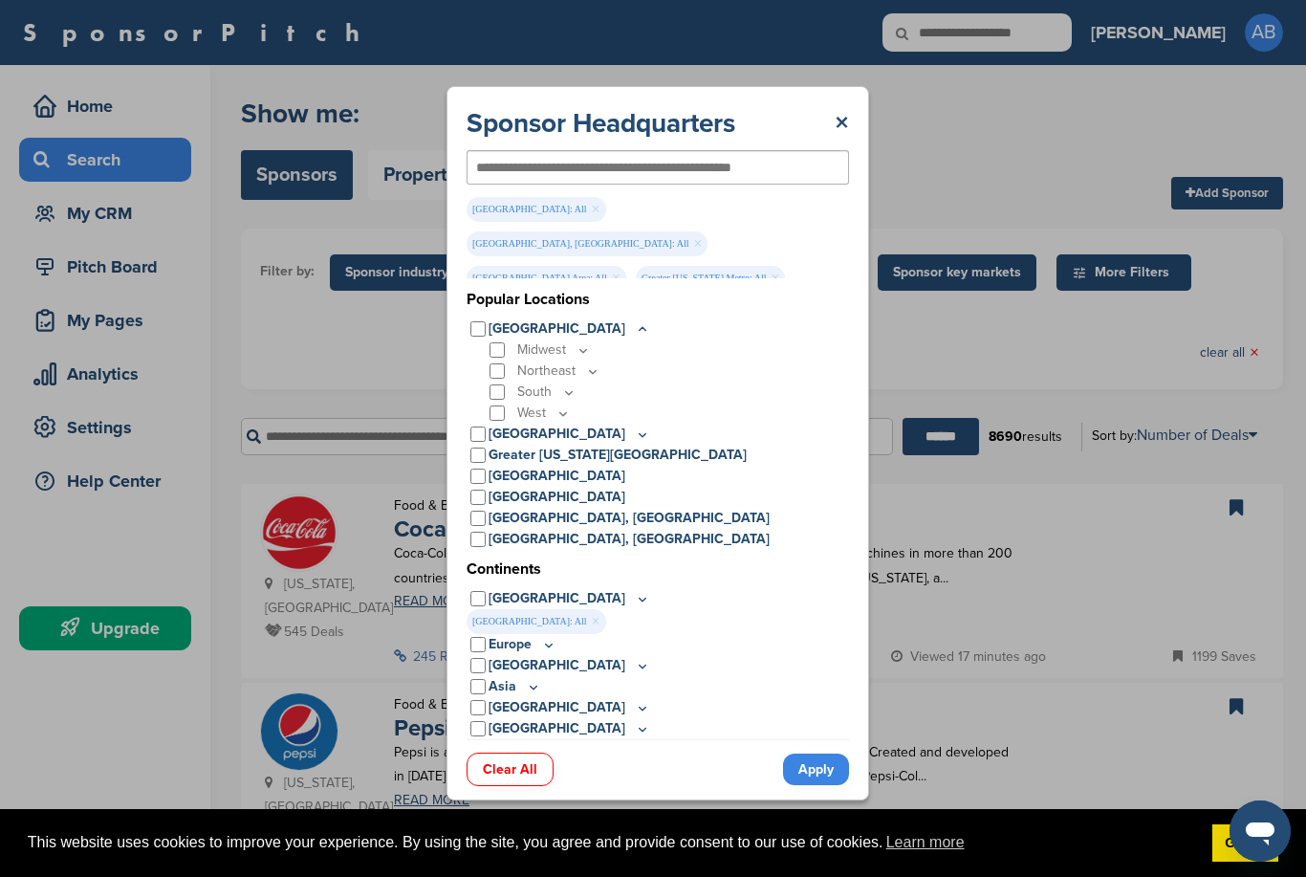
click at [804, 773] on link "Apply" at bounding box center [816, 770] width 66 height 32
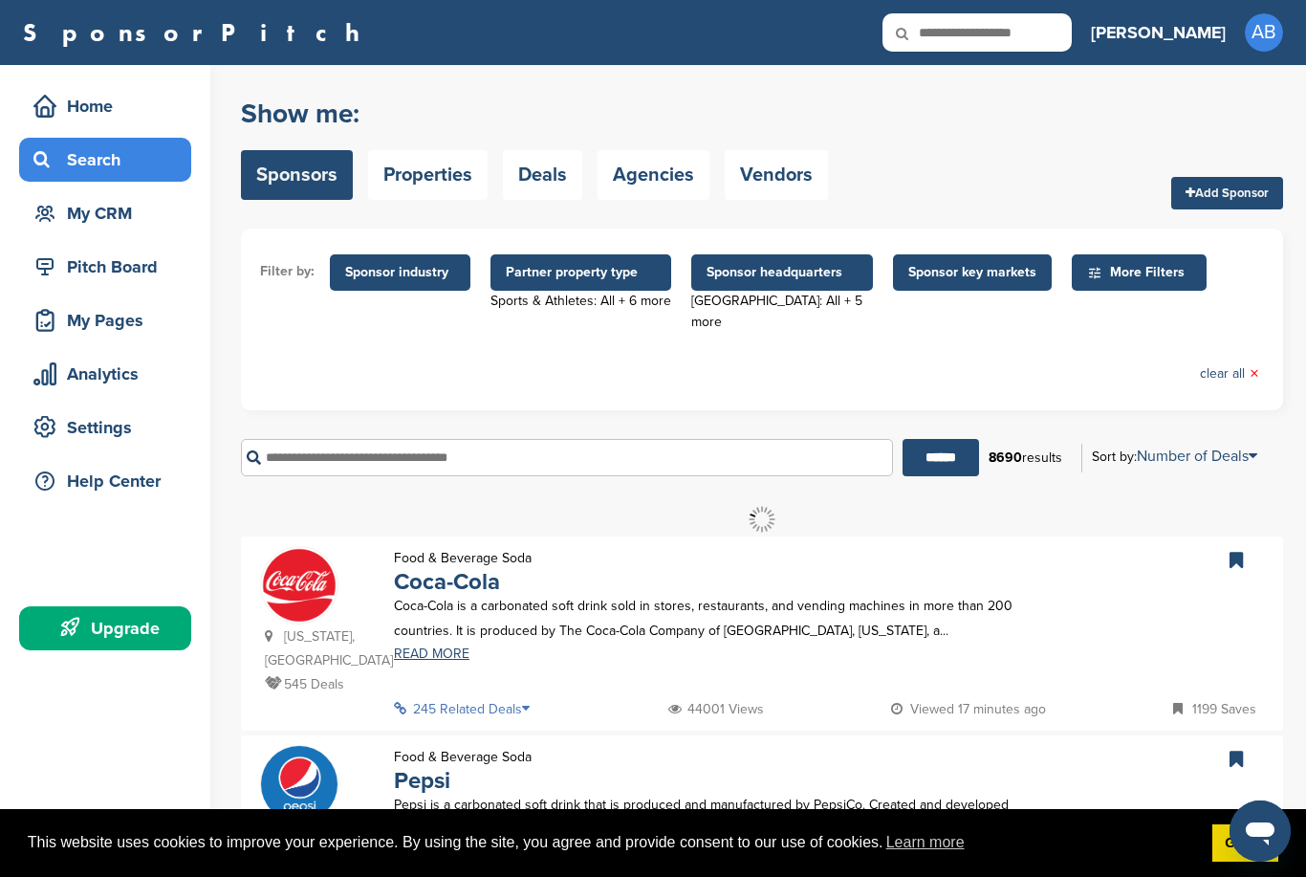
click at [952, 273] on span "Sponsor key markets" at bounding box center [973, 272] width 128 height 21
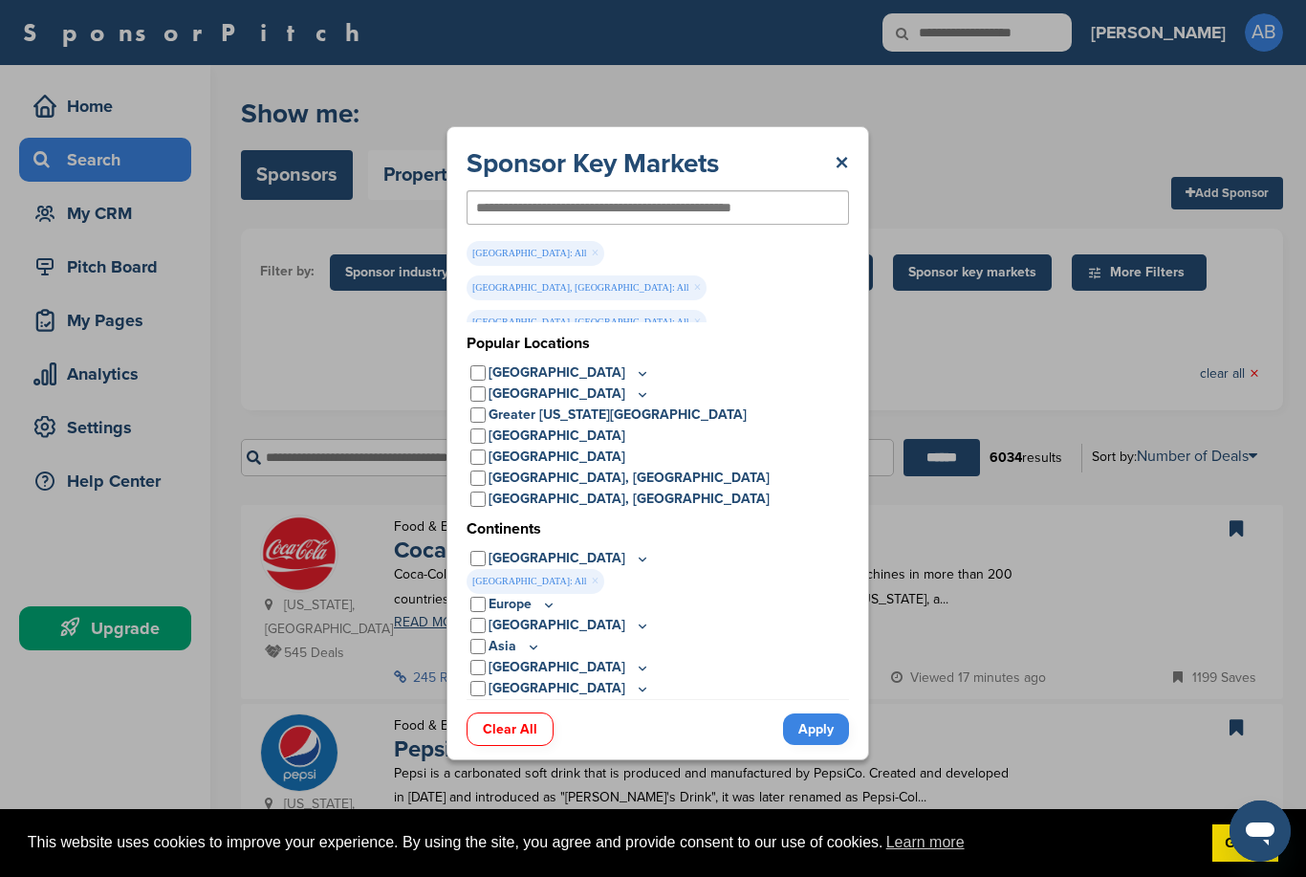
click at [819, 735] on link "Apply" at bounding box center [816, 730] width 66 height 32
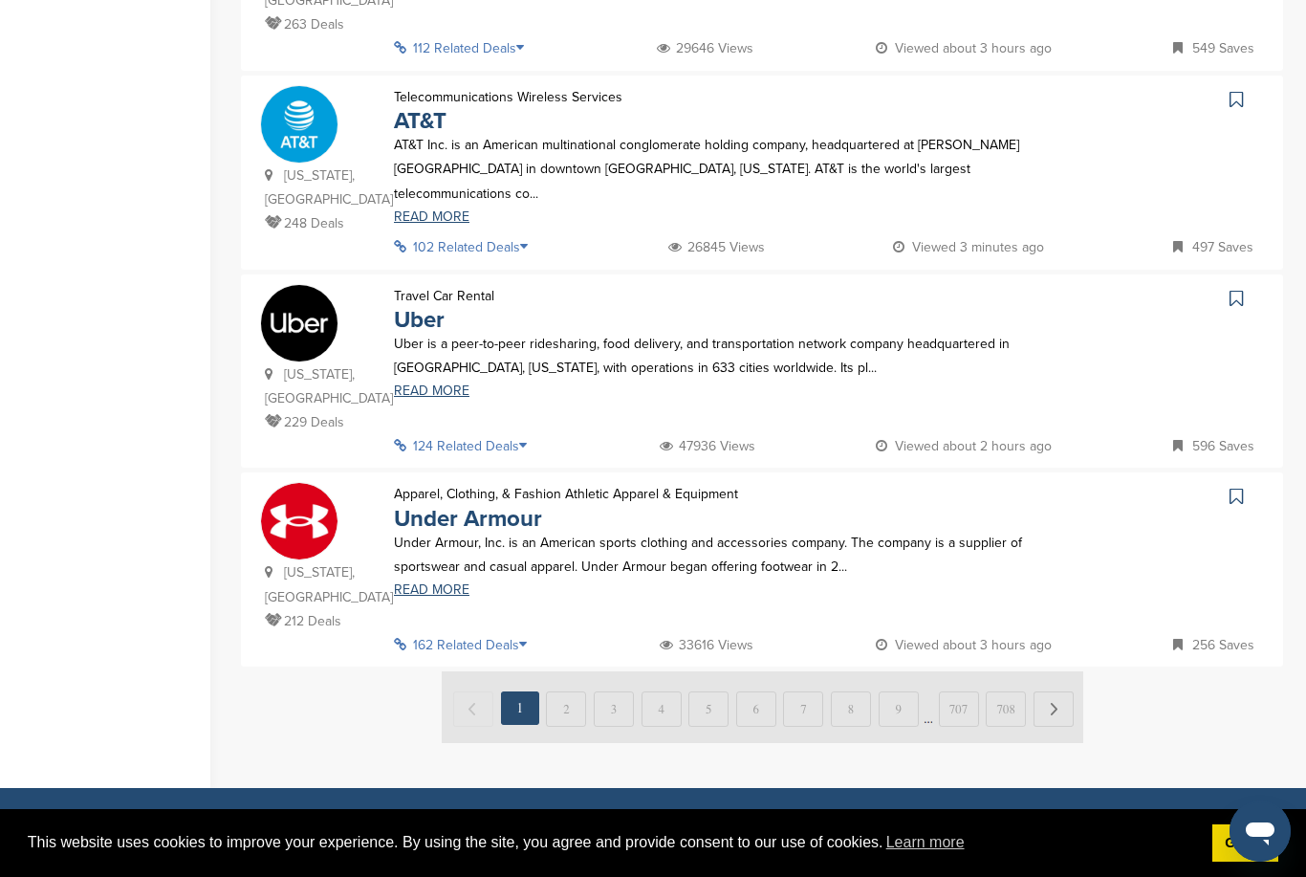
scroll to position [1907, 0]
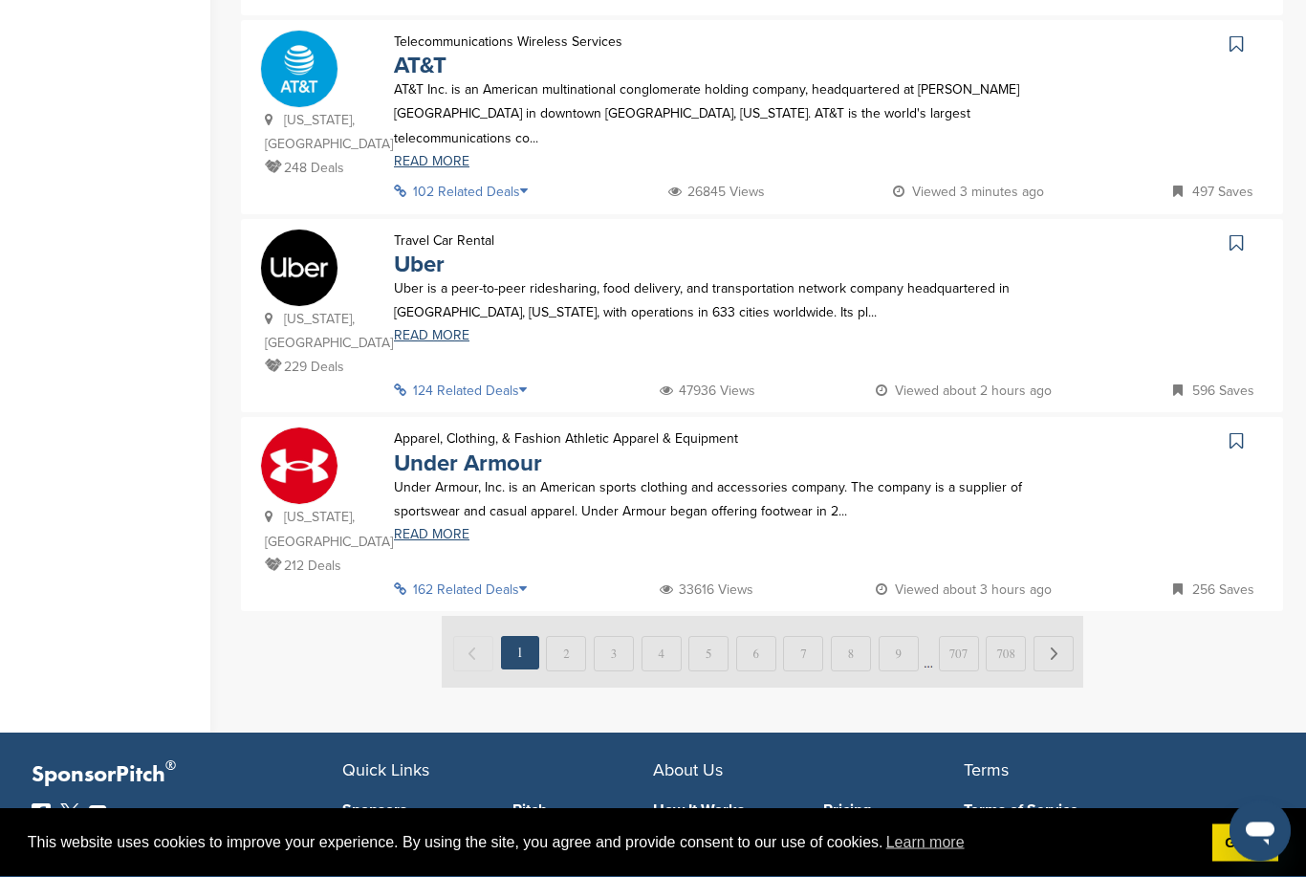
click at [1246, 428] on link at bounding box center [1239, 442] width 28 height 29
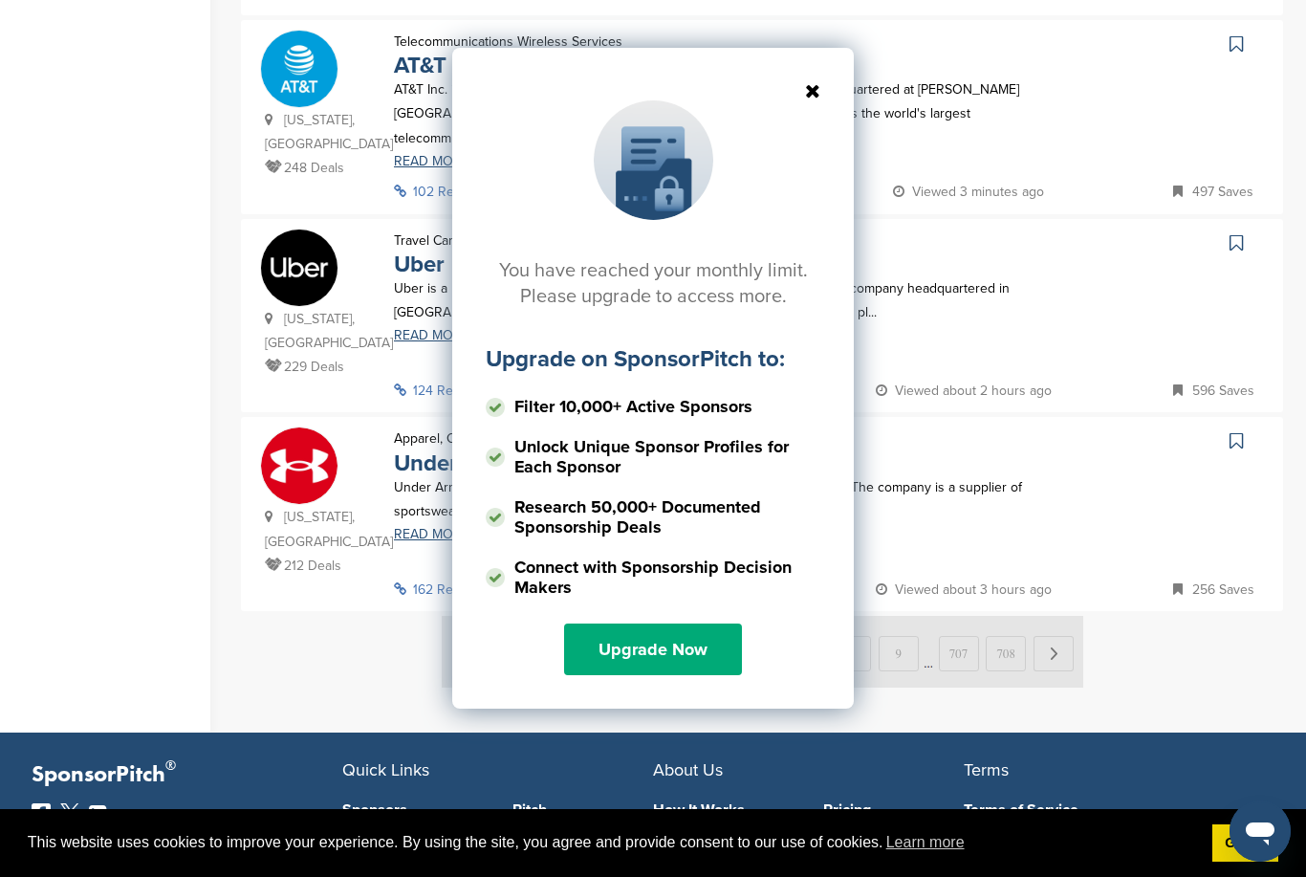
click at [823, 79] on div "You have reached your monthly limit. Please upgrade to access more. Upgrade on …" at bounding box center [653, 378] width 402 height 661
click at [820, 94] on icon at bounding box center [653, 90] width 335 height 19
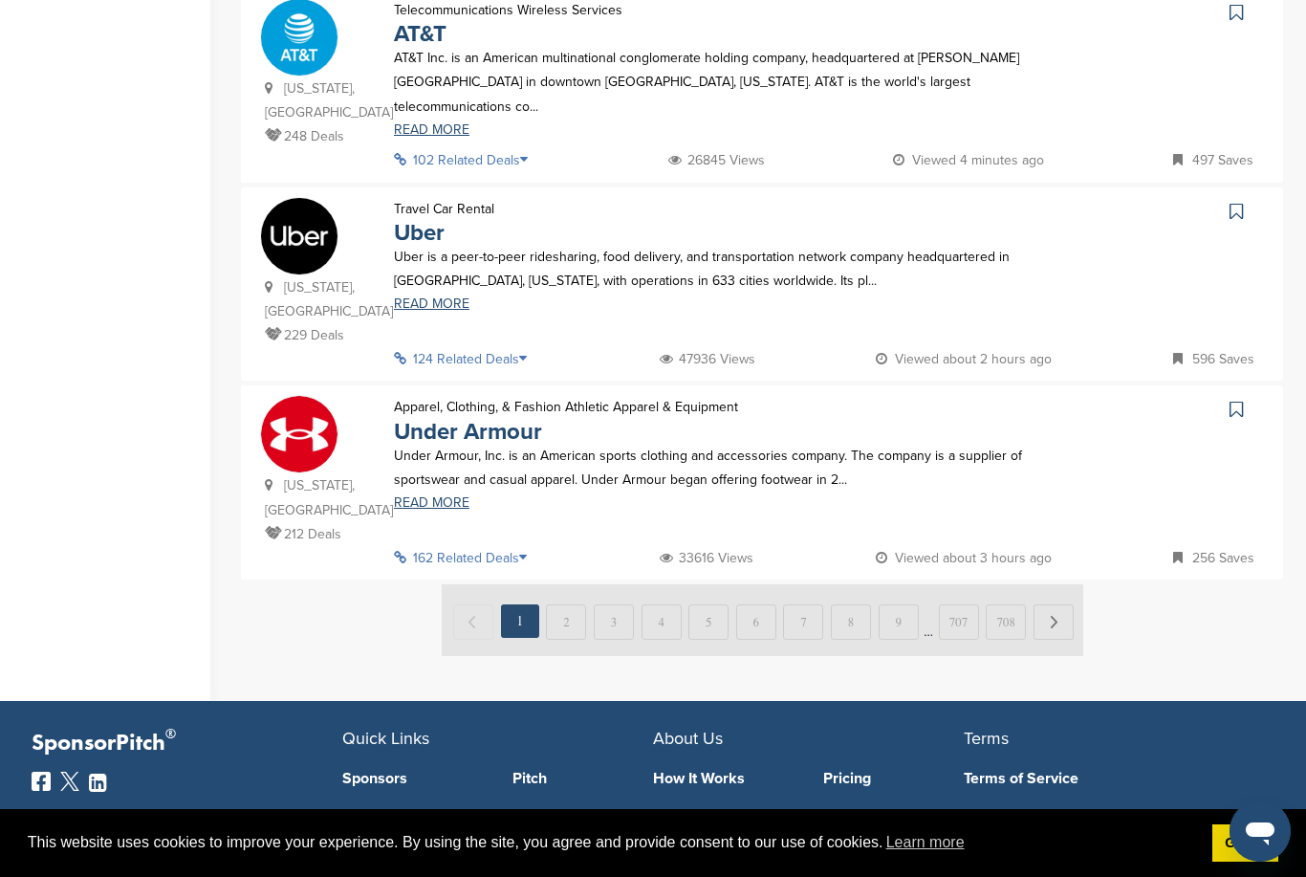
scroll to position [0, 0]
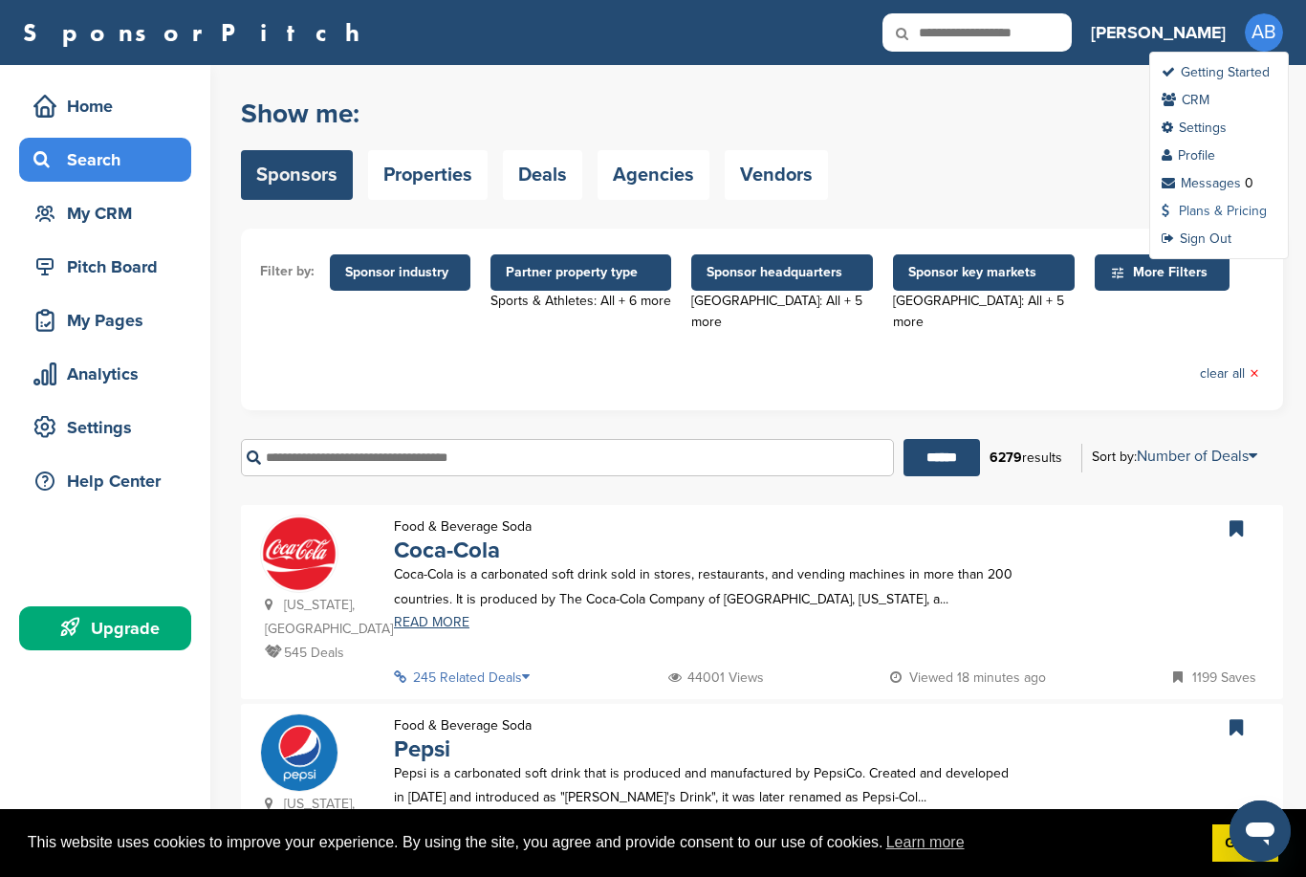
click at [1251, 213] on link "Plans & Pricing" at bounding box center [1214, 211] width 105 height 16
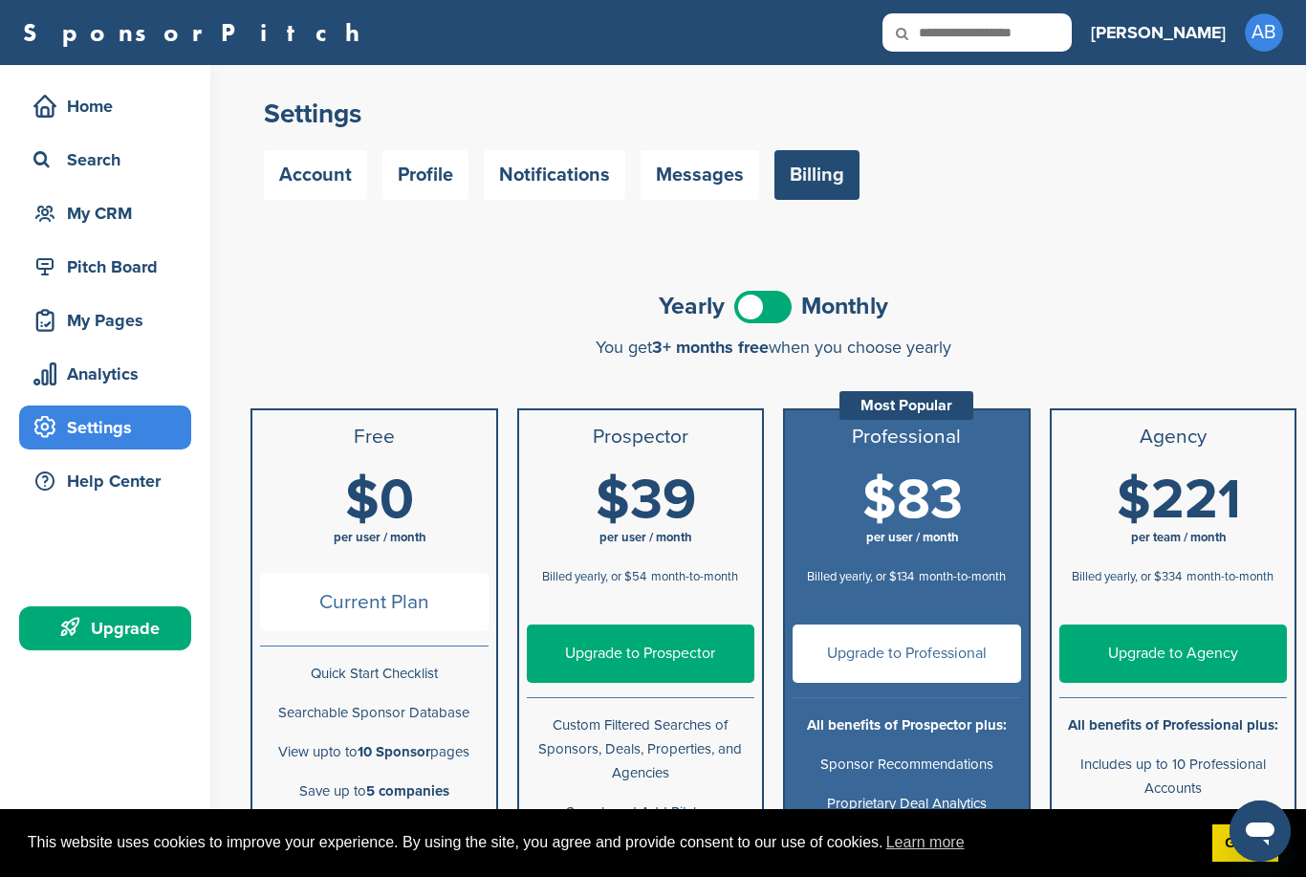
click at [774, 316] on span at bounding box center [763, 307] width 57 height 33
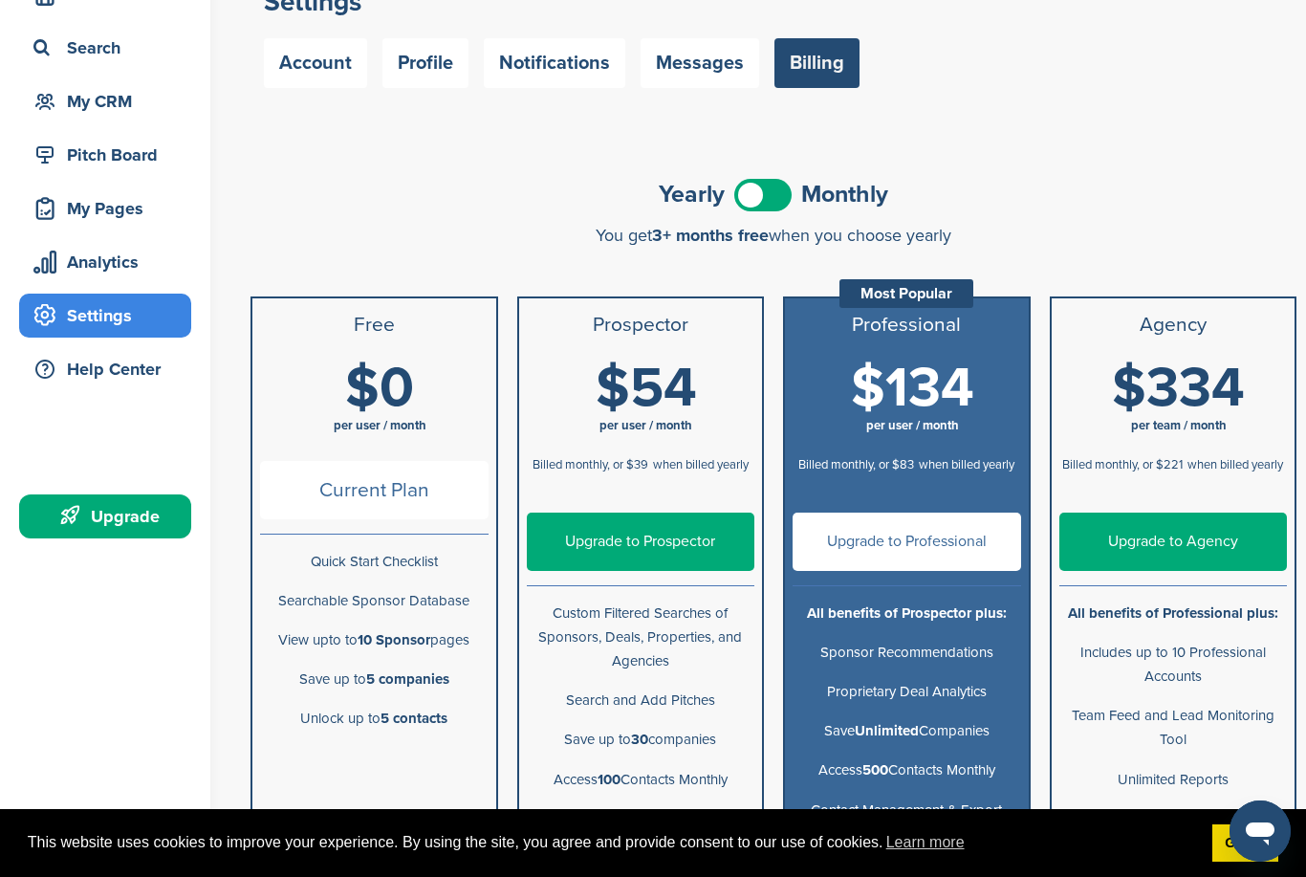
scroll to position [131, 0]
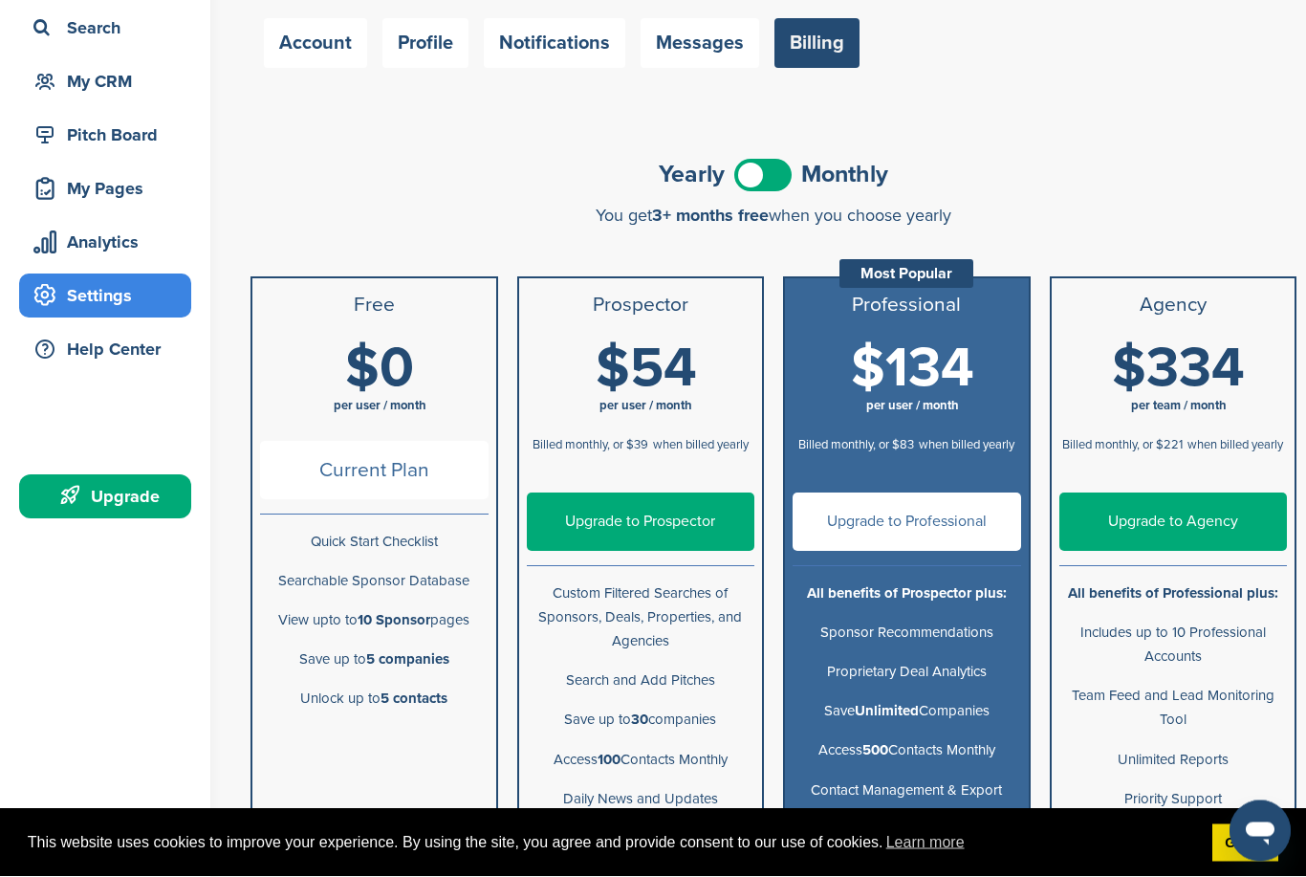
click at [754, 180] on span at bounding box center [763, 176] width 57 height 33
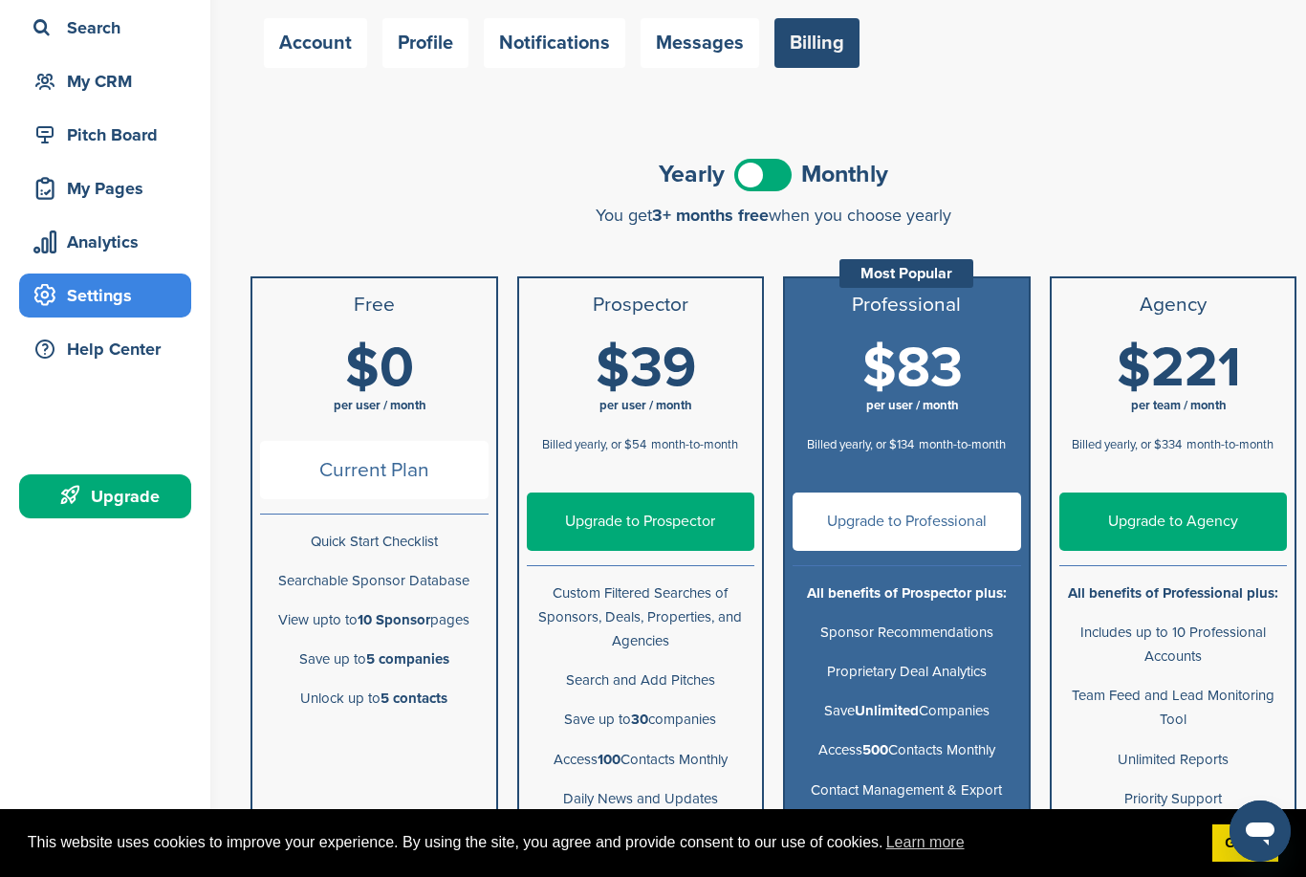
click at [638, 522] on link "Upgrade to Prospector" at bounding box center [641, 522] width 229 height 58
